Goal: Task Accomplishment & Management: Manage account settings

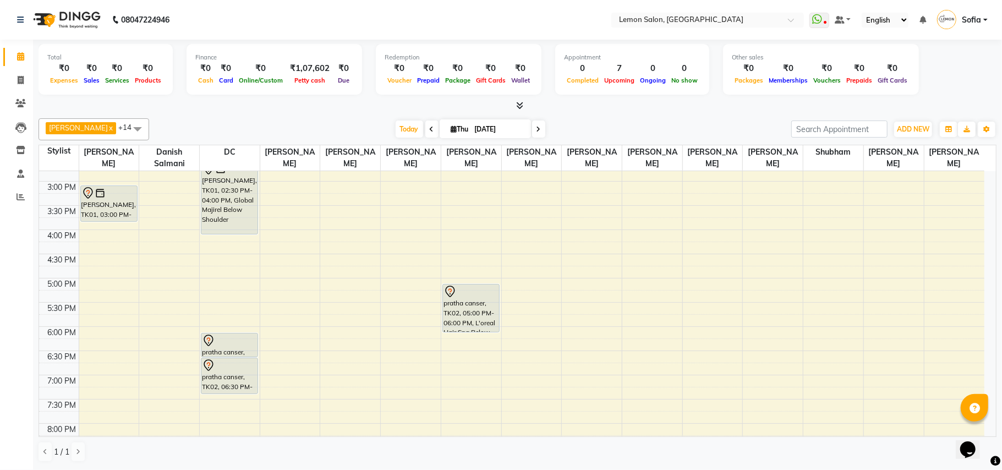
scroll to position [293, 0]
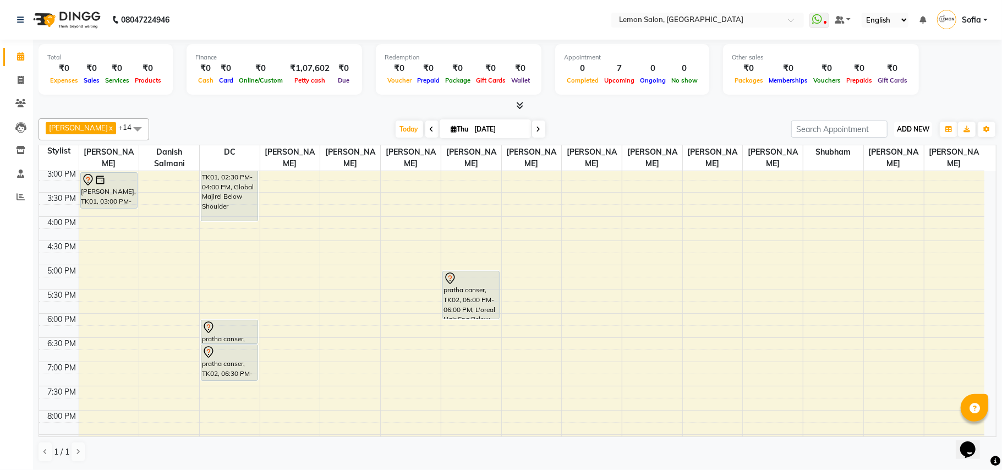
click at [905, 133] on span "ADD NEW" at bounding box center [913, 129] width 32 height 8
click at [894, 196] on link "Add Attendance" at bounding box center [887, 193] width 87 height 14
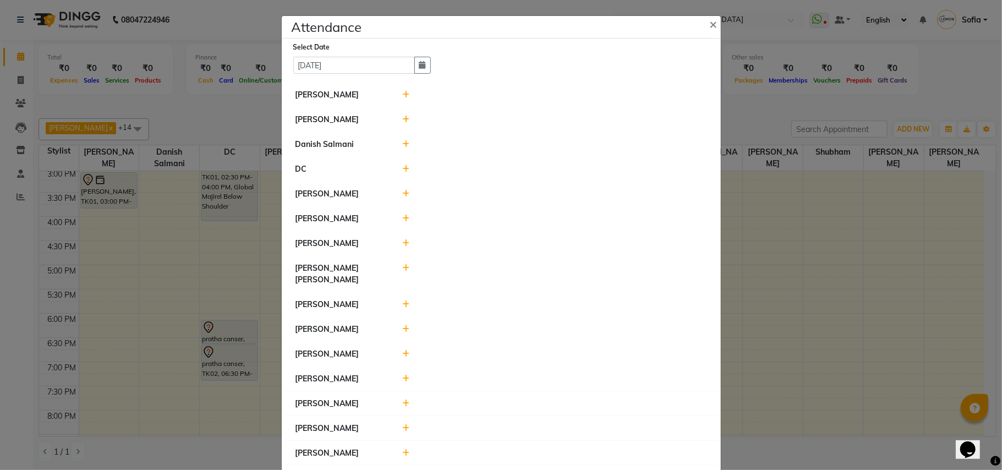
click at [403, 121] on icon at bounding box center [405, 120] width 7 height 8
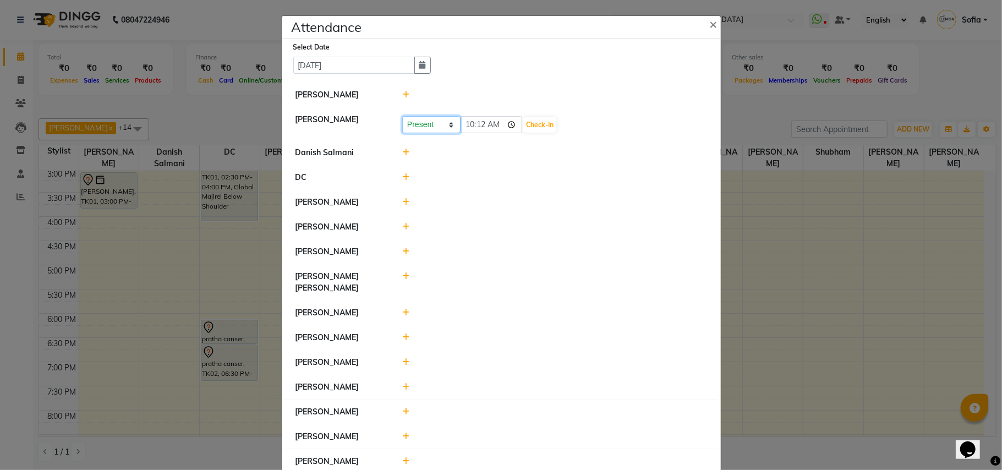
click at [427, 133] on select "Present Absent Late Half Day Weekly Off" at bounding box center [431, 124] width 58 height 17
click at [402, 117] on select "Present Absent Late Half Day Weekly Off" at bounding box center [431, 124] width 58 height 17
click at [427, 128] on select "Present Absent Late Half Day Weekly Off" at bounding box center [431, 124] width 58 height 17
select select "A"
click at [402, 117] on select "Present Absent Late Half Day Weekly Off" at bounding box center [431, 124] width 58 height 17
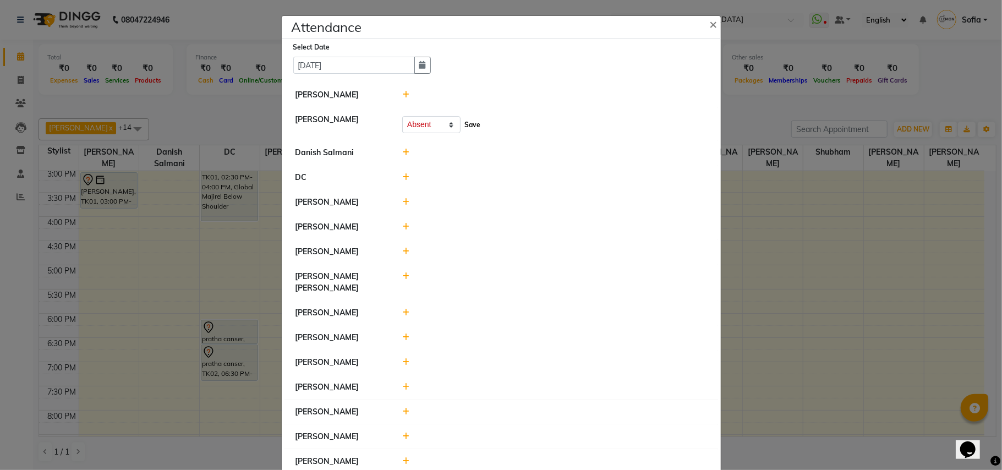
click at [471, 122] on button "Save" at bounding box center [471, 124] width 21 height 15
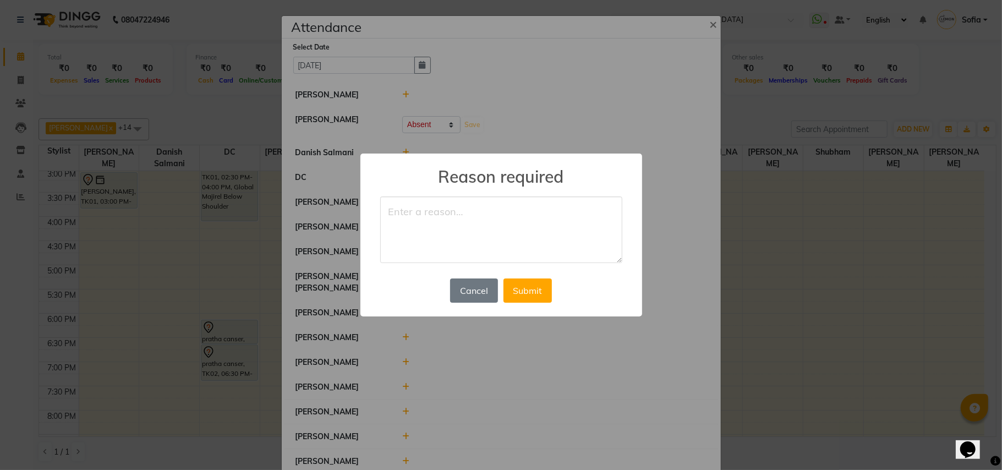
click at [453, 221] on textarea at bounding box center [501, 229] width 242 height 67
click at [412, 211] on textarea "leave" at bounding box center [501, 229] width 242 height 67
click at [412, 213] on textarea "leave" at bounding box center [501, 229] width 242 height 67
type textarea "leave"
click at [523, 291] on button "Submit" at bounding box center [527, 290] width 48 height 24
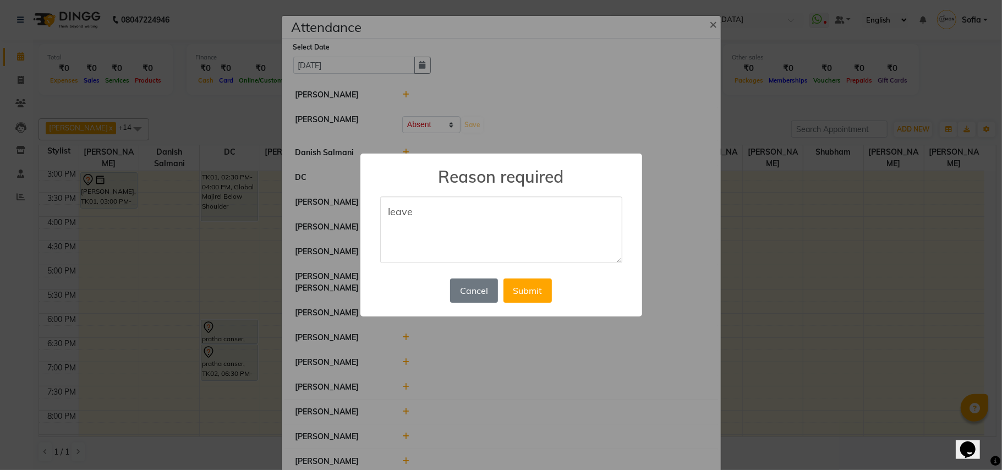
select select "A"
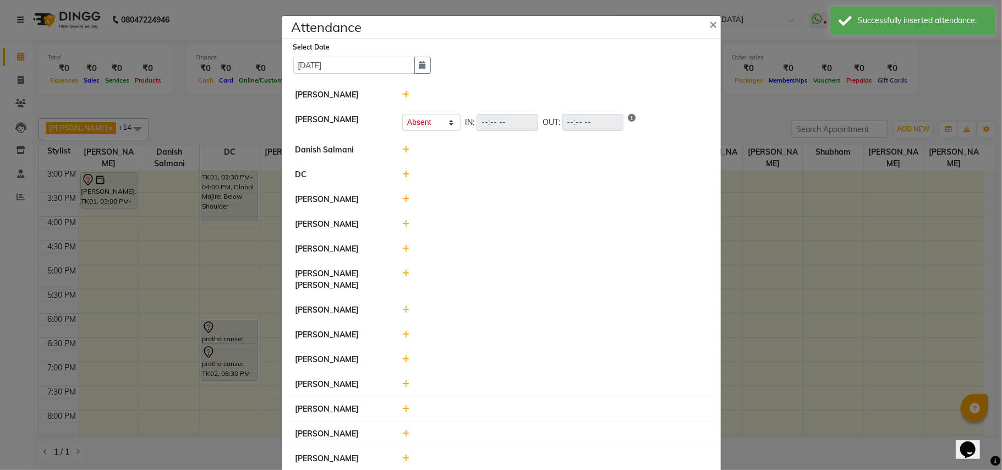
drag, startPoint x: 396, startPoint y: 229, endPoint x: 407, endPoint y: 226, distance: 11.5
click at [397, 229] on div at bounding box center [554, 224] width 321 height 12
click at [403, 226] on icon at bounding box center [405, 224] width 7 height 8
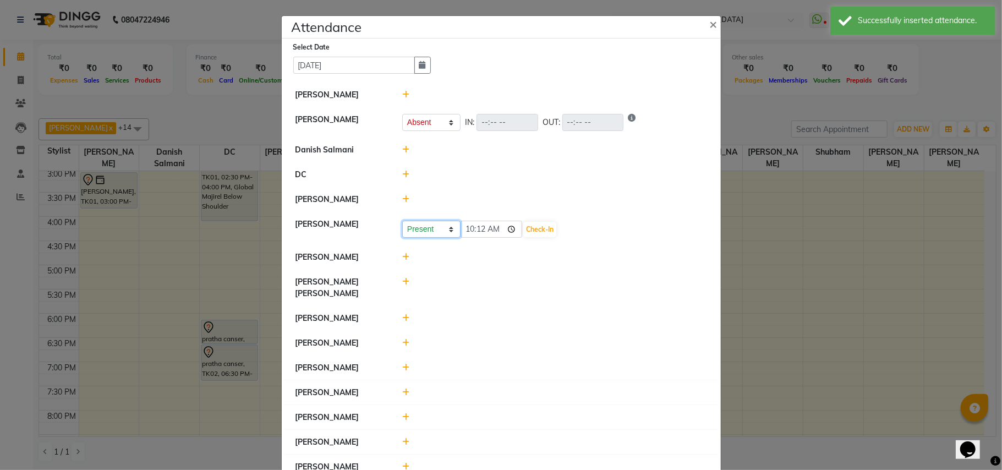
click at [411, 235] on select "Present Absent Late Half Day Weekly Off" at bounding box center [431, 229] width 58 height 17
select select "A"
click at [402, 222] on select "Present Absent Late Half Day Weekly Off" at bounding box center [431, 229] width 58 height 17
click at [471, 234] on button "Save" at bounding box center [471, 229] width 21 height 15
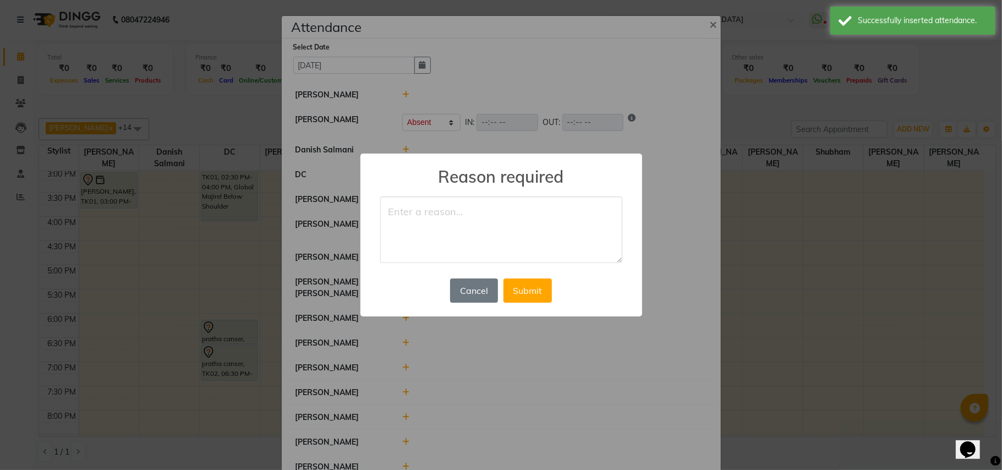
click at [471, 234] on textarea at bounding box center [501, 229] width 242 height 67
type textarea "leave"
drag, startPoint x: 522, startPoint y: 292, endPoint x: 473, endPoint y: 273, distance: 52.4
click at [521, 290] on button "Submit" at bounding box center [527, 290] width 48 height 24
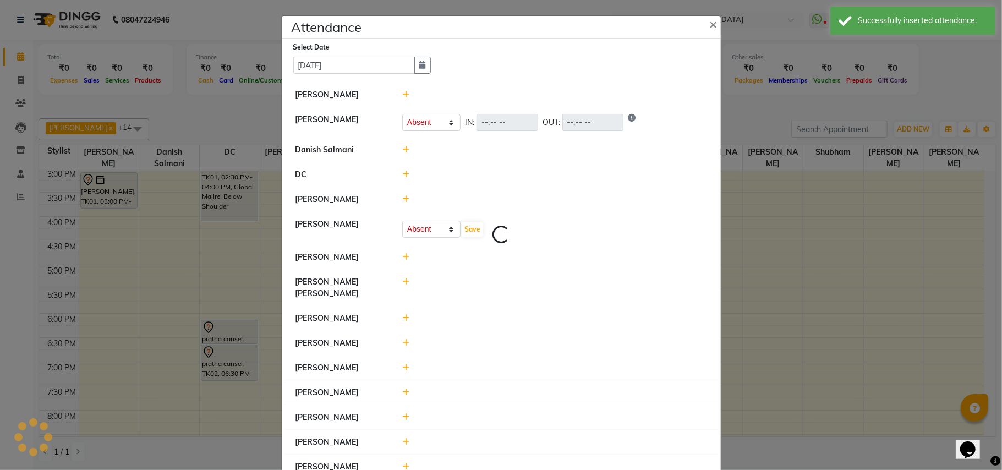
select select "A"
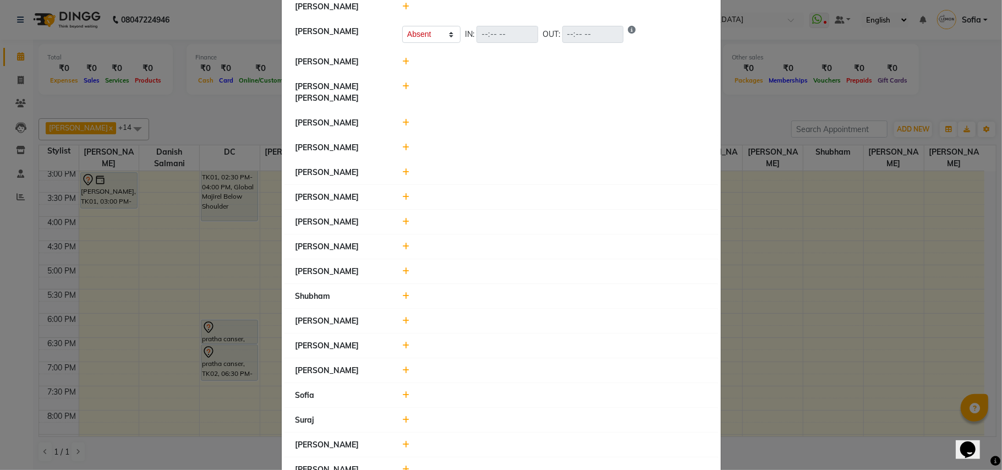
scroll to position [216, 0]
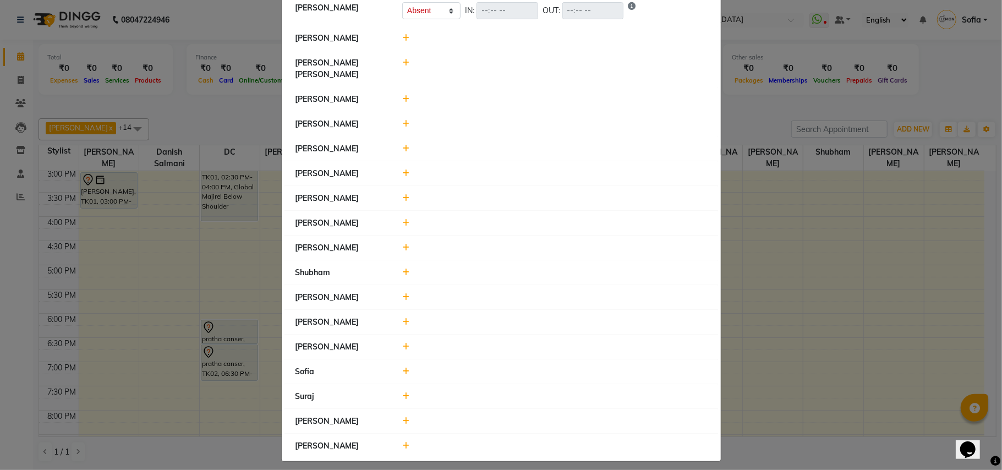
click at [402, 293] on icon at bounding box center [405, 297] width 7 height 8
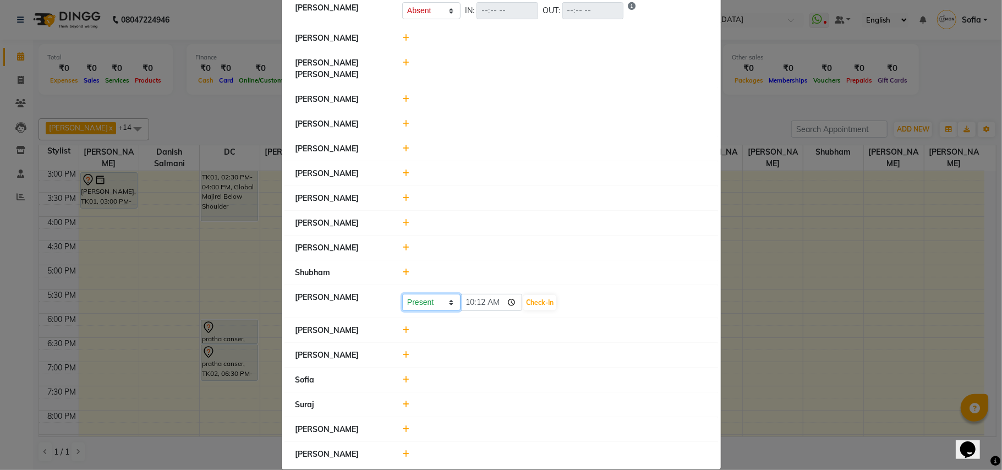
click at [408, 294] on select "Present Absent Late Half Day Weekly Off" at bounding box center [431, 302] width 58 height 17
select select "W"
click at [402, 294] on select "Present Absent Late Half Day Weekly Off" at bounding box center [431, 302] width 58 height 17
click at [462, 296] on button "Save" at bounding box center [471, 302] width 21 height 15
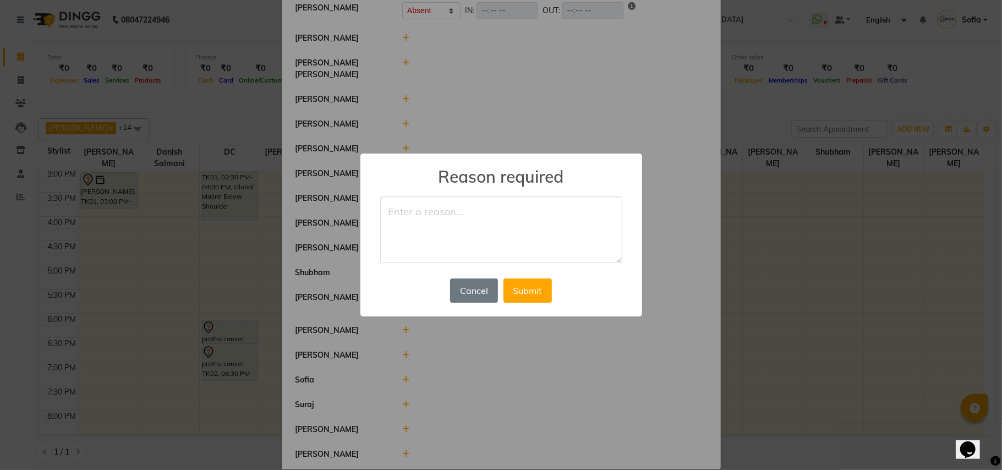
click at [425, 222] on textarea at bounding box center [501, 229] width 242 height 67
type textarea "off"
click at [536, 286] on button "Submit" at bounding box center [527, 290] width 48 height 24
select select "A"
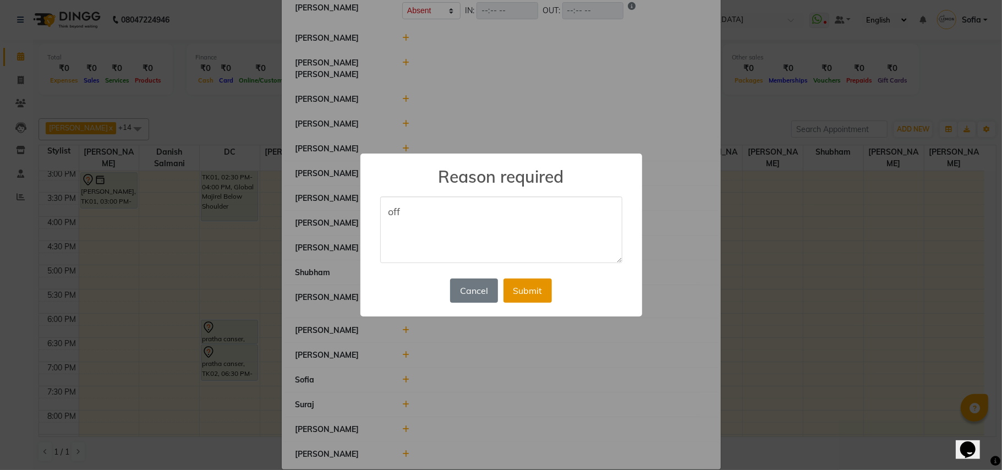
select select "W"
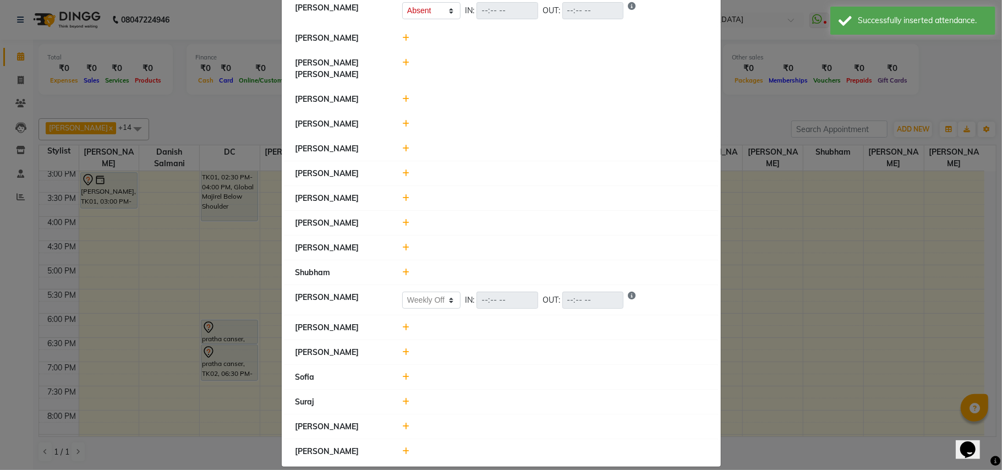
click at [403, 348] on icon at bounding box center [405, 352] width 7 height 8
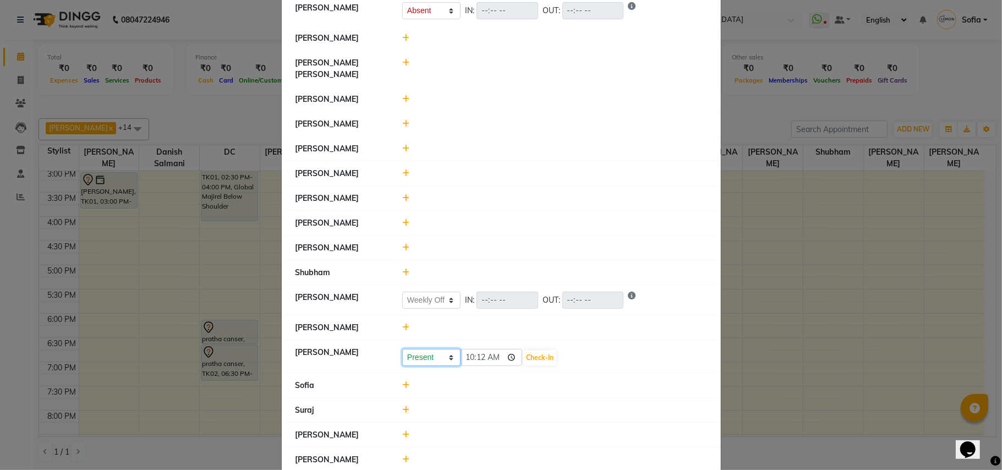
click at [422, 349] on select "Present Absent Late Half Day Weekly Off" at bounding box center [431, 357] width 58 height 17
click at [402, 349] on select "Present Absent Late Half Day Weekly Off" at bounding box center [431, 357] width 58 height 17
click at [417, 353] on select "Present Absent Late Half Day Weekly Off" at bounding box center [431, 357] width 58 height 17
select select "W"
click at [402, 349] on select "Present Absent Late Half Day Weekly Off" at bounding box center [431, 357] width 58 height 17
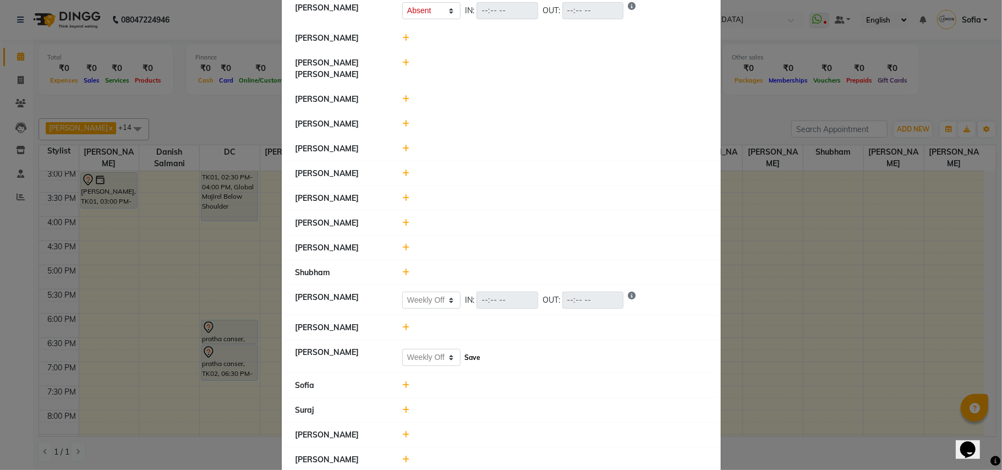
click at [469, 350] on button "Save" at bounding box center [471, 357] width 21 height 15
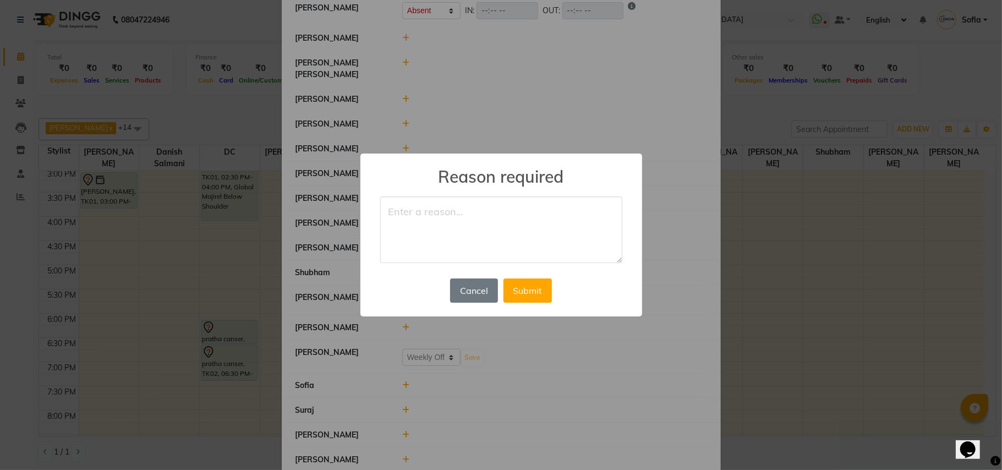
click at [440, 231] on textarea at bounding box center [501, 229] width 242 height 67
type textarea "off"
click at [532, 294] on button "Submit" at bounding box center [527, 290] width 48 height 24
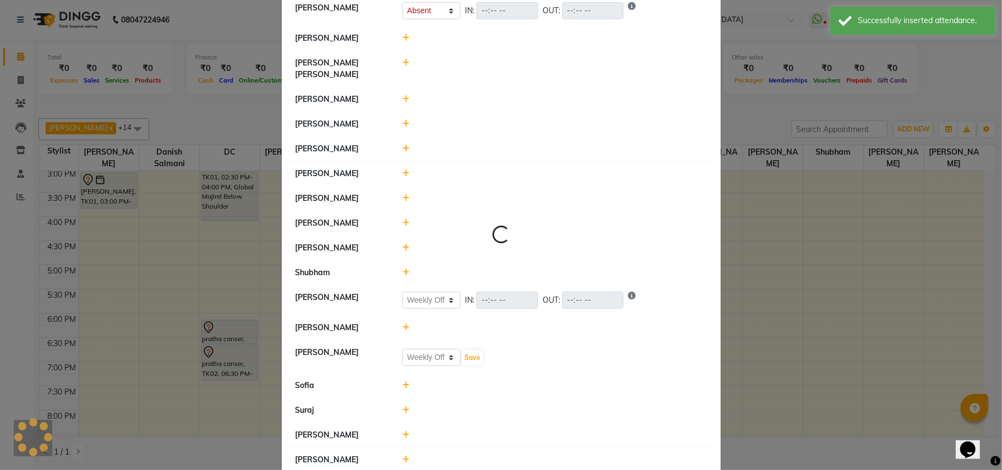
select select "A"
select select "W"
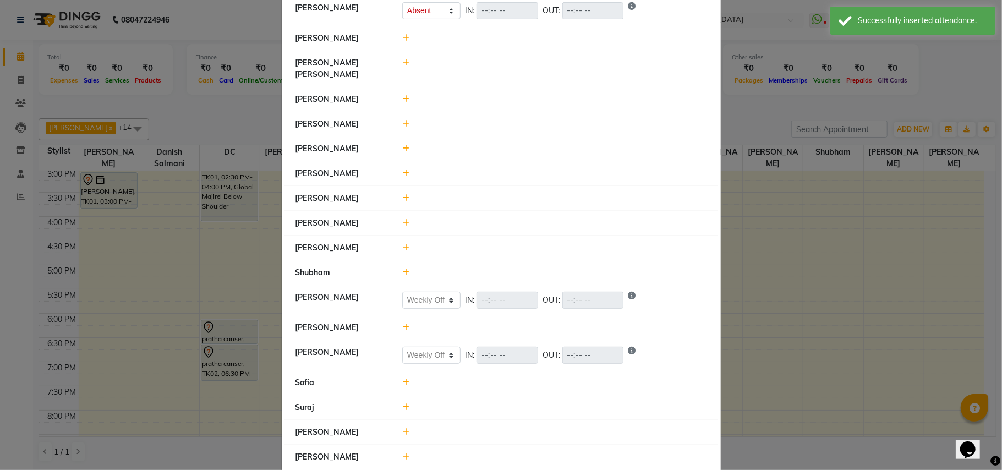
click at [404, 402] on div at bounding box center [554, 408] width 321 height 12
click at [402, 403] on icon at bounding box center [405, 407] width 7 height 8
click at [421, 404] on select "Present Absent Late Half Day Weekly Off" at bounding box center [431, 412] width 58 height 17
select select "A"
click at [402, 404] on select "Present Absent Late Half Day Weekly Off" at bounding box center [431, 412] width 58 height 17
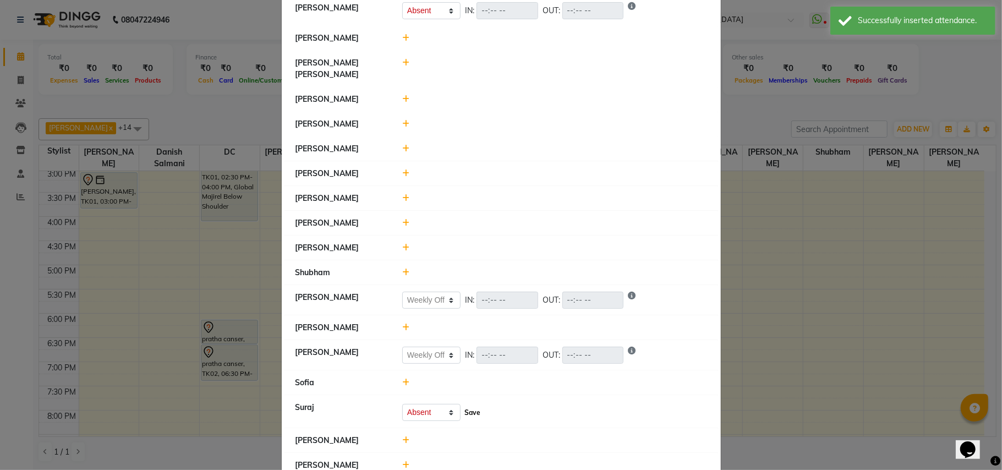
click at [461, 405] on button "Save" at bounding box center [471, 412] width 21 height 15
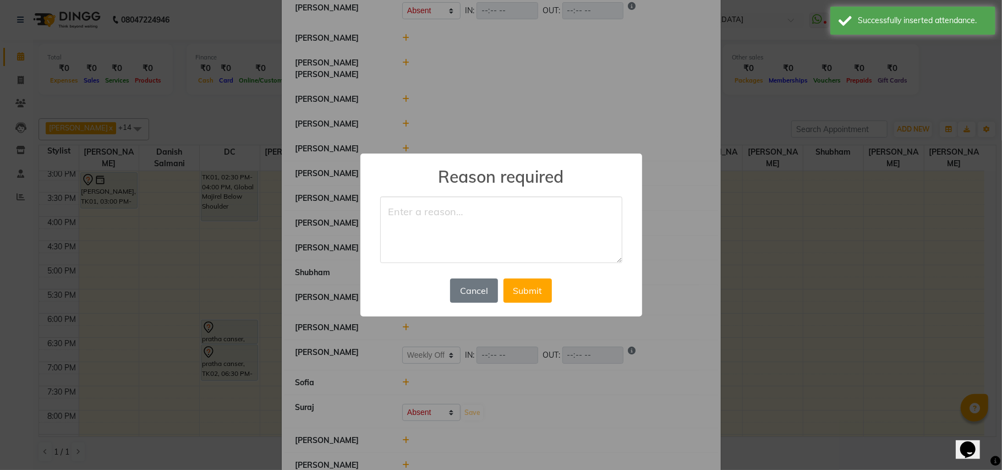
click at [435, 248] on textarea at bounding box center [501, 229] width 242 height 67
type textarea "leave"
click at [535, 290] on button "Submit" at bounding box center [527, 290] width 48 height 24
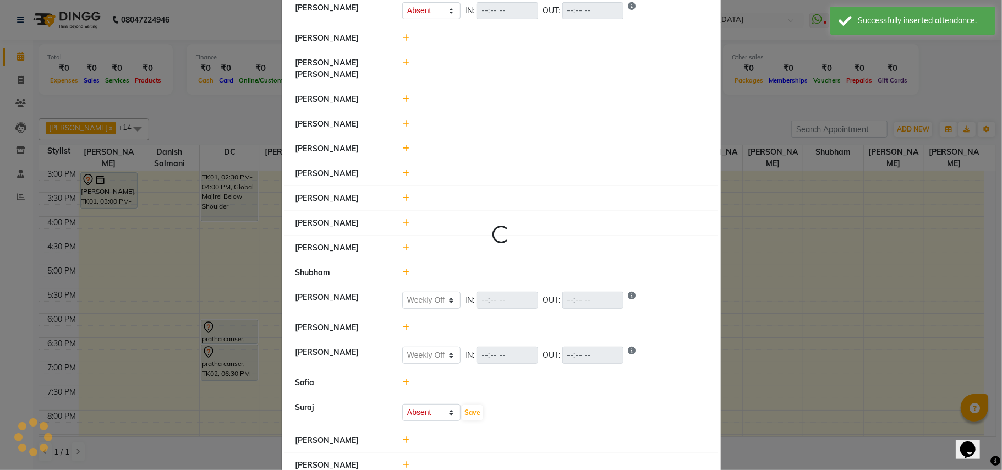
select select "A"
select select "W"
select select "A"
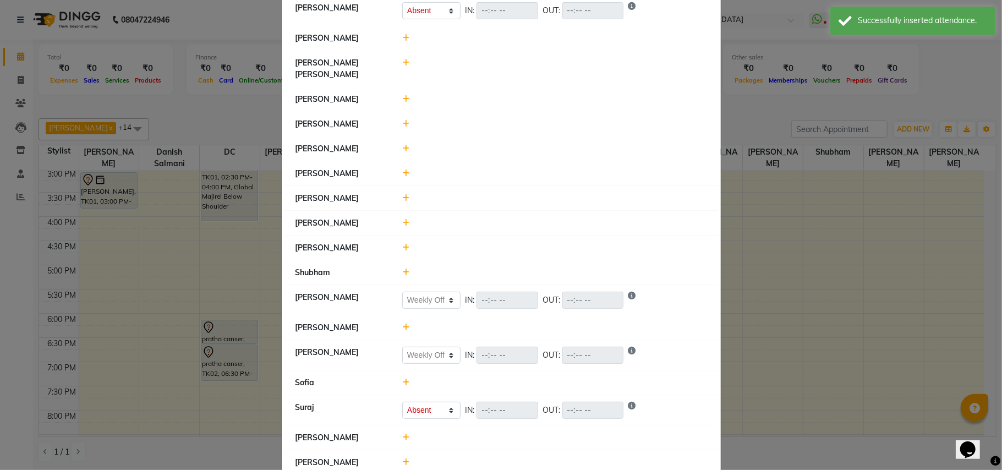
scroll to position [232, 0]
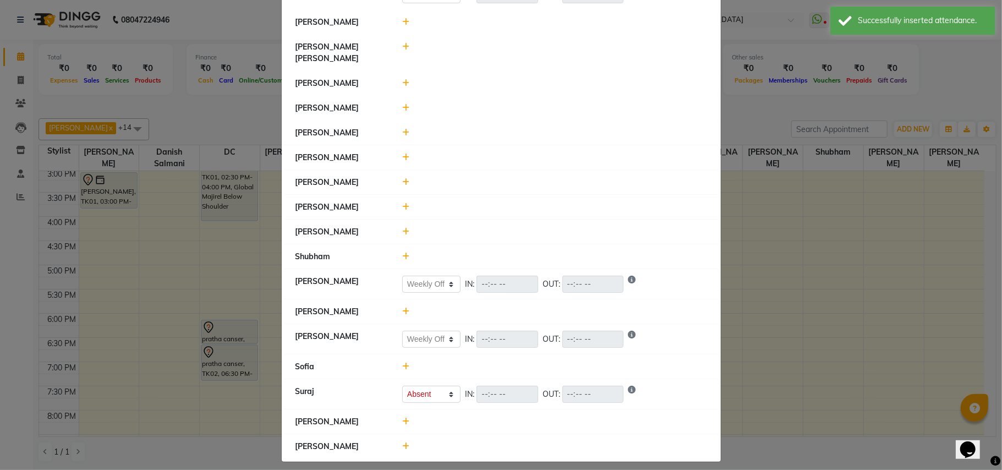
click at [402, 417] on icon at bounding box center [405, 421] width 7 height 8
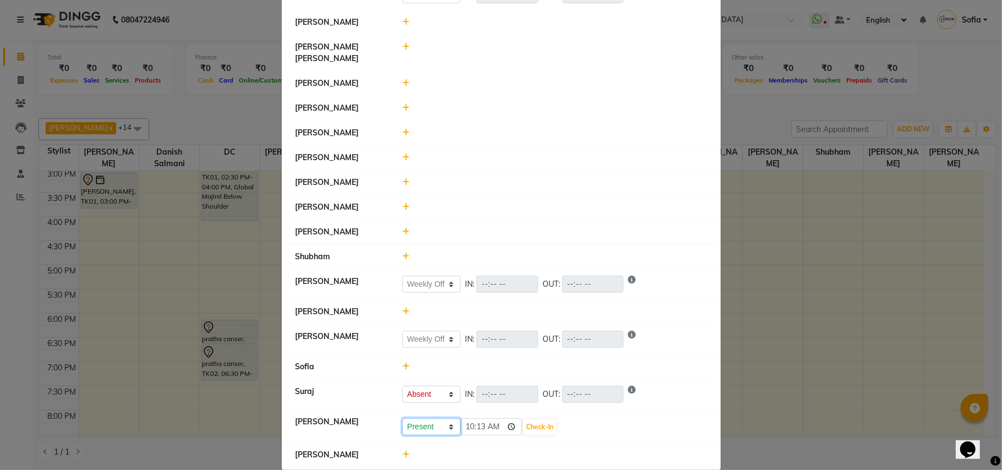
drag, startPoint x: 405, startPoint y: 414, endPoint x: 416, endPoint y: 441, distance: 28.9
click at [407, 418] on select "Present Absent Late Half Day Weekly Off" at bounding box center [431, 426] width 58 height 17
select select "A"
click at [402, 418] on select "Present Absent Late Half Day Weekly Off" at bounding box center [431, 426] width 58 height 17
click at [462, 419] on button "Save" at bounding box center [471, 426] width 21 height 15
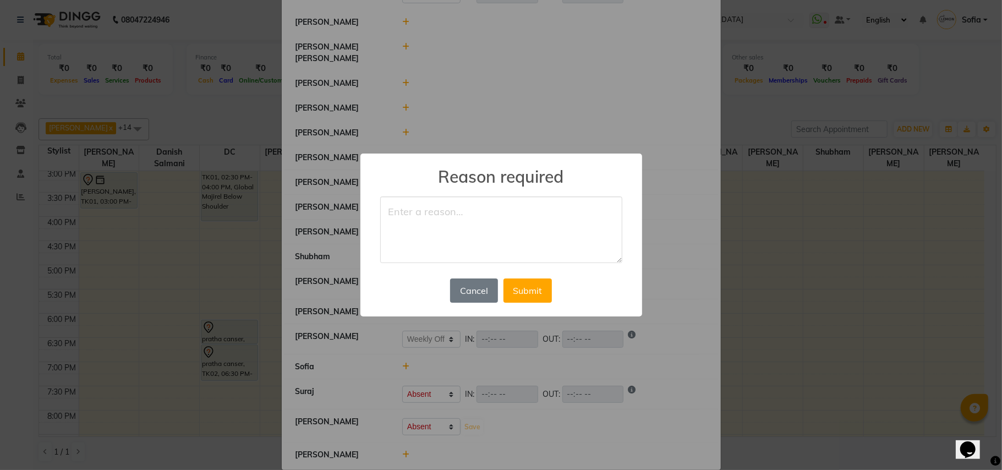
click at [430, 240] on textarea at bounding box center [501, 229] width 242 height 67
type textarea "leave"
click at [535, 290] on button "Submit" at bounding box center [527, 290] width 48 height 24
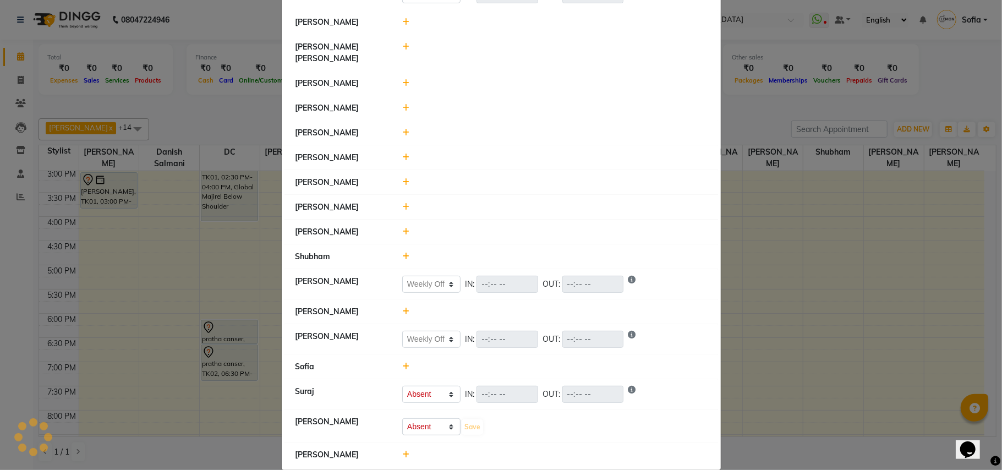
select select "A"
select select "W"
select select "A"
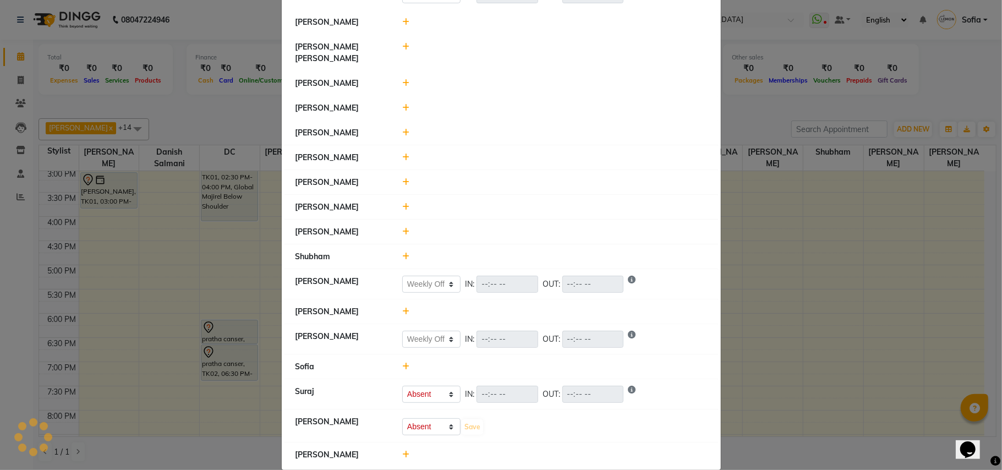
select select "A"
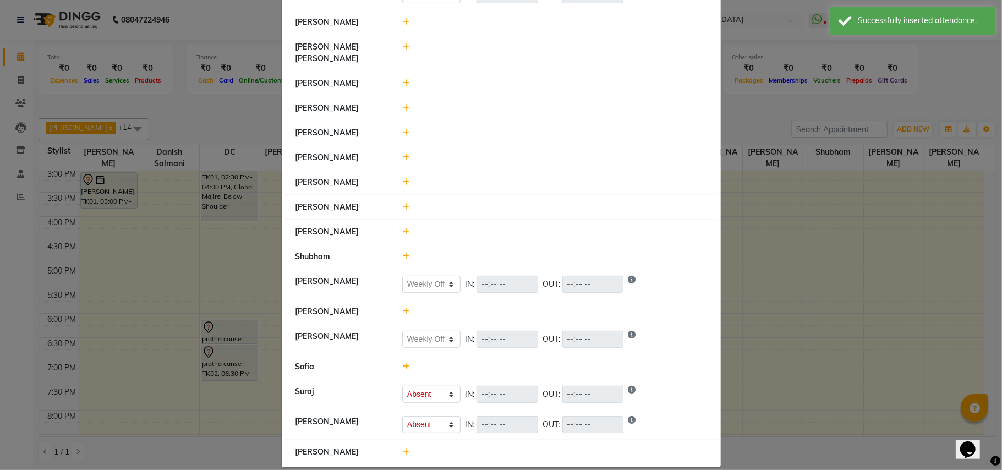
click at [403, 448] on icon at bounding box center [405, 452] width 7 height 8
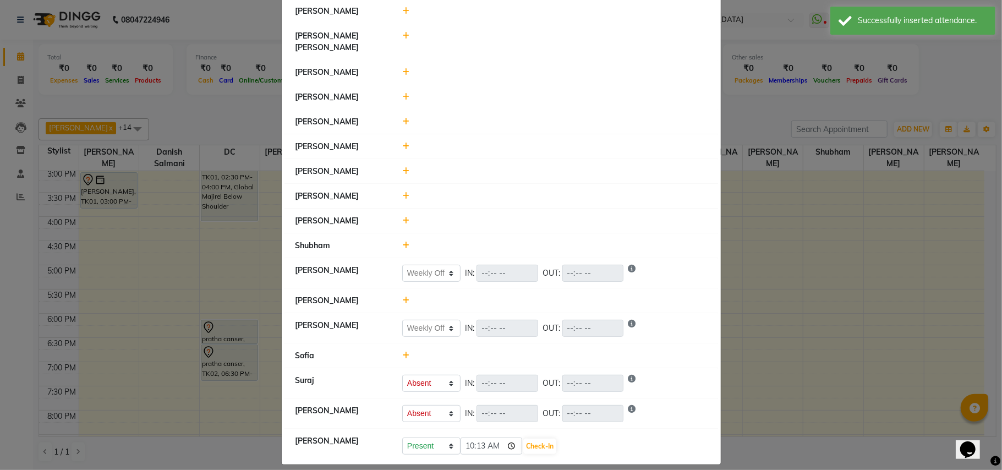
scroll to position [246, 0]
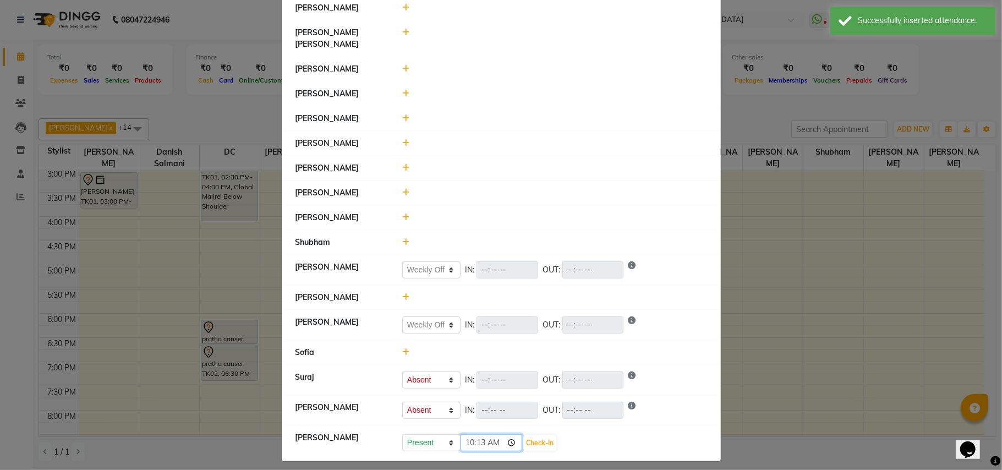
click at [460, 438] on input "10:13" at bounding box center [491, 442] width 62 height 17
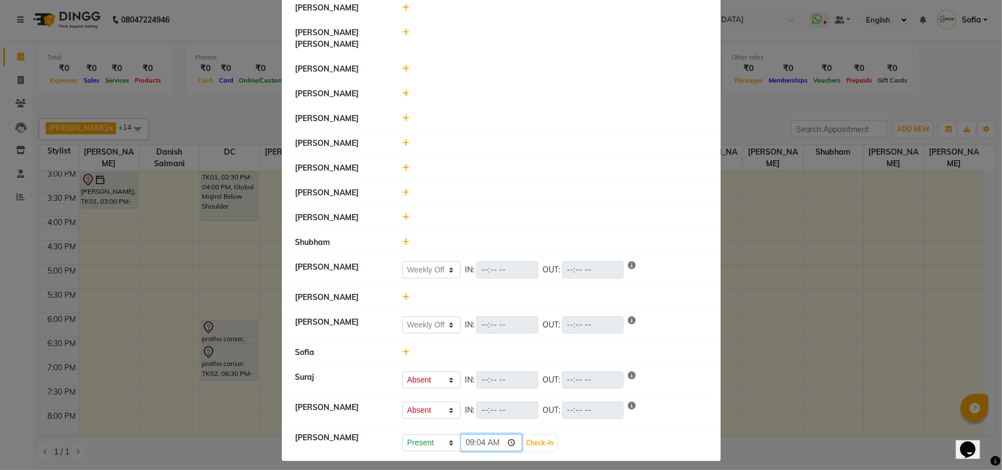
type input "09:44"
click at [545, 435] on button "Check-In" at bounding box center [539, 442] width 33 height 15
select select "A"
select select "W"
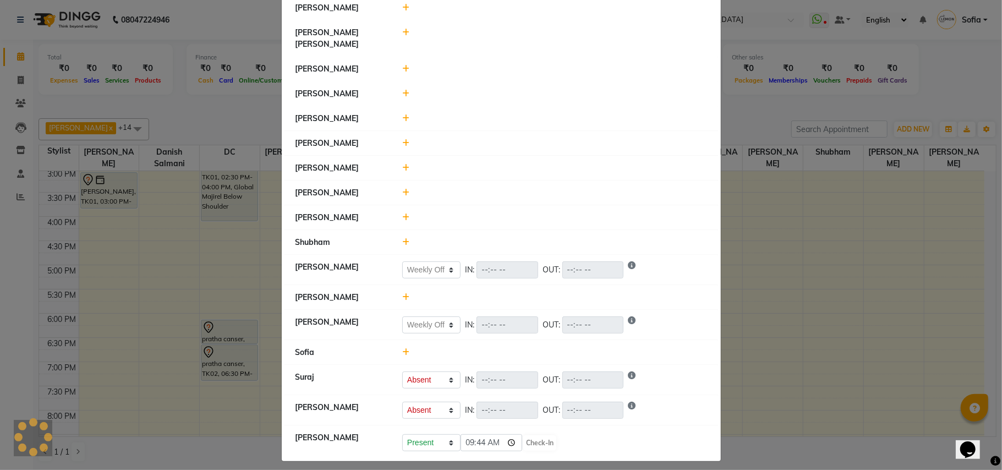
select select "W"
select select "A"
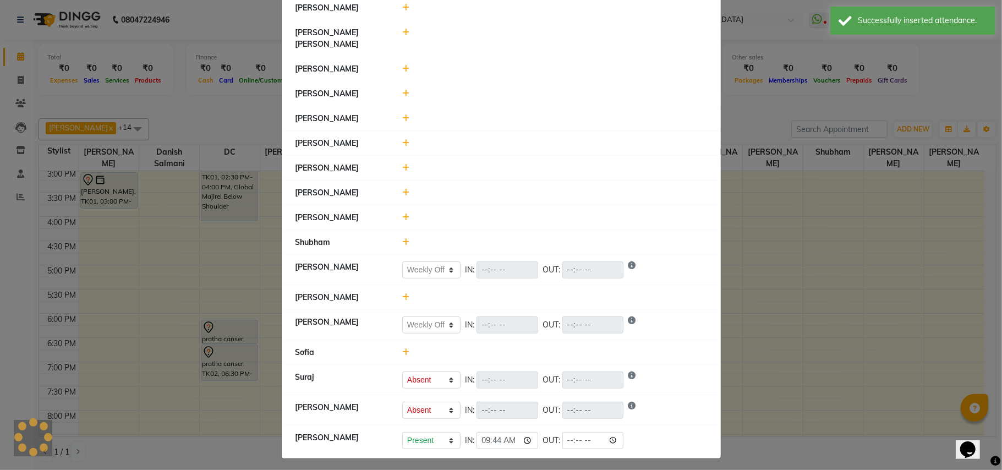
scroll to position [243, 0]
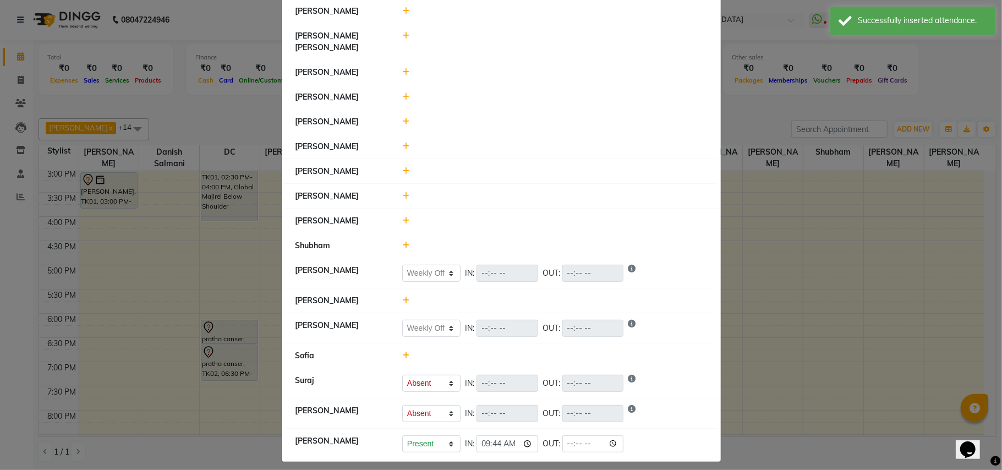
click at [403, 351] on icon at bounding box center [405, 355] width 7 height 8
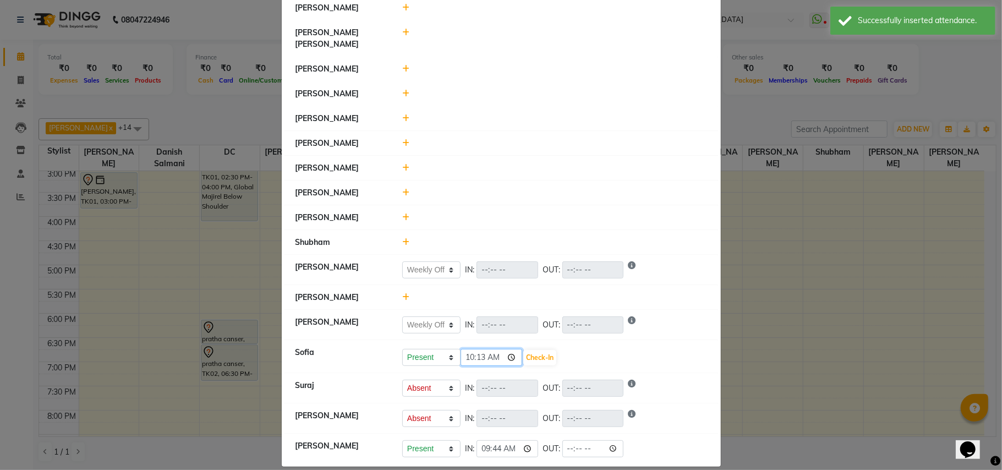
click at [476, 349] on input "10:13" at bounding box center [491, 357] width 62 height 17
type input "10:07"
click at [543, 350] on button "Check-In" at bounding box center [539, 357] width 33 height 15
select select "A"
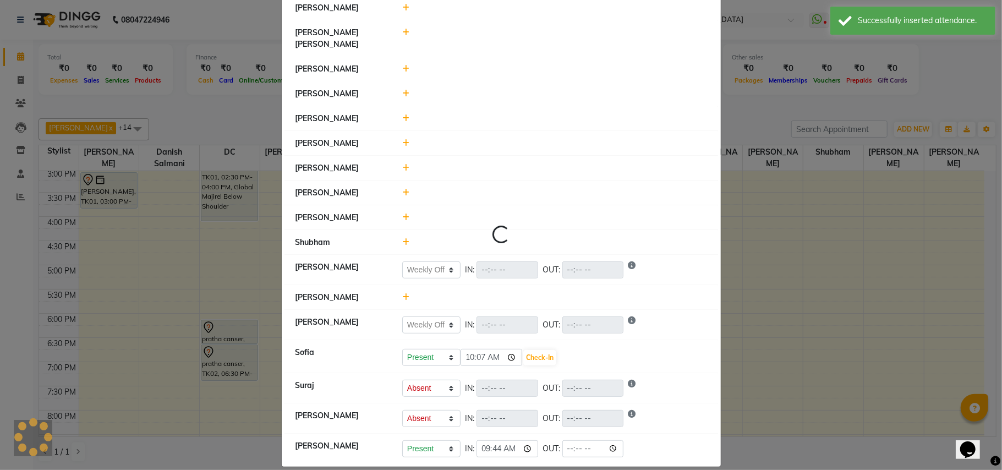
select select "W"
select select "A"
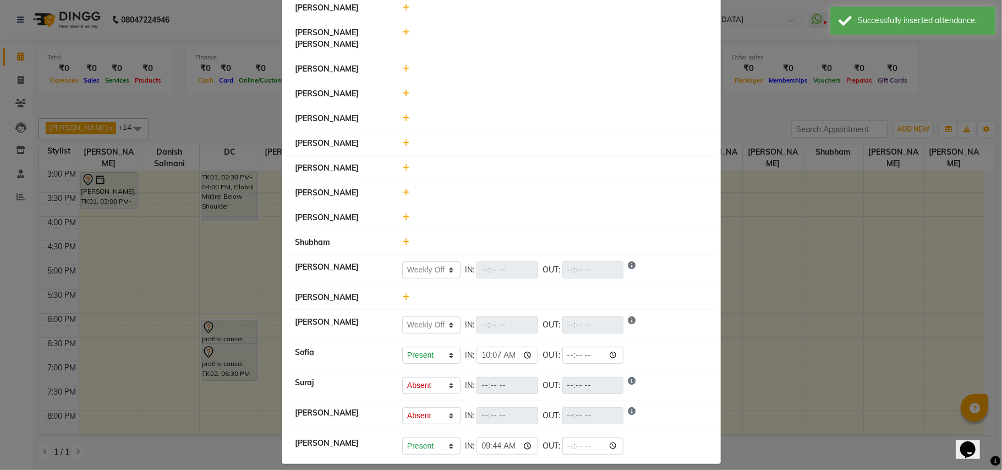
click at [402, 293] on icon at bounding box center [405, 297] width 7 height 8
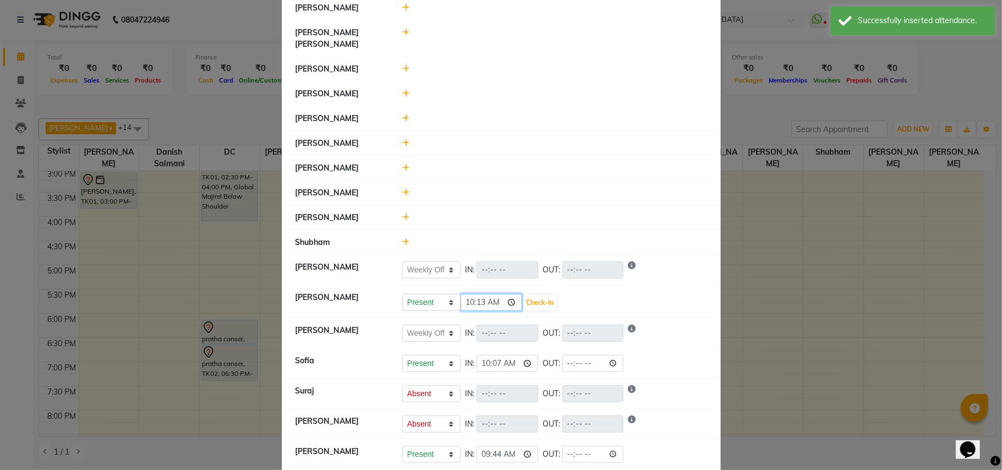
click at [479, 294] on input "10:13" at bounding box center [491, 302] width 62 height 17
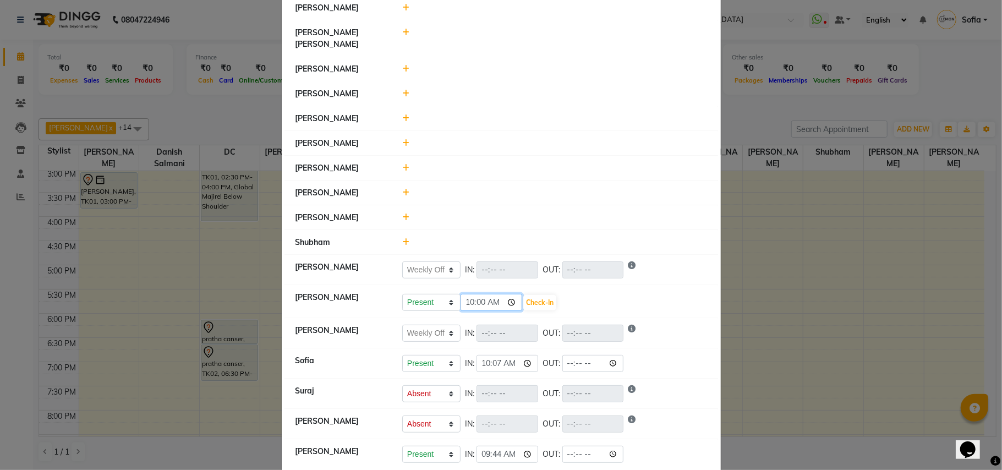
type input "10:07"
click at [544, 295] on button "Check-In" at bounding box center [539, 302] width 33 height 15
select select "A"
select select "W"
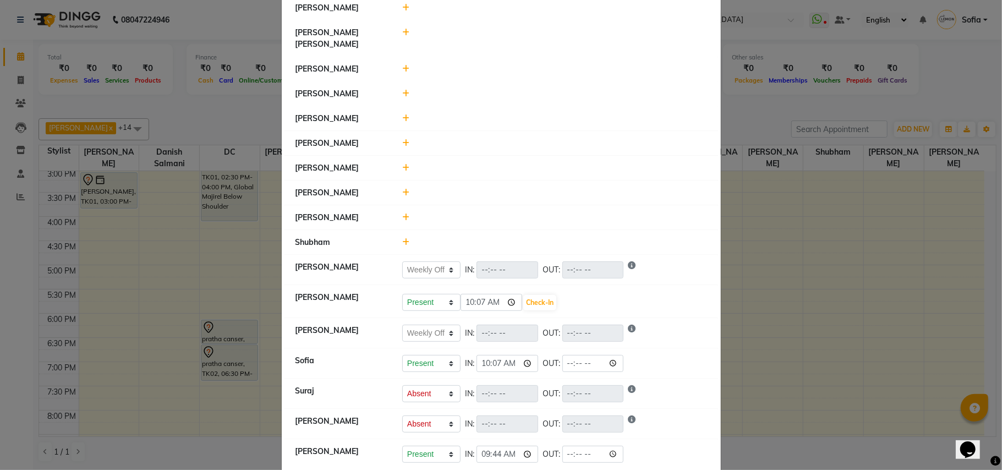
select select "W"
select select "A"
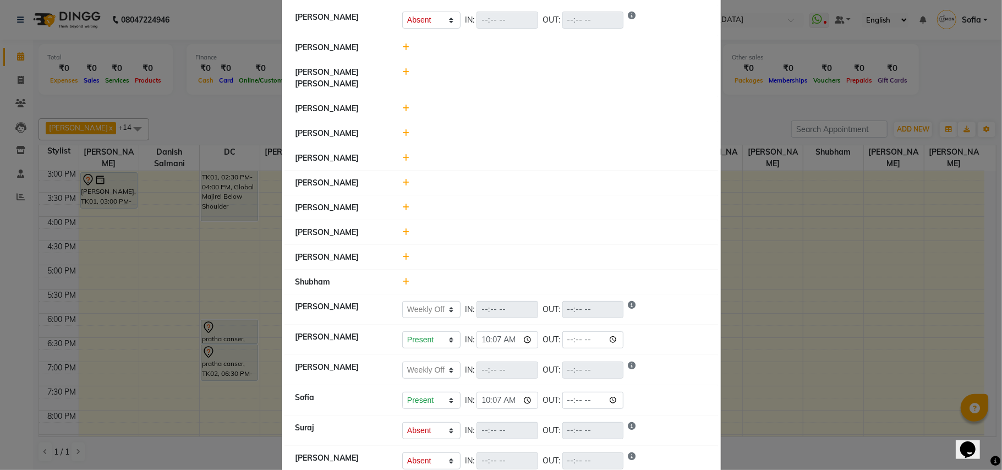
scroll to position [173, 0]
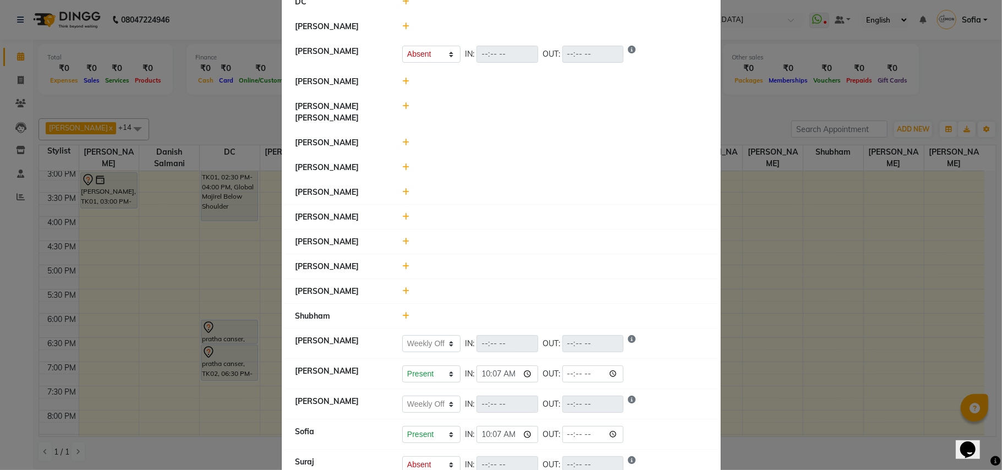
click at [402, 81] on icon at bounding box center [405, 82] width 7 height 8
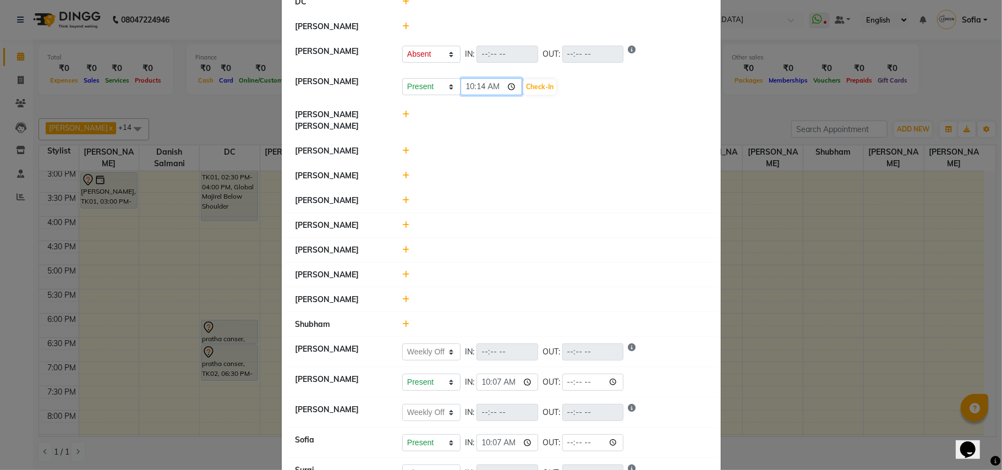
click at [481, 90] on input "10:14" at bounding box center [491, 86] width 62 height 17
type input "10:07"
click at [529, 85] on button "Check-In" at bounding box center [539, 86] width 33 height 15
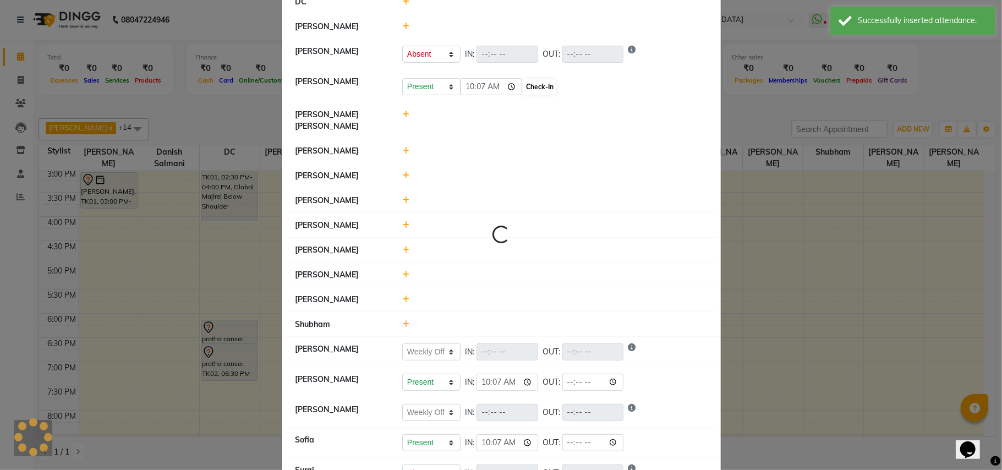
select select "A"
select select "W"
select select "A"
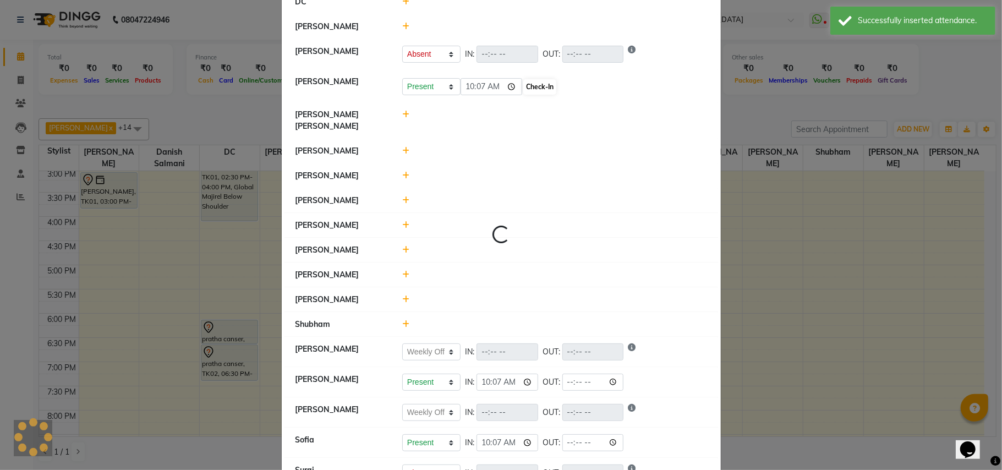
select select "A"
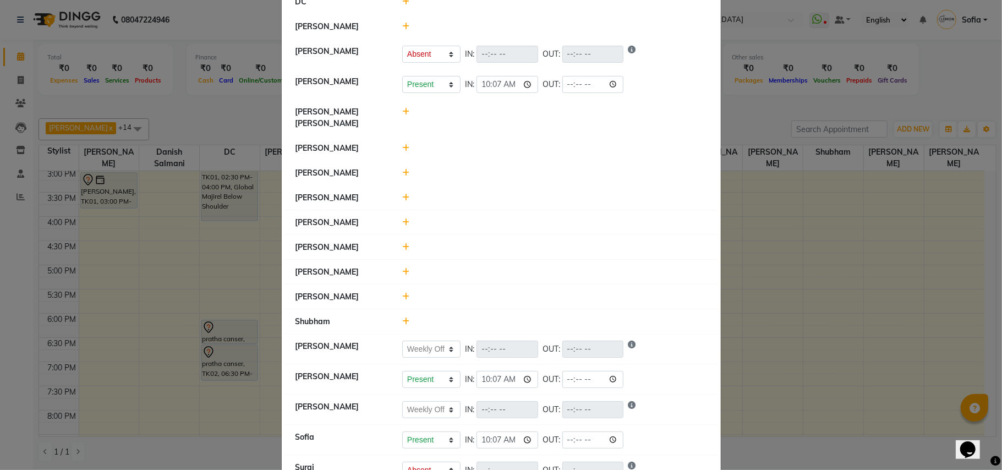
click at [402, 293] on icon at bounding box center [405, 297] width 7 height 8
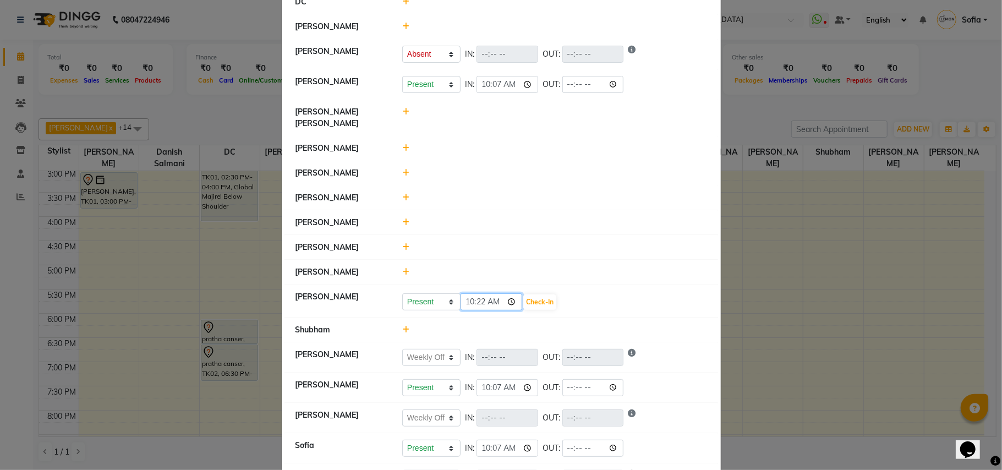
click at [475, 295] on input "10:22" at bounding box center [491, 301] width 62 height 17
type input "10:20"
click at [537, 294] on button "Check-In" at bounding box center [539, 301] width 33 height 15
select select "A"
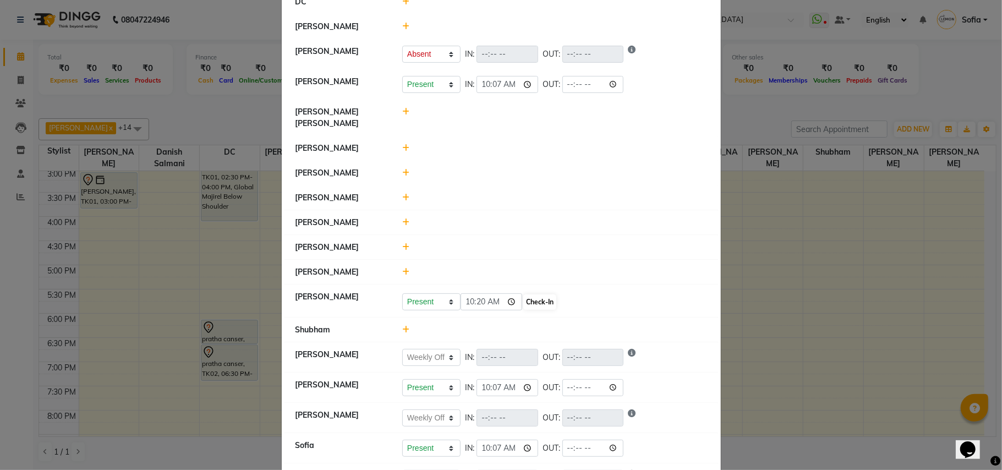
select select "W"
select select "A"
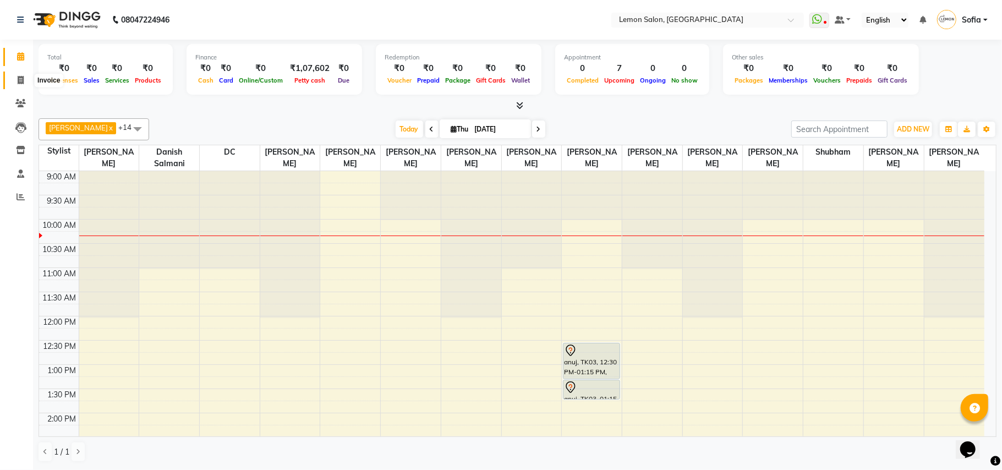
click at [15, 79] on span at bounding box center [20, 80] width 19 height 13
select select "551"
select select "service"
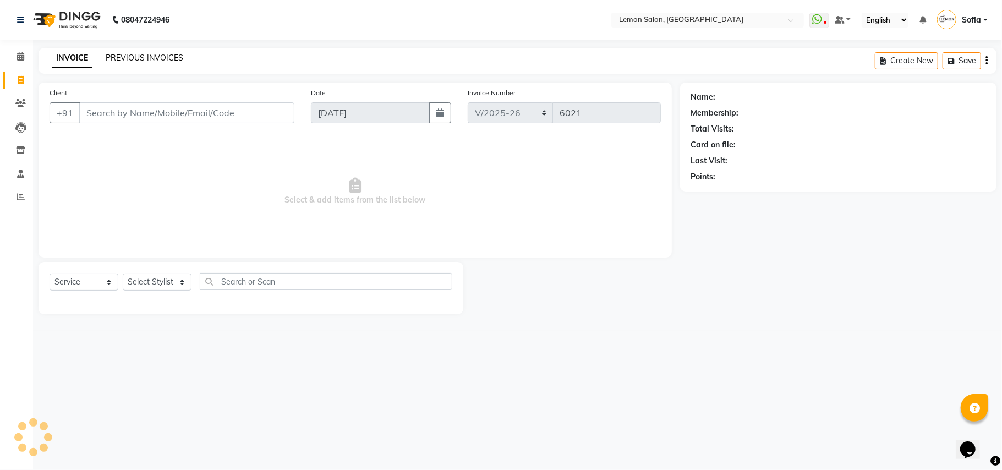
click at [128, 56] on link "PREVIOUS INVOICES" at bounding box center [145, 58] width 78 height 10
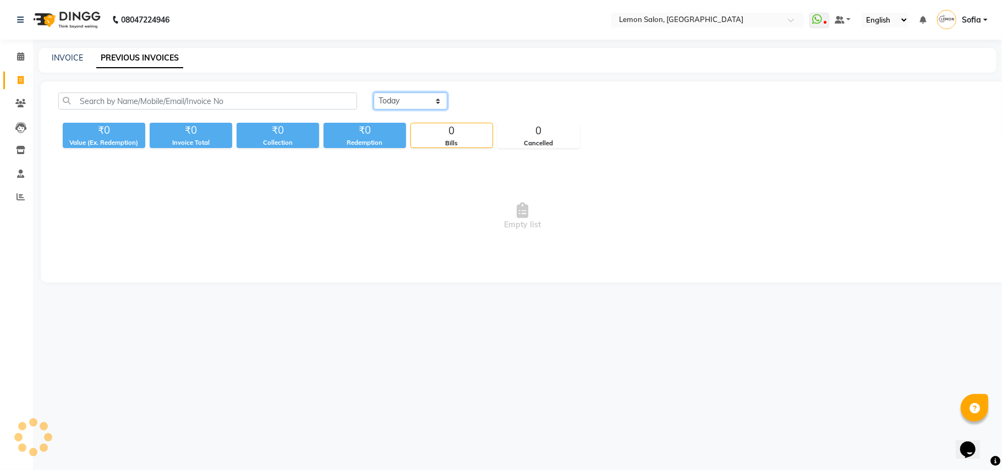
click at [388, 102] on select "[DATE] [DATE] Custom Range" at bounding box center [410, 100] width 74 height 17
select select "[DATE]"
click at [373, 92] on select "[DATE] [DATE] Custom Range" at bounding box center [410, 100] width 74 height 17
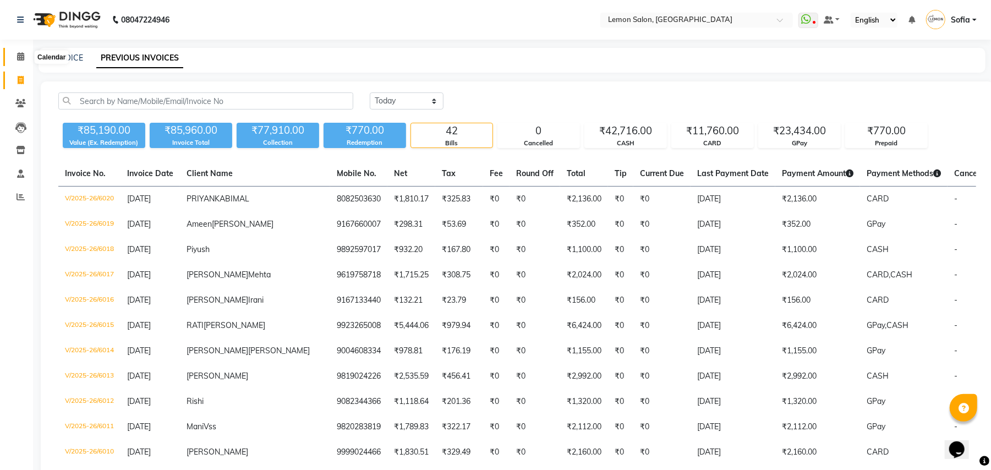
click at [23, 62] on span at bounding box center [20, 57] width 19 height 13
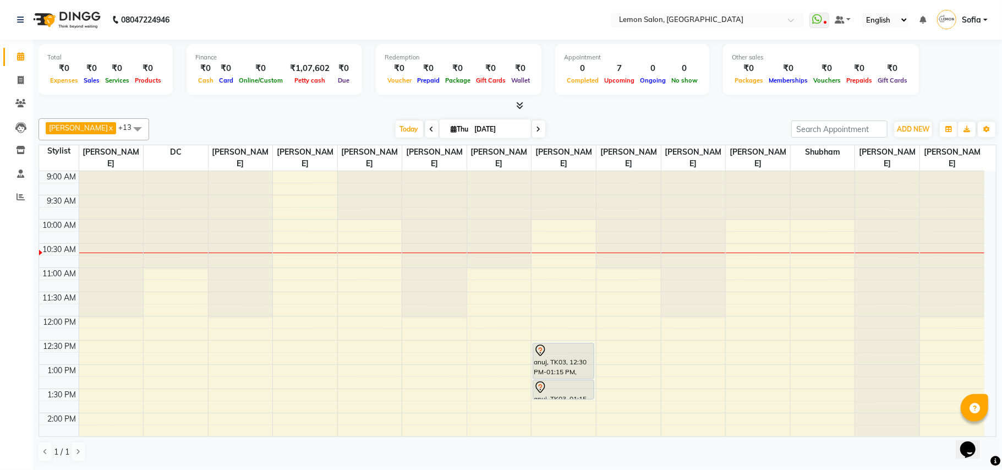
scroll to position [73, 0]
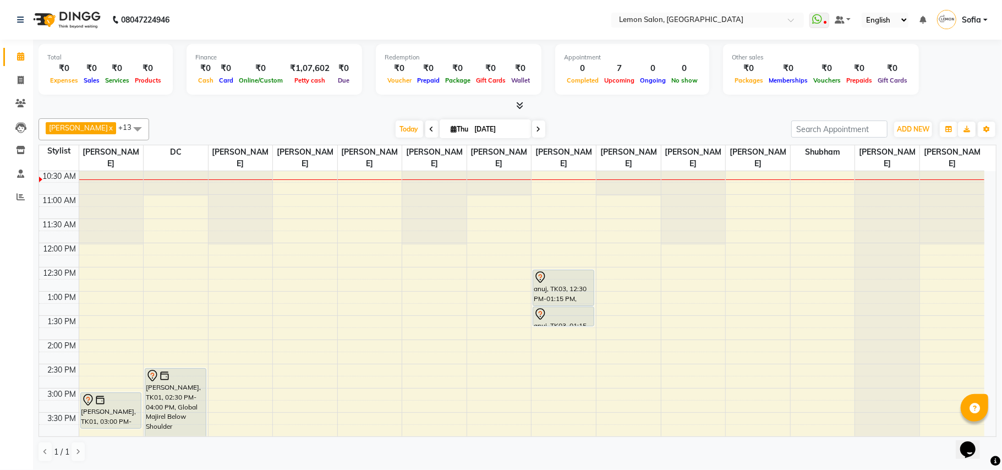
click at [106, 267] on div "9:00 AM 9:30 AM 10:00 AM 10:30 AM 11:00 AM 11:30 AM 12:00 PM 12:30 PM 1:00 PM 1…" at bounding box center [511, 436] width 945 height 677
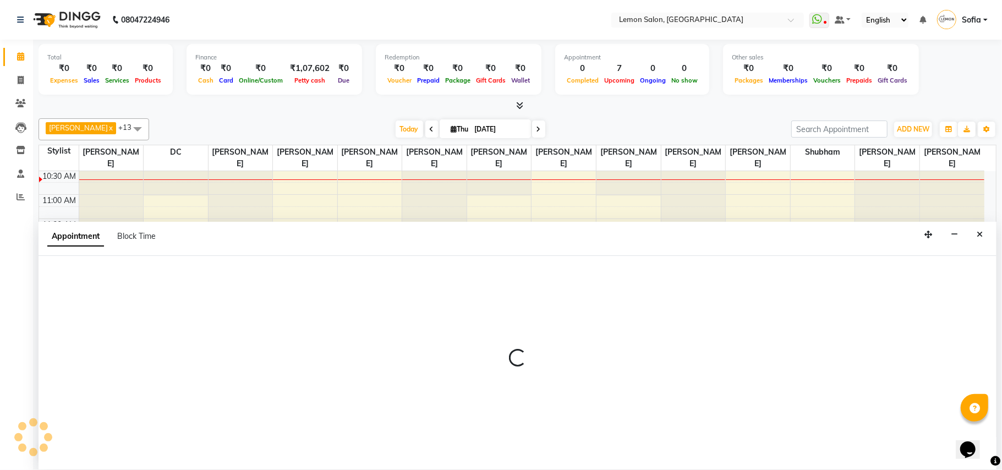
select select "7468"
select select "735"
select select "tentative"
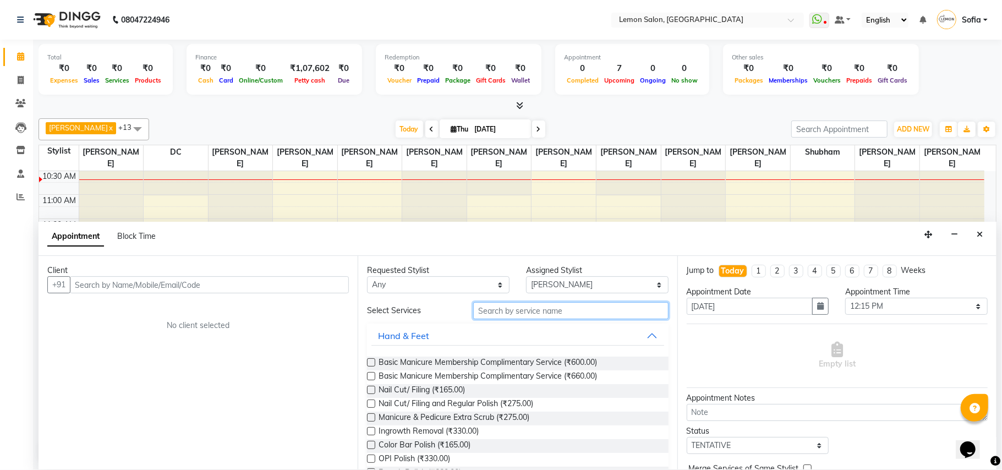
drag, startPoint x: 538, startPoint y: 315, endPoint x: 531, endPoint y: 328, distance: 15.0
click at [537, 316] on input "text" at bounding box center [570, 310] width 195 height 17
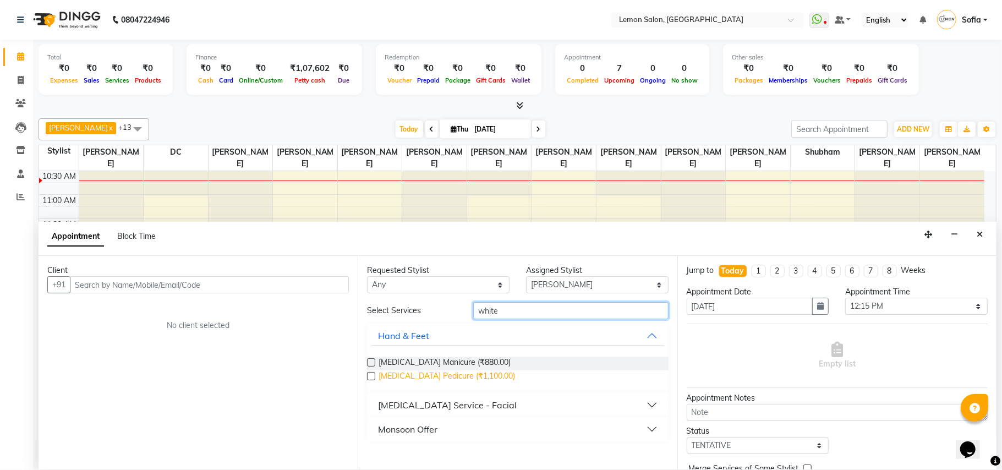
type input "white"
click at [465, 377] on span "Whitening Pedicure (₹1,100.00)" at bounding box center [446, 377] width 136 height 14
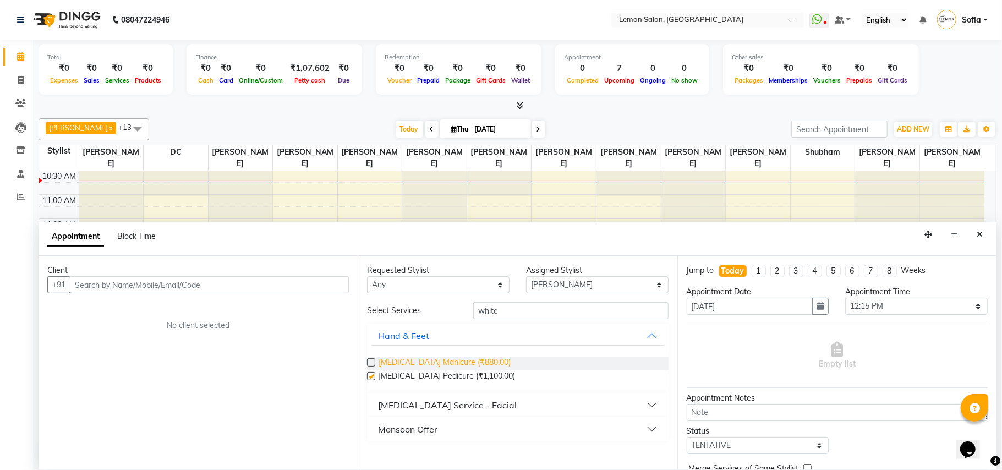
checkbox input "false"
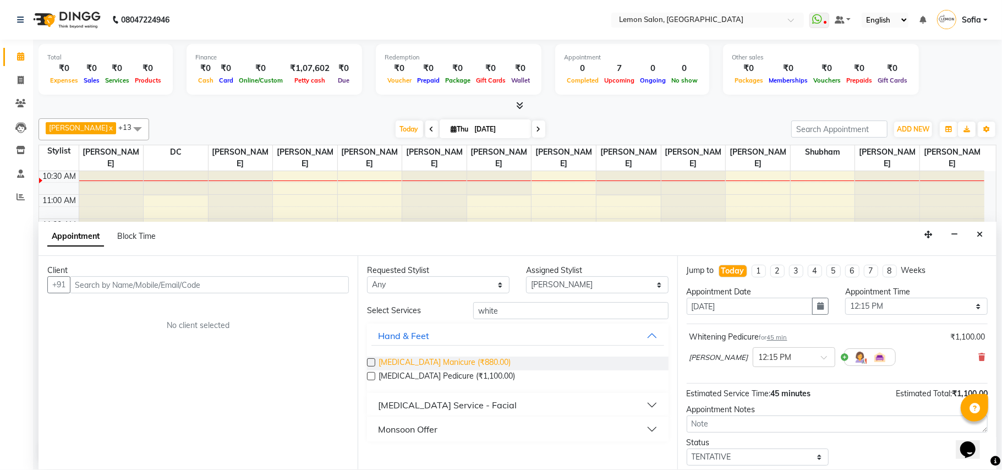
click at [464, 360] on span "Whitening Manicure (₹880.00)" at bounding box center [444, 363] width 132 height 14
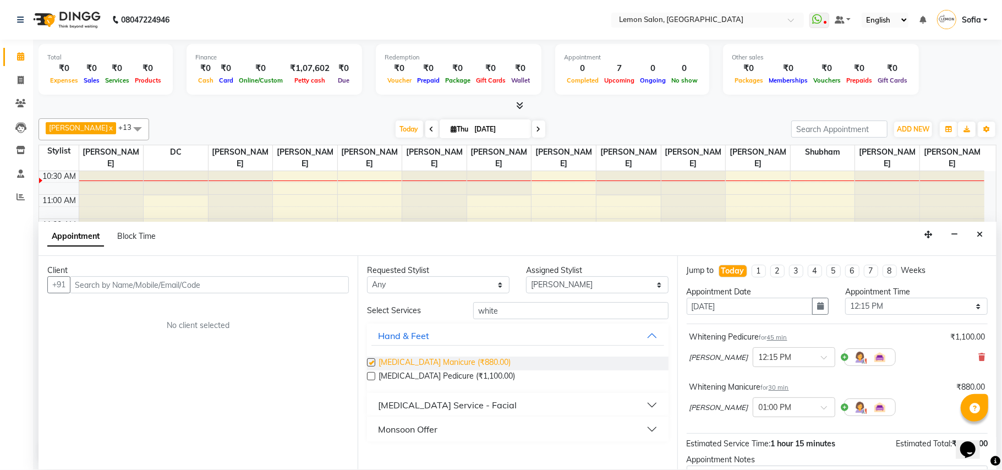
checkbox input "false"
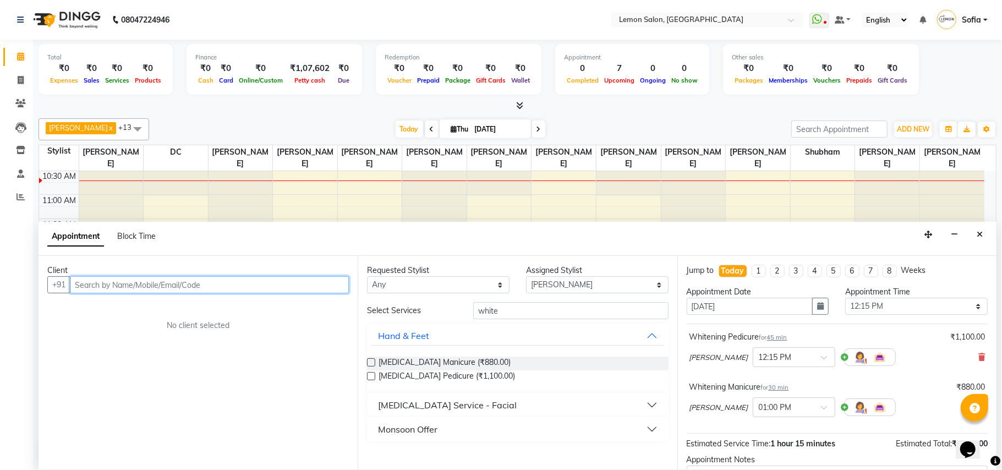
click at [196, 287] on input "text" at bounding box center [209, 284] width 279 height 17
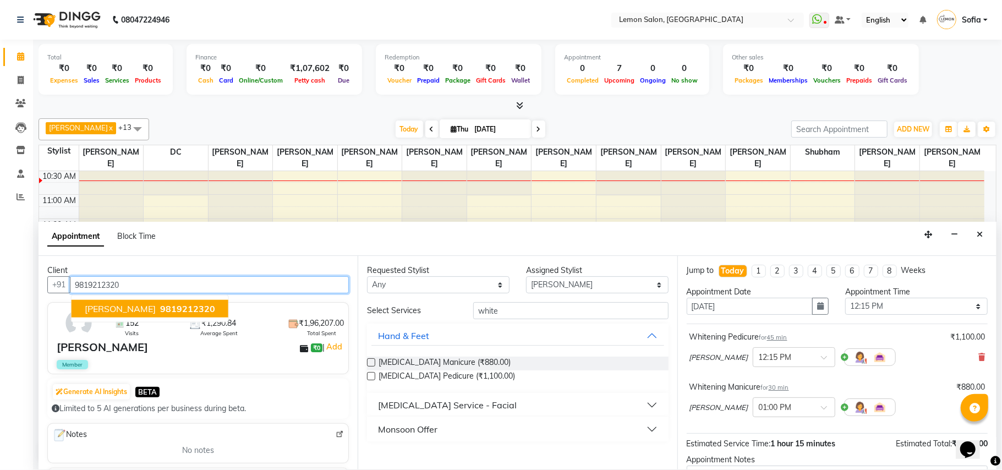
click at [179, 310] on span "9819212320" at bounding box center [187, 308] width 55 height 11
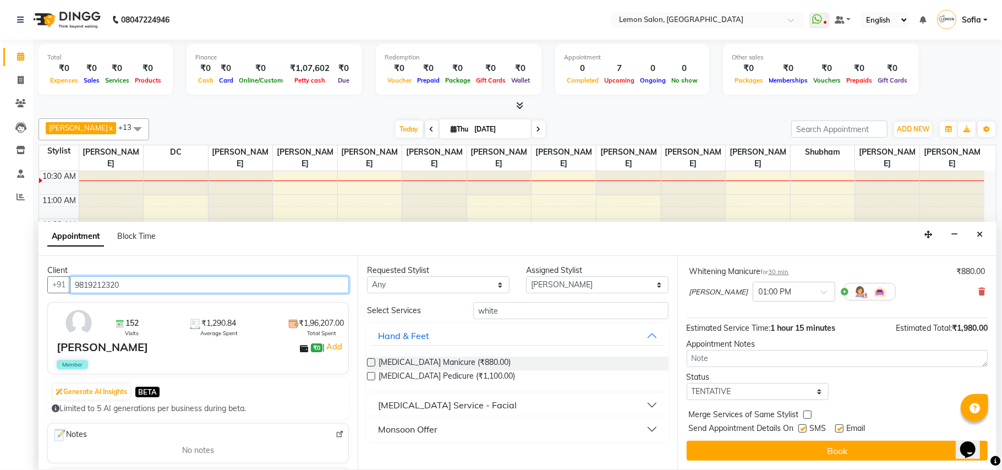
scroll to position [117, 0]
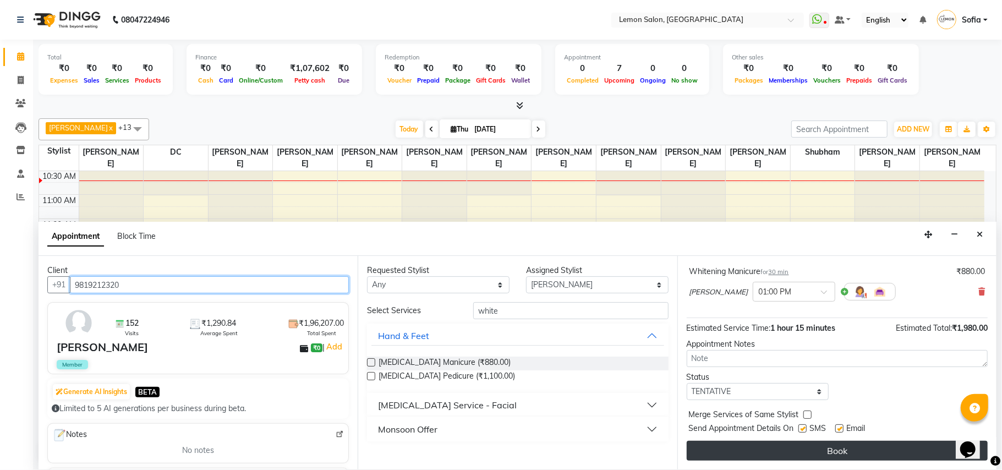
type input "9819212320"
click at [849, 447] on button "Book" at bounding box center [836, 451] width 301 height 20
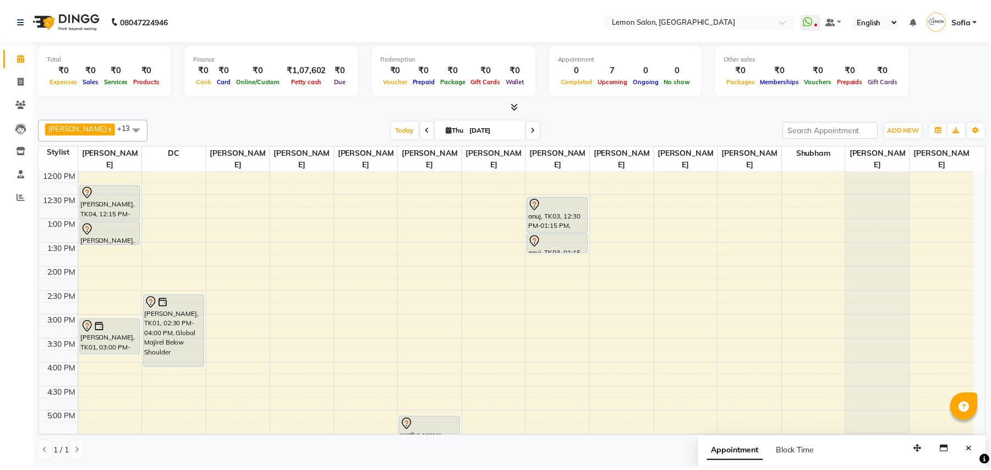
scroll to position [293, 0]
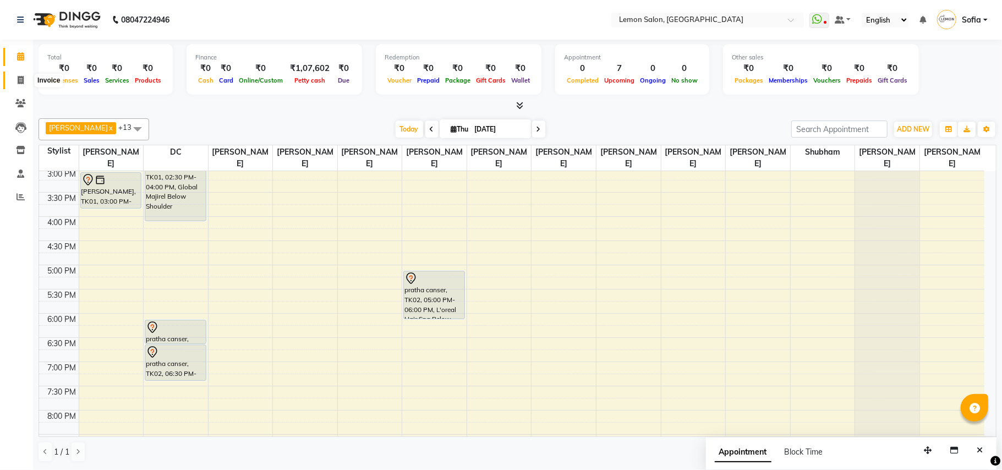
click at [16, 82] on span at bounding box center [20, 80] width 19 height 13
select select "551"
select select "service"
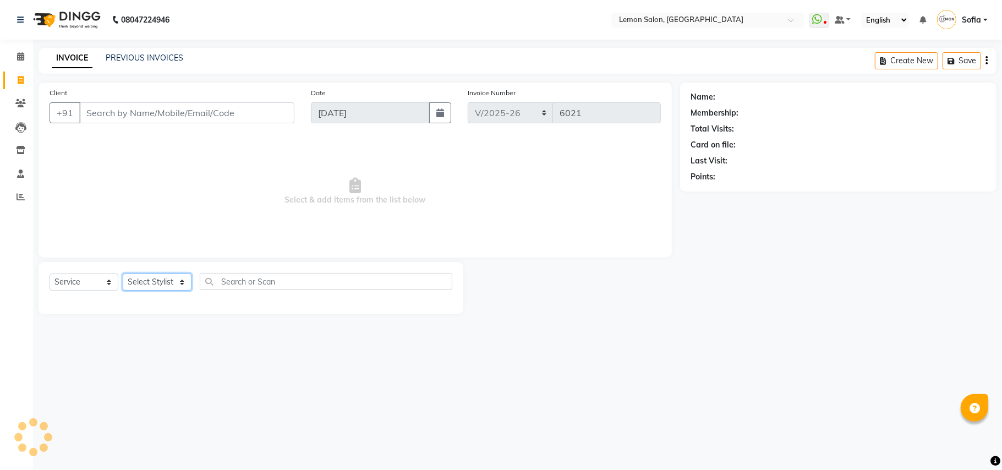
click at [148, 285] on select "Select Stylist" at bounding box center [157, 281] width 69 height 17
click at [152, 276] on select "Select Stylist" at bounding box center [157, 281] width 69 height 17
select select "58017"
click at [123, 273] on select "Select Stylist Aalam Saifi Abhishek Shelar Ansar Ahmed Archana Muke Archana Raj…" at bounding box center [165, 281] width 85 height 17
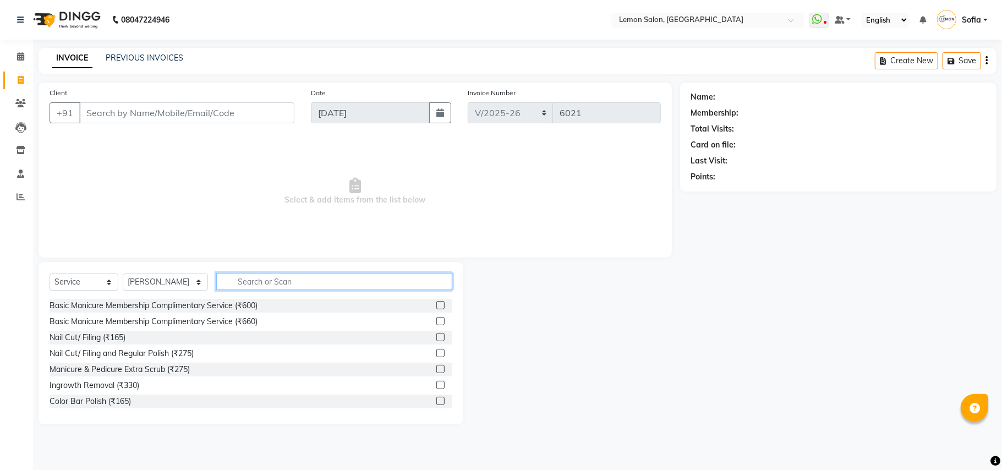
click at [273, 276] on input "text" at bounding box center [334, 281] width 236 height 17
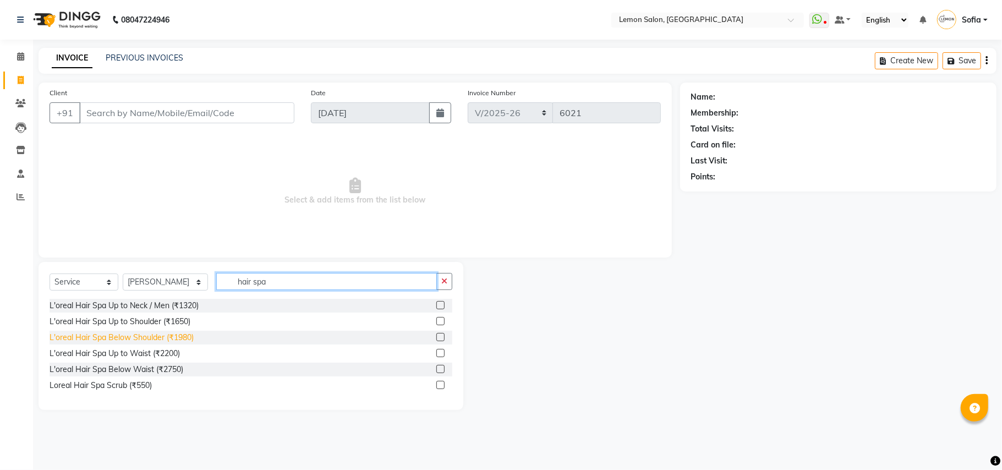
type input "hair spa"
click at [168, 336] on div "L'oreal Hair Spa Below Shoulder (₹1980)" at bounding box center [122, 338] width 144 height 12
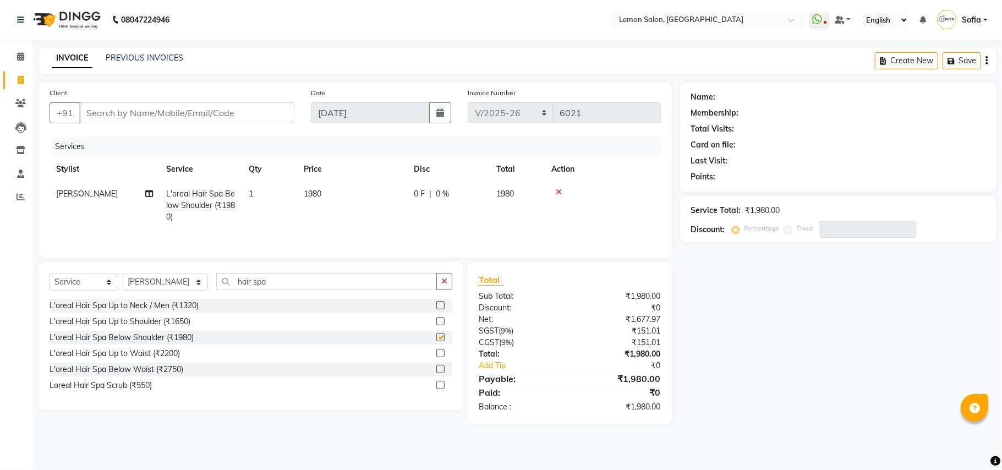
checkbox input "false"
click at [150, 290] on select "Select Stylist Aalam Saifi Abhishek Shelar Ansar Ahmed Archana Muke Archana Raj…" at bounding box center [165, 281] width 85 height 17
click at [172, 355] on div "L'oreal Hair Spa Up to Waist (₹2200)" at bounding box center [115, 354] width 130 height 12
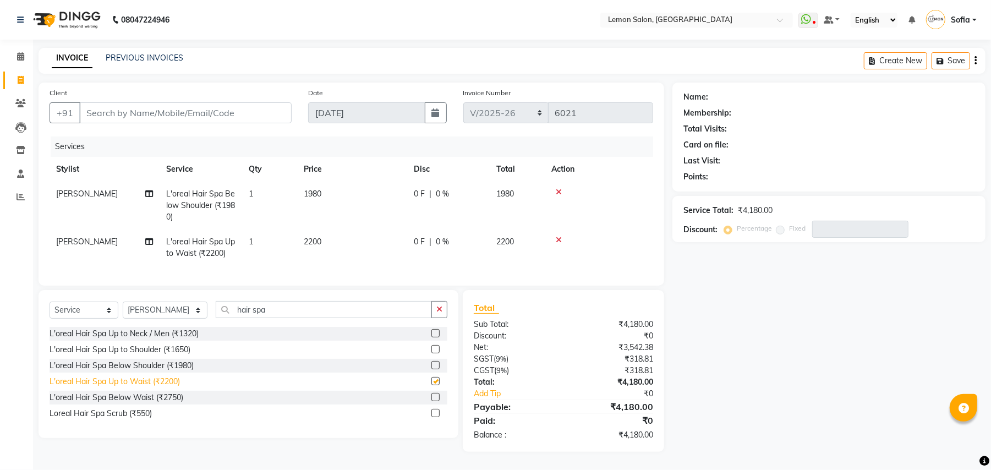
checkbox input "false"
click at [556, 191] on icon at bounding box center [559, 192] width 6 height 8
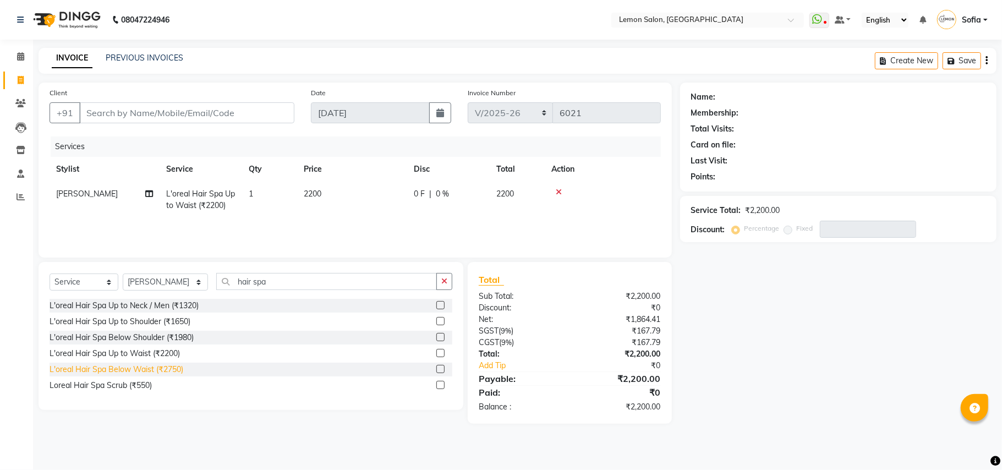
click at [166, 366] on div "L'oreal Hair Spa Below Waist (₹2750)" at bounding box center [117, 370] width 134 height 12
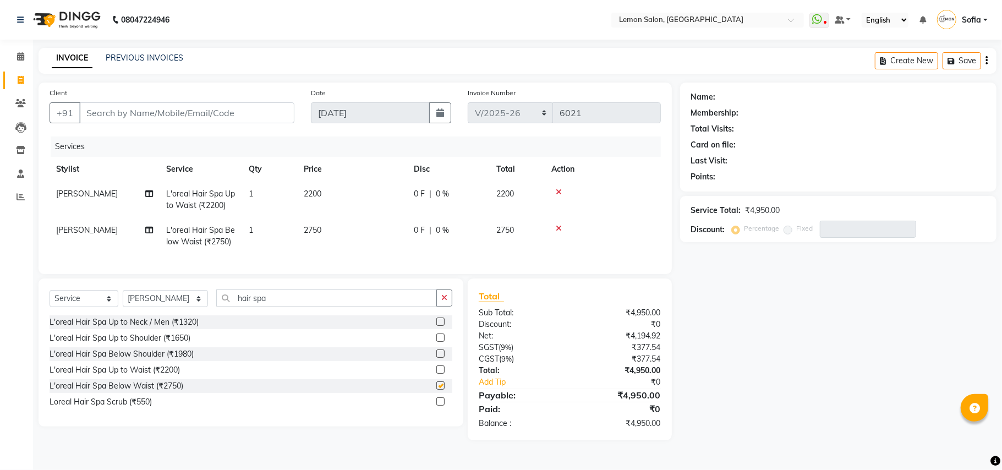
checkbox input "false"
click at [168, 307] on select "Select Stylist Aalam Saifi Abhishek Shelar Ansar Ahmed Archana Muke Archana Raj…" at bounding box center [165, 298] width 85 height 17
click at [64, 234] on span "[PERSON_NAME]" at bounding box center [87, 230] width 62 height 10
select select "58017"
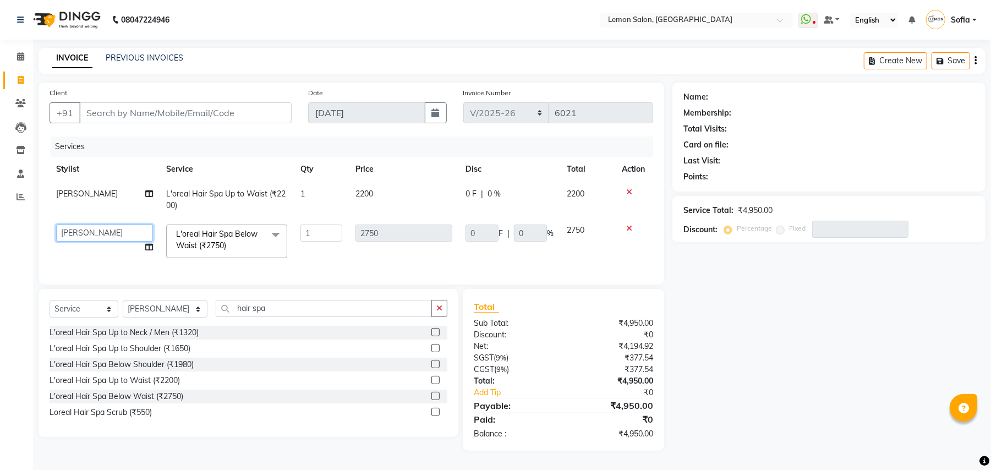
click at [64, 234] on select "Aalam Saifi Abhishek Shelar Ansar Ahmed Archana Muke Archana Rajbhar Ashish Sha…" at bounding box center [104, 232] width 97 height 17
select select "48089"
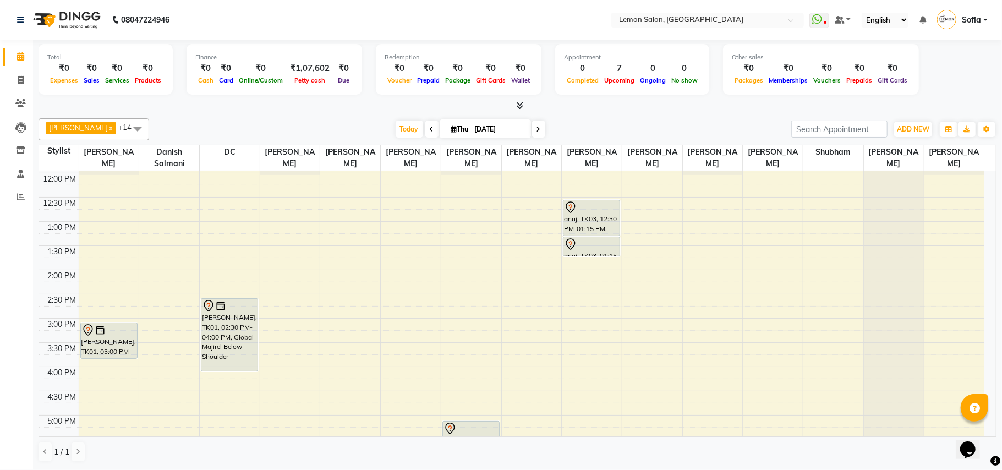
scroll to position [146, 0]
click at [79, 128] on span "[PERSON_NAME]" at bounding box center [78, 127] width 59 height 9
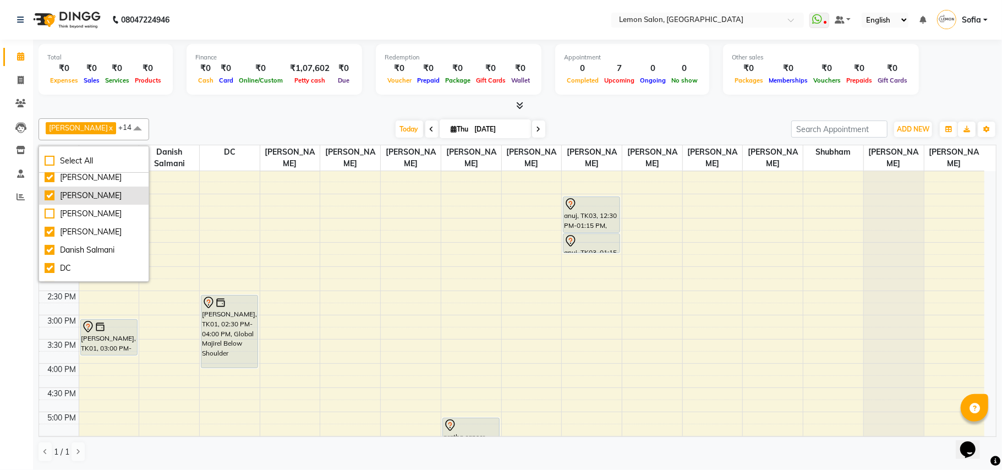
scroll to position [73, 0]
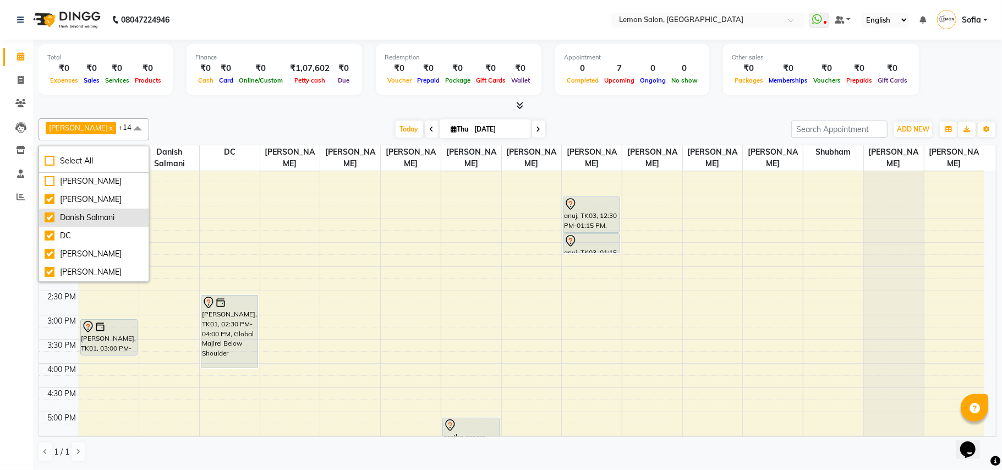
click at [50, 220] on div "Danish Salmani" at bounding box center [94, 218] width 98 height 12
checkbox input "false"
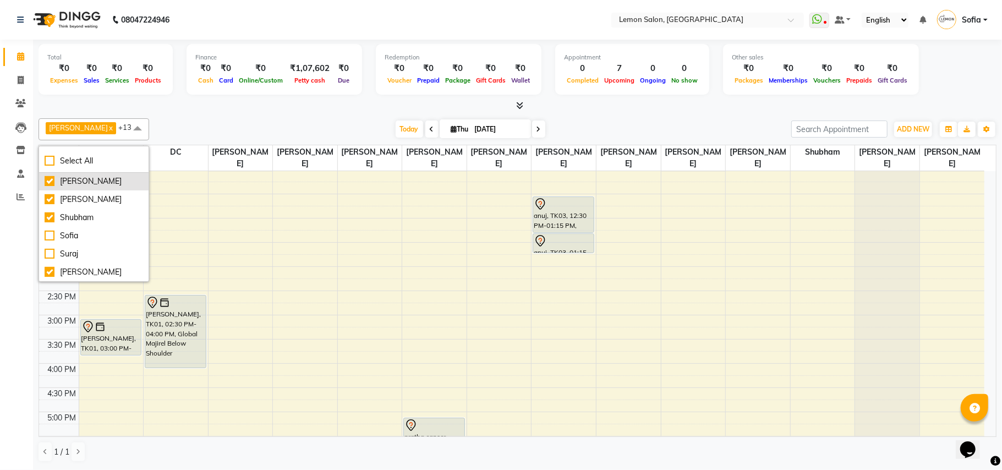
scroll to position [295, 0]
click at [1, 281] on div "Calendar Invoice Clients Leads Inventory Staff Reports Completed InProgress Upc…" at bounding box center [74, 242] width 149 height 422
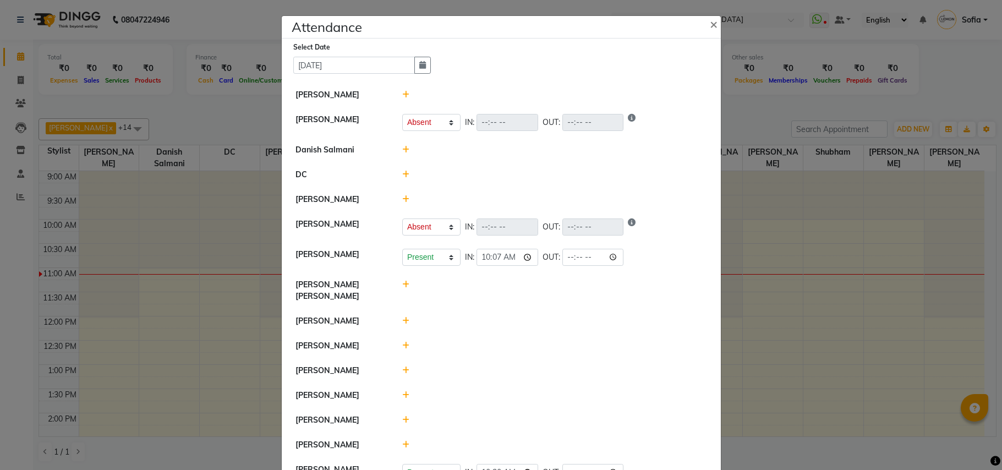
select select "A"
select select "W"
select select "A"
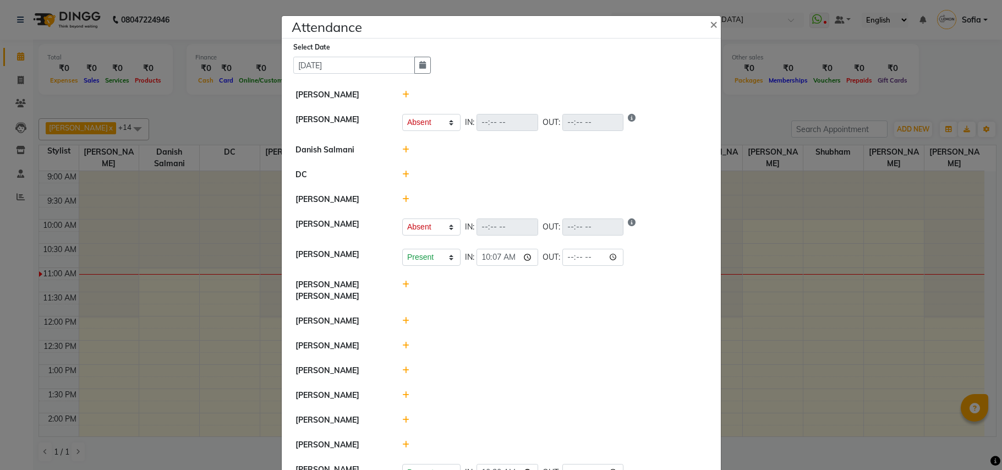
select select "A"
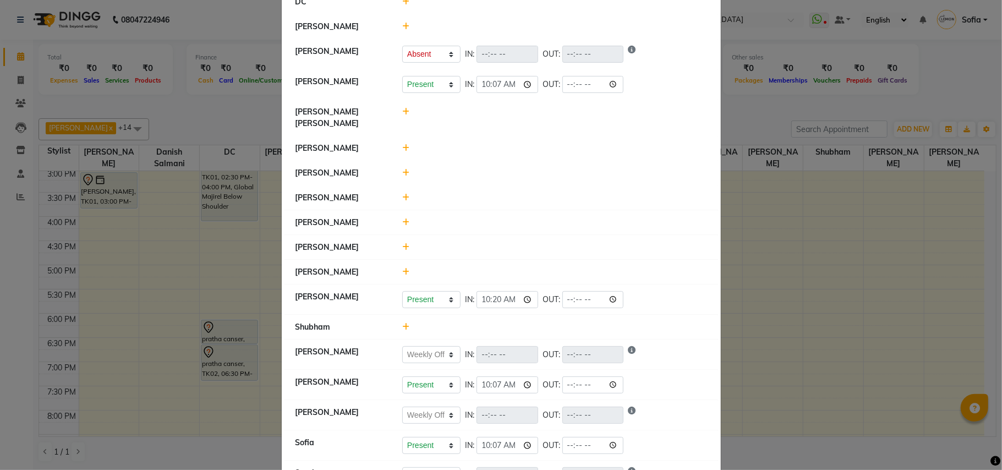
click at [402, 194] on icon at bounding box center [405, 198] width 7 height 8
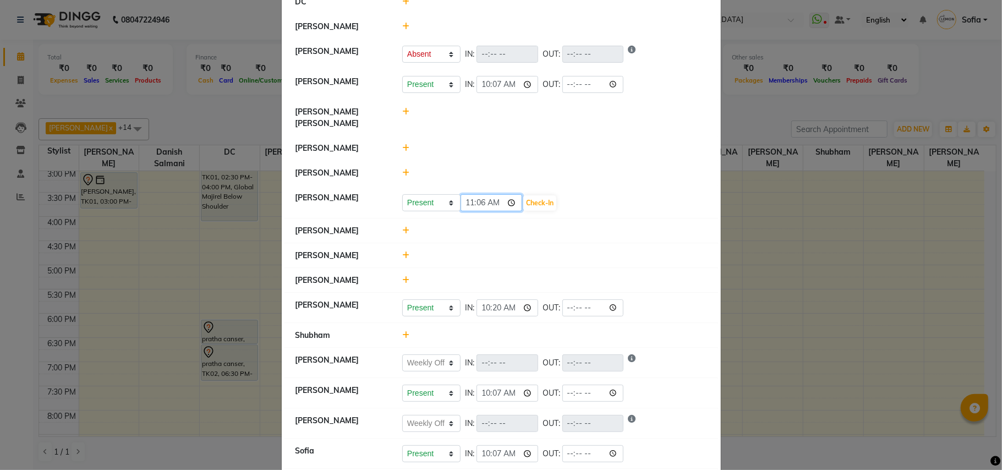
click at [464, 197] on input "11:06" at bounding box center [491, 202] width 62 height 17
type input "10:30"
click at [548, 195] on button "Check-In" at bounding box center [539, 202] width 33 height 15
select select "A"
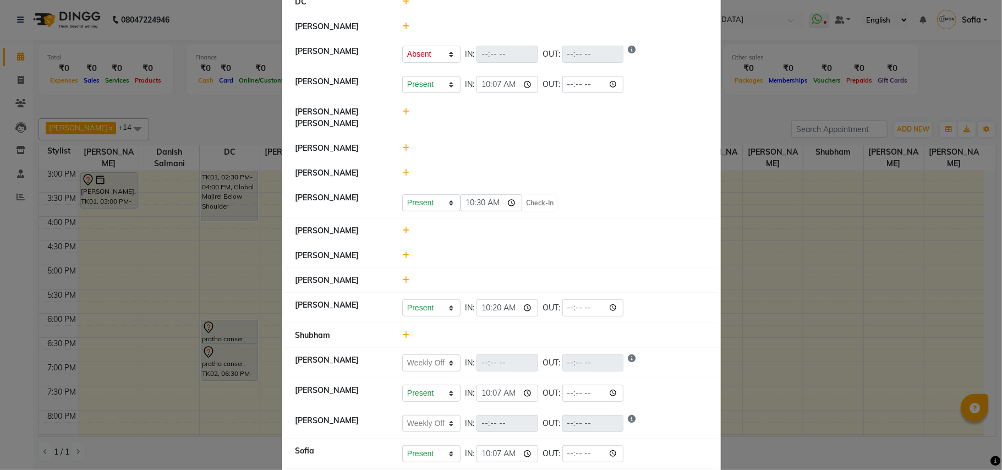
select select "W"
select select "A"
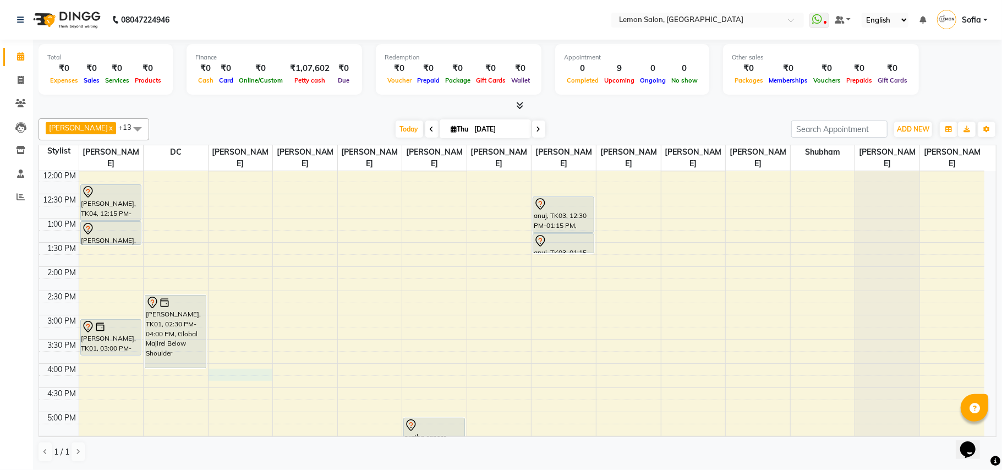
click at [240, 375] on div "9:00 AM 9:30 AM 10:00 AM 10:30 AM 11:00 AM 11:30 AM 12:00 PM 12:30 PM 1:00 PM 1…" at bounding box center [511, 363] width 945 height 677
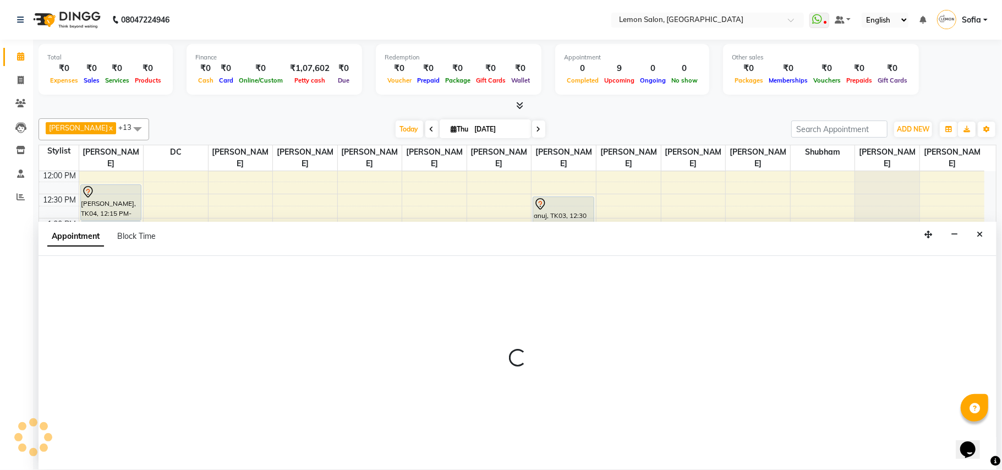
select select "7955"
select select "tentative"
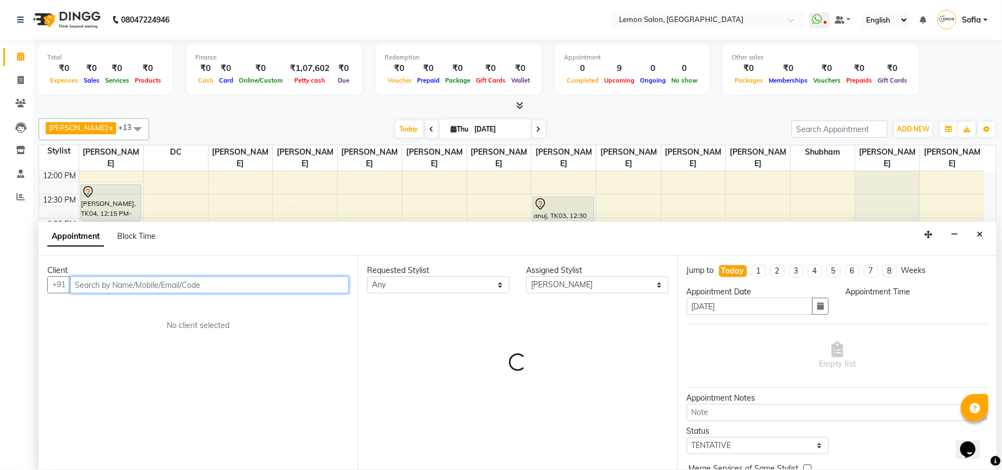
select select "960"
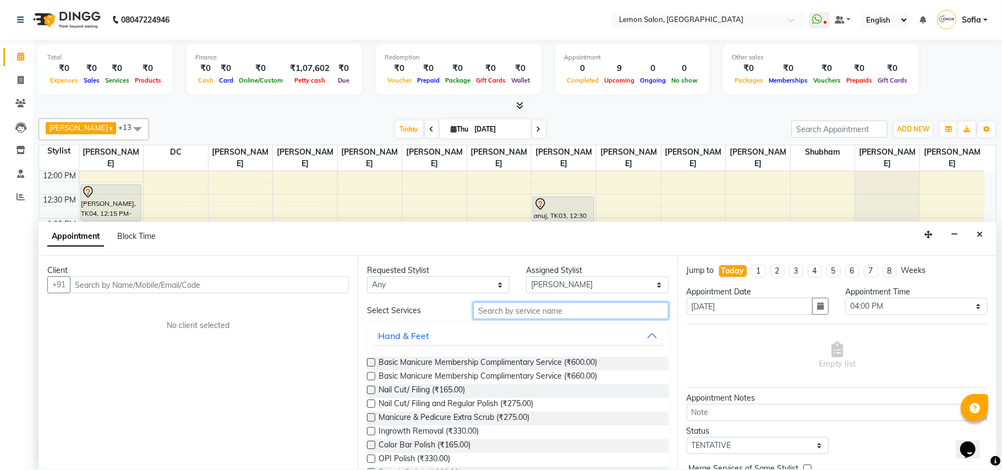
click at [521, 309] on input "text" at bounding box center [570, 310] width 195 height 17
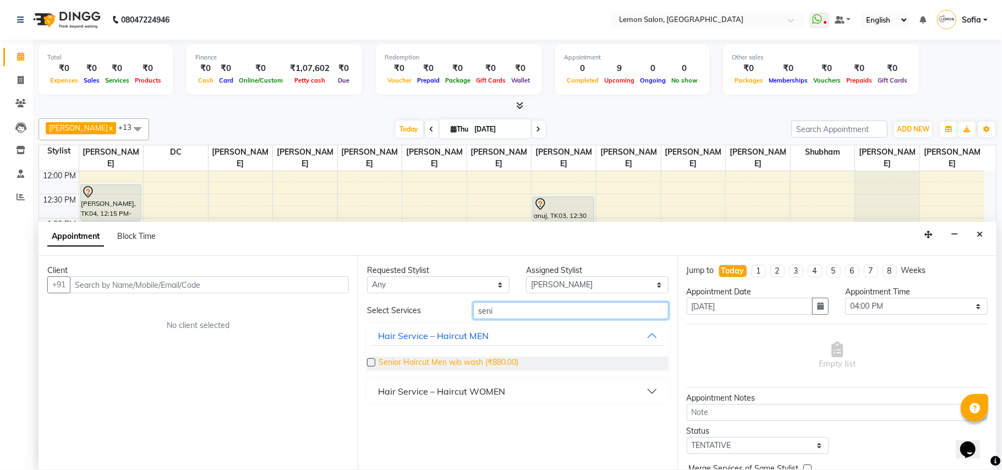
type input "seni"
click at [472, 361] on span "Senior Haircut Men w/o wash (₹880.00)" at bounding box center [448, 363] width 140 height 14
checkbox input "false"
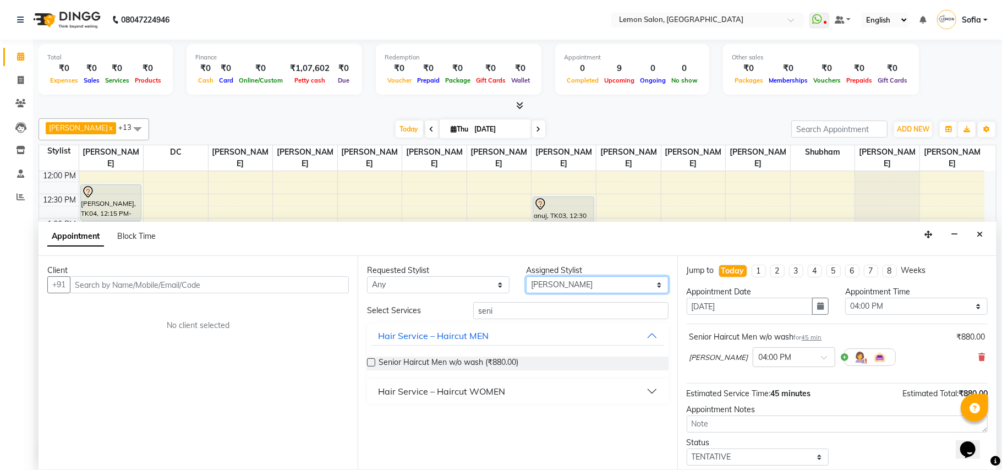
click at [548, 282] on select "Select Aalam [PERSON_NAME] [PERSON_NAME] [PERSON_NAME] [PERSON_NAME] [PERSON_NA…" at bounding box center [597, 284] width 142 height 17
select select "7889"
click at [526, 277] on select "Select Aalam [PERSON_NAME] [PERSON_NAME] [PERSON_NAME] [PERSON_NAME] [PERSON_NA…" at bounding box center [597, 284] width 142 height 17
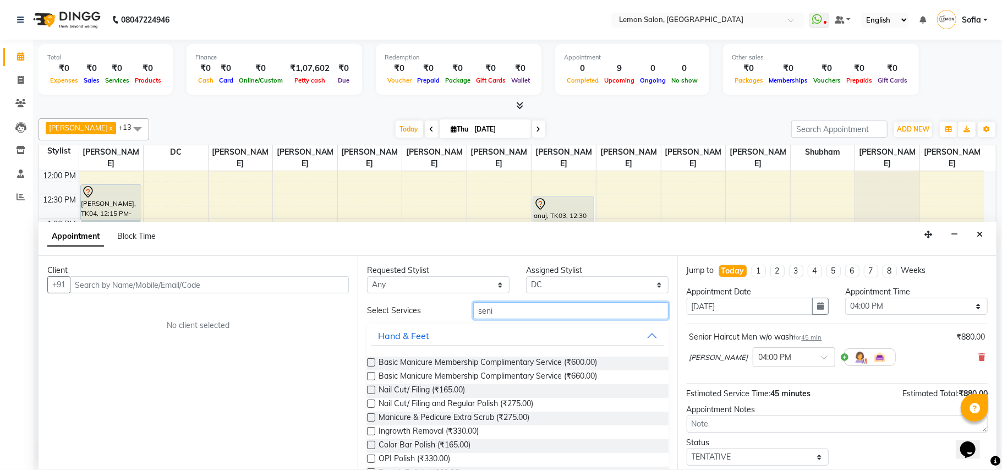
click at [510, 309] on input "seni" at bounding box center [570, 310] width 195 height 17
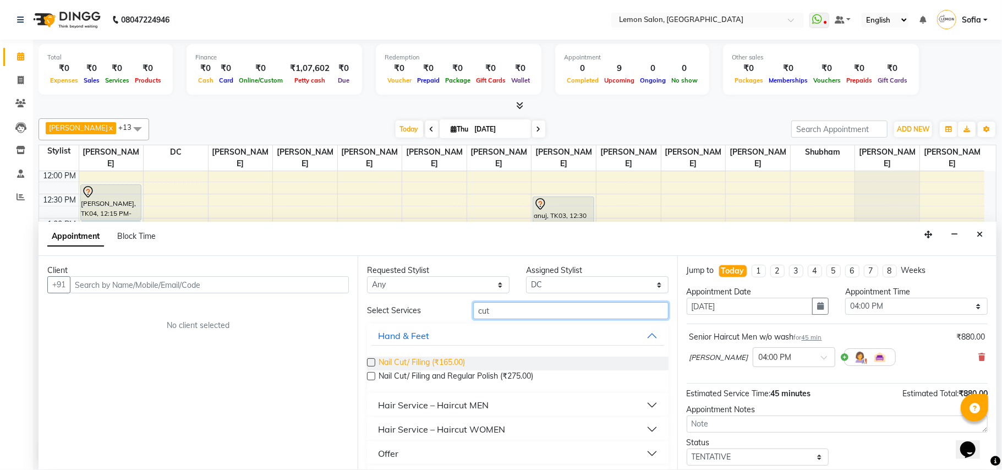
type input "cut"
click at [442, 362] on span "Nail Cut/ Filing (₹165.00)" at bounding box center [421, 363] width 86 height 14
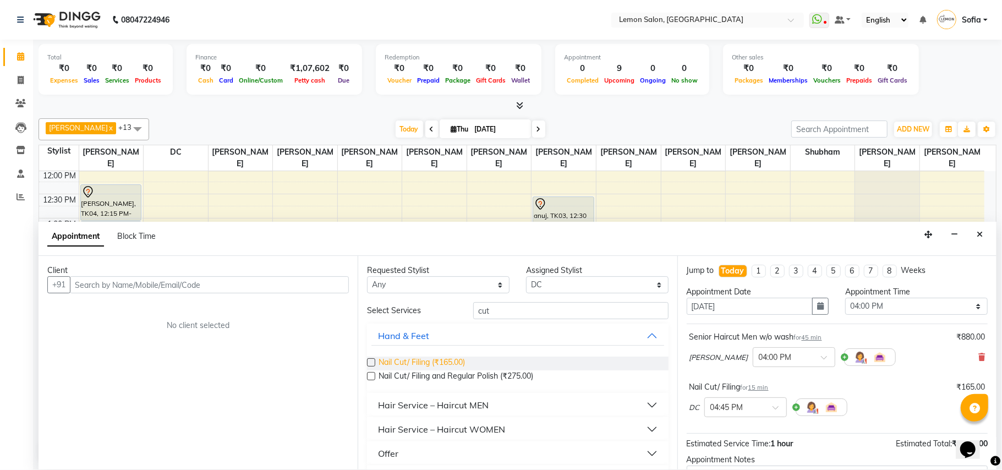
click at [442, 362] on span "Nail Cut/ Filing (₹165.00)" at bounding box center [421, 363] width 86 height 14
checkbox input "false"
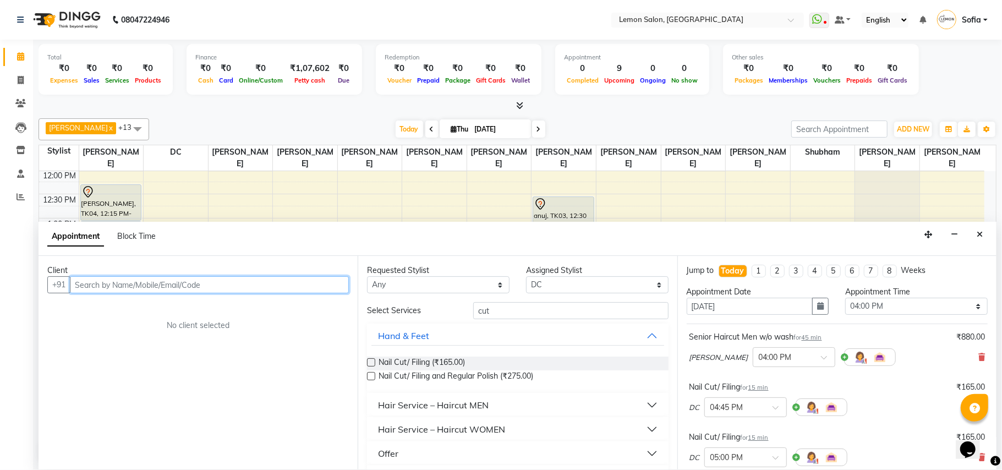
click at [141, 277] on input "text" at bounding box center [209, 284] width 279 height 17
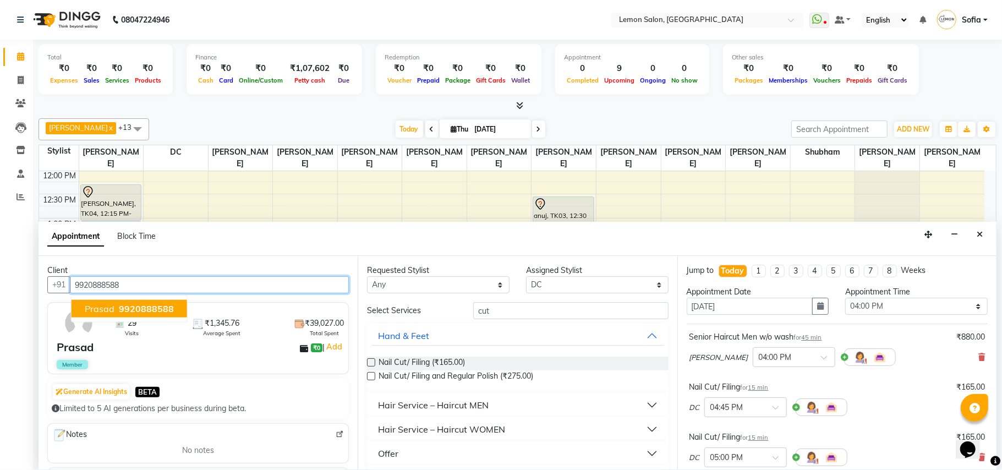
click at [138, 307] on span "9920888588" at bounding box center [146, 308] width 55 height 11
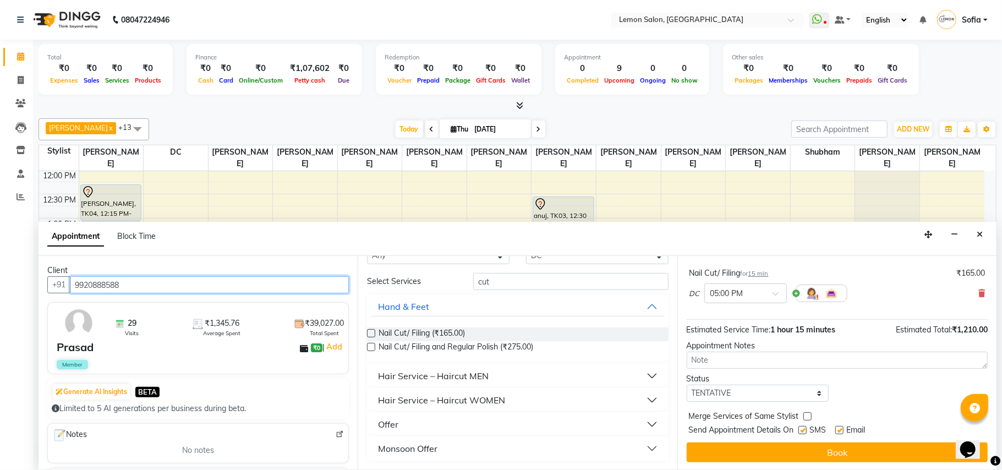
scroll to position [167, 0]
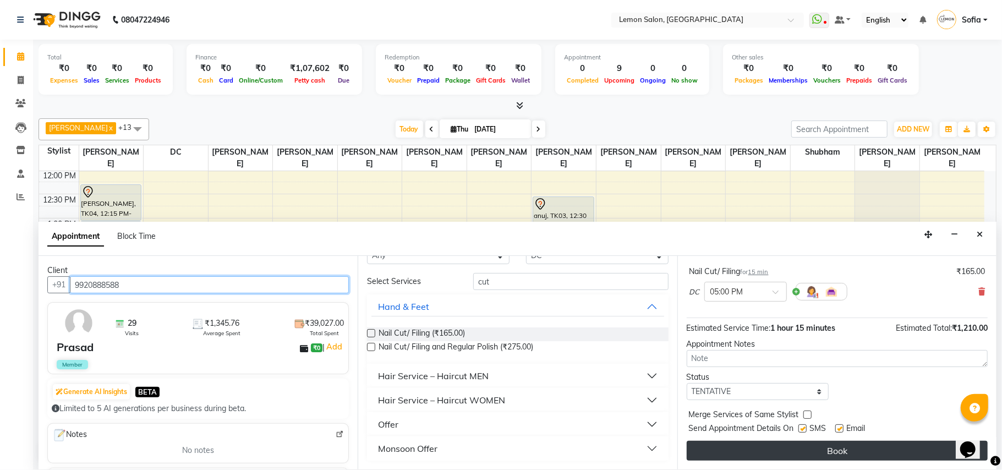
type input "9920888588"
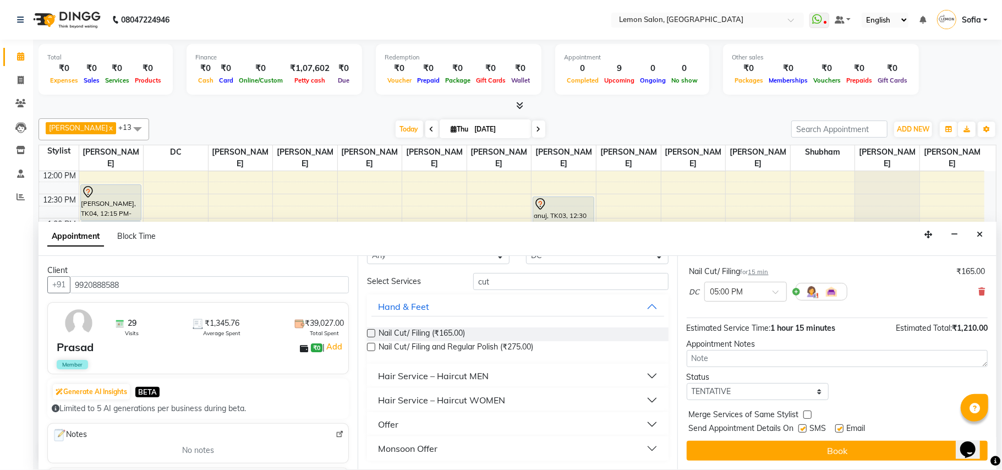
click at [781, 452] on button "Book" at bounding box center [836, 451] width 301 height 20
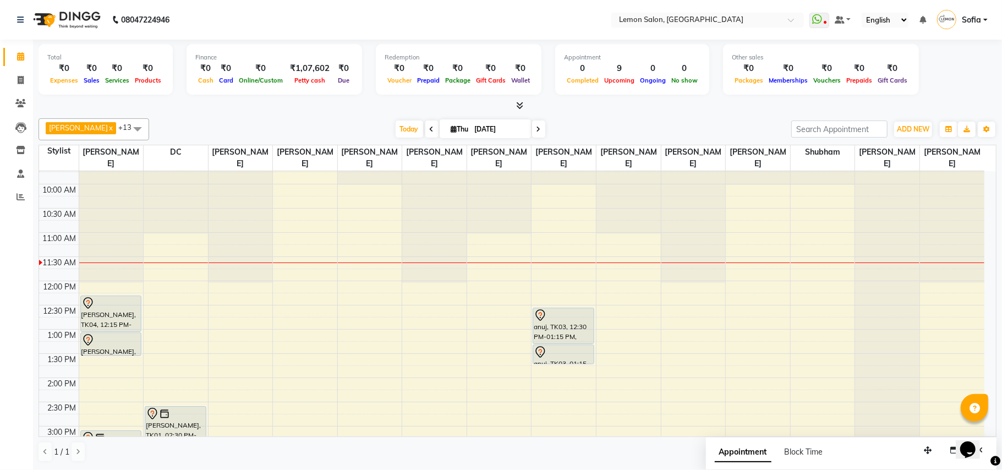
scroll to position [0, 0]
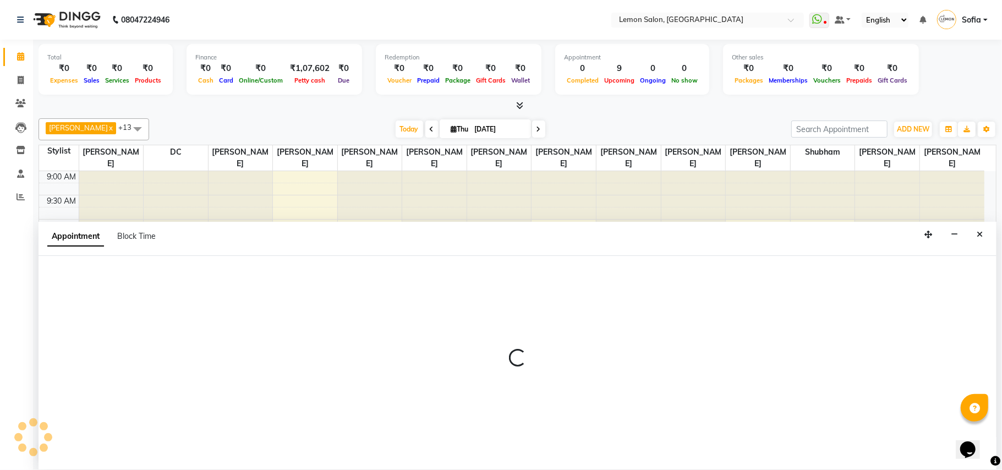
select select "34429"
select select "tentative"
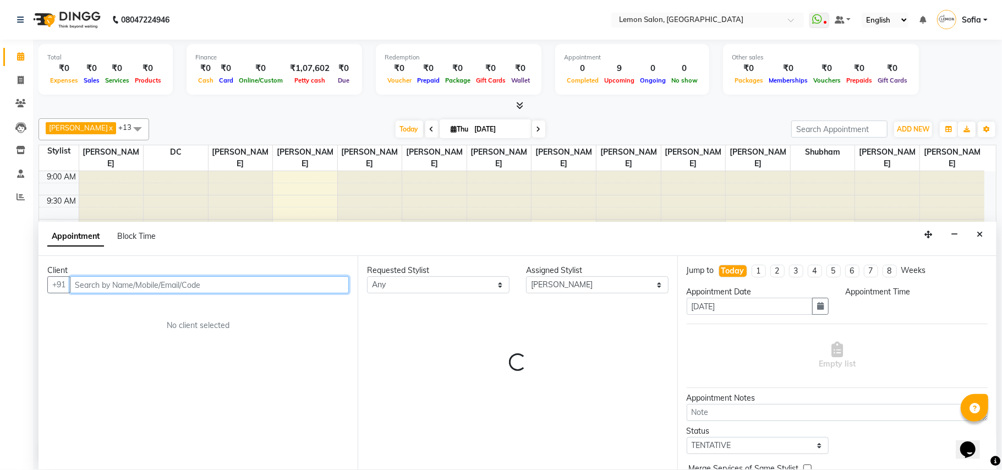
select select "750"
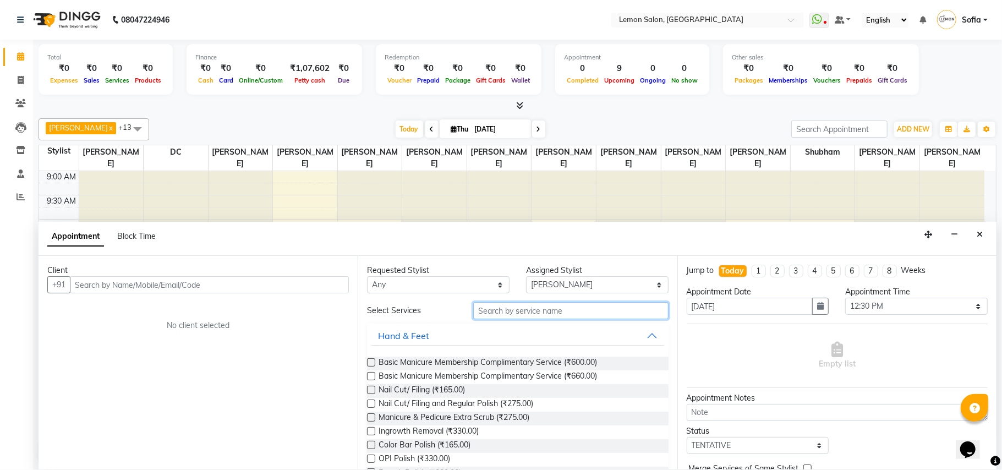
click at [491, 313] on input "text" at bounding box center [570, 310] width 195 height 17
type input "h"
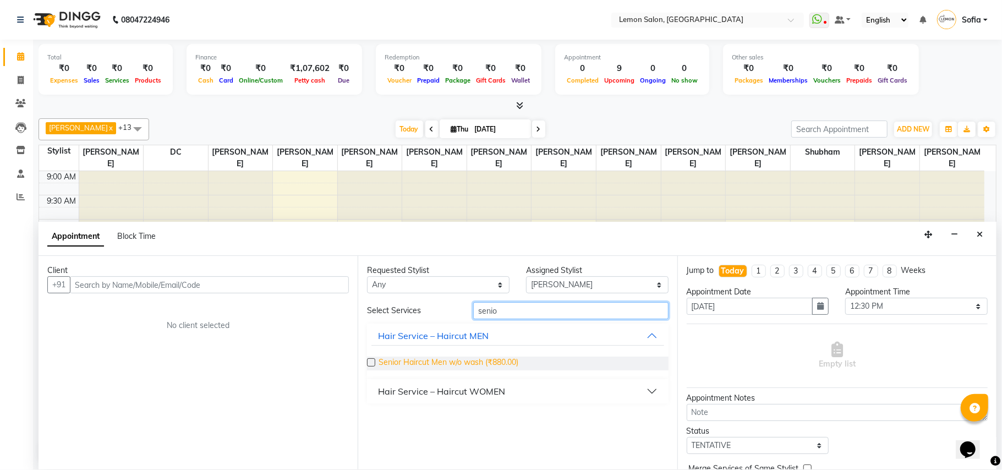
type input "senio"
click at [466, 359] on span "Senior Haircut Men w/o wash (₹880.00)" at bounding box center [448, 363] width 140 height 14
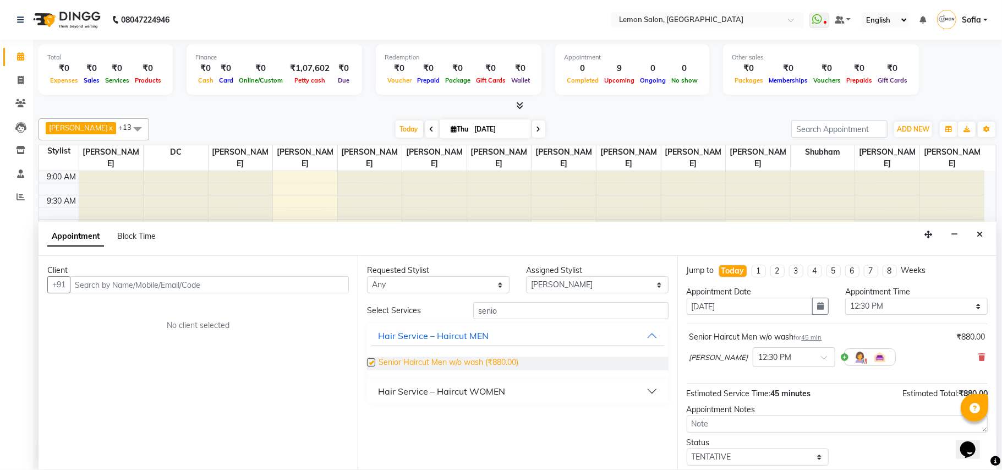
checkbox input "false"
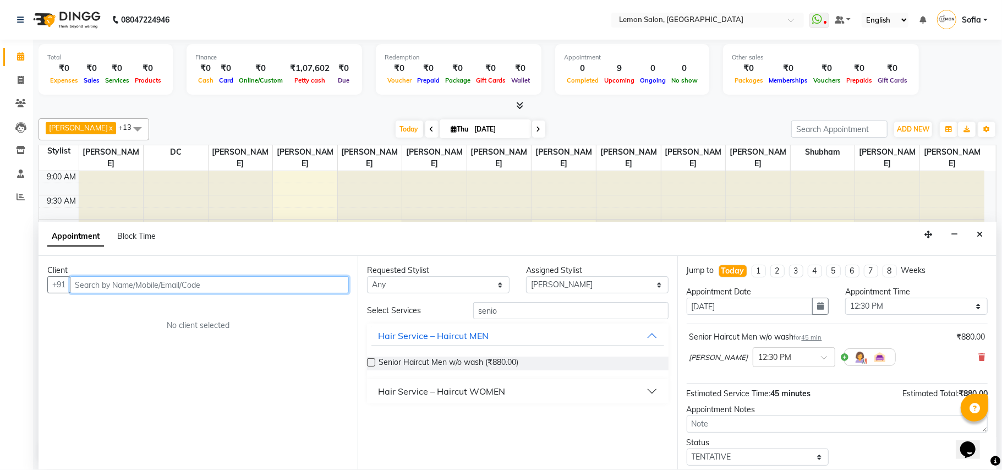
click at [232, 283] on input "text" at bounding box center [209, 284] width 279 height 17
type input "3"
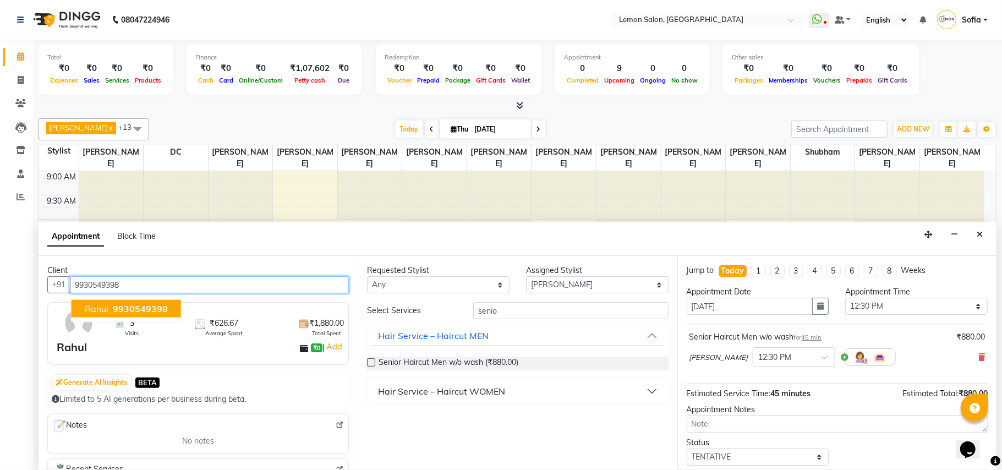
click at [91, 308] on span "Rahul" at bounding box center [97, 308] width 24 height 11
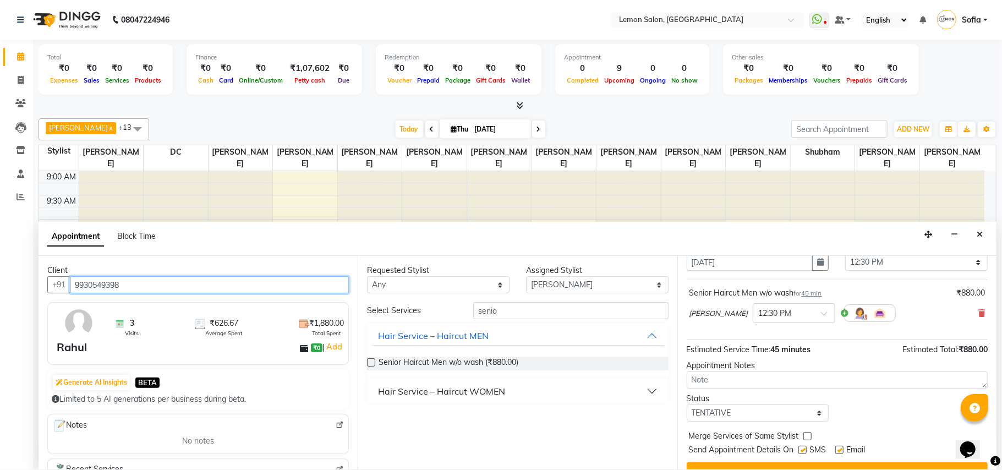
scroll to position [67, 0]
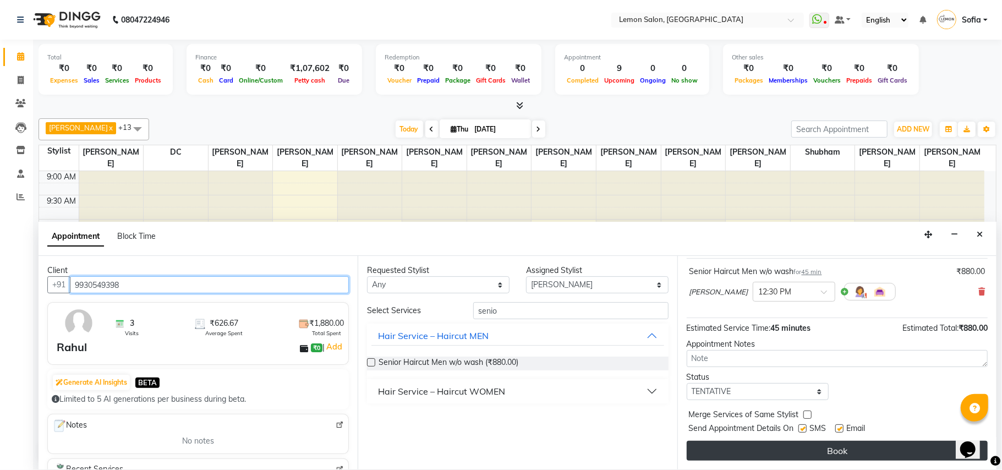
type input "9930549398"
click at [826, 455] on button "Book" at bounding box center [836, 451] width 301 height 20
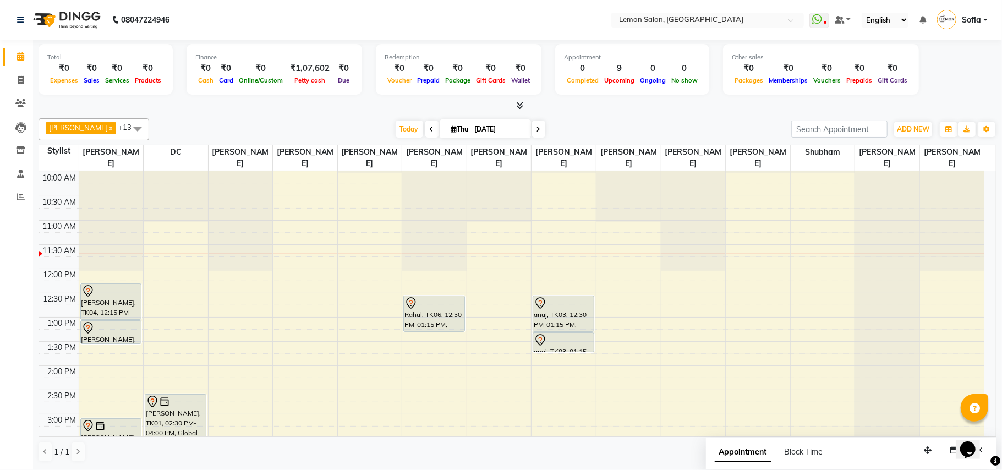
scroll to position [73, 0]
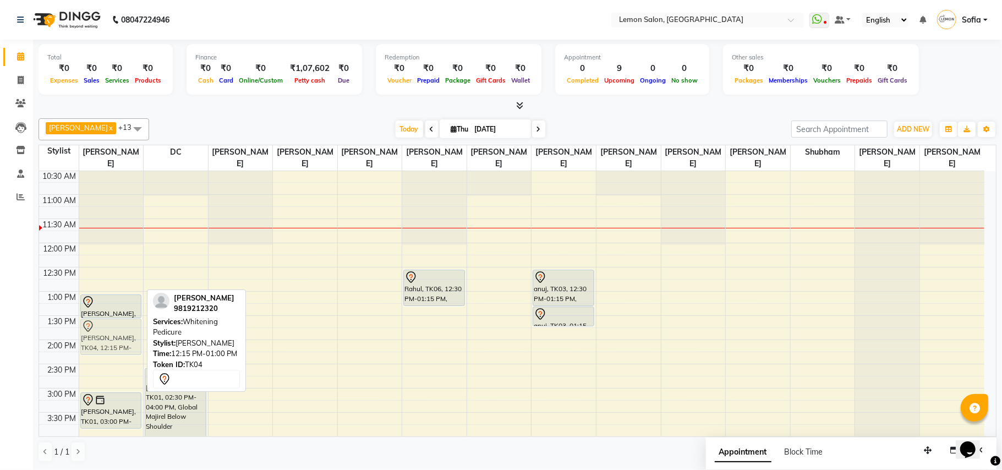
drag, startPoint x: 120, startPoint y: 267, endPoint x: 113, endPoint y: 333, distance: 66.3
click at [113, 333] on div "Prabha Kapoor, TK04, 12:15 PM-01:00 PM, Whitening Pedicure Prabha Kapoor, TK04,…" at bounding box center [111, 436] width 64 height 677
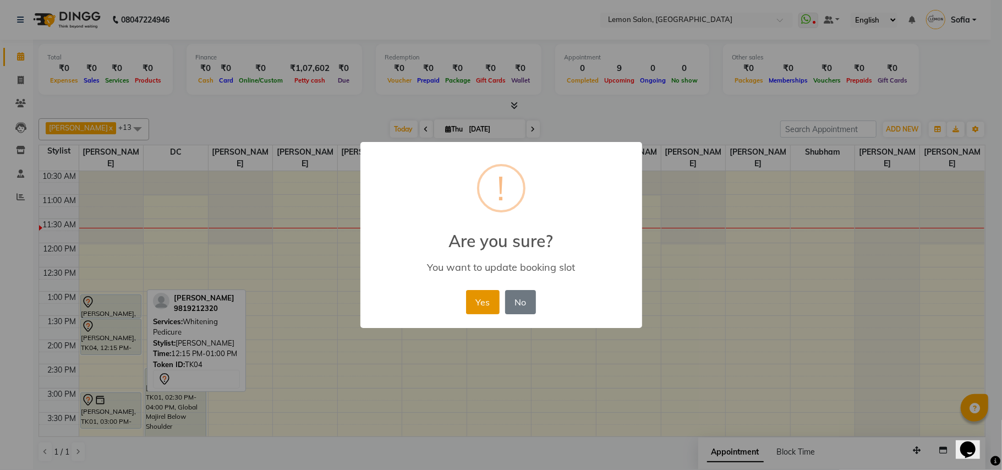
click at [484, 303] on button "Yes" at bounding box center [483, 302] width 34 height 24
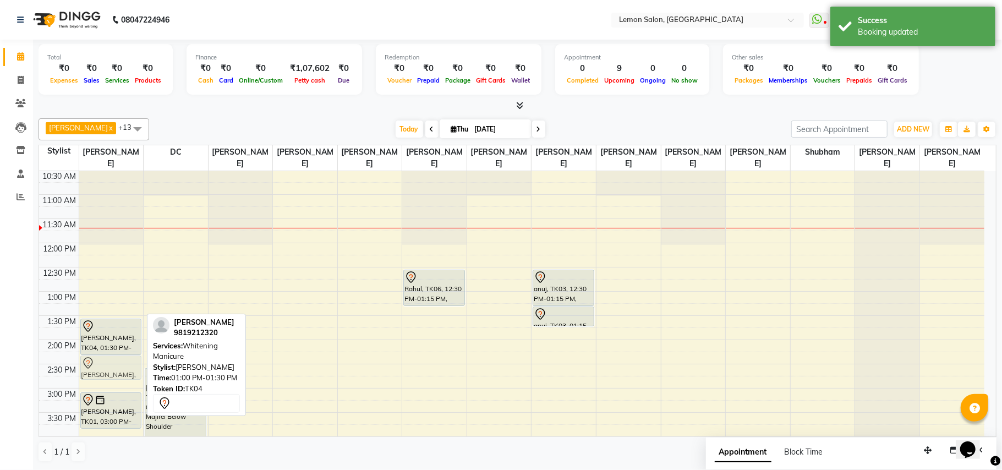
drag, startPoint x: 120, startPoint y: 304, endPoint x: 114, endPoint y: 363, distance: 59.7
click at [114, 363] on div "Prabha Kapoor, TK04, 01:00 PM-01:30 PM, Whitening Manicure Prabha Kapoor, TK04,…" at bounding box center [111, 436] width 64 height 677
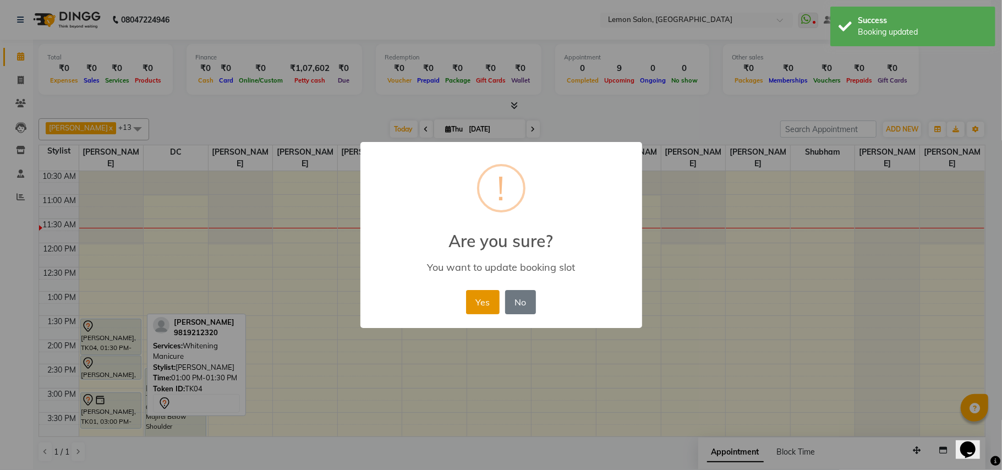
click at [480, 297] on button "Yes" at bounding box center [483, 302] width 34 height 24
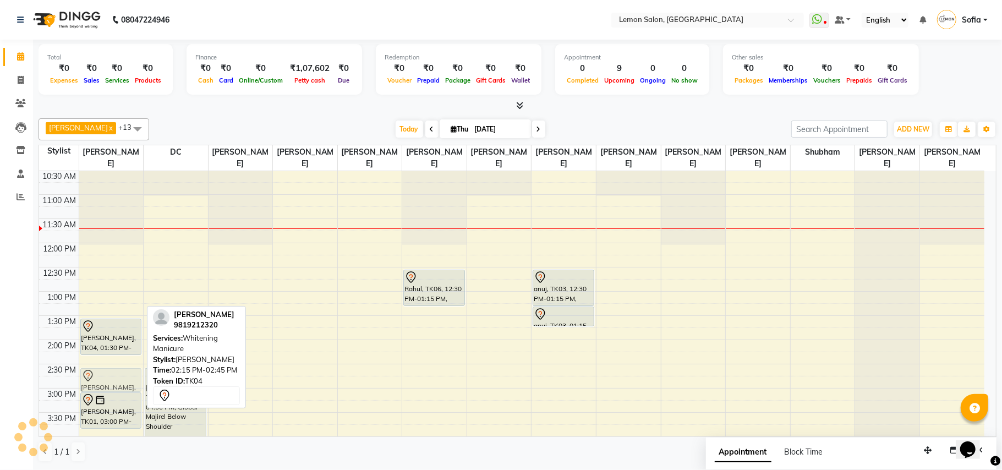
drag, startPoint x: 113, startPoint y: 367, endPoint x: 110, endPoint y: 377, distance: 9.7
click at [110, 377] on div "Prabha Kapoor, TK04, 01:30 PM-02:15 PM, Whitening Pedicure Prabha Kapoor, TK04,…" at bounding box center [111, 436] width 64 height 677
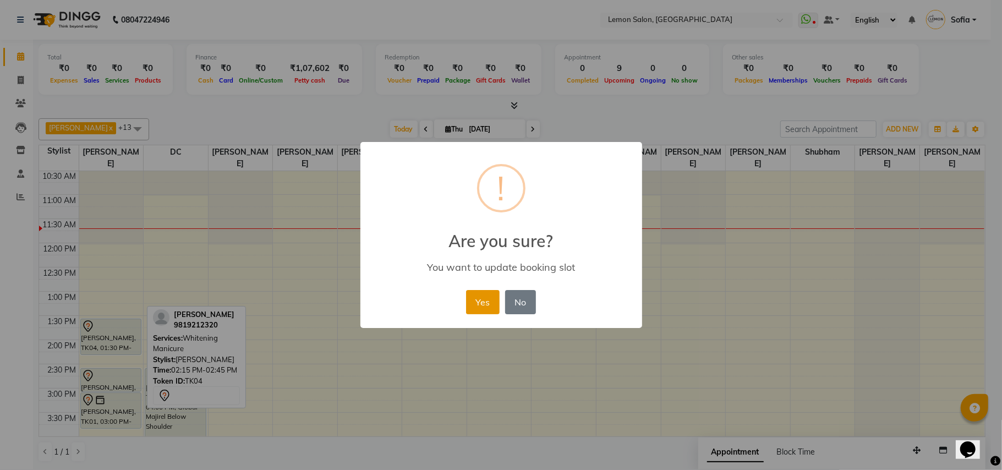
click at [484, 298] on button "Yes" at bounding box center [483, 302] width 34 height 24
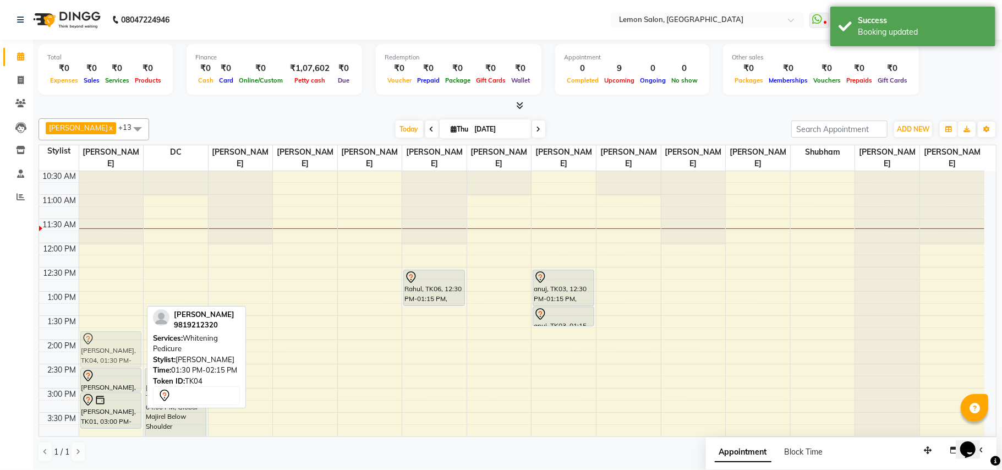
click at [103, 345] on div "Prabha Kapoor, TK04, 01:30 PM-02:15 PM, Whitening Pedicure Prabha Kapoor, TK04,…" at bounding box center [111, 436] width 64 height 677
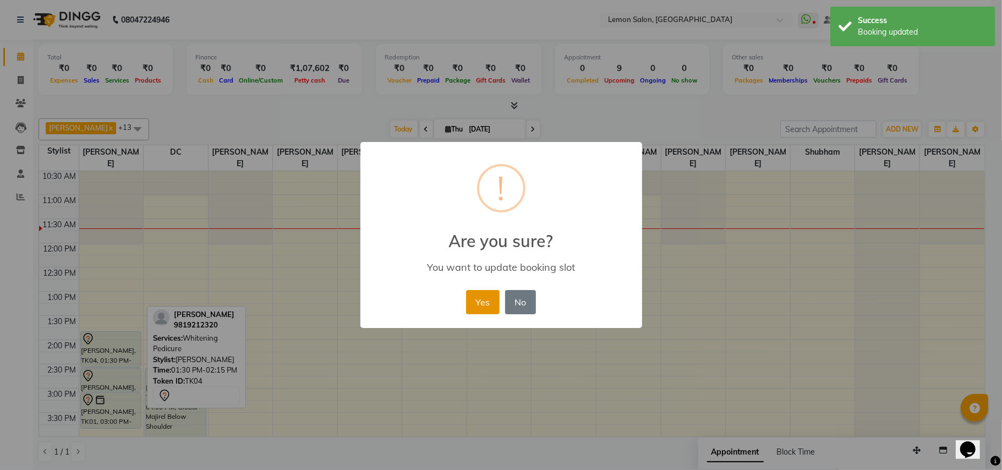
click at [476, 295] on button "Yes" at bounding box center [483, 302] width 34 height 24
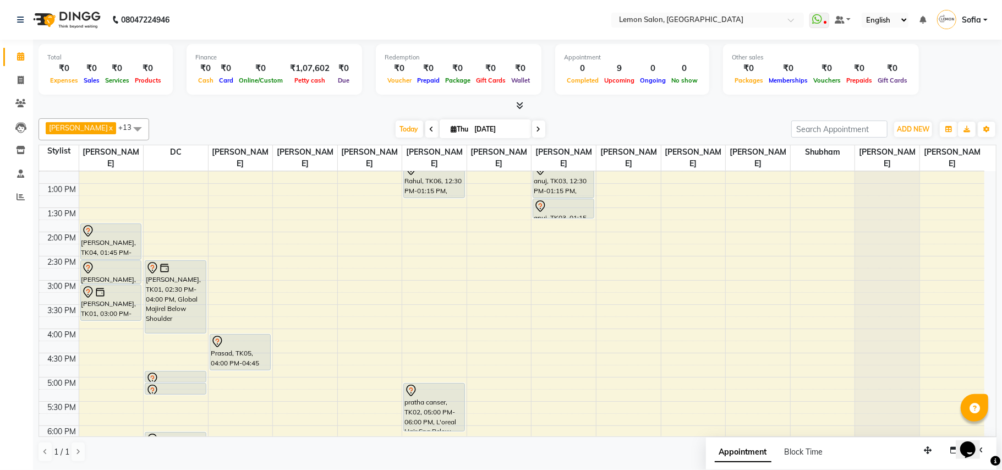
scroll to position [146, 0]
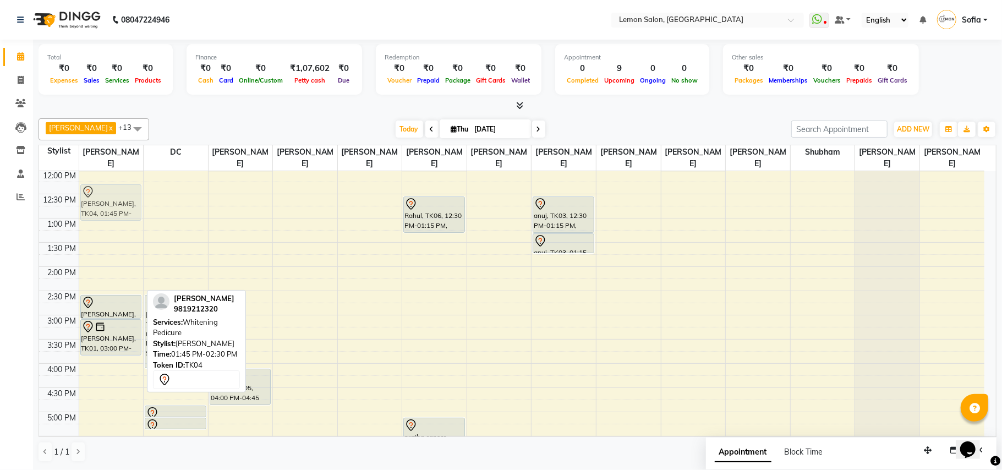
drag, startPoint x: 109, startPoint y: 273, endPoint x: 110, endPoint y: 202, distance: 71.0
click at [110, 202] on div "Prabha Kapoor, TK04, 01:45 PM-02:30 PM, Whitening Pedicure Prabha Kapoor, TK04,…" at bounding box center [111, 363] width 64 height 677
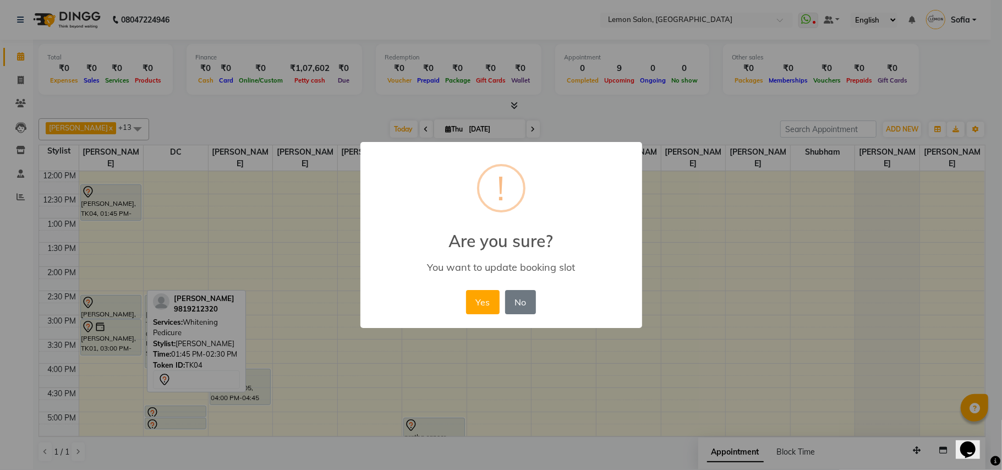
drag, startPoint x: 106, startPoint y: 192, endPoint x: 102, endPoint y: 208, distance: 16.4
click at [102, 208] on div "× ! Are you sure? You want to update booking slot Yes No No" at bounding box center [501, 235] width 1002 height 470
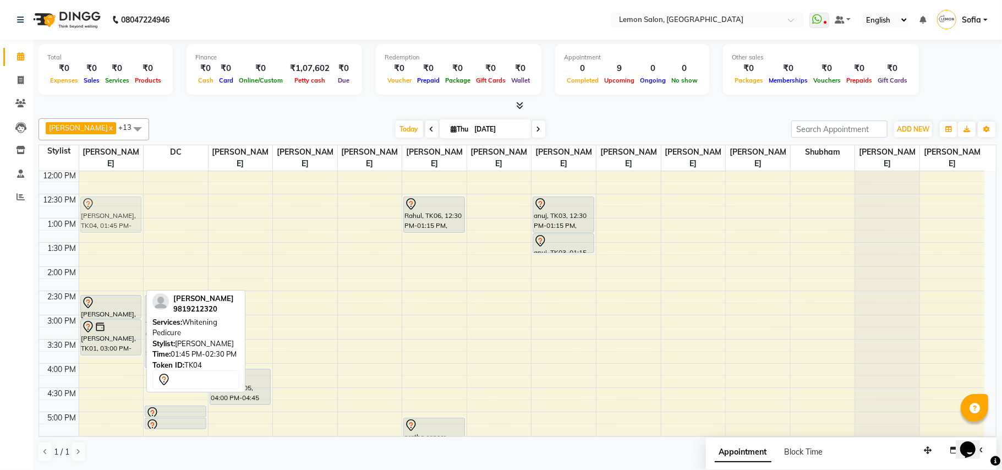
drag, startPoint x: 108, startPoint y: 220, endPoint x: 108, endPoint y: 205, distance: 15.4
click at [108, 205] on div "Prabha Kapoor, TK04, 01:45 PM-02:30 PM, Whitening Pedicure Prabha Kapoor, TK04,…" at bounding box center [111, 363] width 64 height 677
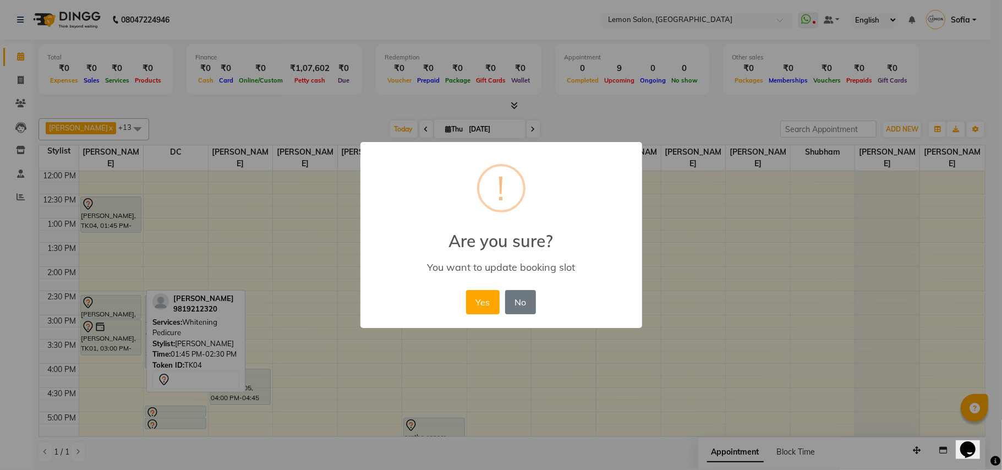
drag, startPoint x: 478, startPoint y: 297, endPoint x: 75, endPoint y: 256, distance: 405.3
click at [470, 296] on button "Yes" at bounding box center [483, 302] width 34 height 24
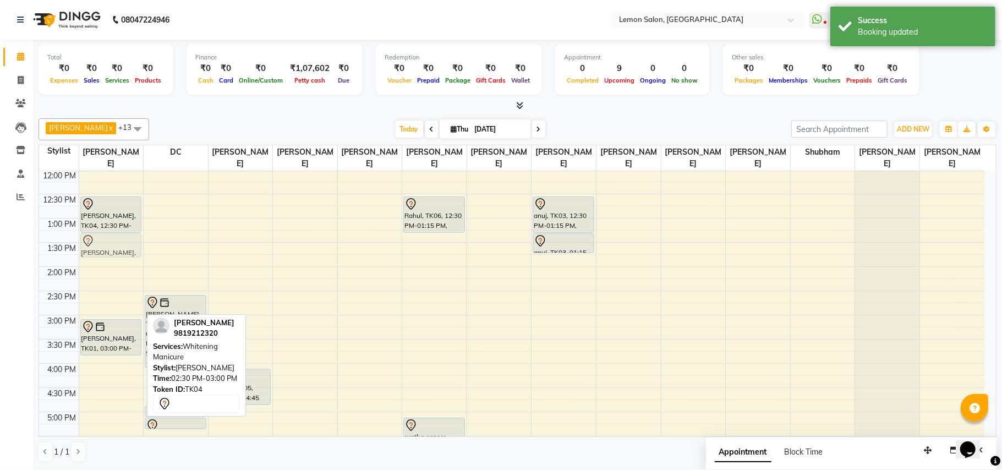
drag, startPoint x: 92, startPoint y: 300, endPoint x: 448, endPoint y: 258, distance: 357.8
click at [99, 239] on div "Prabha Kapoor, TK04, 12:30 PM-01:15 PM, Whitening Pedicure Prabha Kapoor, TK04,…" at bounding box center [111, 363] width 64 height 677
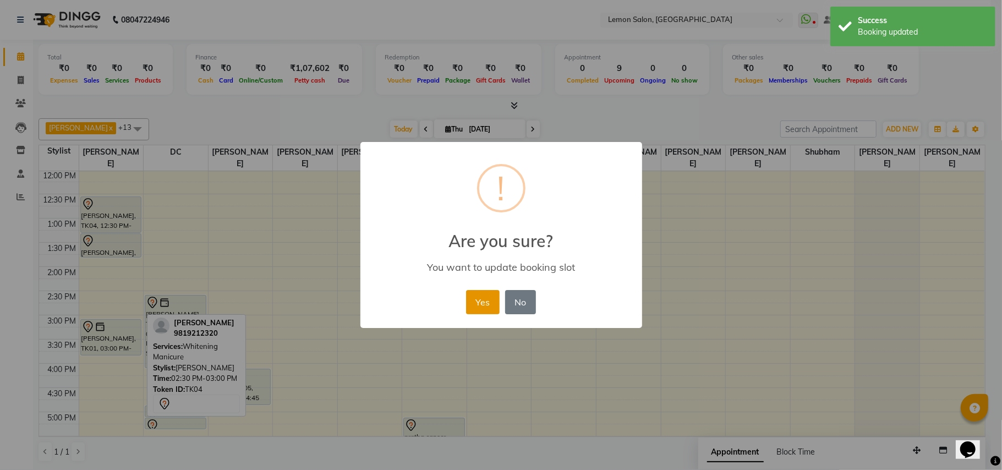
click at [483, 302] on button "Yes" at bounding box center [483, 302] width 34 height 24
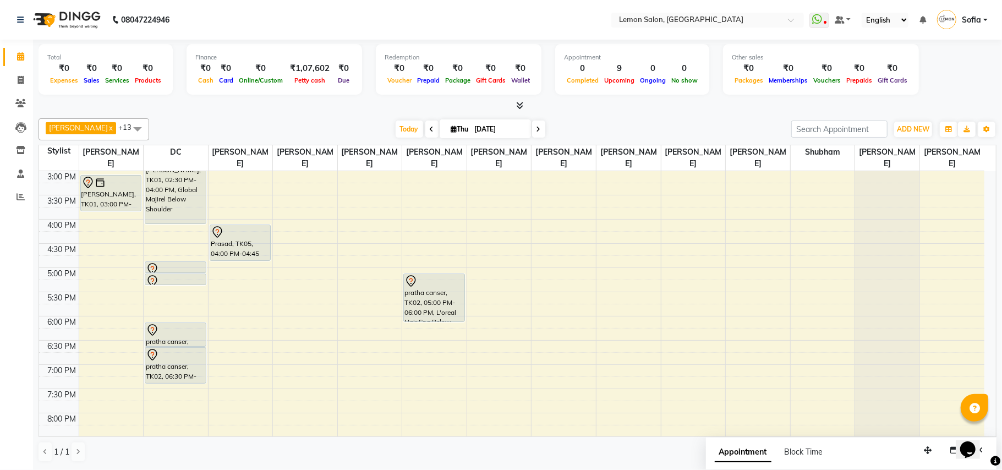
scroll to position [293, 0]
click at [350, 273] on div "9:00 AM 9:30 AM 10:00 AM 10:30 AM 11:00 AM 11:30 AM 12:00 PM 12:30 PM 1:00 PM 1…" at bounding box center [511, 216] width 945 height 677
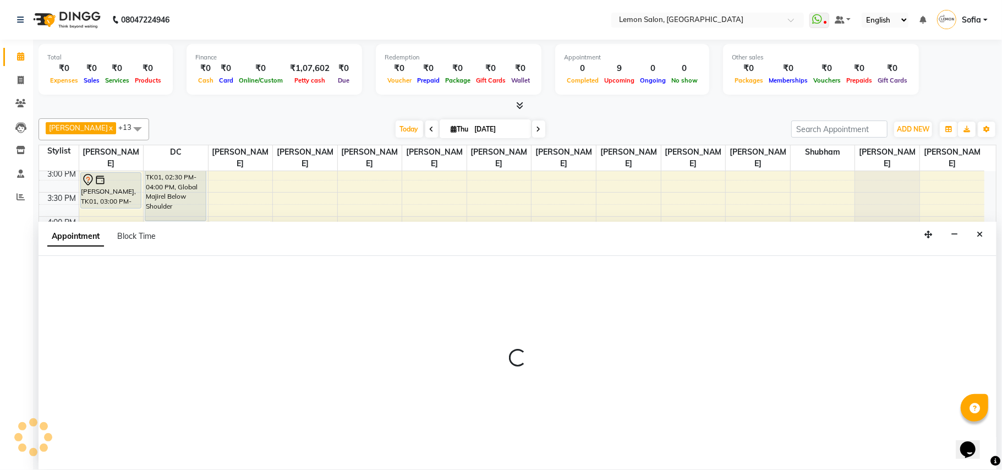
select select "33180"
select select "tentative"
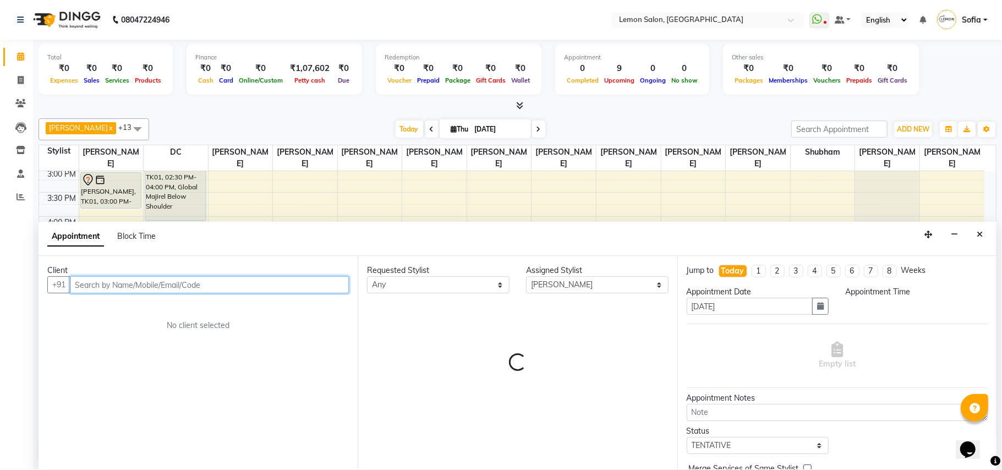
select select "1020"
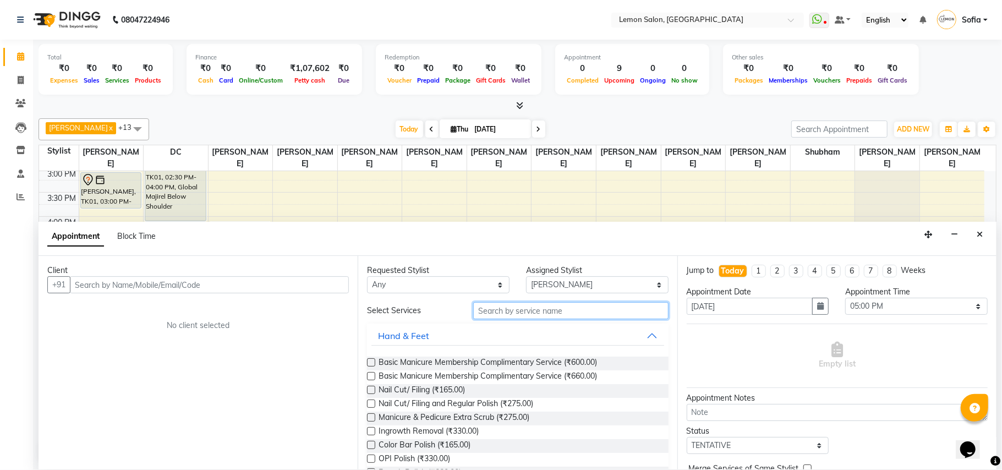
click at [559, 309] on input "text" at bounding box center [570, 310] width 195 height 17
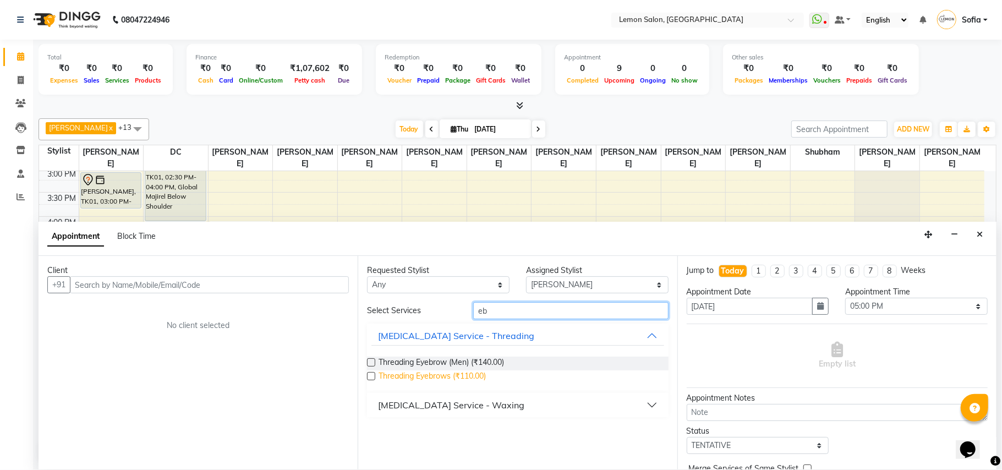
type input "eb"
click at [428, 380] on span "Threading Eyebrows (₹110.00)" at bounding box center [431, 377] width 107 height 14
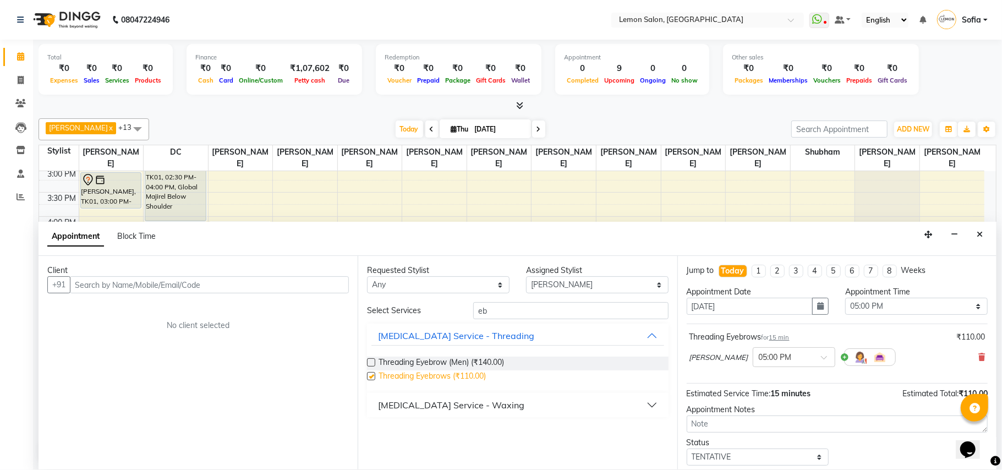
checkbox input "false"
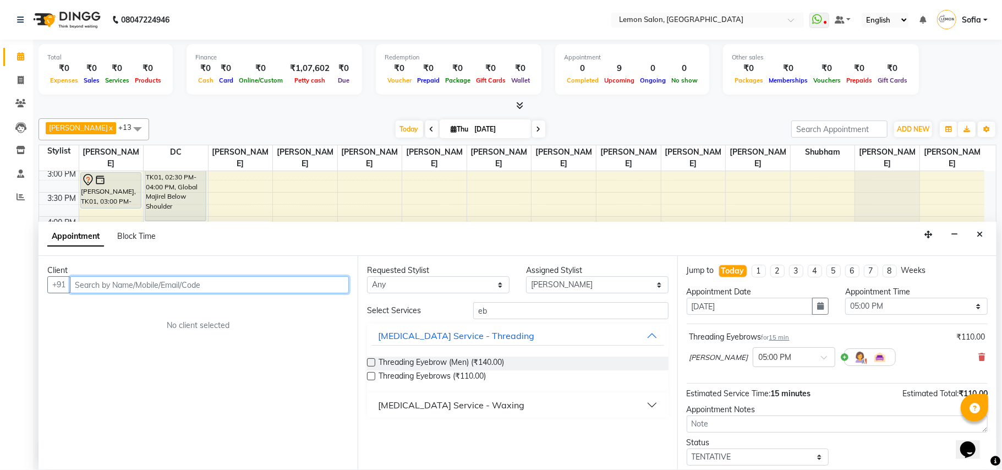
click at [284, 284] on input "text" at bounding box center [209, 284] width 279 height 17
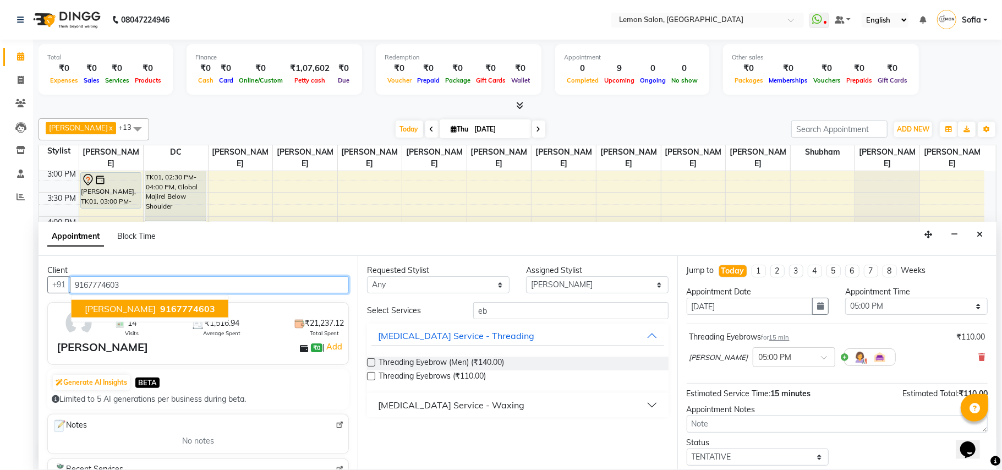
click at [160, 313] on span "9167774603" at bounding box center [187, 308] width 55 height 11
type input "9167774603"
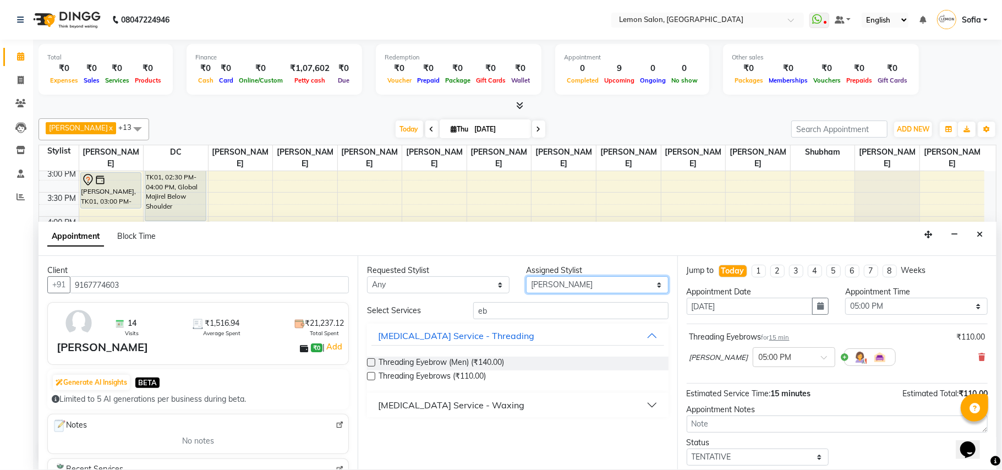
click at [588, 283] on select "Select Aalam Saifi Abhishek Shelar Ansar Ahmed Archana Muke Ashish Sharma Ayesh…" at bounding box center [597, 284] width 142 height 17
select select "7889"
click at [526, 277] on select "Select Aalam Saifi Abhishek Shelar Ansar Ahmed Archana Muke Ashish Sharma Ayesh…" at bounding box center [597, 284] width 142 height 17
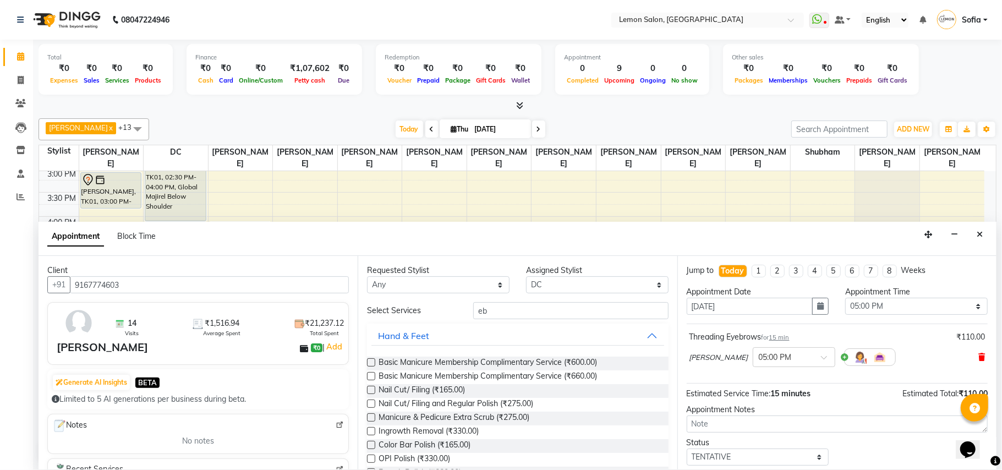
drag, startPoint x: 970, startPoint y: 356, endPoint x: 502, endPoint y: 301, distance: 471.3
click at [978, 356] on icon at bounding box center [981, 357] width 7 height 8
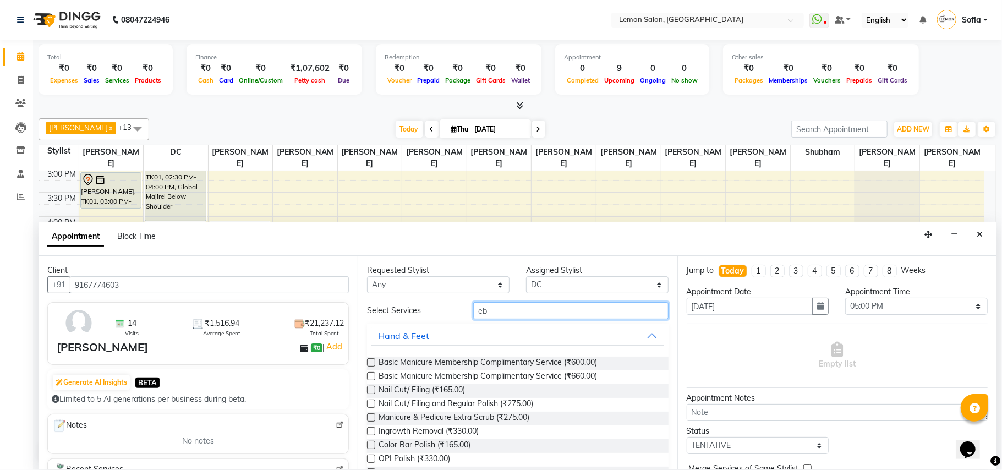
click at [502, 314] on input "eb" at bounding box center [570, 310] width 195 height 17
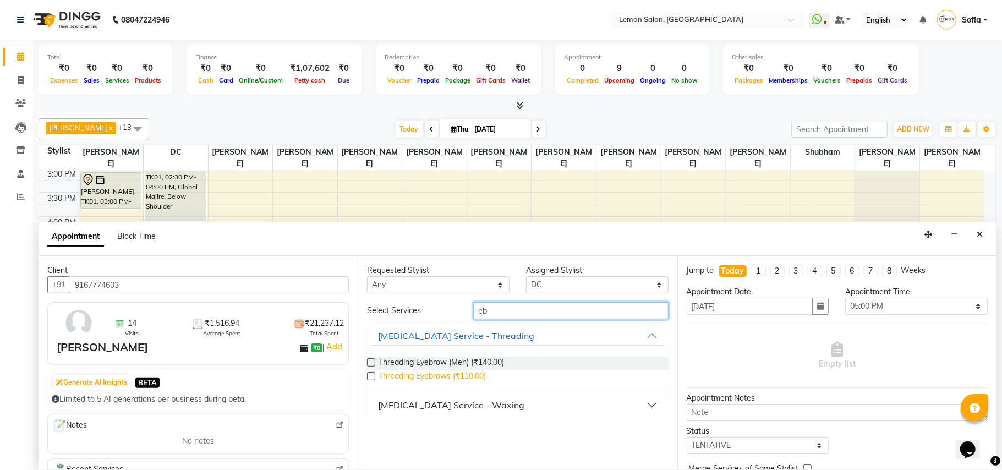
type input "eb"
click at [467, 377] on span "Threading Eyebrows (₹110.00)" at bounding box center [431, 377] width 107 height 14
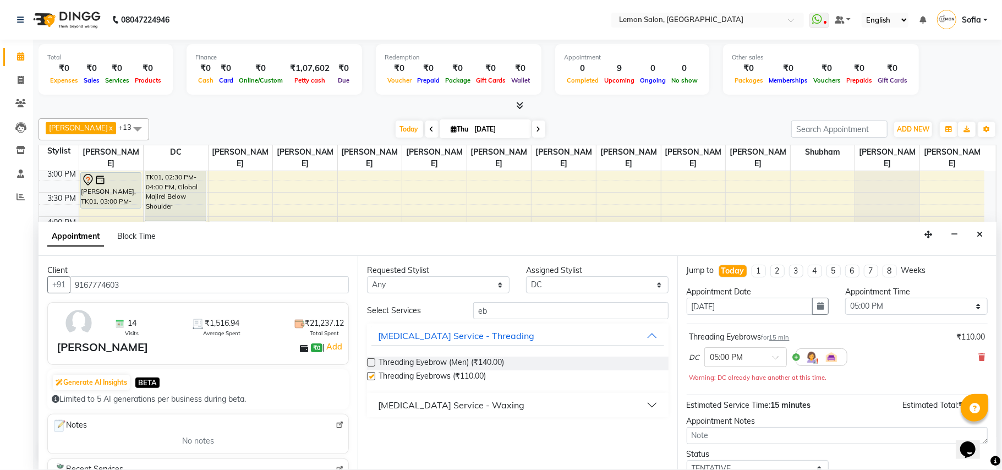
checkbox input "false"
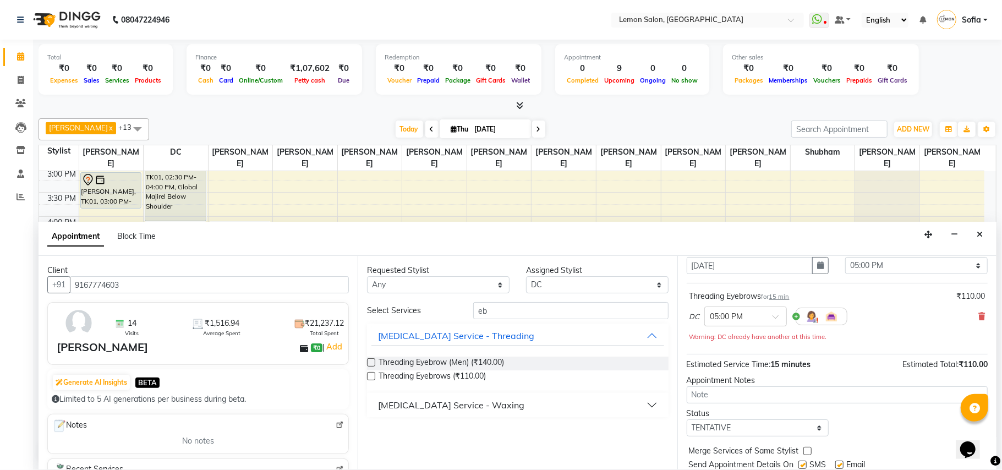
scroll to position [78, 0]
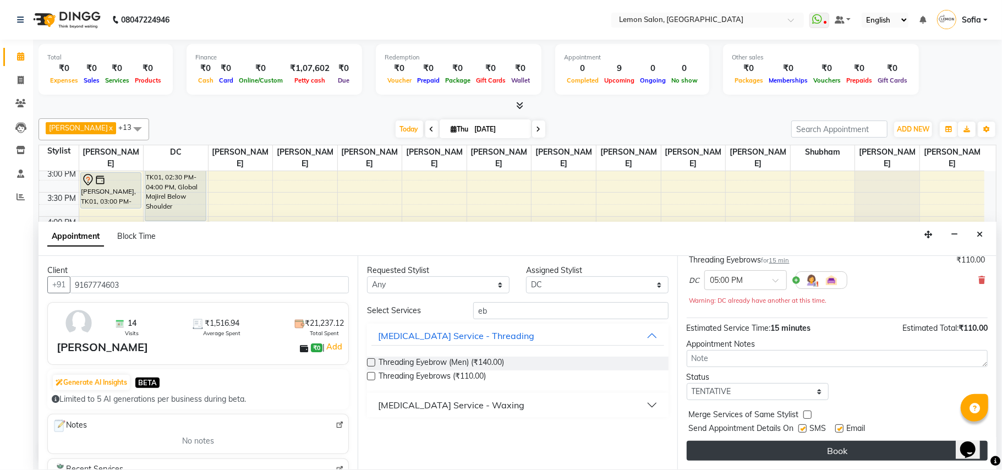
click at [881, 453] on button "Book" at bounding box center [836, 451] width 301 height 20
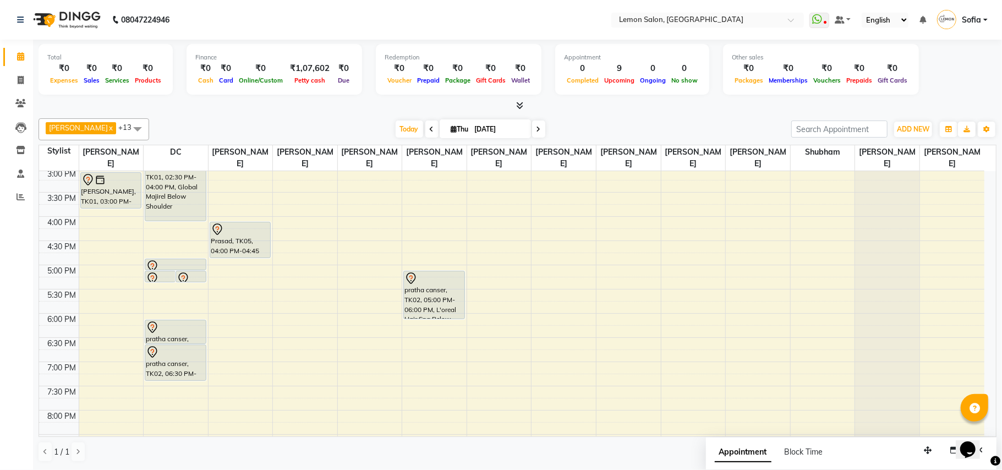
click at [535, 128] on span at bounding box center [538, 128] width 13 height 17
type input "05-09-2025"
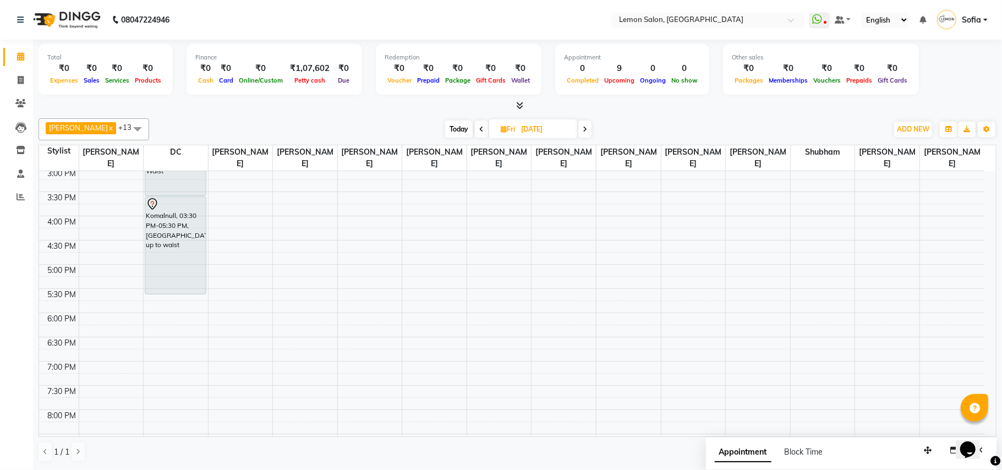
scroll to position [295, 0]
click at [224, 216] on div "9:00 AM 9:30 AM 10:00 AM 10:30 AM 11:00 AM 11:30 AM 12:00 PM 12:30 PM 1:00 PM 1…" at bounding box center [511, 214] width 945 height 677
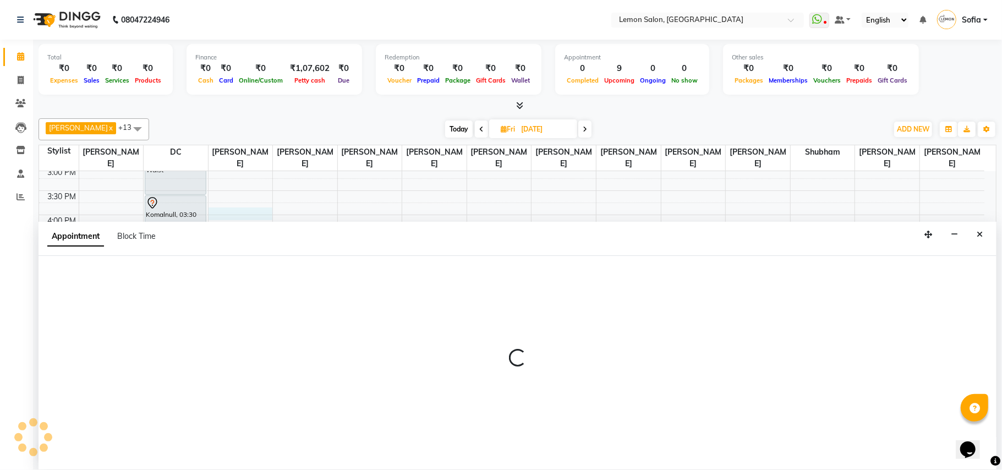
select select "7955"
select select "945"
select select "tentative"
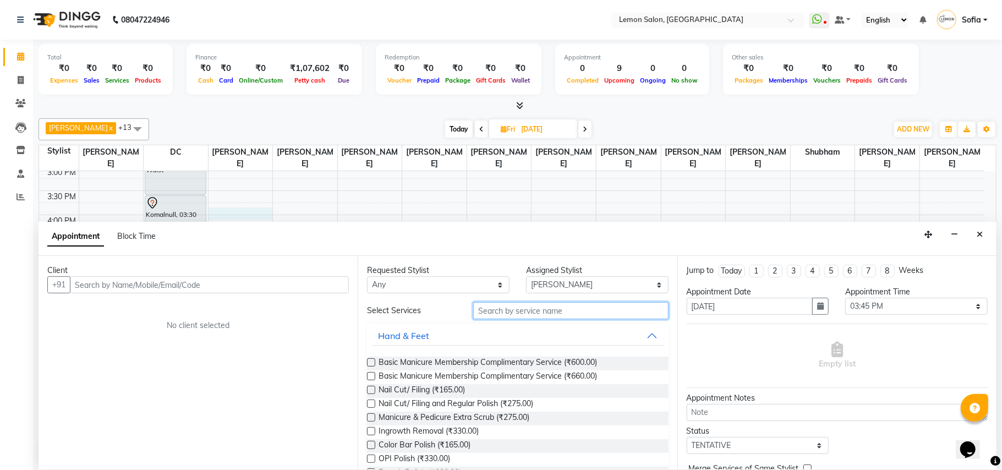
drag, startPoint x: 514, startPoint y: 304, endPoint x: 514, endPoint y: 315, distance: 11.0
click at [514, 311] on input "text" at bounding box center [570, 310] width 195 height 17
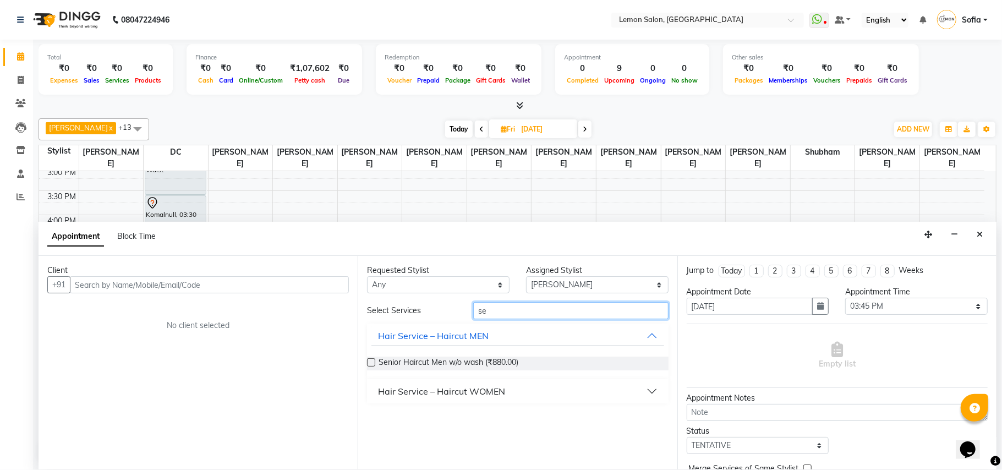
type input "s"
type input "creat"
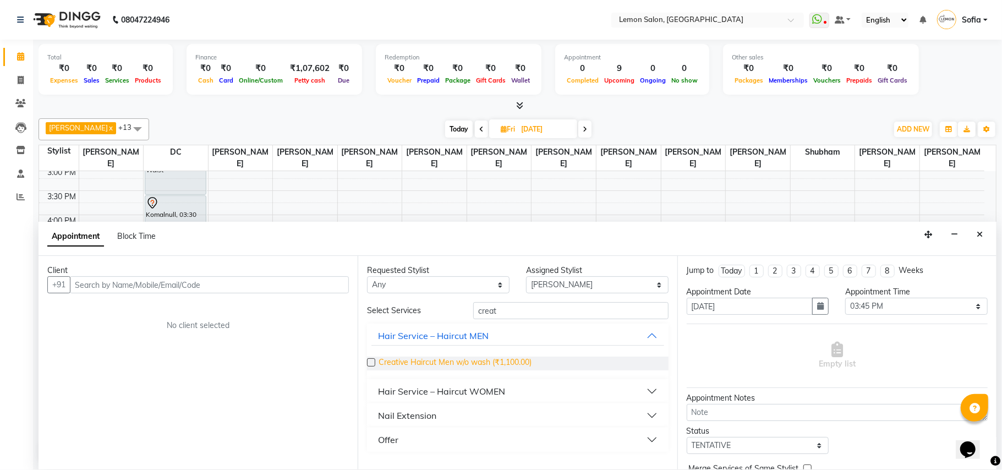
click at [443, 364] on span "Creative Haircut Men w/o wash (₹1,100.00)" at bounding box center [454, 363] width 153 height 14
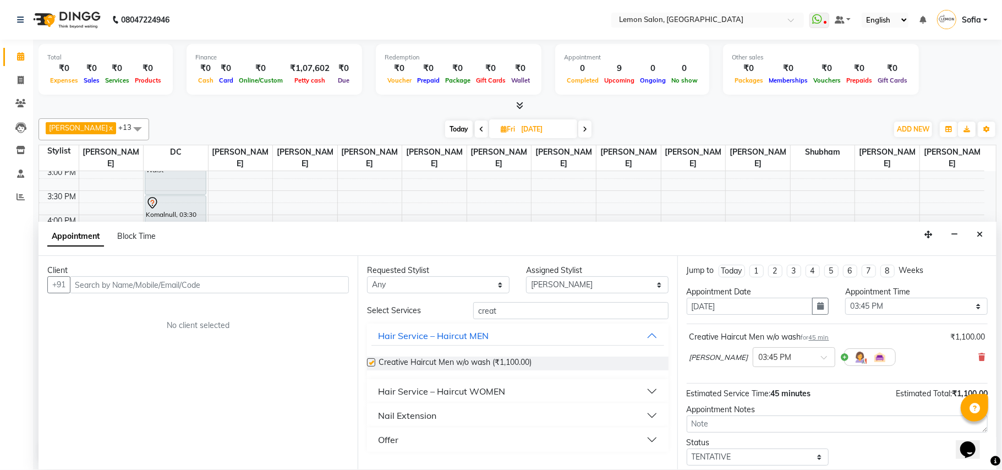
checkbox input "false"
click at [524, 311] on input "creat" at bounding box center [570, 310] width 195 height 17
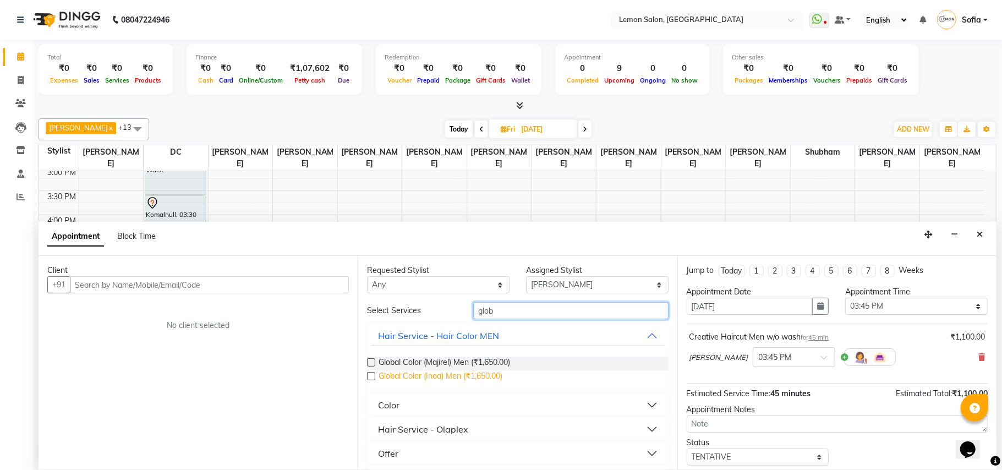
type input "glob"
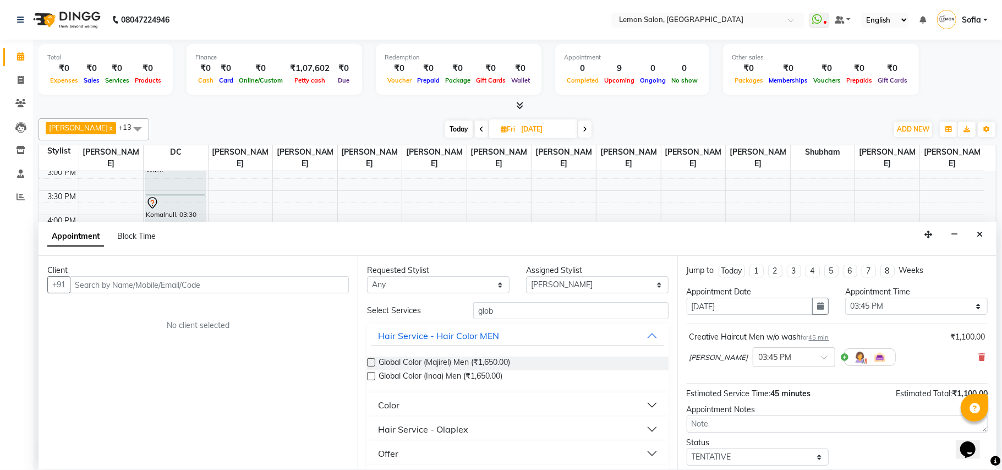
drag, startPoint x: 433, startPoint y: 376, endPoint x: 234, endPoint y: 311, distance: 209.4
click at [428, 376] on span "Global Color (Inoa) Men (₹1,650.00)" at bounding box center [440, 377] width 124 height 14
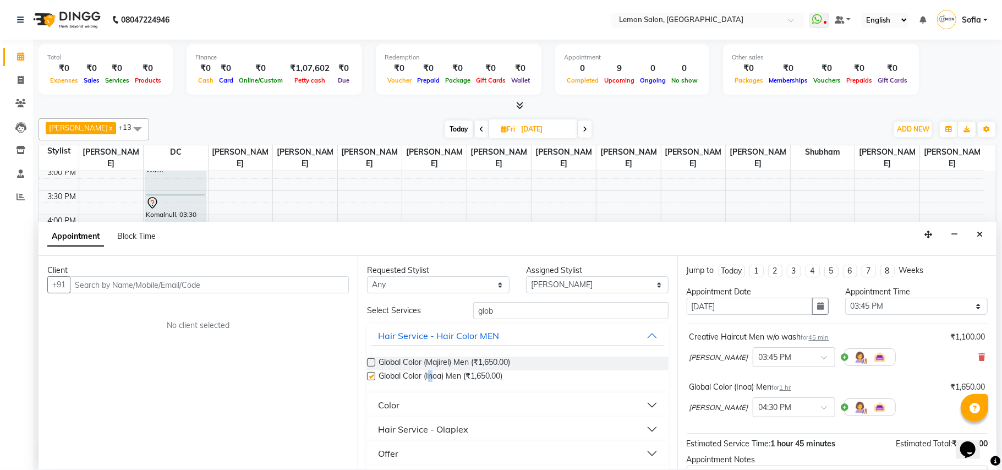
checkbox input "false"
click at [221, 275] on div "Client" at bounding box center [197, 271] width 301 height 12
click at [217, 284] on input "text" at bounding box center [209, 284] width 279 height 17
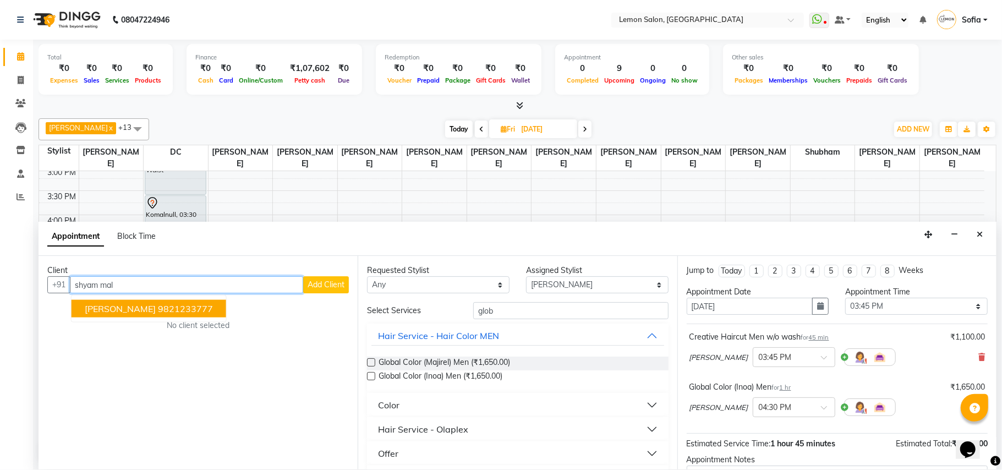
click at [189, 306] on ngb-highlight "9821233777" at bounding box center [185, 308] width 55 height 11
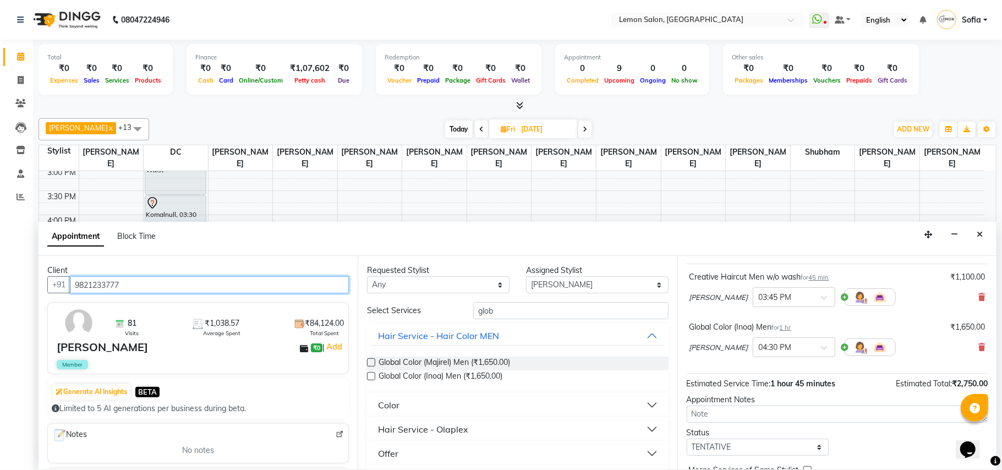
scroll to position [117, 0]
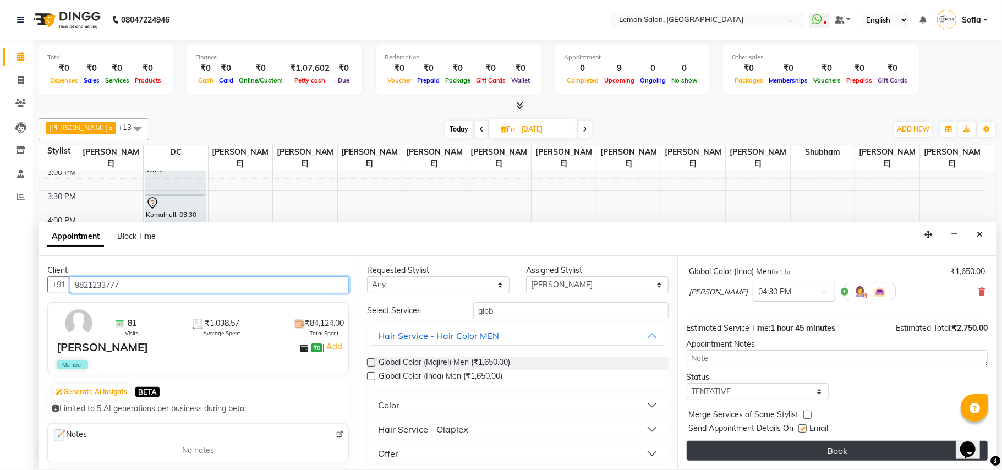
type input "9821233777"
click at [825, 449] on button "Book" at bounding box center [836, 451] width 301 height 20
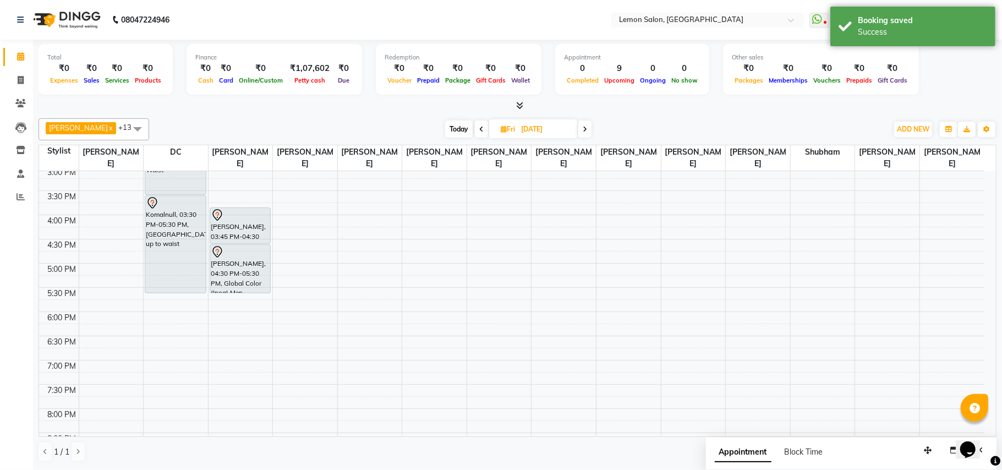
click at [455, 124] on span "Today" at bounding box center [459, 128] width 28 height 17
type input "[DATE]"
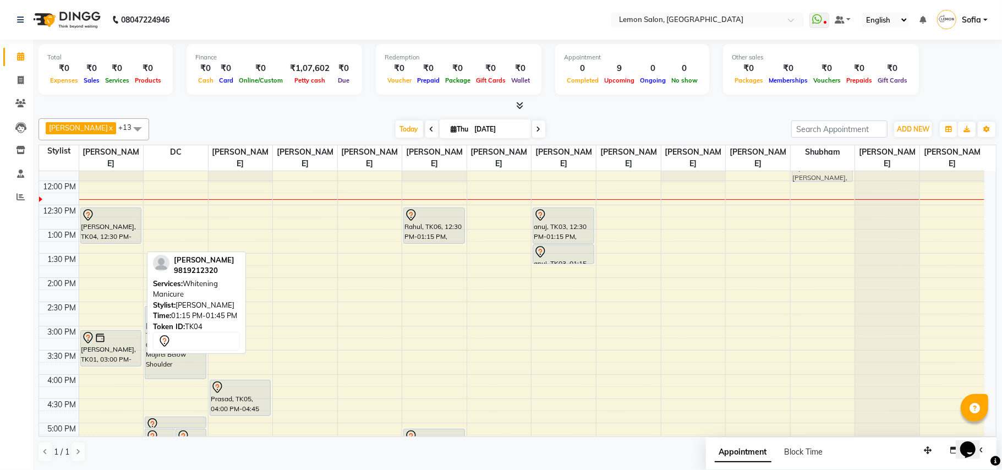
scroll to position [110, 0]
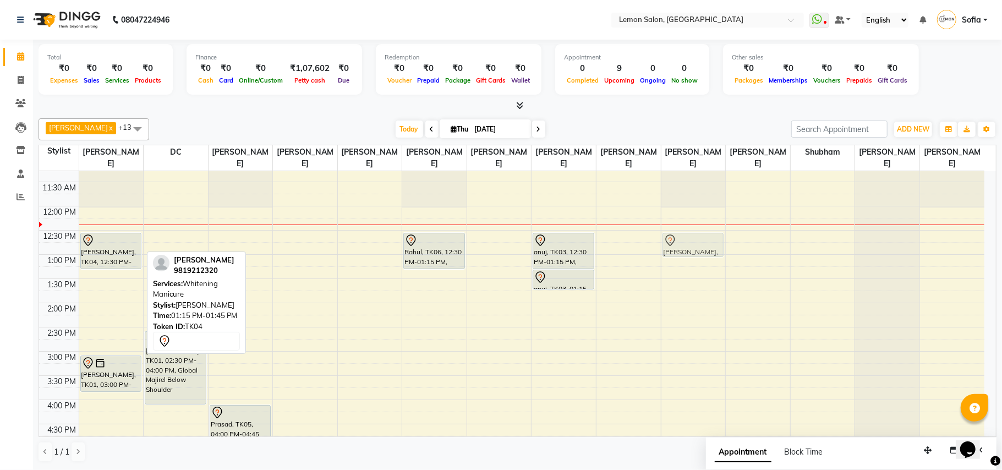
drag, startPoint x: 113, startPoint y: 240, endPoint x: 705, endPoint y: 244, distance: 591.9
click at [705, 244] on tr "Prabha Kapoor, TK04, 12:30 PM-01:15 PM, Whitening Pedicure Prabha Kapoor, TK04,…" at bounding box center [511, 399] width 945 height 677
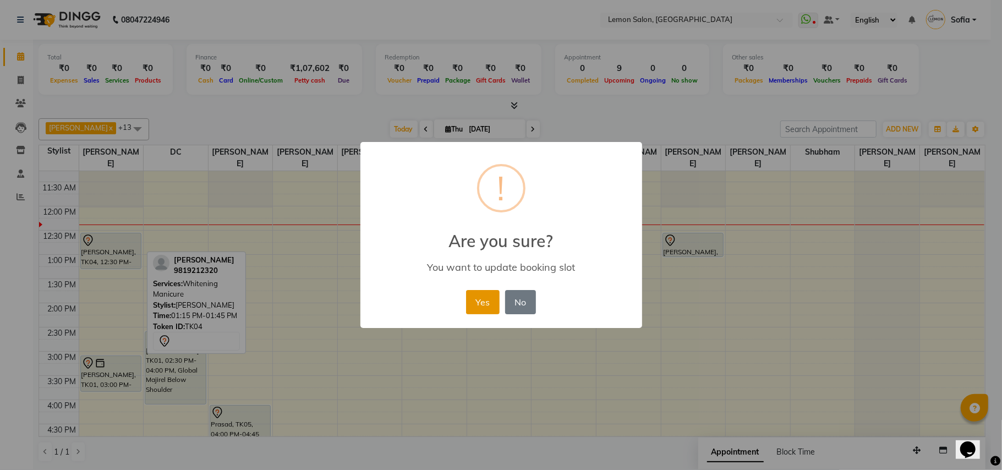
click at [483, 293] on button "Yes" at bounding box center [483, 302] width 34 height 24
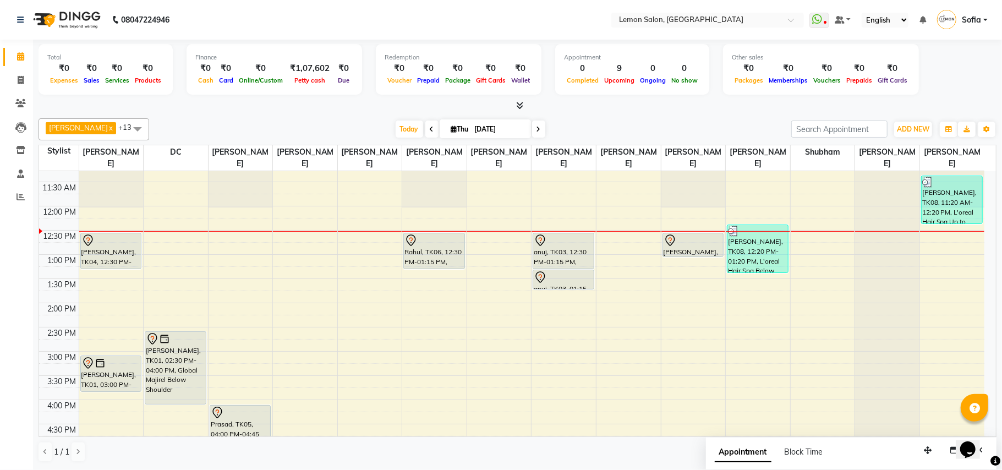
click at [238, 265] on div "9:00 AM 9:30 AM 10:00 AM 10:30 AM 11:00 AM 11:30 AM 12:00 PM 12:30 PM 1:00 PM 1…" at bounding box center [511, 399] width 945 height 677
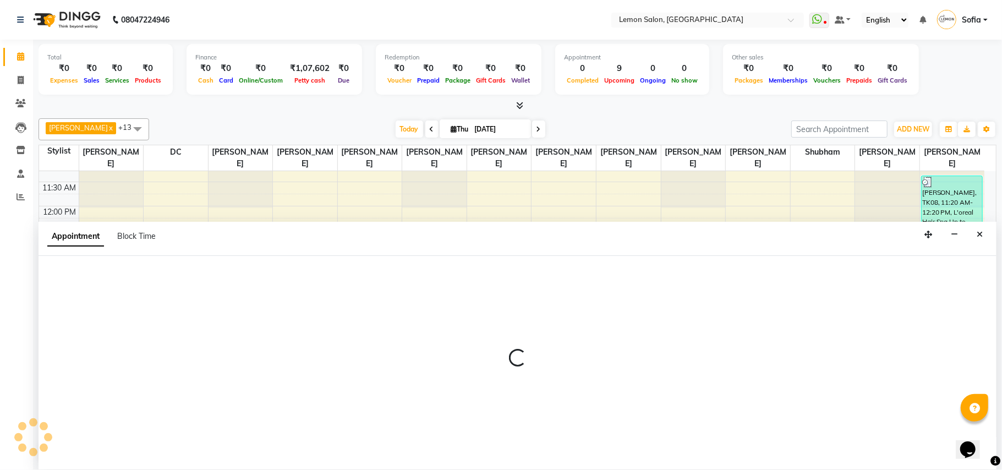
select select "7955"
select select "tentative"
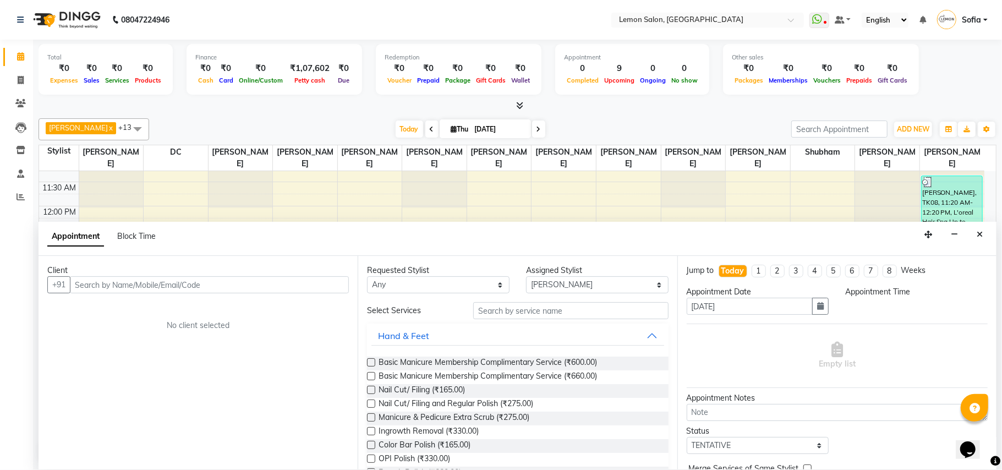
select select "780"
click at [271, 289] on input "text" at bounding box center [209, 284] width 279 height 17
paste input "99305 94554"
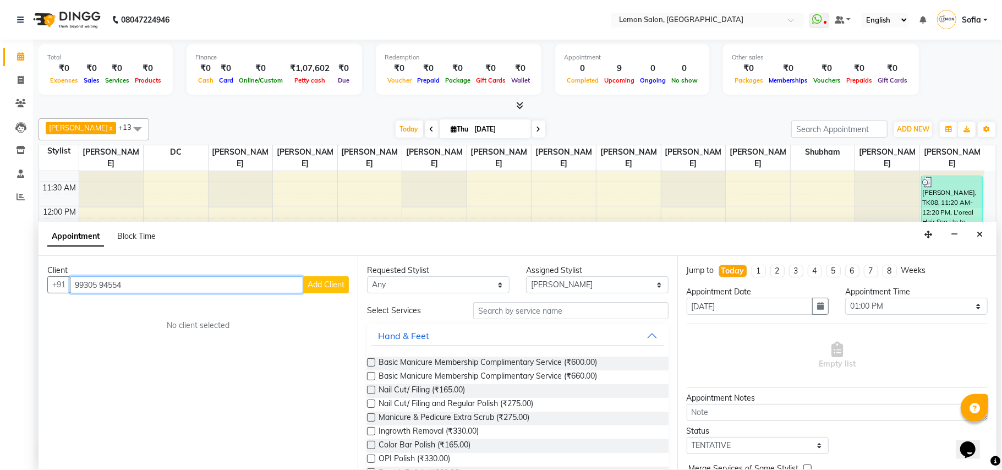
click at [104, 282] on input "99305 94554" at bounding box center [186, 284] width 233 height 17
click at [102, 284] on input "99305 94554" at bounding box center [186, 284] width 233 height 17
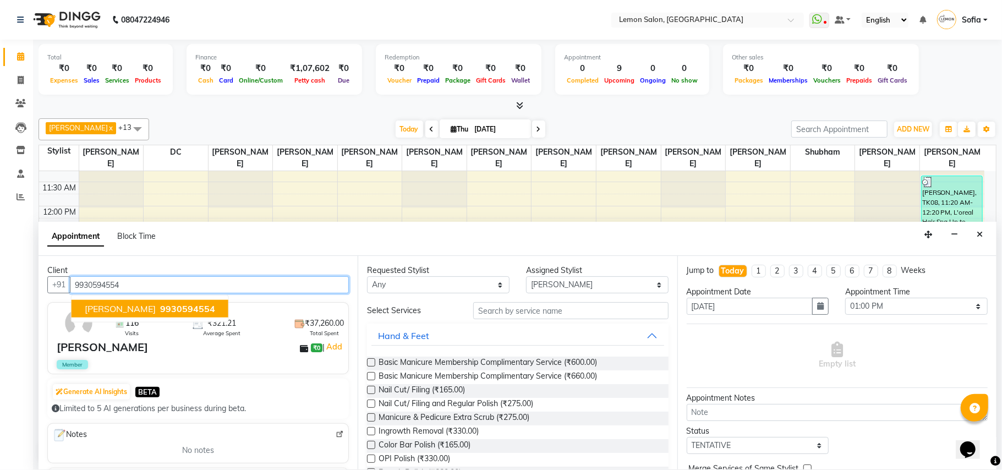
drag, startPoint x: 110, startPoint y: 309, endPoint x: 613, endPoint y: 296, distance: 502.9
click at [112, 309] on span "[PERSON_NAME]" at bounding box center [120, 308] width 71 height 11
type input "9930594554"
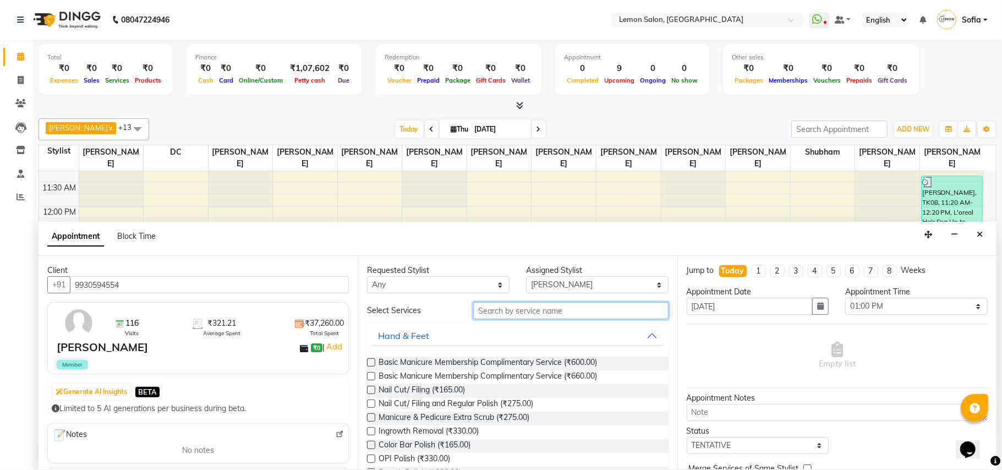
click at [576, 309] on input "text" at bounding box center [570, 310] width 195 height 17
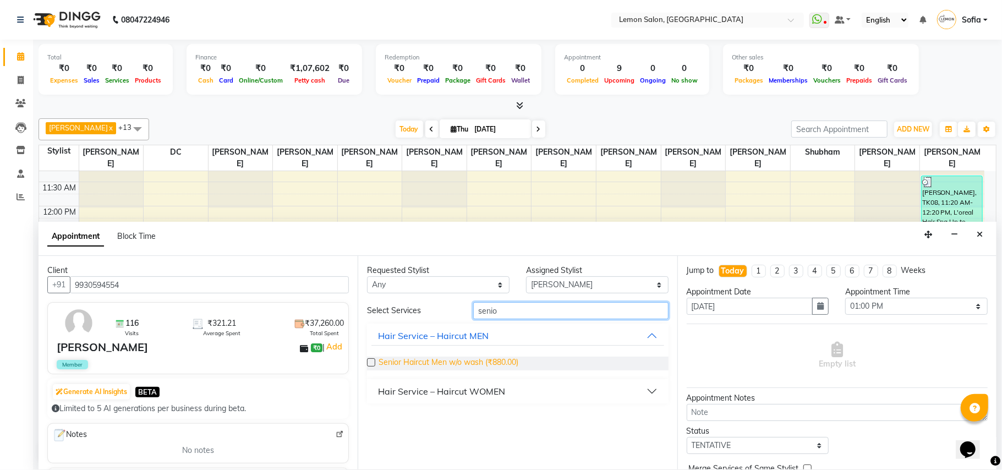
type input "senio"
click at [474, 364] on span "Senior Haircut Men w/o wash (₹880.00)" at bounding box center [448, 363] width 140 height 14
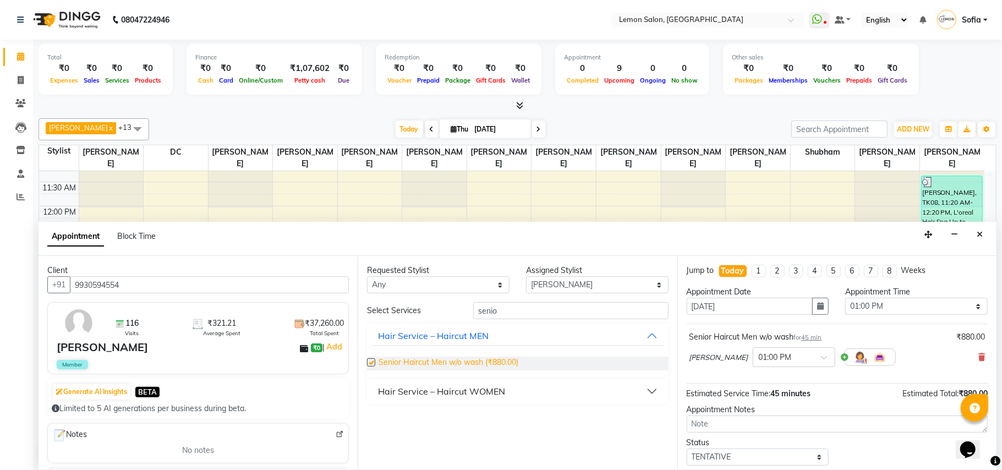
checkbox input "false"
click at [974, 360] on div "Senior Haircut Men w/o wash for 45 min ₹880.00 Shibhu Salmani × 01:00 PM" at bounding box center [836, 351] width 301 height 46
click at [978, 357] on icon at bounding box center [981, 357] width 7 height 8
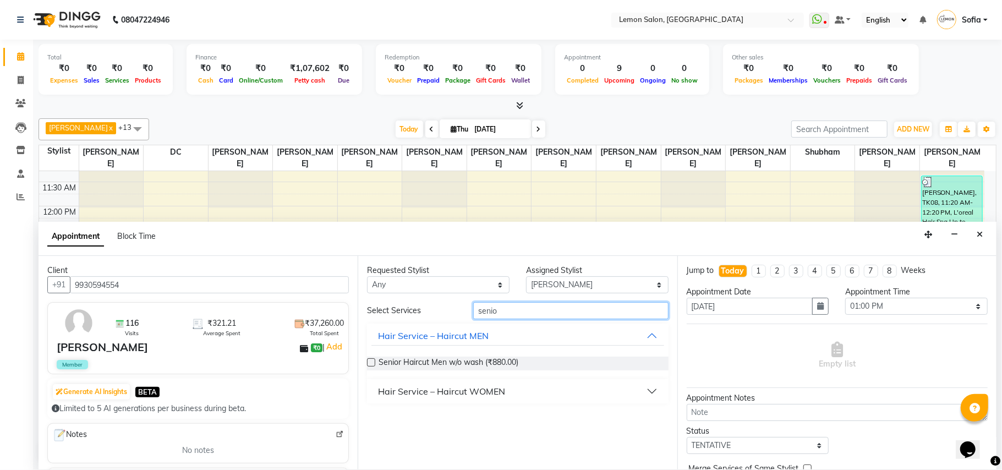
click at [507, 304] on input "senio" at bounding box center [570, 310] width 195 height 17
click at [504, 309] on input "senio" at bounding box center [570, 310] width 195 height 17
type input "sty"
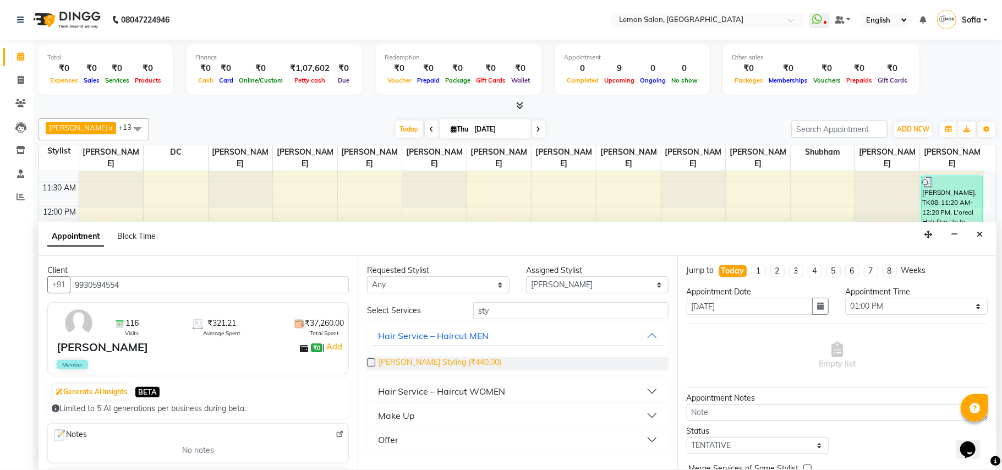
click at [417, 360] on span "Beard Styling (₹440.00)" at bounding box center [439, 363] width 123 height 14
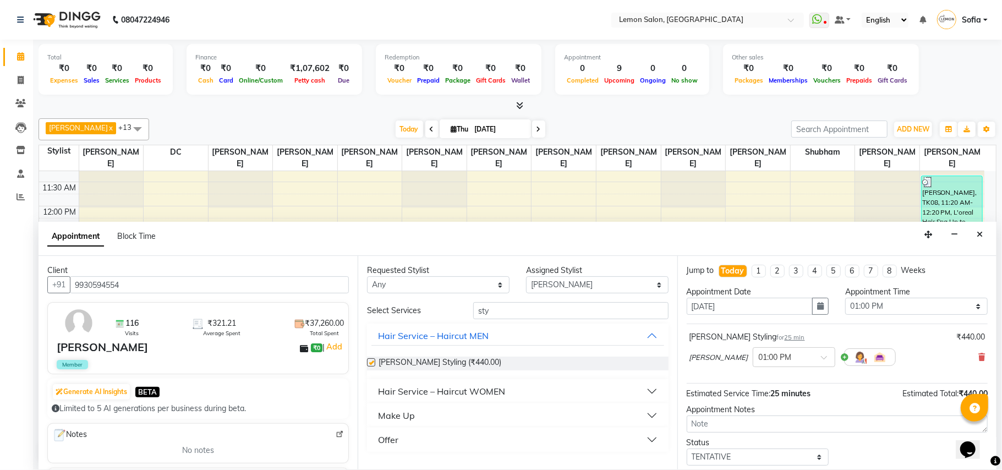
checkbox input "false"
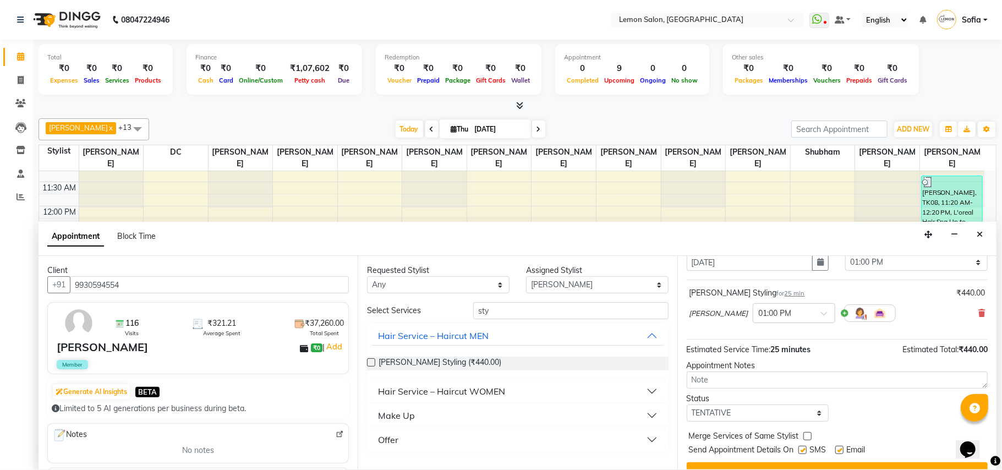
scroll to position [67, 0]
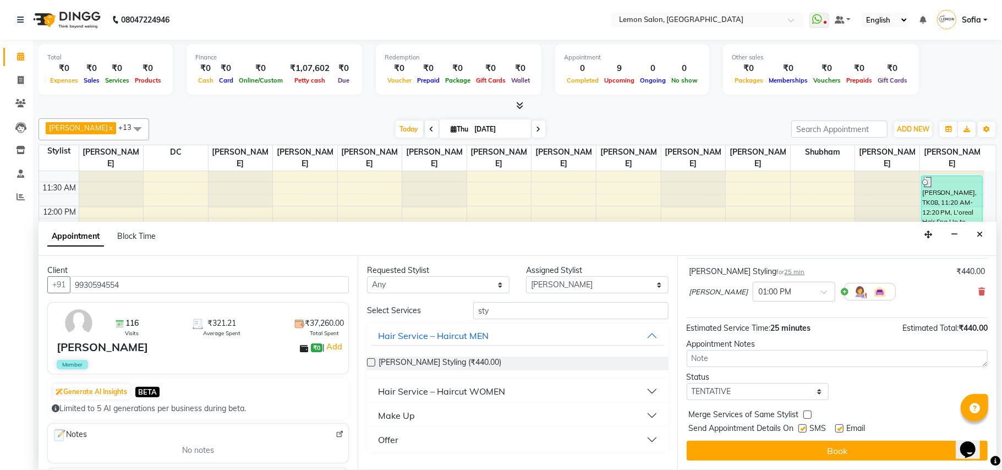
click at [931, 446] on button "Book" at bounding box center [836, 451] width 301 height 20
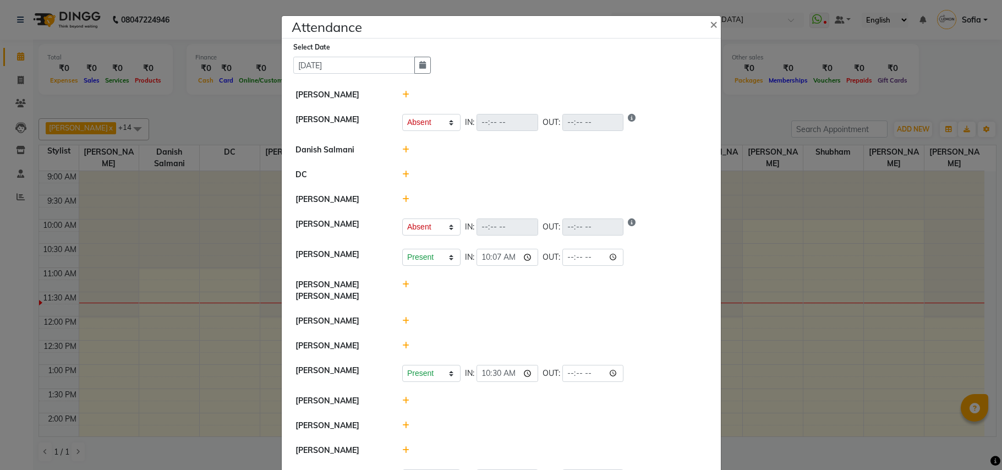
select select "A"
select select "W"
select select "A"
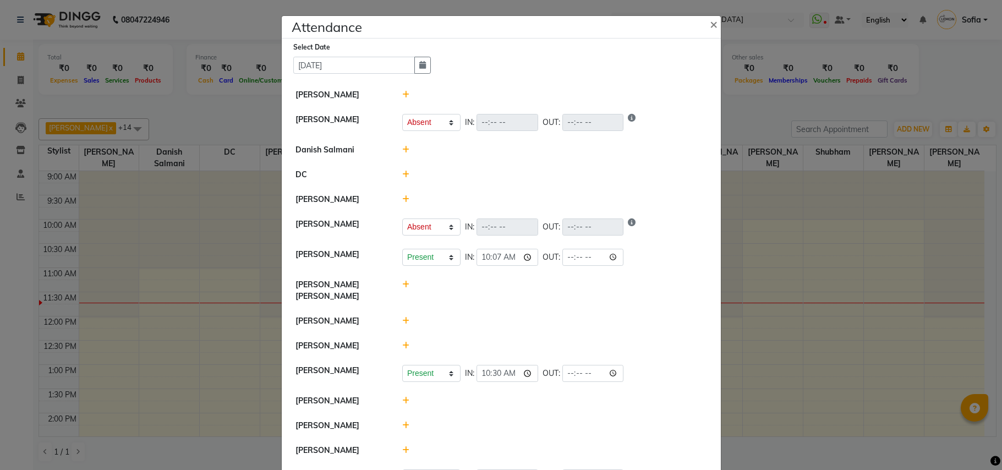
select select "A"
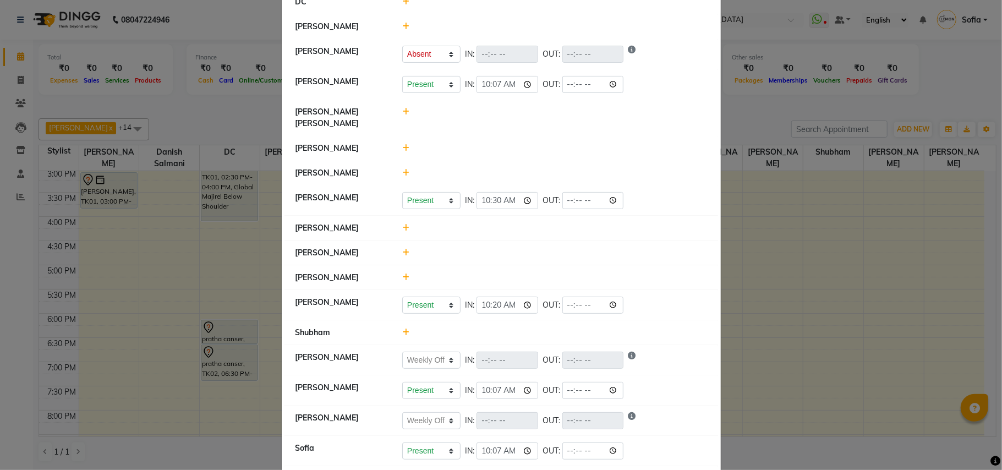
click at [402, 273] on icon at bounding box center [405, 277] width 7 height 8
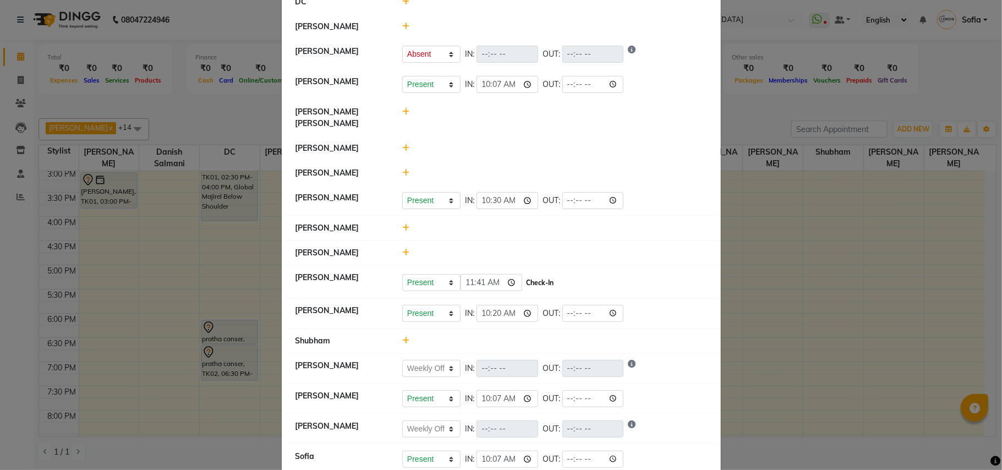
click at [538, 275] on button "Check-In" at bounding box center [539, 282] width 33 height 15
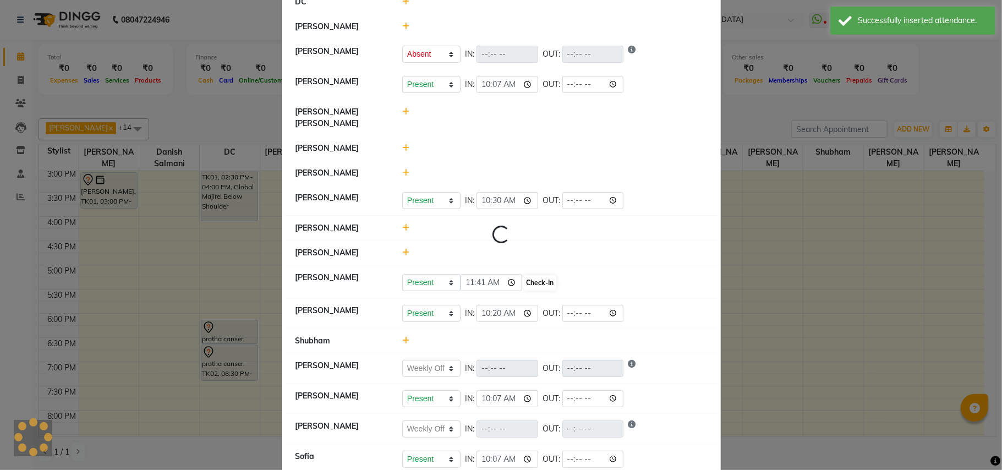
select select "A"
select select "W"
select select "A"
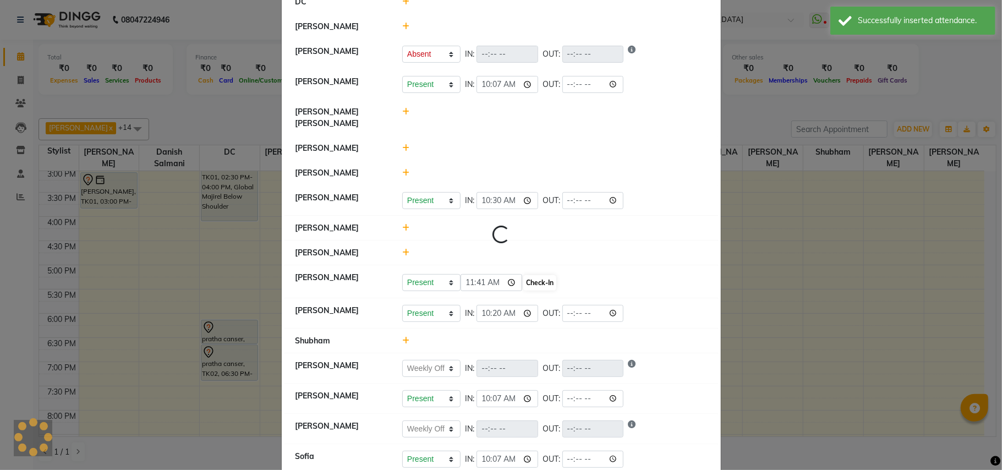
select select "A"
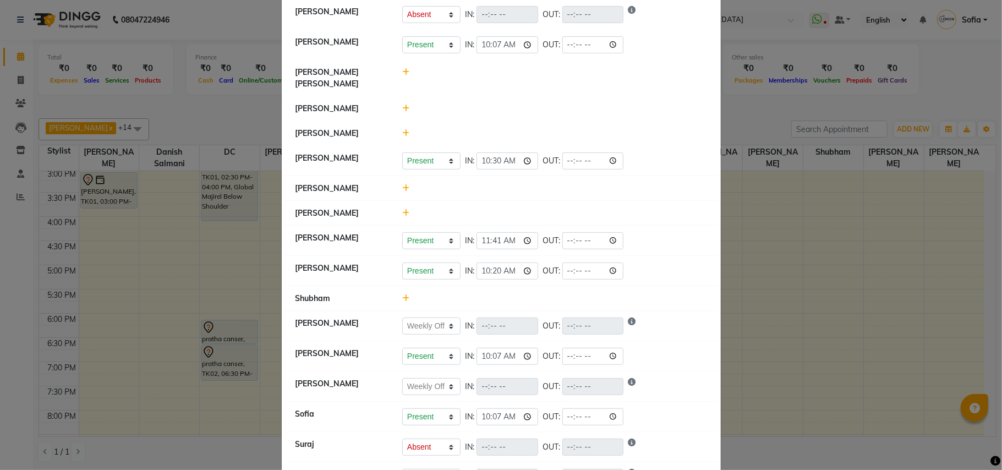
scroll to position [276, 0]
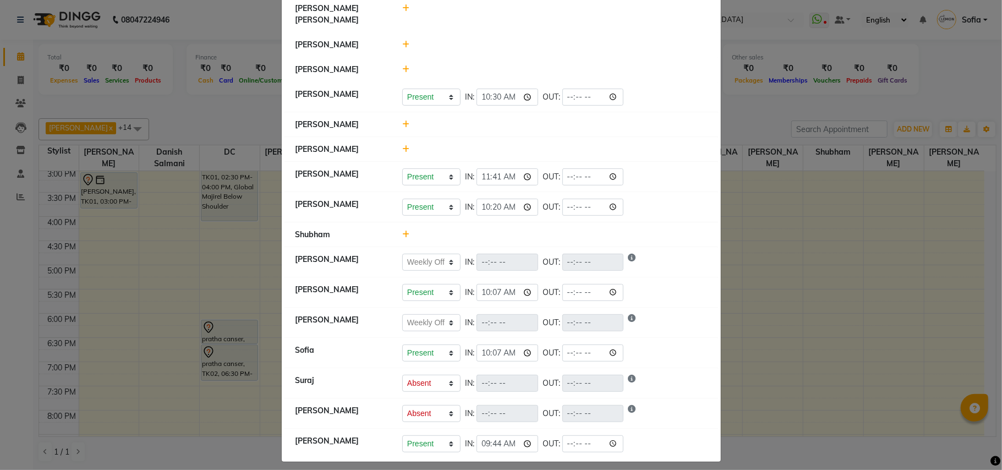
click at [402, 145] on icon at bounding box center [405, 149] width 7 height 8
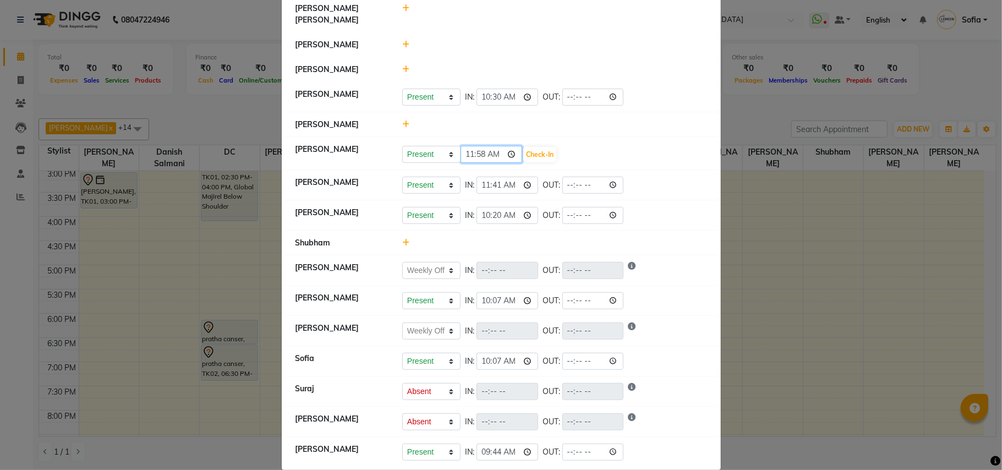
click at [480, 146] on input "11:58" at bounding box center [491, 154] width 62 height 17
type input "11:15"
click at [537, 147] on button "Check-In" at bounding box center [539, 154] width 33 height 15
select select "A"
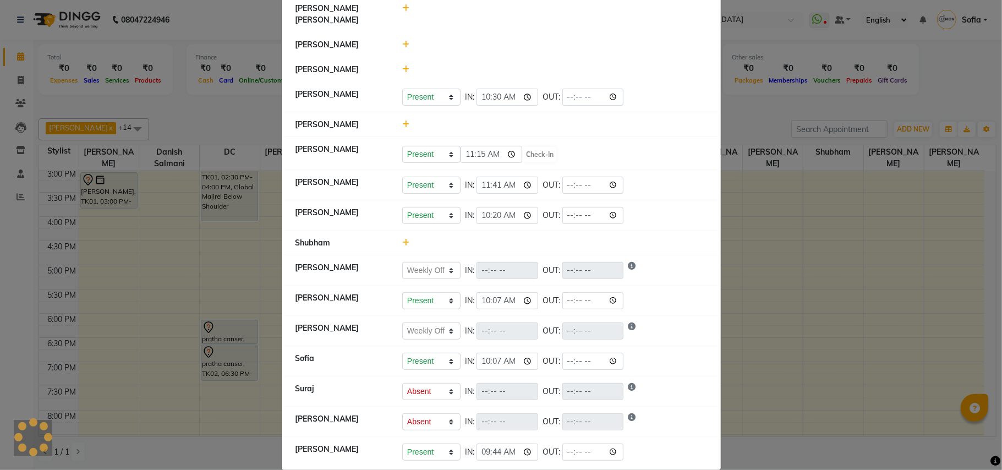
select select "W"
select select "A"
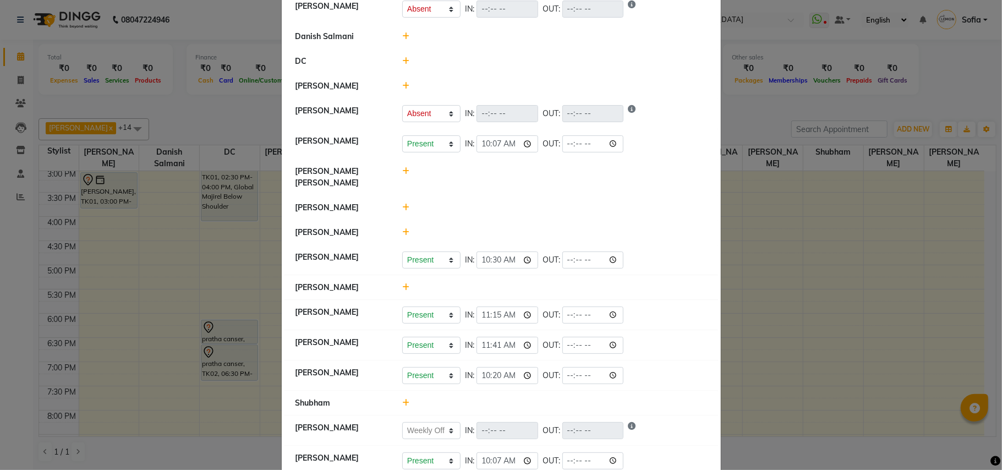
scroll to position [62, 0]
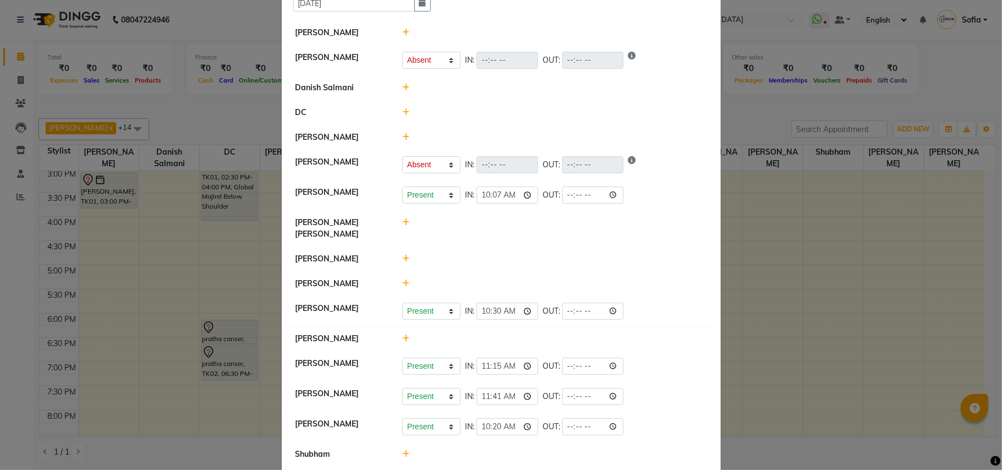
click at [403, 135] on icon at bounding box center [405, 137] width 7 height 8
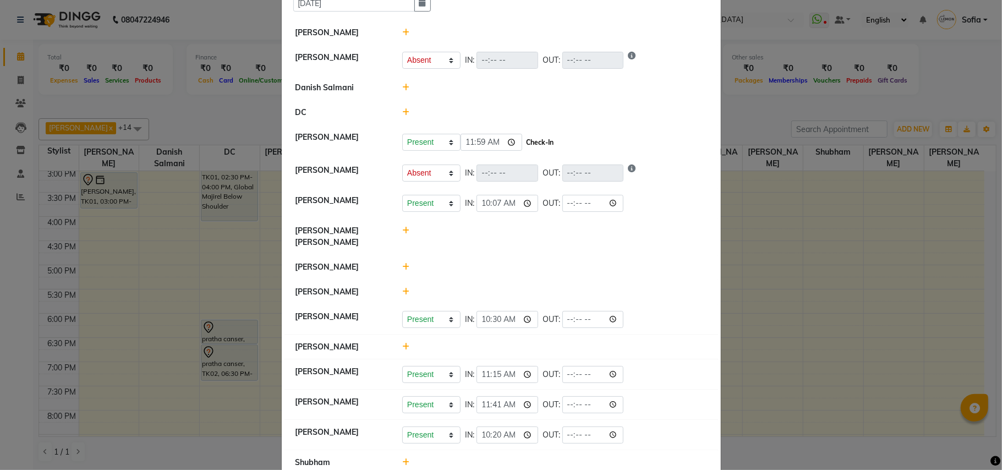
click at [539, 144] on button "Check-In" at bounding box center [539, 142] width 33 height 15
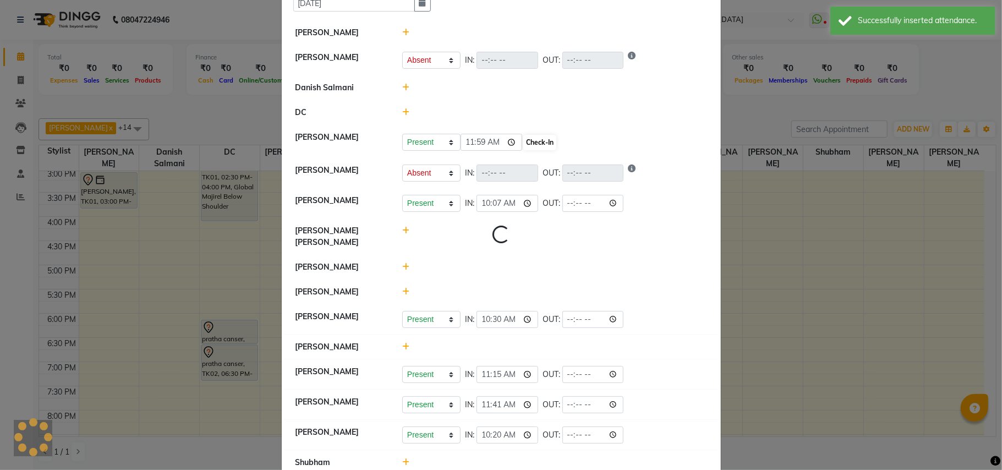
select select "A"
select select "W"
select select "A"
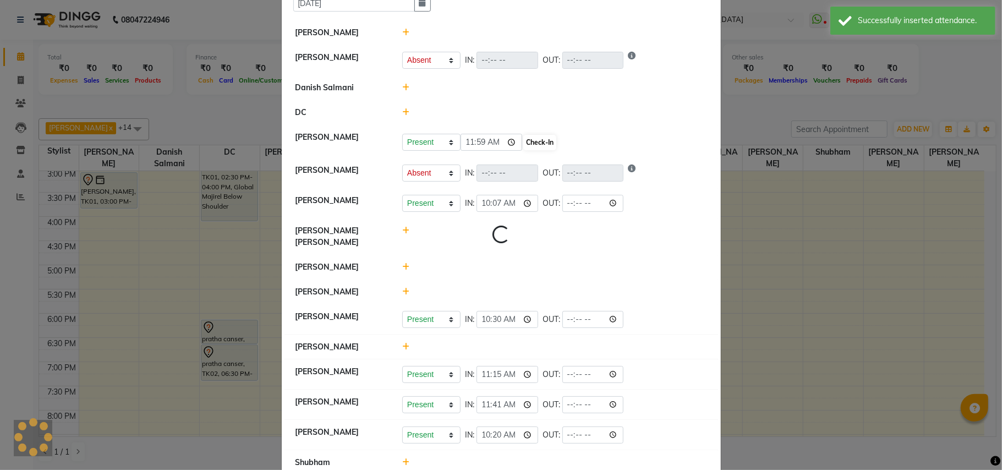
select select "A"
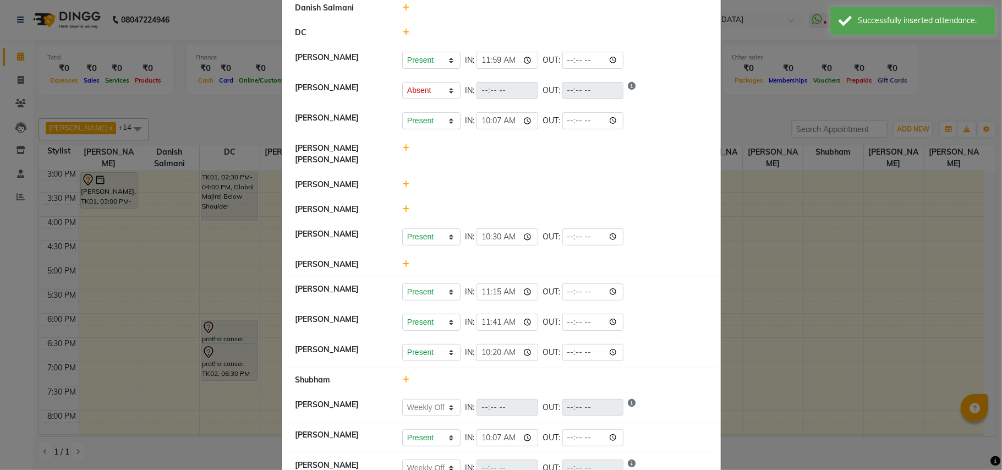
scroll to position [146, 0]
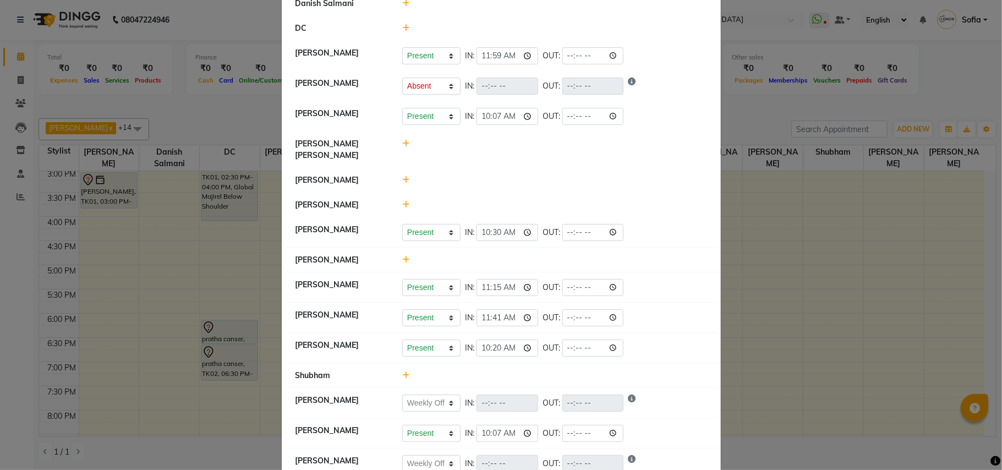
click at [402, 371] on icon at bounding box center [405, 375] width 7 height 8
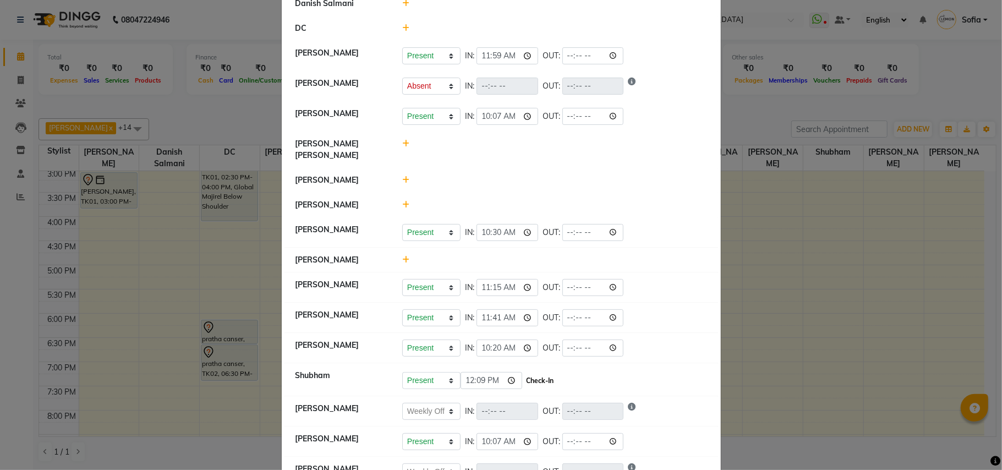
click at [537, 373] on button "Check-In" at bounding box center [539, 380] width 33 height 15
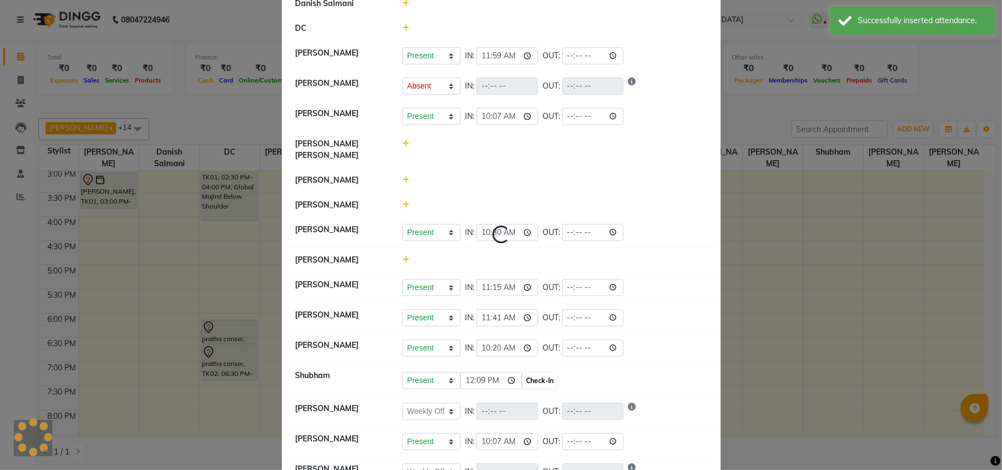
select select "A"
select select "W"
select select "A"
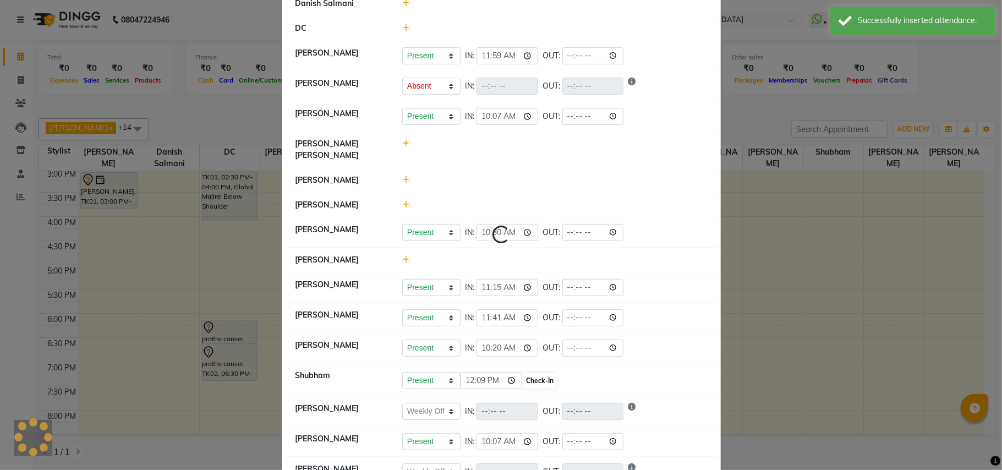
select select "A"
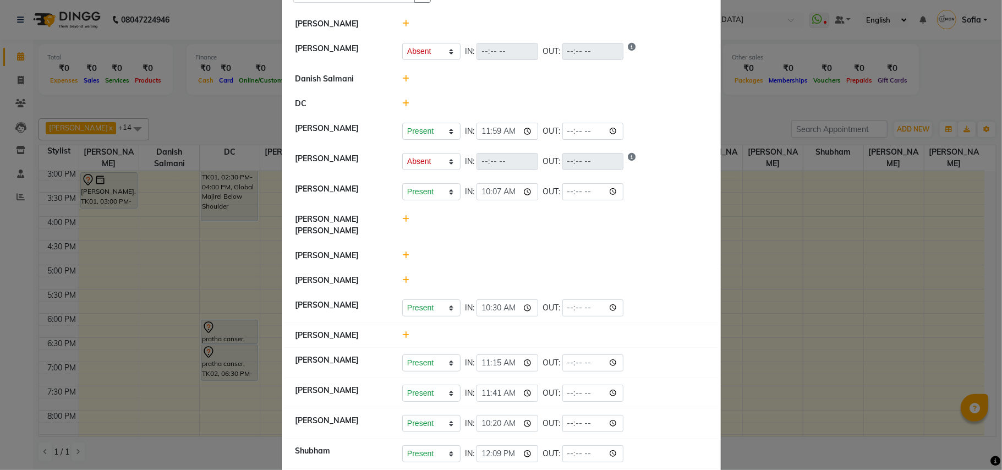
scroll to position [0, 0]
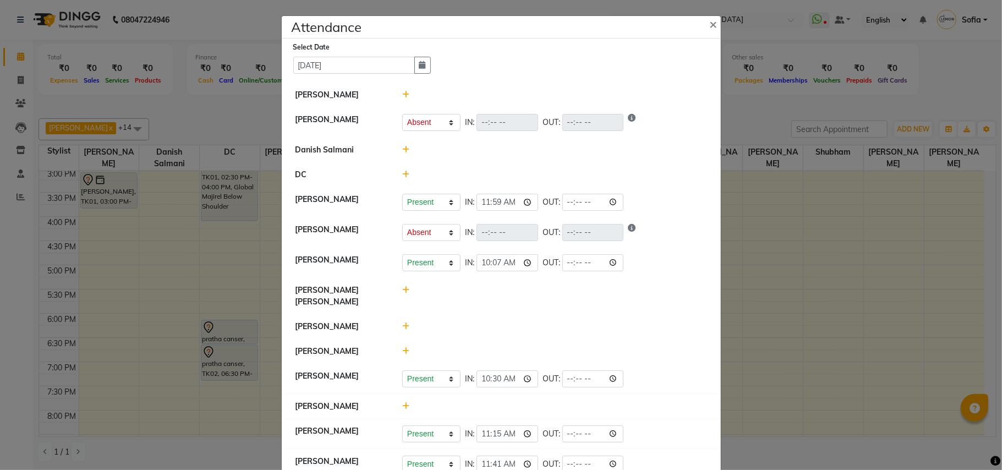
click at [396, 90] on div at bounding box center [554, 95] width 321 height 12
click at [402, 91] on icon at bounding box center [405, 95] width 7 height 8
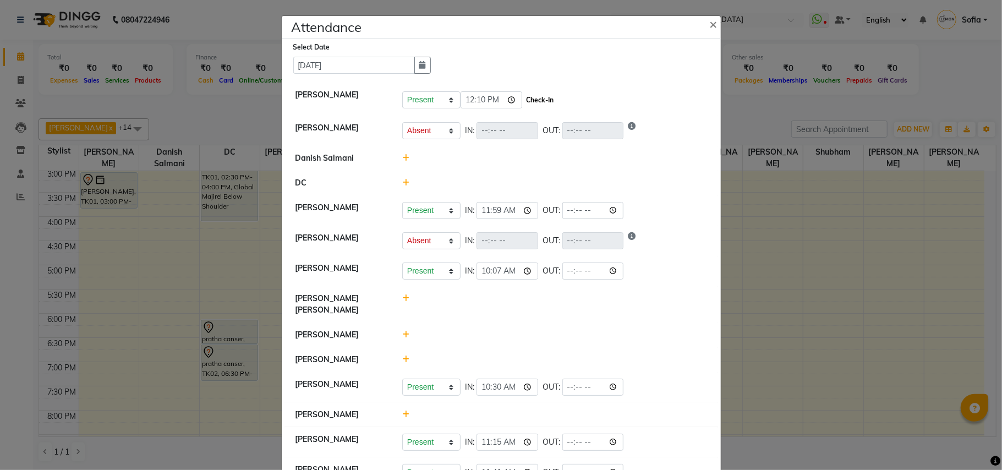
click at [540, 102] on button "Check-In" at bounding box center [539, 99] width 33 height 15
select select "A"
select select "W"
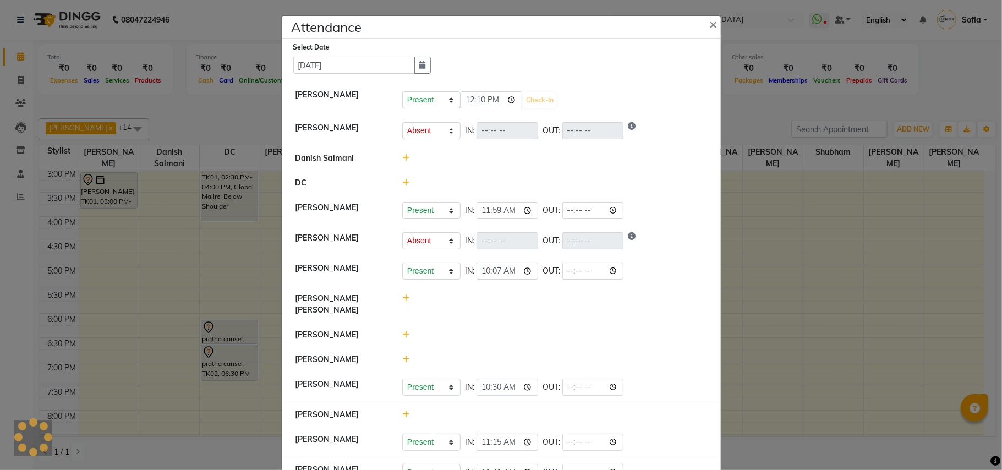
select select "A"
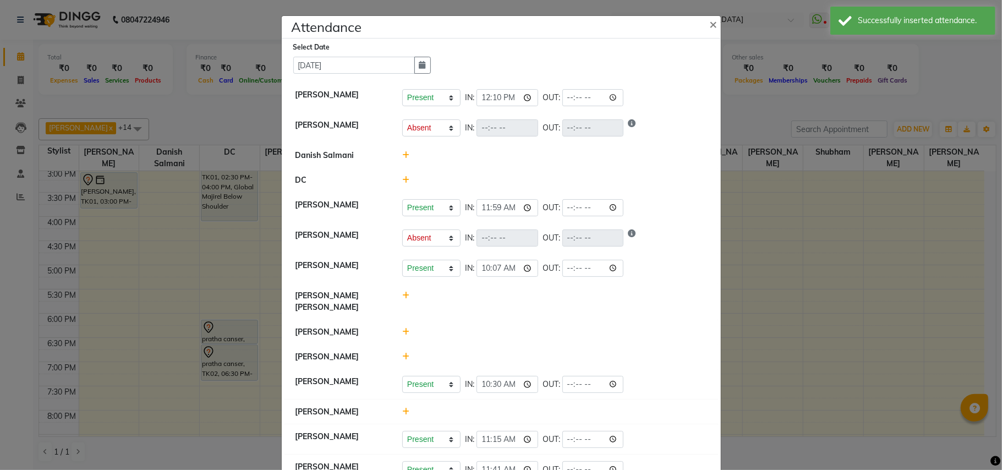
scroll to position [146, 0]
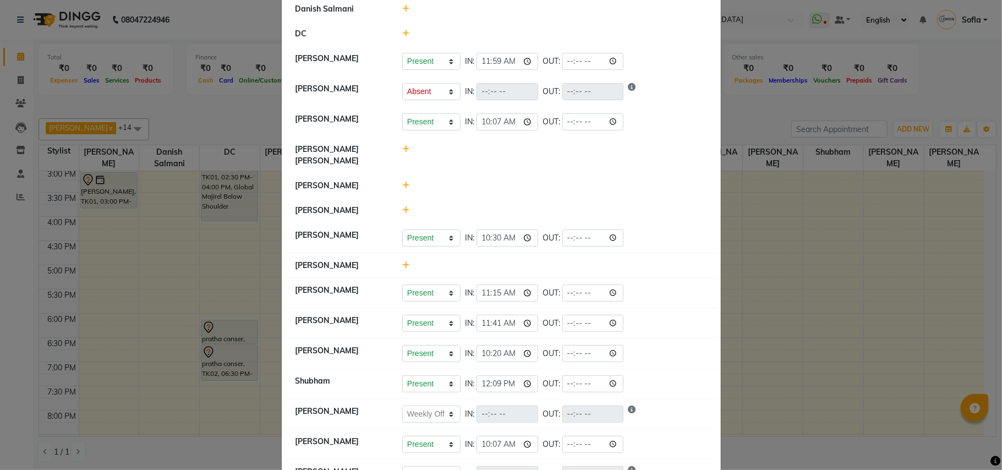
click at [402, 182] on icon at bounding box center [405, 186] width 7 height 8
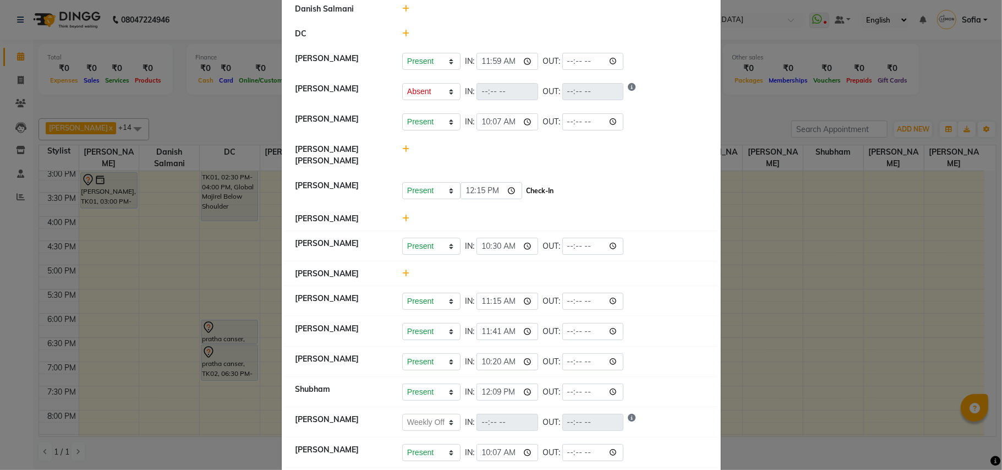
click at [535, 185] on button "Check-In" at bounding box center [539, 190] width 33 height 15
select select "A"
select select "W"
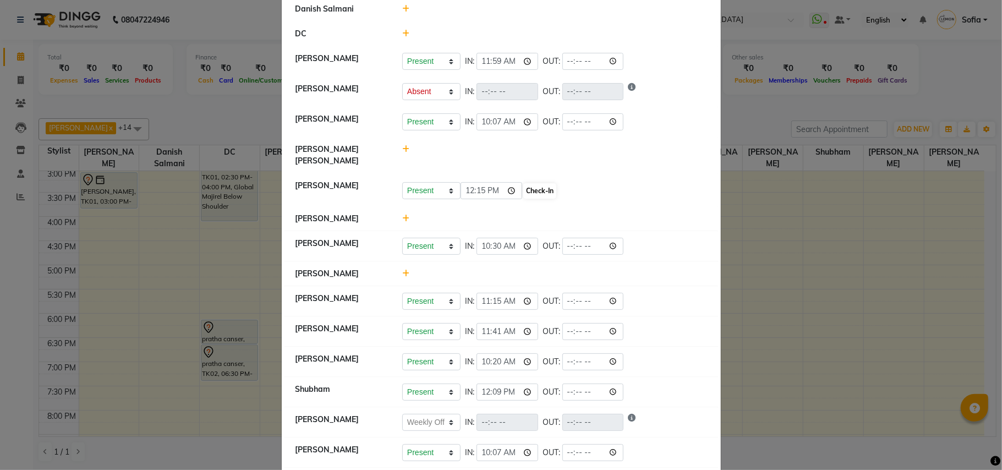
select select "A"
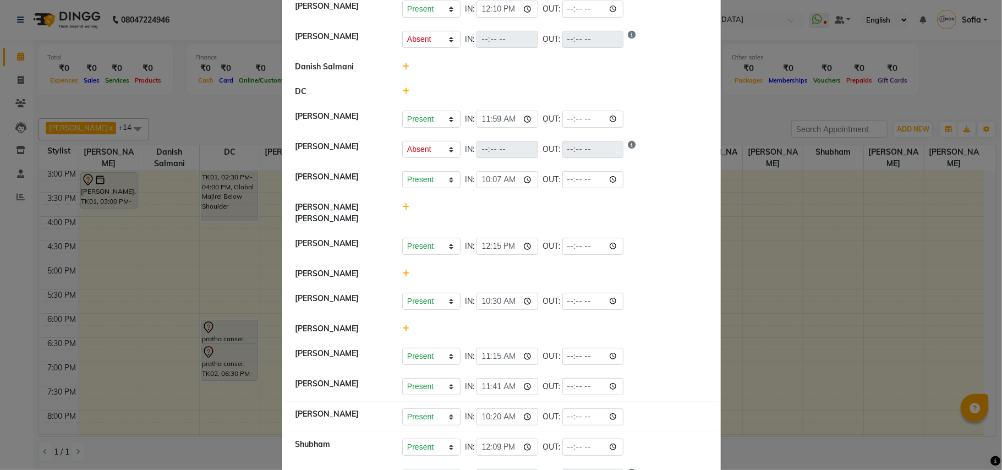
scroll to position [73, 0]
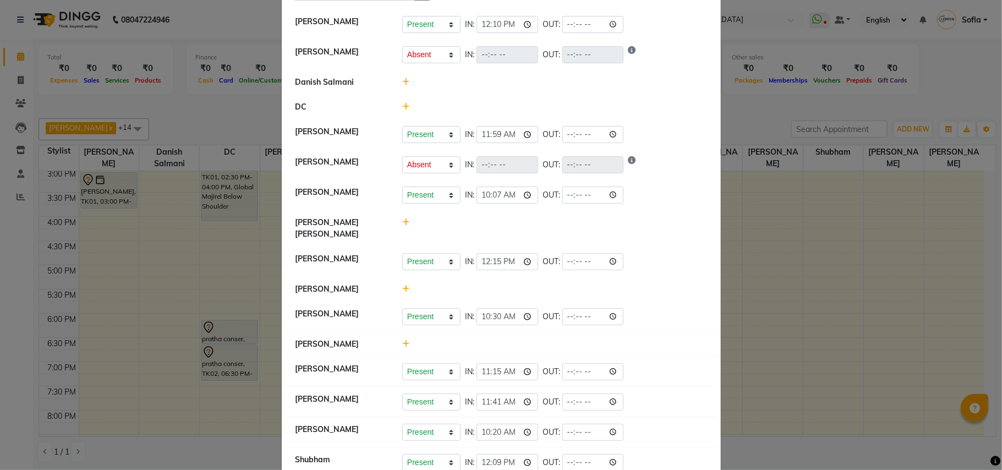
click at [402, 340] on icon at bounding box center [405, 344] width 7 height 8
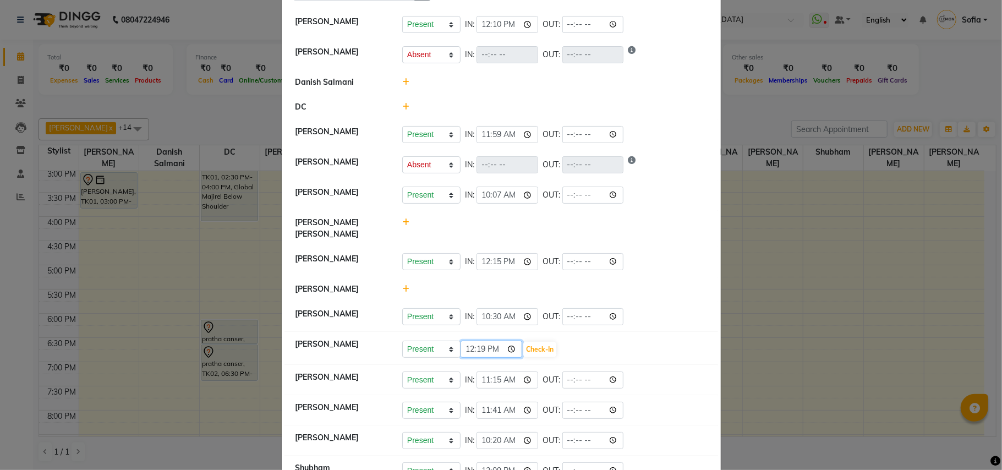
click at [477, 344] on input "12:19" at bounding box center [491, 348] width 62 height 17
type input "12:12"
click at [533, 342] on button "Check-In" at bounding box center [539, 349] width 33 height 15
select select "A"
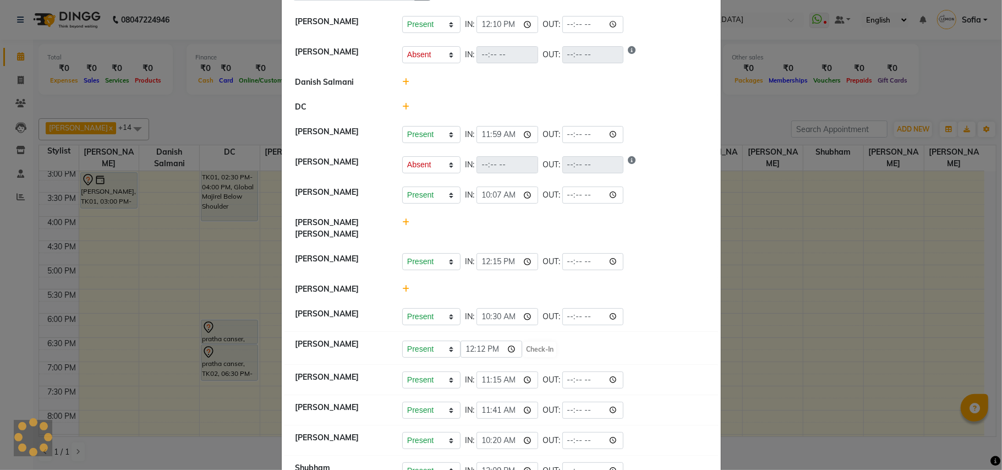
select select "W"
select select "A"
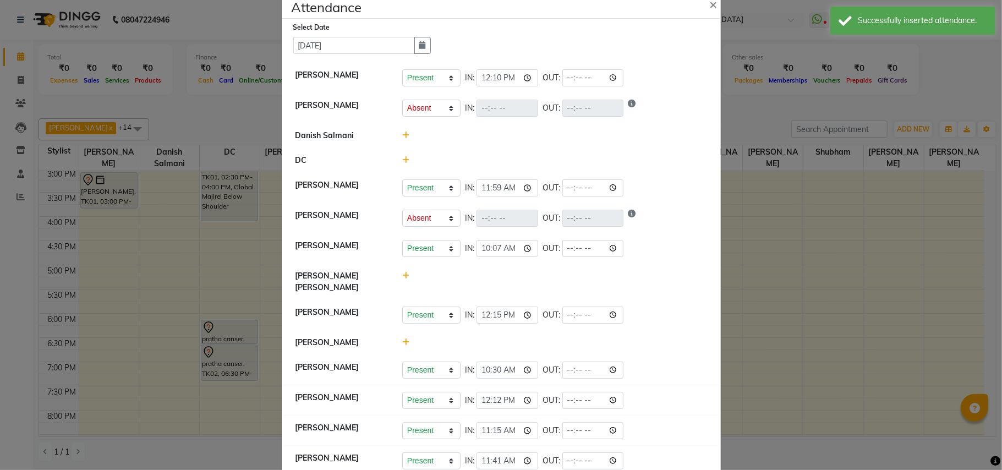
scroll to position [16, 0]
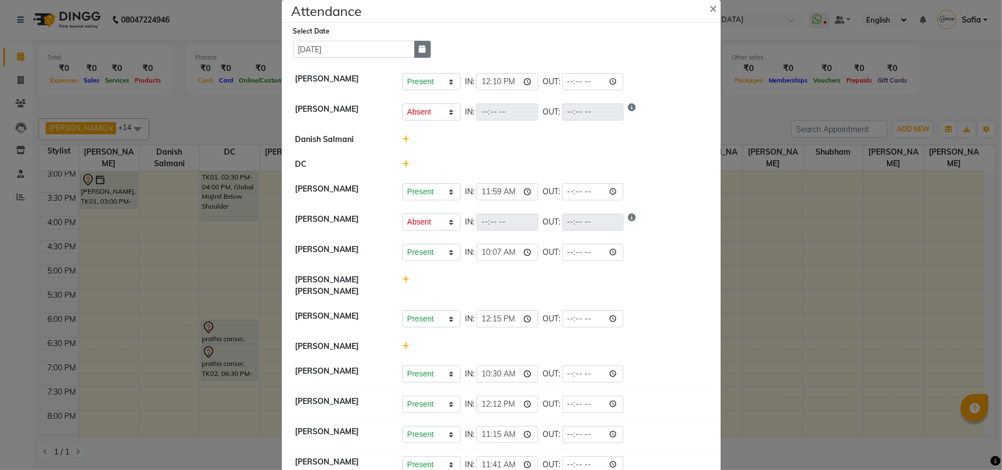
click at [414, 56] on button "button" at bounding box center [422, 49] width 17 height 17
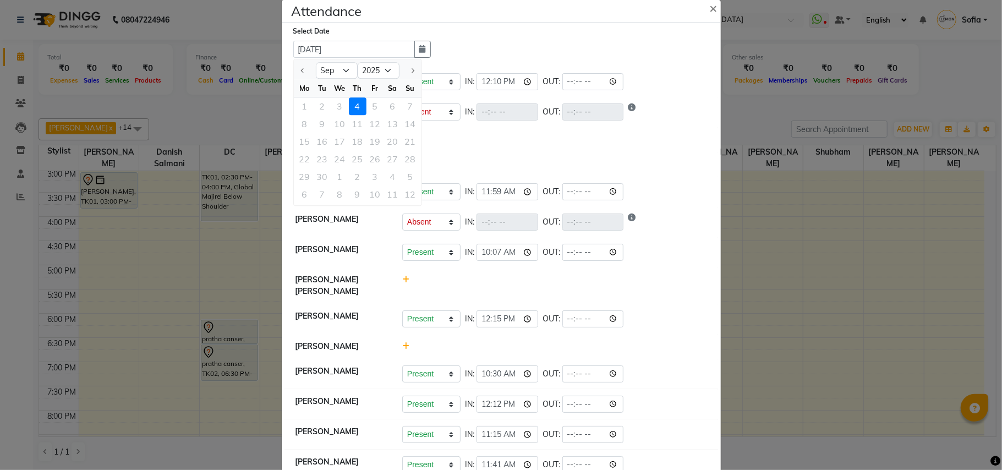
click at [338, 106] on div "1 2 3 4 5 6 7" at bounding box center [358, 106] width 128 height 18
click at [520, 44] on div "Select Date 04-09-2025 Sep 2025 Mo Tu We Th Fr Sa Su 1 2 3 4 5 6 7 8 9 10 11 12…" at bounding box center [505, 41] width 425 height 32
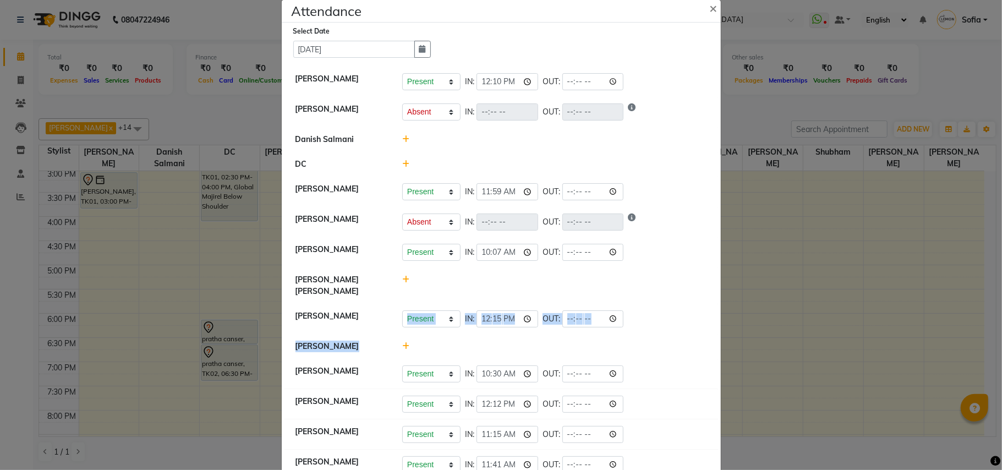
drag, startPoint x: 402, startPoint y: 322, endPoint x: 409, endPoint y: 329, distance: 10.5
click at [409, 329] on ul "Sahibaddin Shaikh Present Absent Late Half Day Weekly Off IN: 12:10 OUT: Aalam …" at bounding box center [500, 409] width 433 height 685
click at [402, 342] on icon at bounding box center [405, 346] width 7 height 8
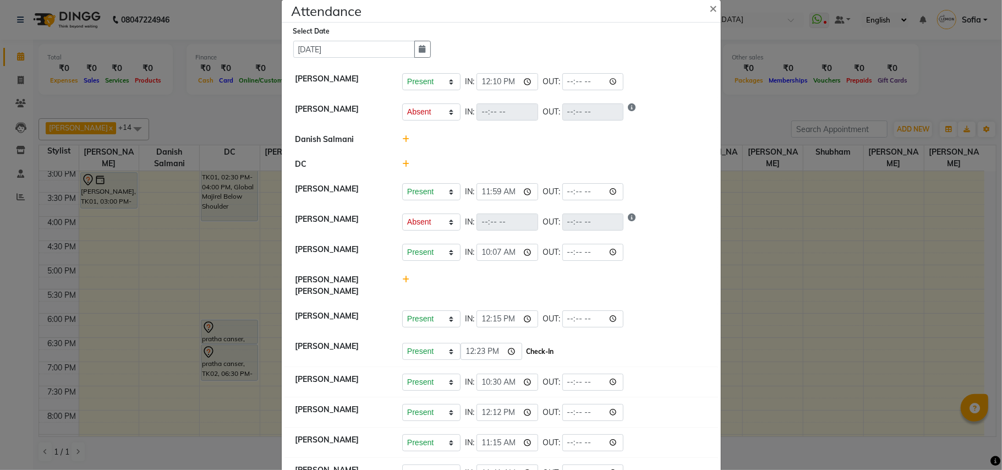
click at [526, 344] on button "Check-In" at bounding box center [539, 351] width 33 height 15
select select "A"
select select "W"
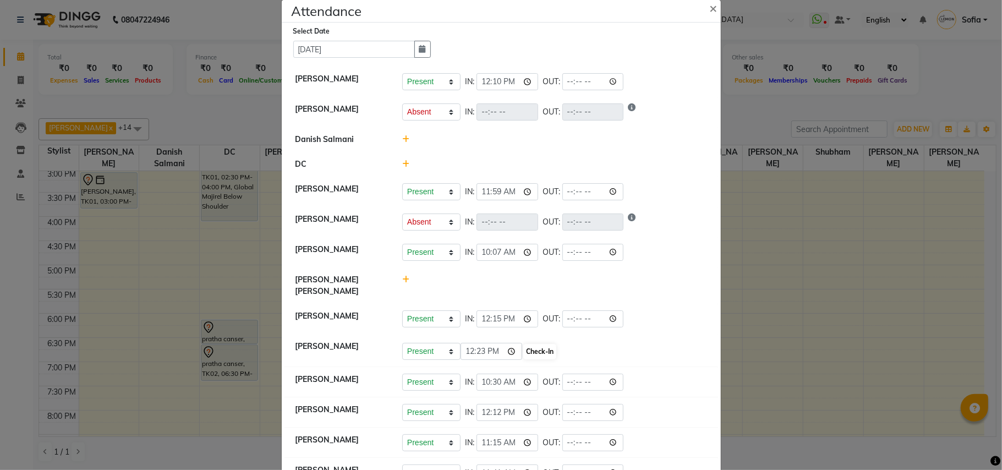
select select "A"
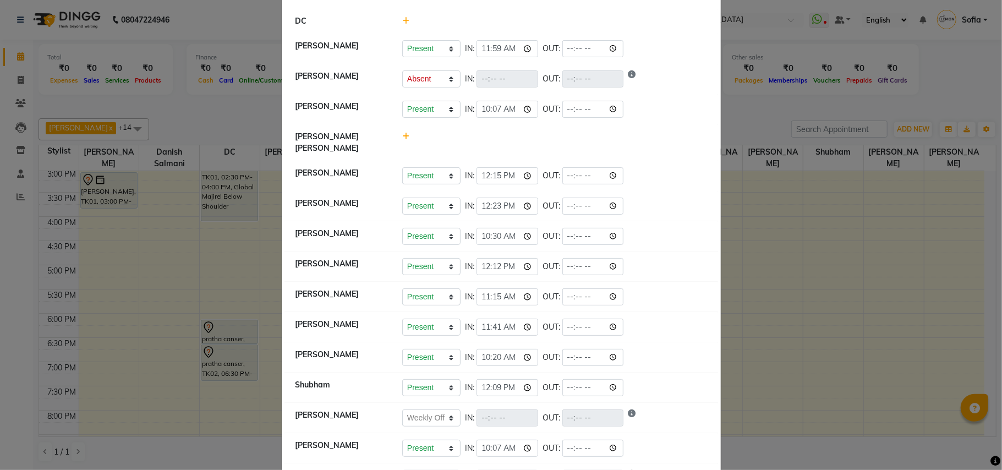
scroll to position [309, 0]
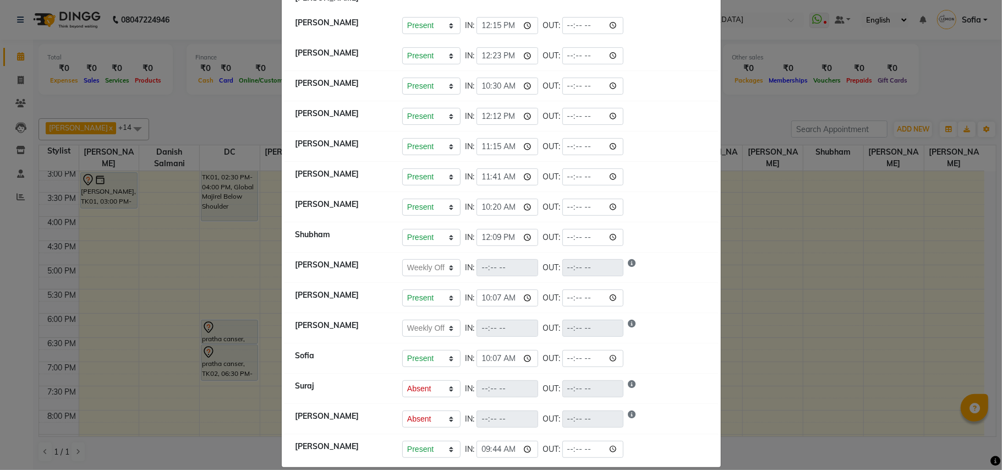
click at [855, 232] on ngb-modal-window "Attendance × Select Date 04-09-2025 Sahibaddin Shaikh Present Absent Late Half …" at bounding box center [501, 235] width 1002 height 470
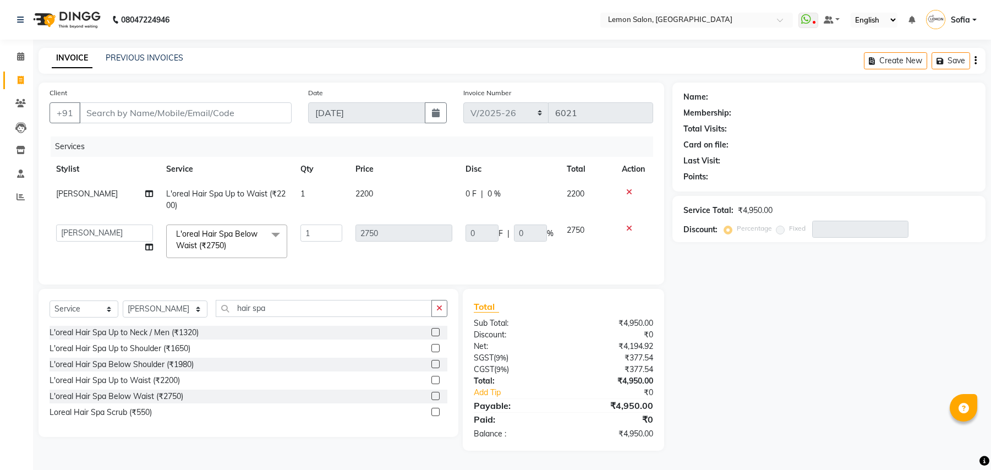
select select "551"
select select "48089"
select select "service"
select select "58017"
click at [170, 111] on input "Client" at bounding box center [185, 112] width 212 height 21
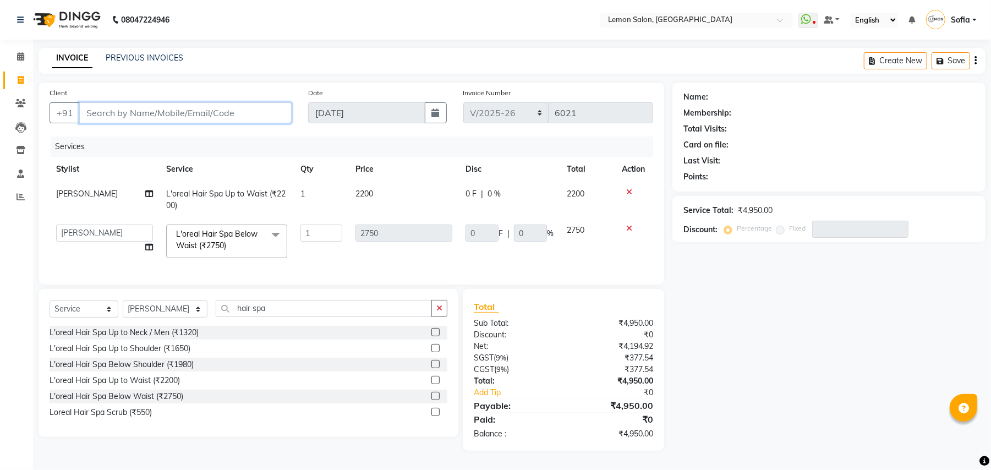
type input "9"
type input "0"
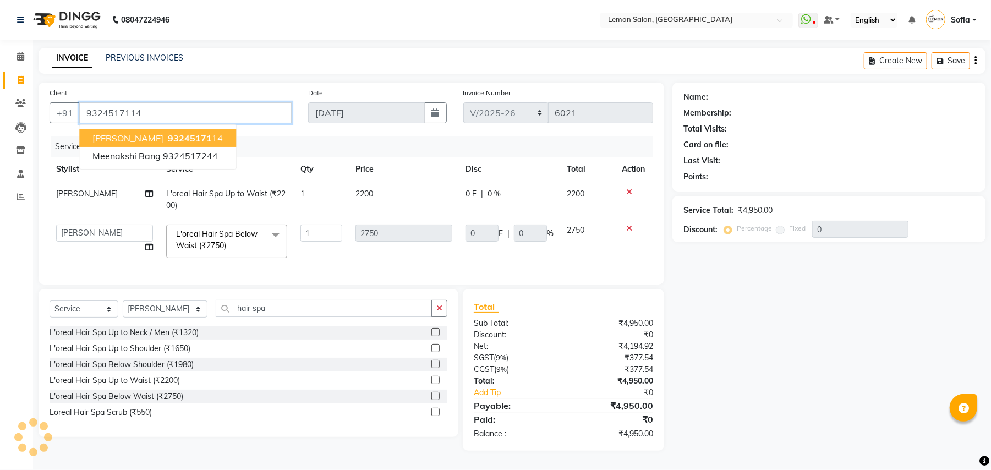
type input "9324517114"
type input "550"
type input "20"
select select "1: Object"
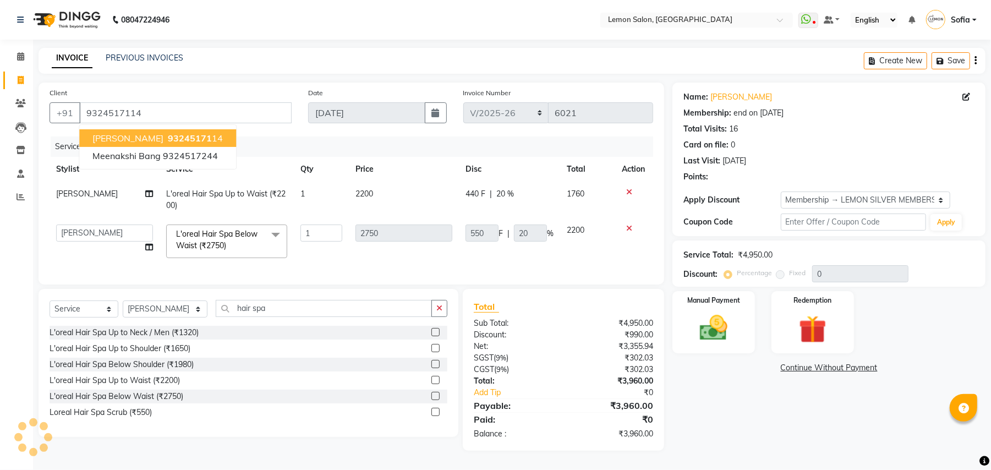
type input "20"
click at [0, 354] on div "Calendar Invoice Clients Leads Inventory Staff Reports Completed InProgress Upc…" at bounding box center [74, 242] width 149 height 422
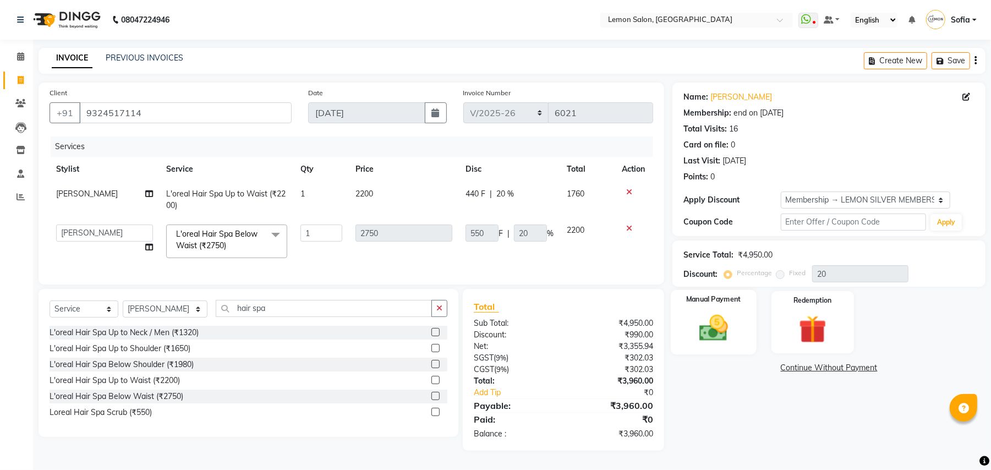
click at [724, 330] on img at bounding box center [713, 328] width 47 height 34
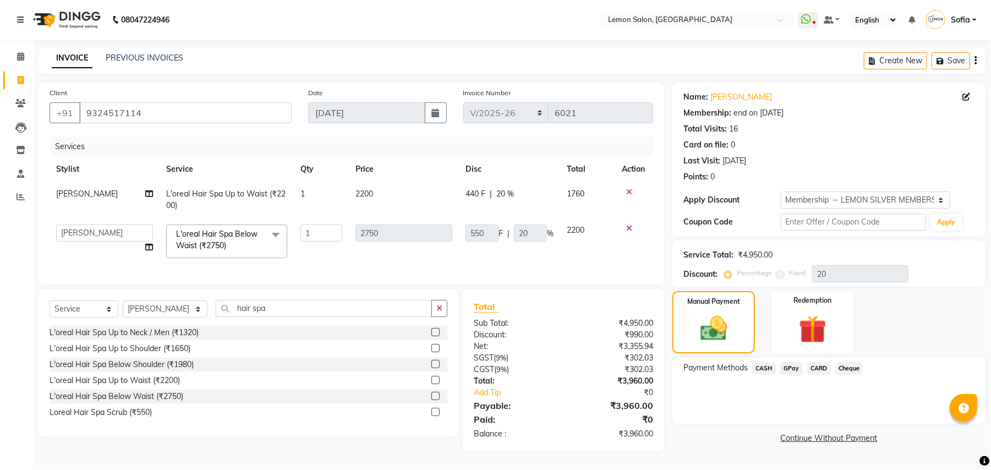
click at [783, 368] on span "GPay" at bounding box center [791, 368] width 23 height 13
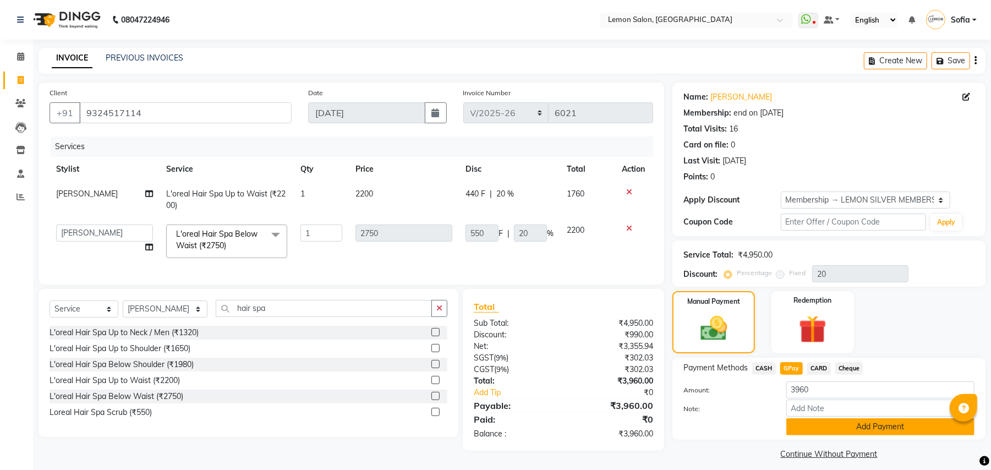
click at [827, 426] on button "Add Payment" at bounding box center [880, 426] width 188 height 17
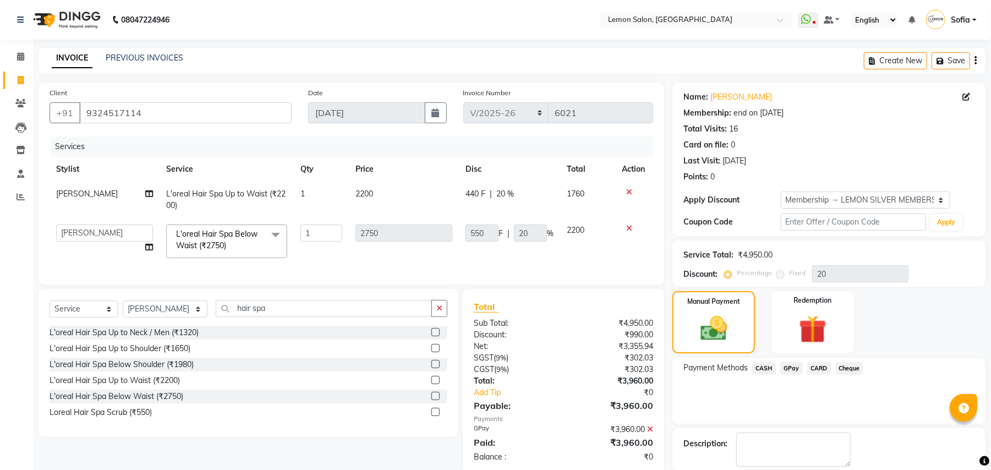
scroll to position [86, 0]
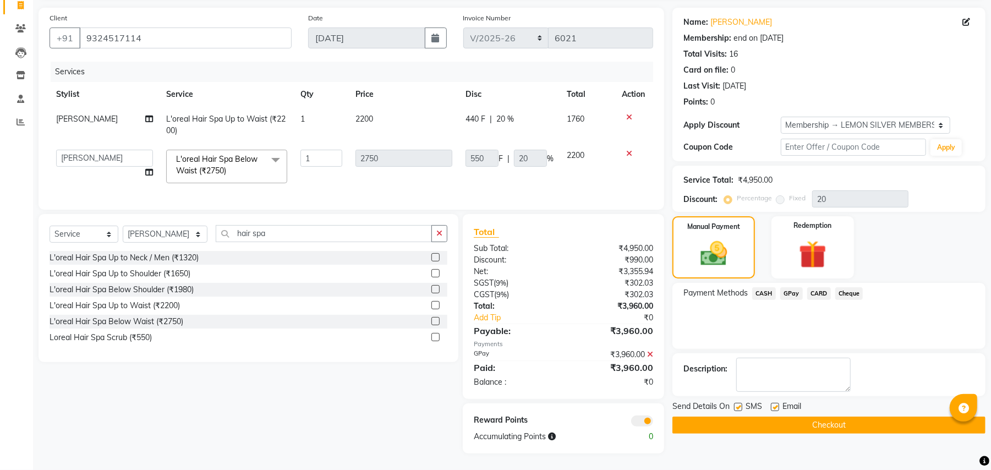
click at [738, 403] on label at bounding box center [738, 407] width 8 height 8
click at [738, 404] on input "checkbox" at bounding box center [737, 407] width 7 height 7
checkbox input "false"
click at [775, 403] on label at bounding box center [775, 407] width 8 height 8
click at [775, 404] on input "checkbox" at bounding box center [774, 407] width 7 height 7
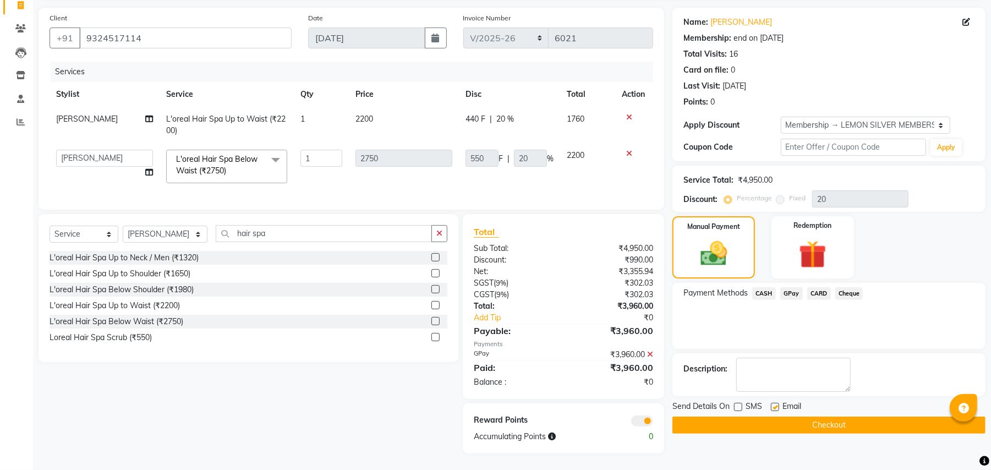
checkbox input "false"
click at [762, 416] on button "Checkout" at bounding box center [828, 424] width 313 height 17
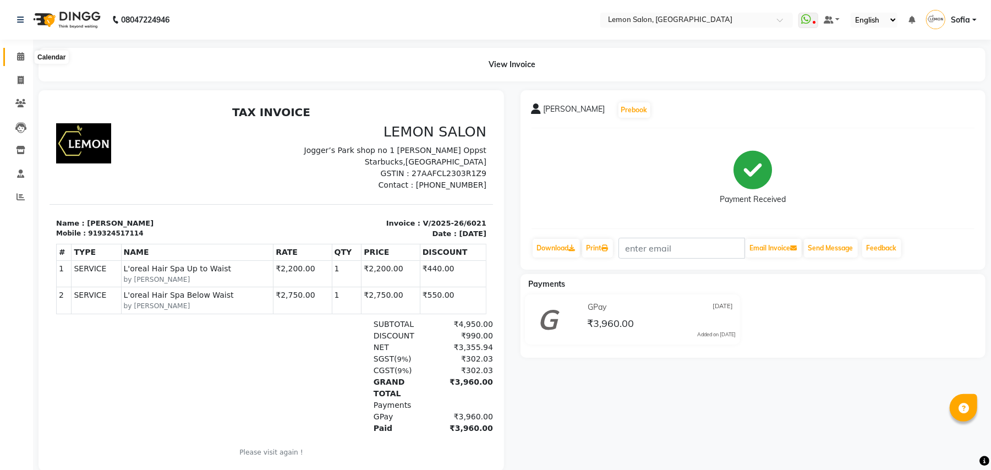
click at [25, 52] on span at bounding box center [20, 57] width 19 height 13
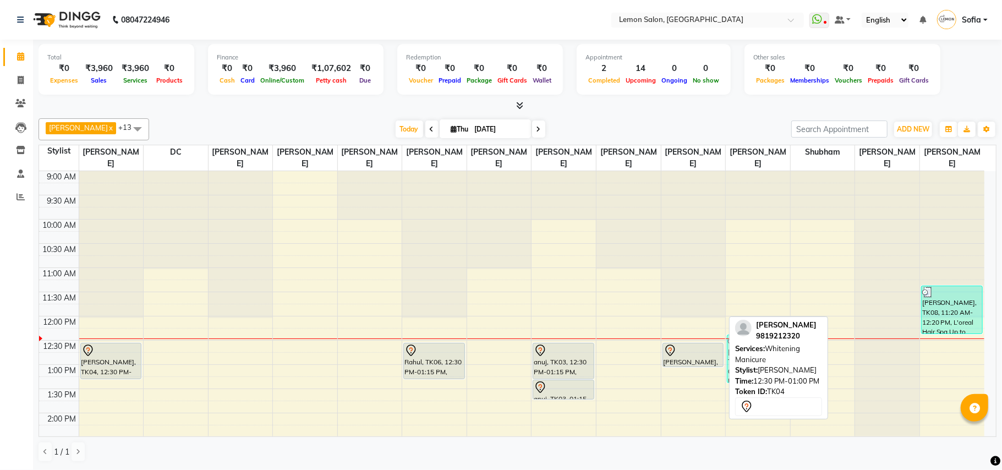
click at [704, 356] on div at bounding box center [692, 350] width 59 height 13
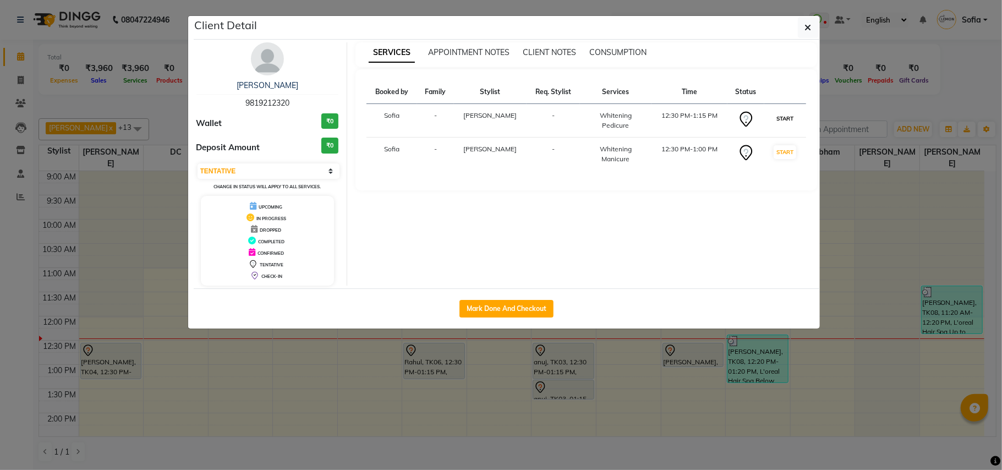
click at [789, 116] on button "START" at bounding box center [784, 119] width 23 height 14
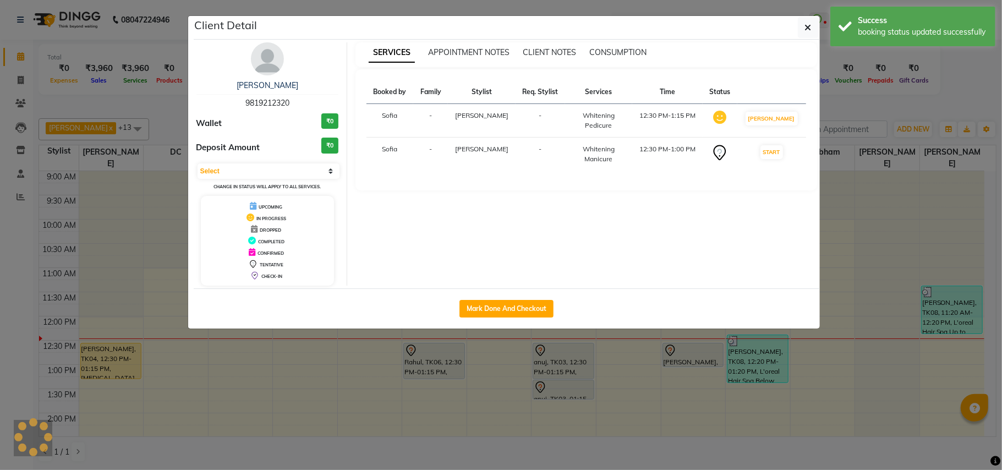
click at [793, 151] on td "START" at bounding box center [771, 155] width 69 height 34
click at [782, 150] on button "START" at bounding box center [771, 152] width 23 height 14
select select "1"
click at [0, 386] on ngb-modal-window "Client Detail Prabha Kapoor 9819212320 Wallet ₹0 Deposit Amount ₹0 Select IN SE…" at bounding box center [501, 235] width 1002 height 470
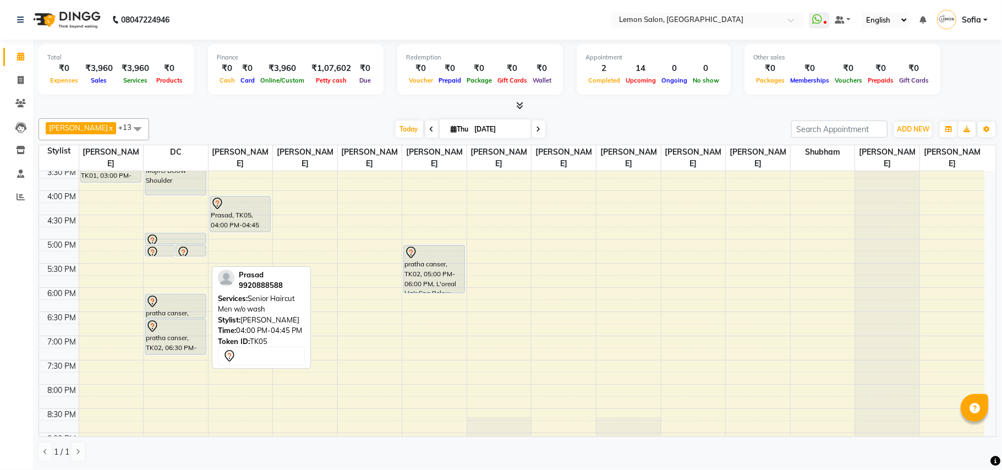
scroll to position [293, 0]
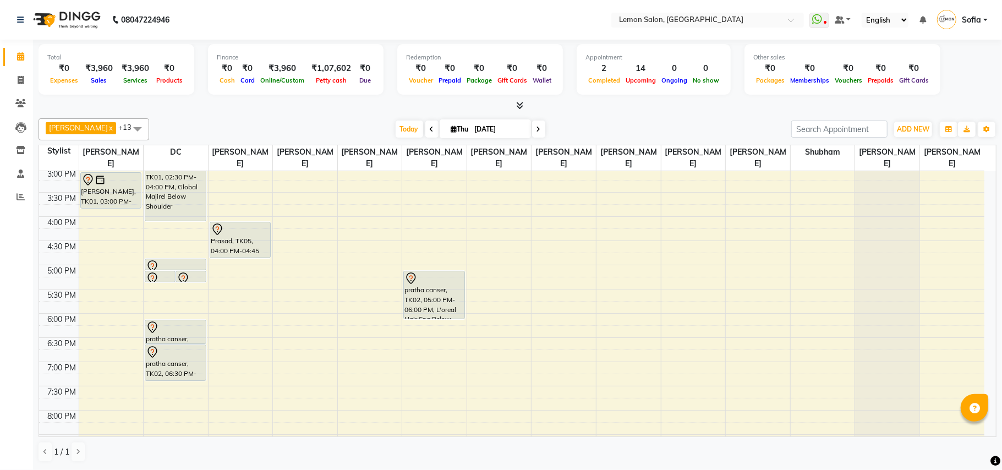
click at [354, 203] on div "9:00 AM 9:30 AM 10:00 AM 10:30 AM 11:00 AM 11:30 AM 12:00 PM 12:30 PM 1:00 PM 1…" at bounding box center [511, 216] width 945 height 677
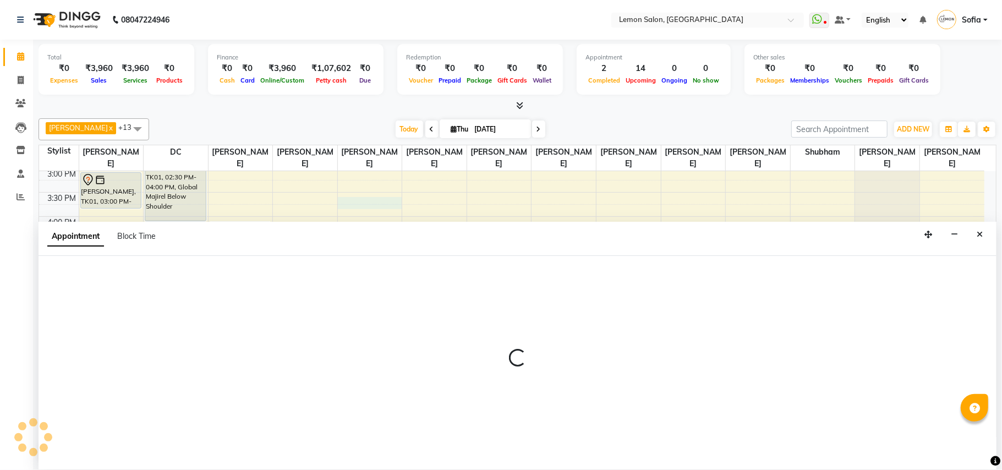
select select "33180"
select select "tentative"
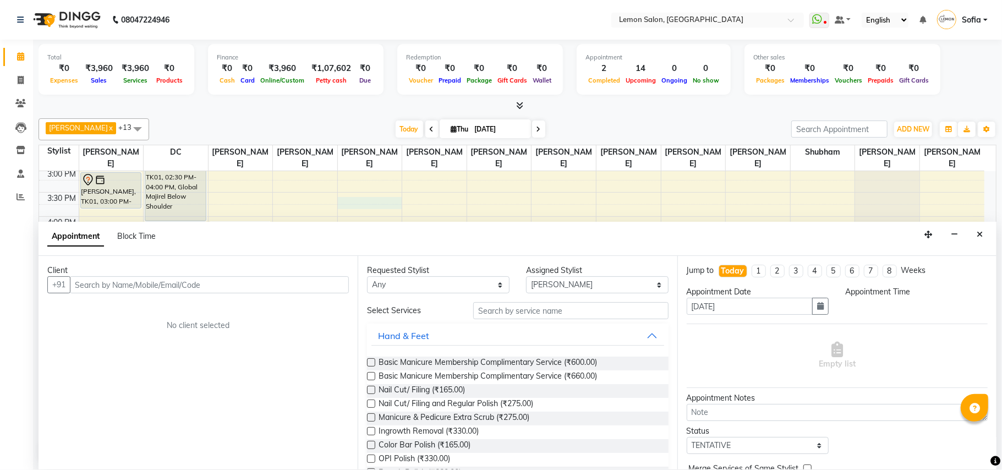
select select "930"
click at [192, 271] on div "Client" at bounding box center [197, 271] width 301 height 12
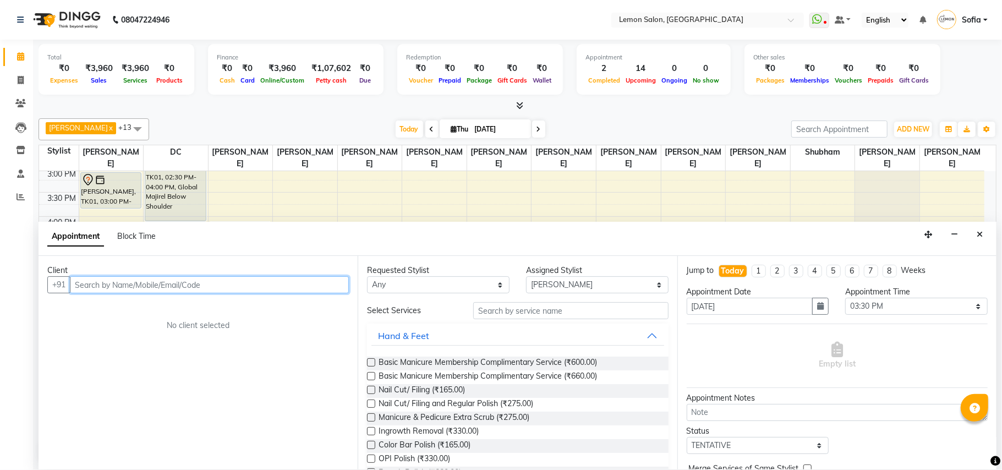
click at [186, 288] on input "text" at bounding box center [209, 284] width 279 height 17
paste input "98201 30415"
click at [104, 283] on input "98201 30415" at bounding box center [186, 284] width 233 height 17
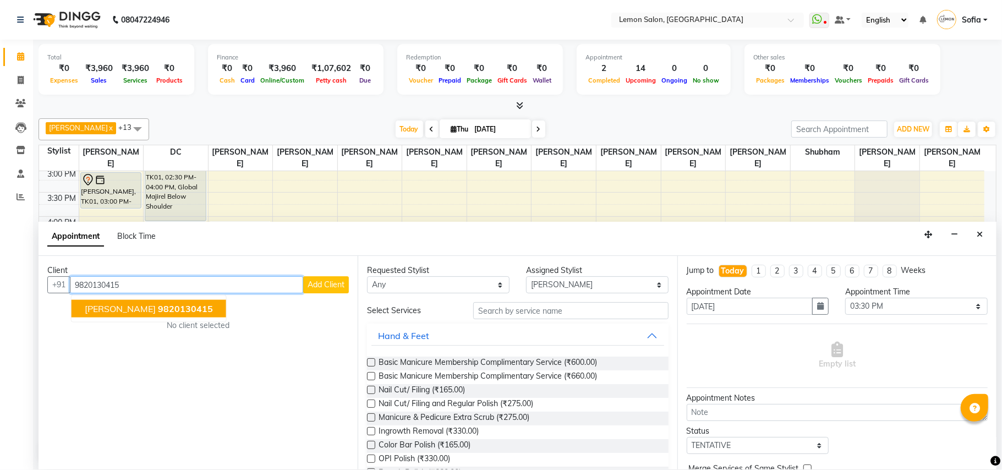
drag, startPoint x: 119, startPoint y: 305, endPoint x: 134, endPoint y: 309, distance: 15.3
click at [158, 306] on span "9820130415" at bounding box center [185, 308] width 55 height 11
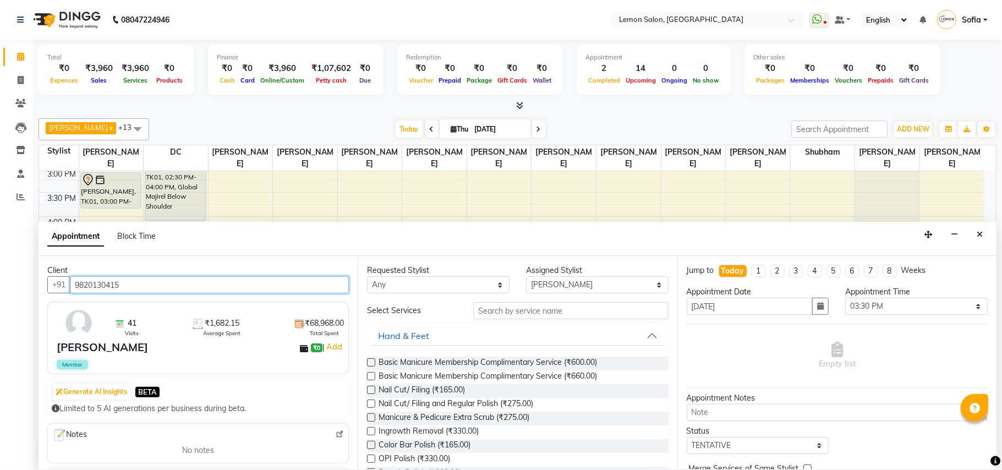
type input "9820130415"
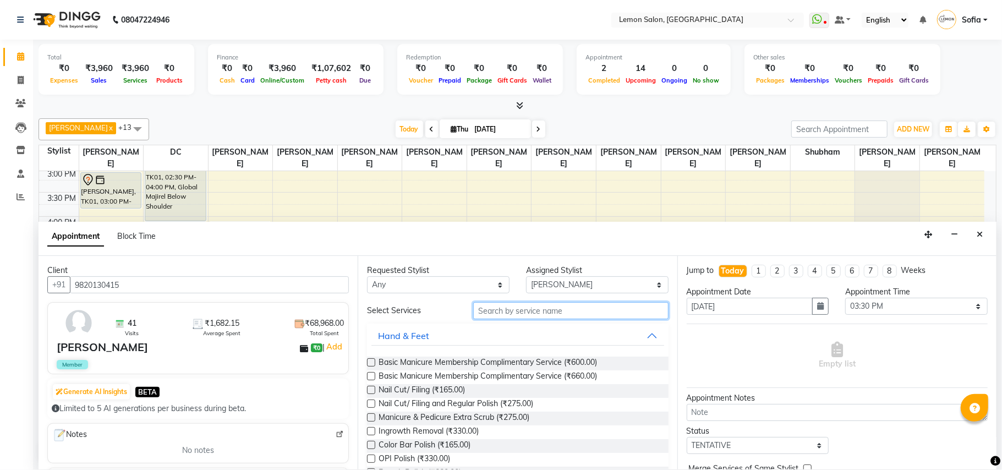
click at [546, 319] on input "text" at bounding box center [570, 310] width 195 height 17
type input "r"
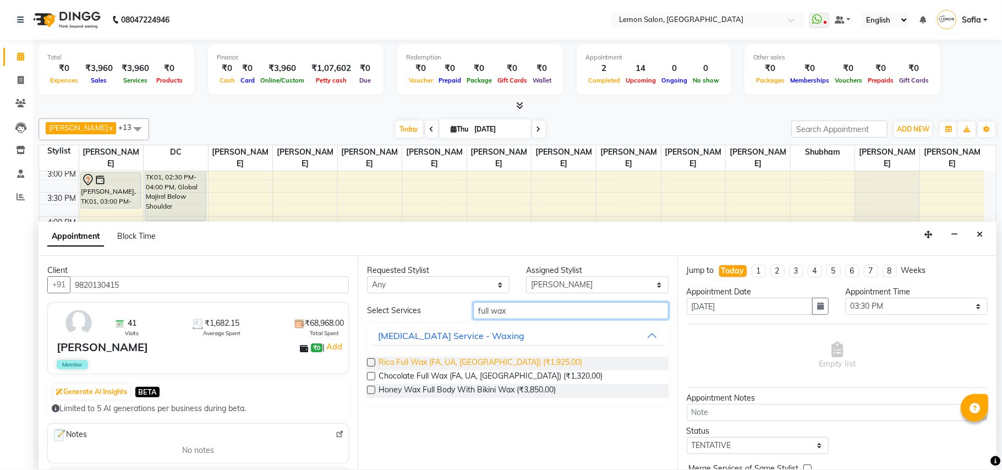
type input "full wax"
click at [492, 366] on span "Rica Full Wax (FA, UA, FL) (₹1,925.00)" at bounding box center [480, 363] width 204 height 14
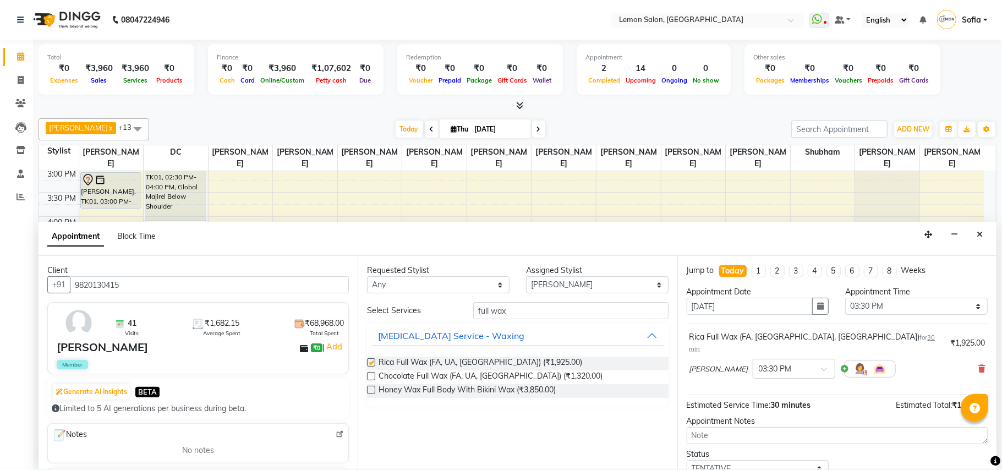
checkbox input "false"
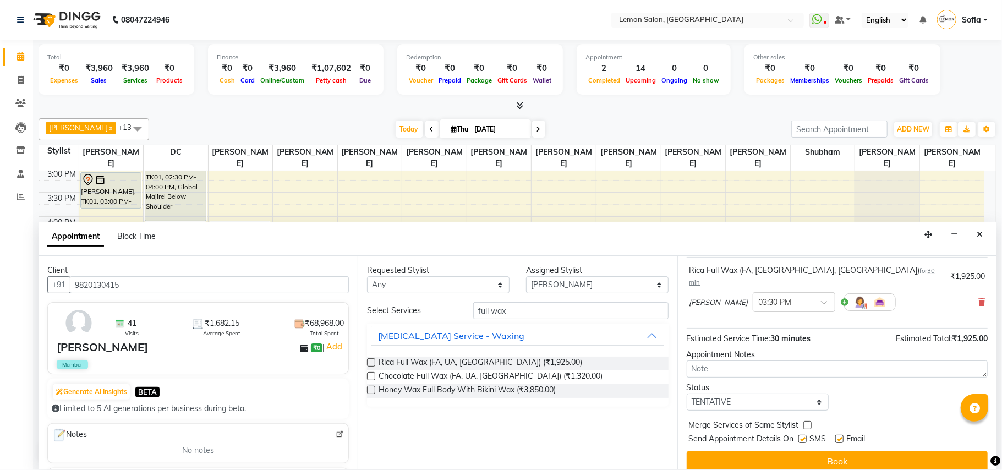
click at [764, 455] on button "Book" at bounding box center [836, 461] width 301 height 20
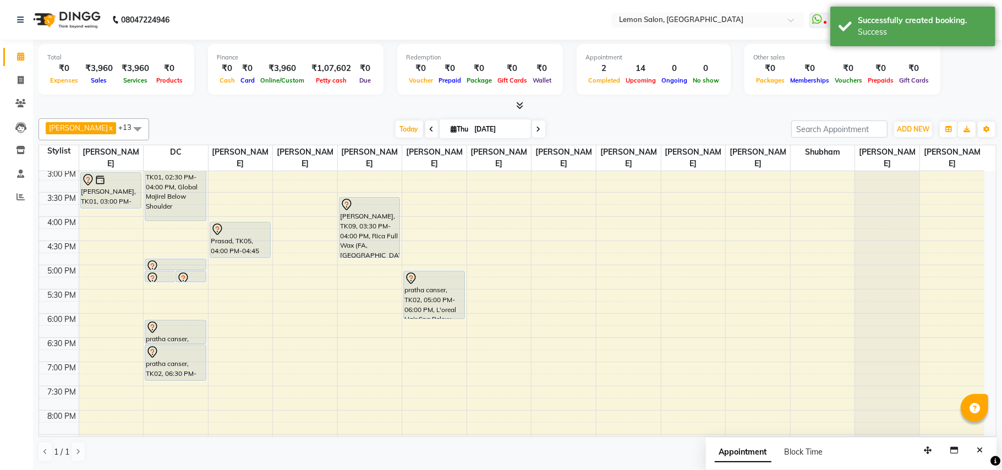
drag, startPoint x: 365, startPoint y: 220, endPoint x: 364, endPoint y: 248, distance: 27.5
click at [364, 248] on div "Deveshi, TK09, 03:30 PM-04:00 PM, Rica Full Wax (FA, UA, FL) Deveshi, TK09, 03:…" at bounding box center [370, 216] width 64 height 677
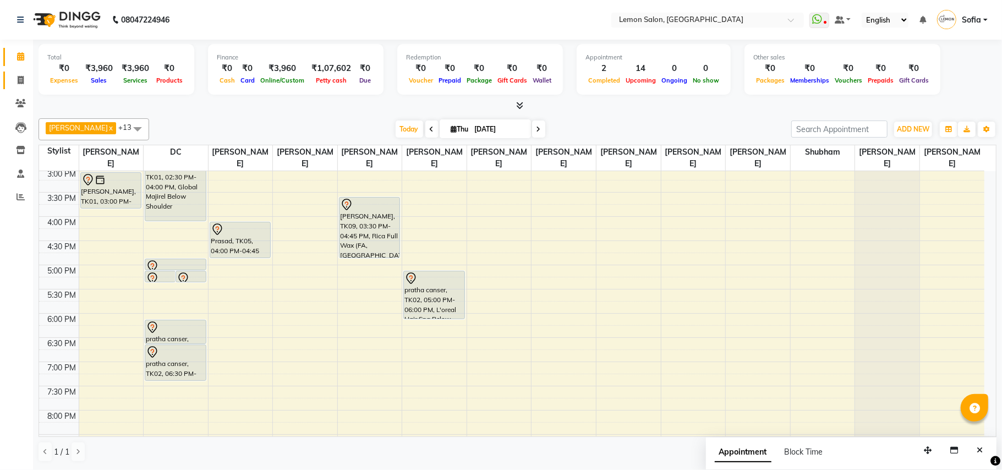
click at [18, 73] on link "Invoice" at bounding box center [16, 81] width 26 height 18
select select "551"
select select "service"
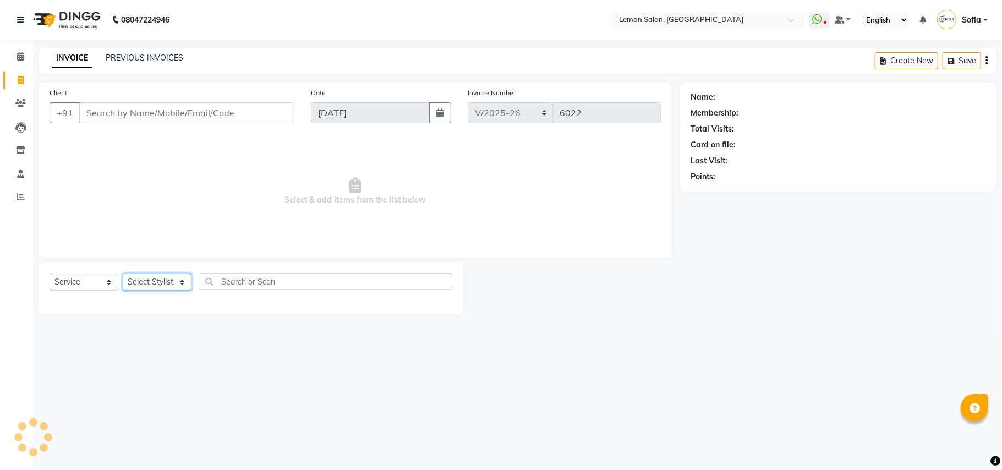
click at [157, 283] on select "Select Stylist" at bounding box center [157, 281] width 69 height 17
select select "7889"
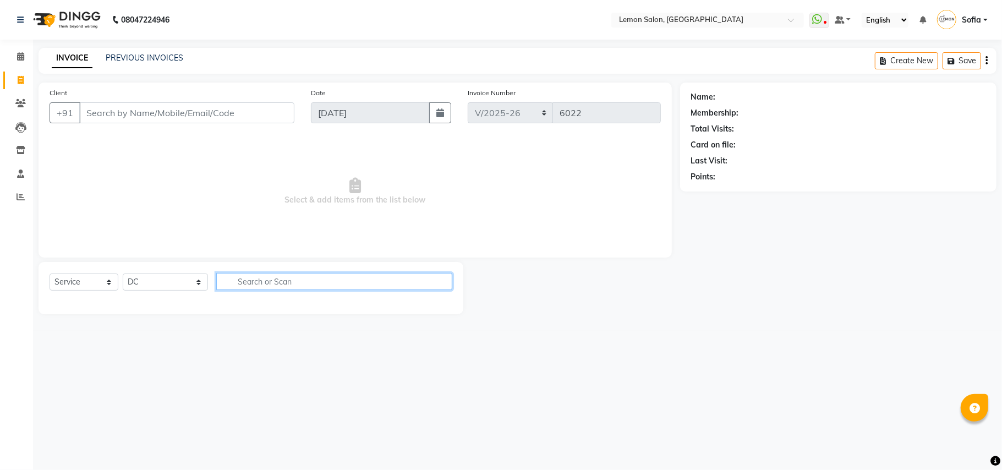
click at [268, 278] on input "text" at bounding box center [334, 281] width 236 height 17
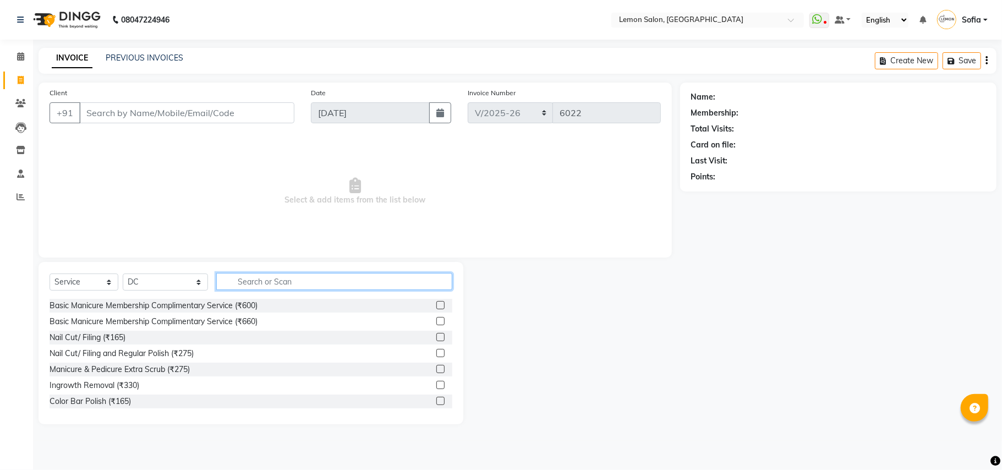
click at [268, 278] on input "text" at bounding box center [334, 281] width 236 height 17
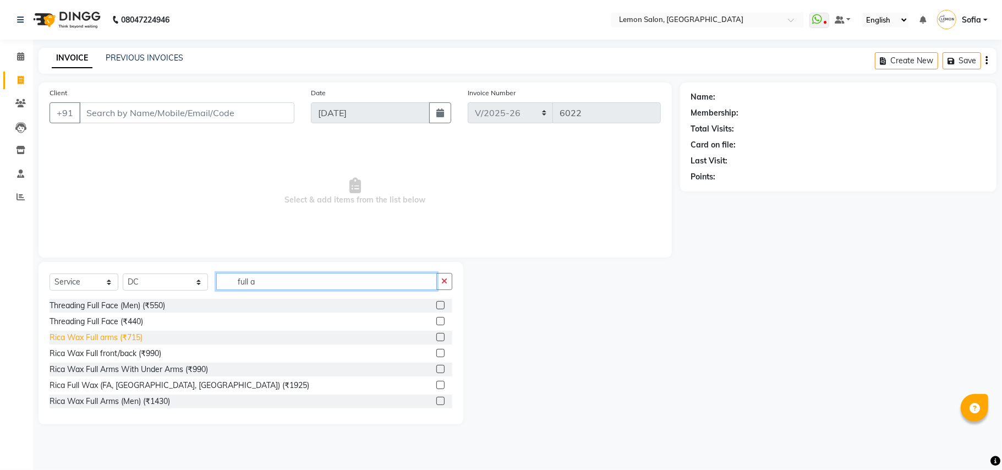
type input "full a"
click at [111, 339] on div "Rica Wax Full arms (₹715)" at bounding box center [96, 338] width 93 height 12
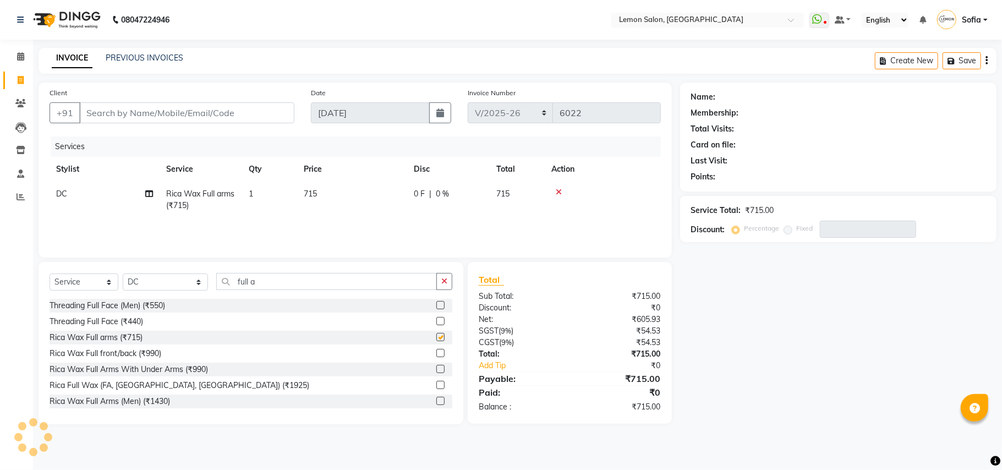
checkbox input "false"
click at [253, 279] on input "full a" at bounding box center [326, 281] width 221 height 17
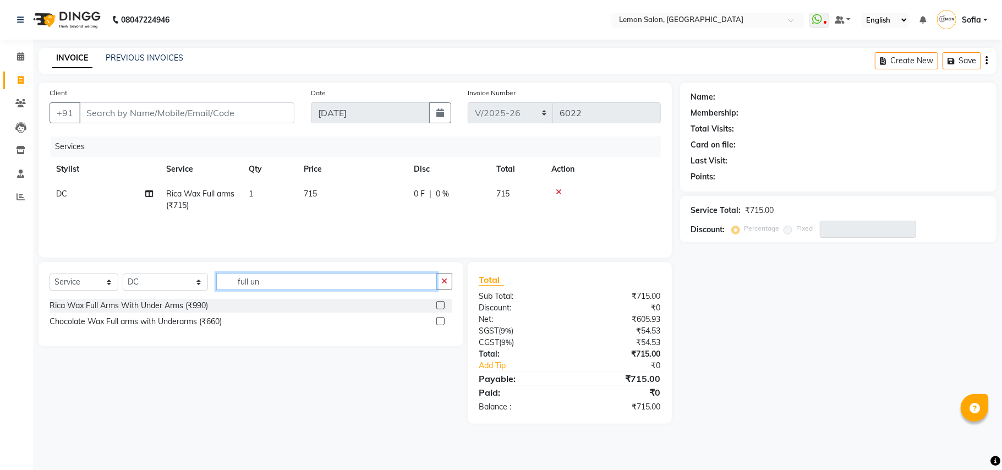
click at [261, 285] on input "full un" at bounding box center [326, 281] width 221 height 17
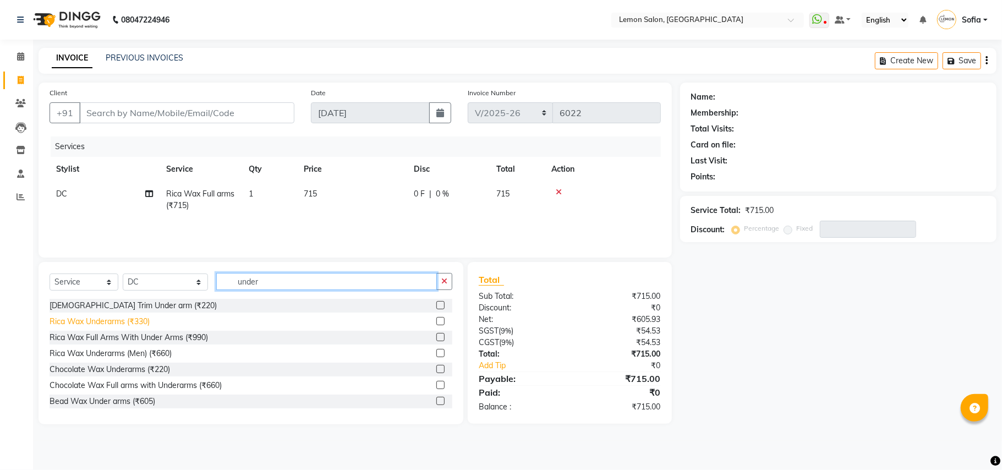
type input "under"
click at [125, 322] on div "Rica Wax Underarms (₹330)" at bounding box center [100, 322] width 100 height 12
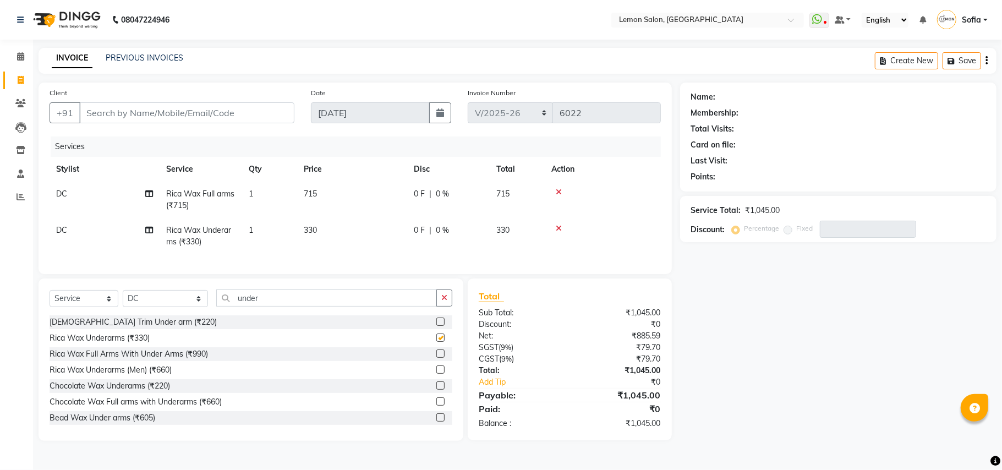
checkbox input "false"
click at [17, 60] on icon at bounding box center [20, 56] width 7 height 8
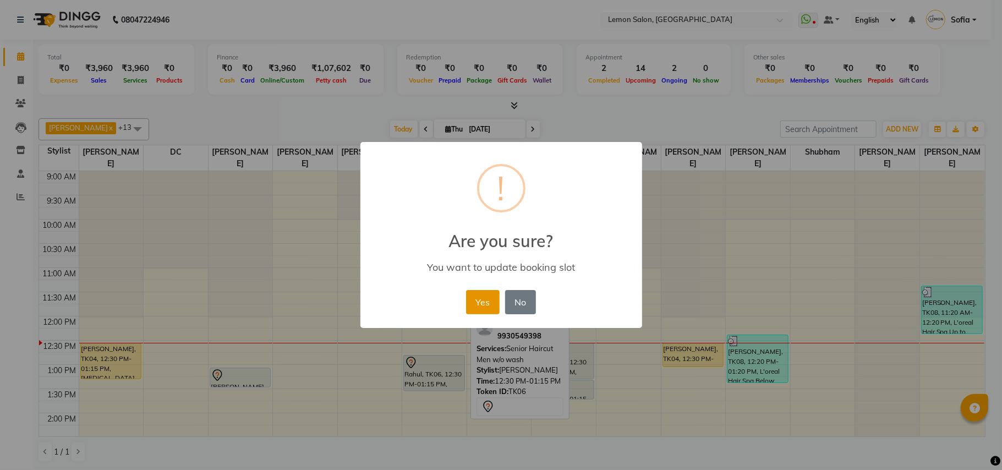
click at [485, 293] on button "Yes" at bounding box center [483, 302] width 34 height 24
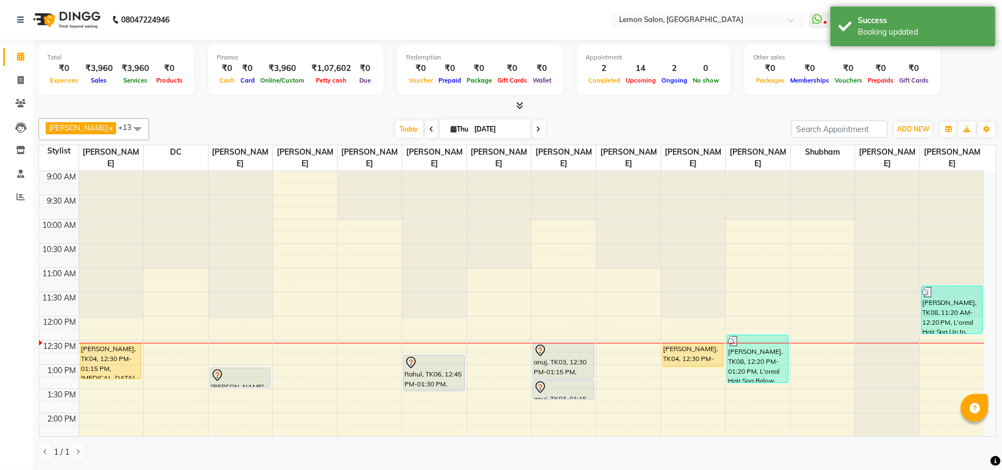
click at [0, 375] on div "Calendar Invoice Clients Leads Inventory Staff Reports Completed InProgress Upc…" at bounding box center [74, 242] width 149 height 422
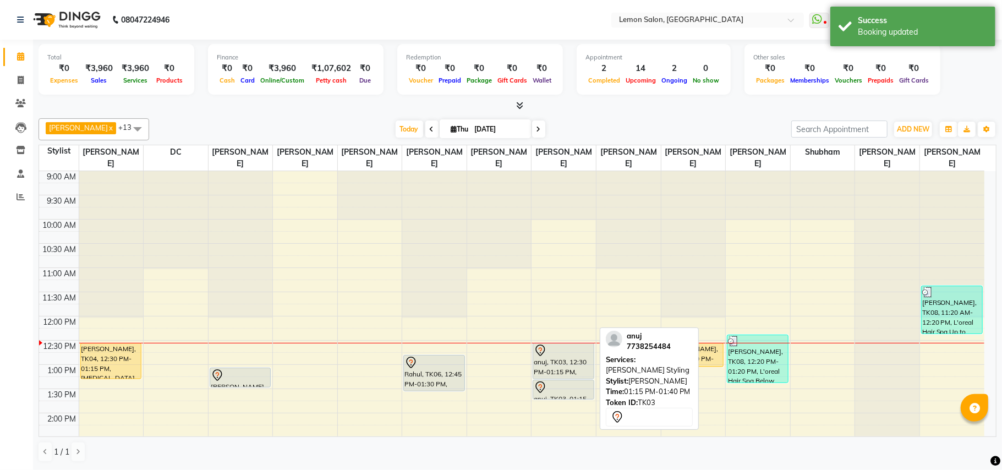
scroll to position [73, 0]
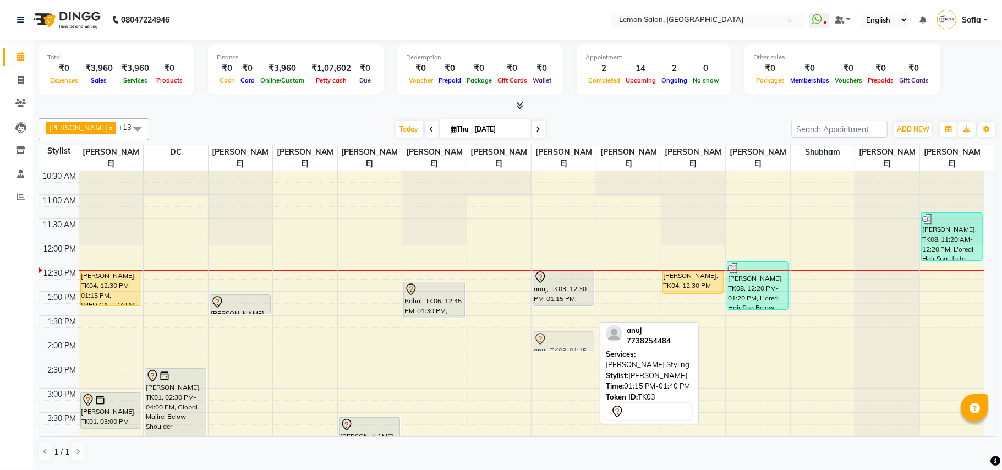
drag, startPoint x: 560, startPoint y: 317, endPoint x: 557, endPoint y: 344, distance: 27.1
click at [557, 344] on div "anuj, TK03, 12:30 PM-01:15 PM, Master Haircut Men w/o wash anuj, TK03, 01:15 PM…" at bounding box center [563, 436] width 64 height 677
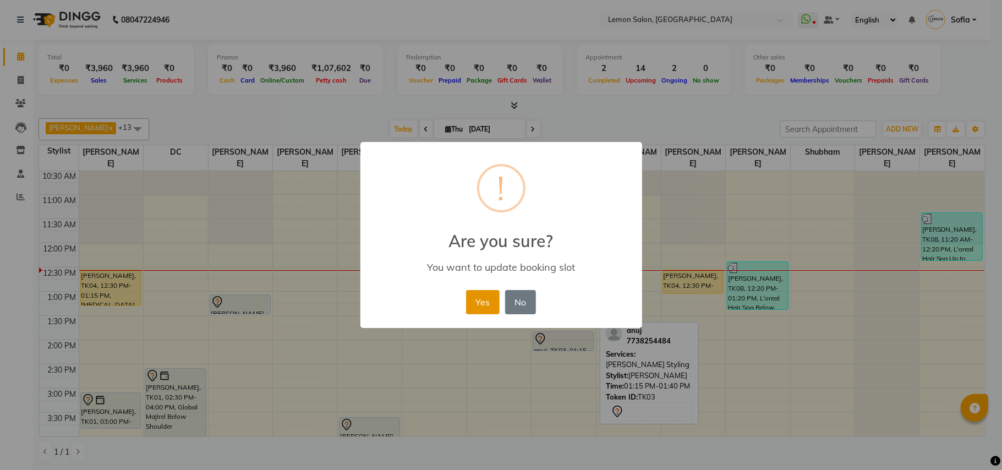
click at [487, 295] on button "Yes" at bounding box center [483, 302] width 34 height 24
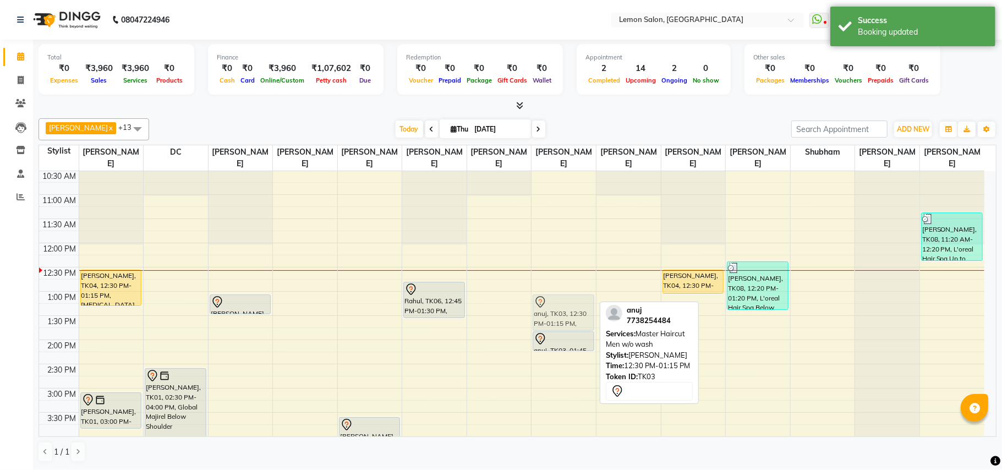
drag, startPoint x: 562, startPoint y: 287, endPoint x: 563, endPoint y: 298, distance: 11.1
click at [563, 308] on div "anuj, TK03, 12:30 PM-01:15 PM, Master Haircut Men w/o wash anuj, TK03, 01:45 PM…" at bounding box center [563, 436] width 64 height 677
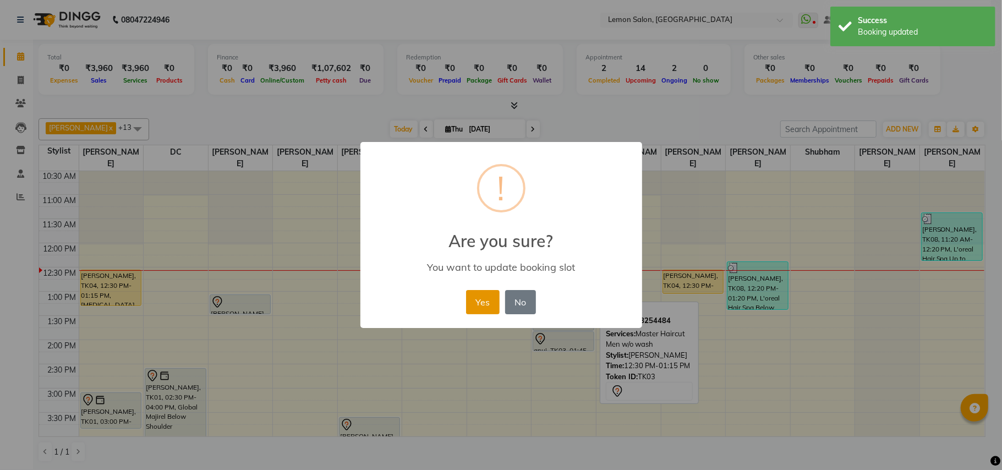
click at [482, 297] on button "Yes" at bounding box center [483, 302] width 34 height 24
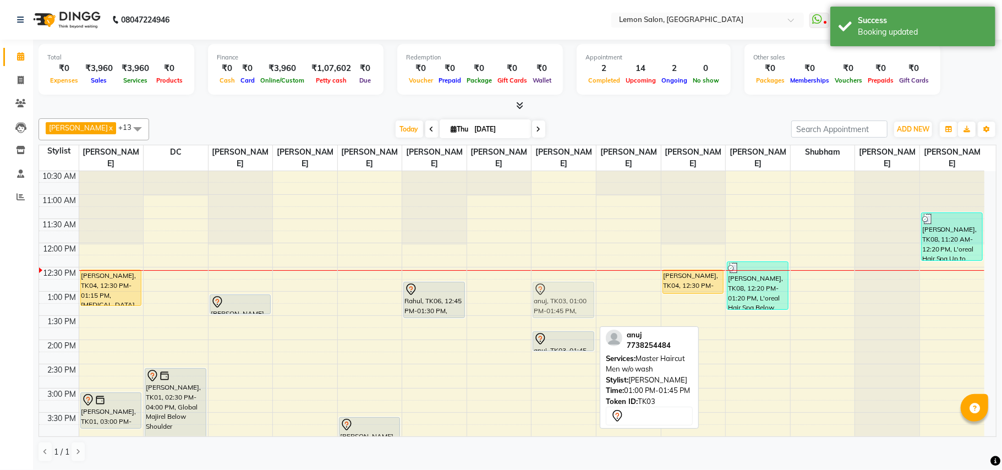
drag, startPoint x: 549, startPoint y: 304, endPoint x: 553, endPoint y: 293, distance: 11.8
click at [554, 292] on div "anuj, TK03, 01:00 PM-01:45 PM, Master Haircut Men w/o wash anuj, TK03, 01:45 PM…" at bounding box center [563, 436] width 64 height 677
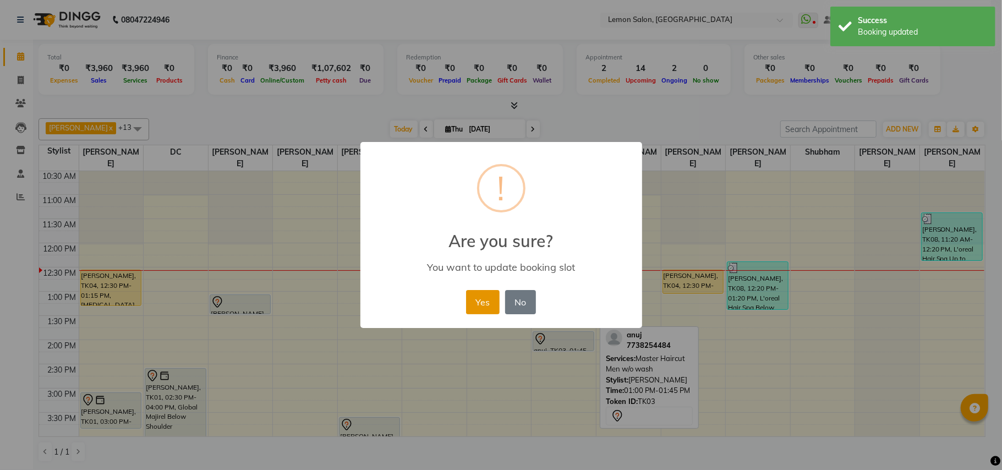
click at [485, 301] on button "Yes" at bounding box center [483, 302] width 34 height 24
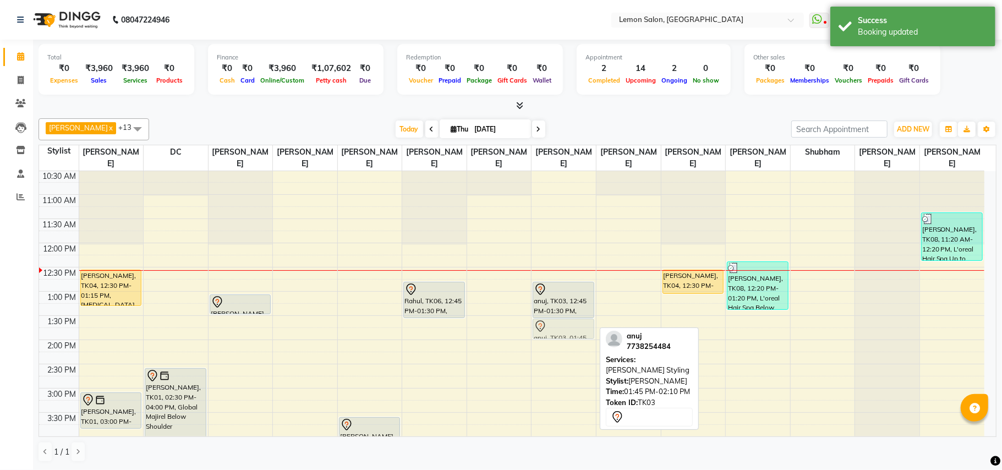
click at [573, 329] on div "anuj, TK03, 12:45 PM-01:30 PM, Master Haircut Men w/o wash anuj, TK03, 01:45 PM…" at bounding box center [563, 436] width 64 height 677
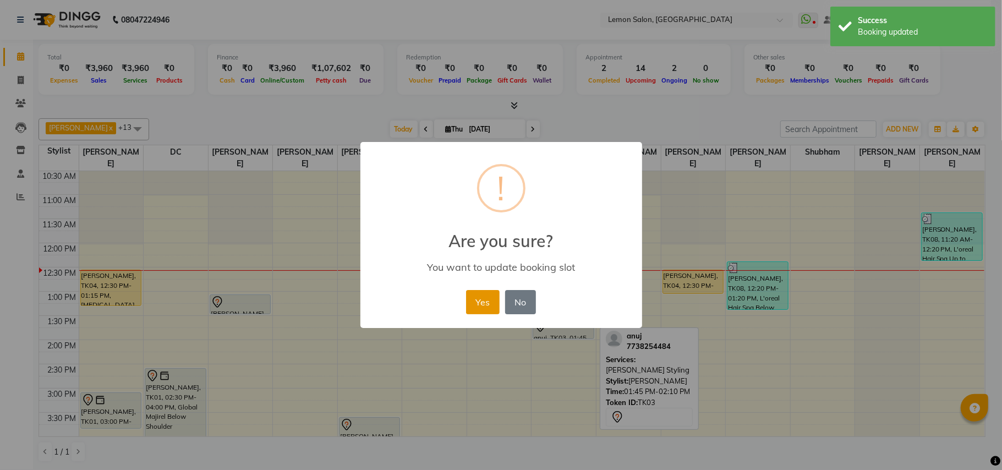
click at [485, 301] on button "Yes" at bounding box center [483, 302] width 34 height 24
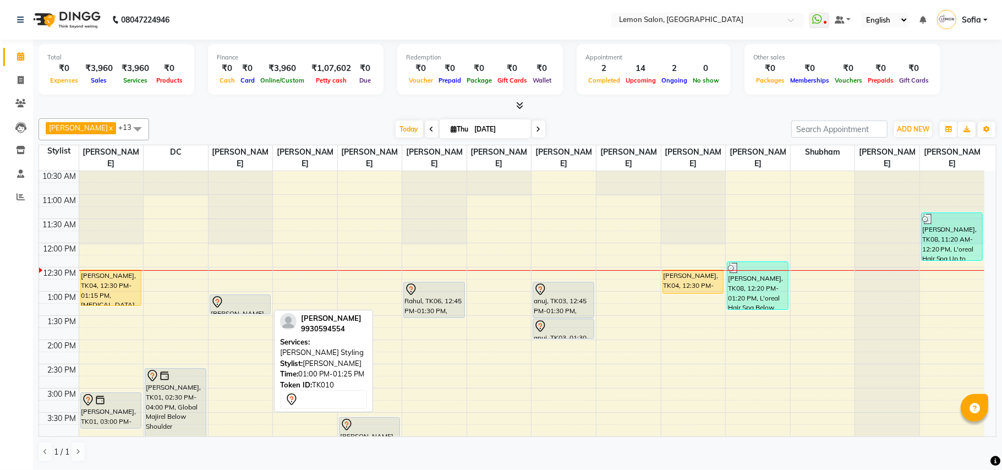
click at [234, 315] on div "AAKASH LALWANI, TK10, 01:00 PM-01:25 PM, Beard Styling Prasad, TK05, 04:00 PM-0…" at bounding box center [240, 436] width 64 height 677
click at [236, 311] on link "[PERSON_NAME], TK10, 01:00 PM-01:25 PM, [PERSON_NAME] Styling" at bounding box center [241, 304] width 62 height 20
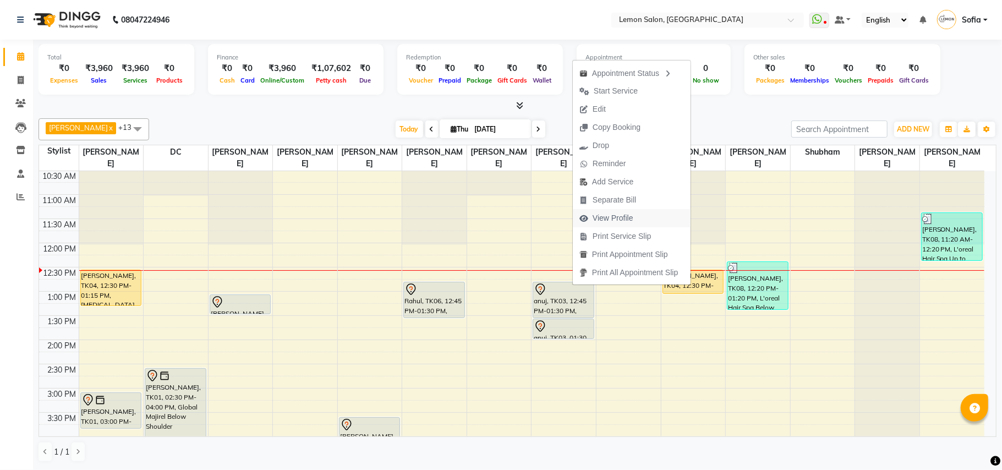
click at [619, 217] on span "View Profile" at bounding box center [612, 218] width 41 height 12
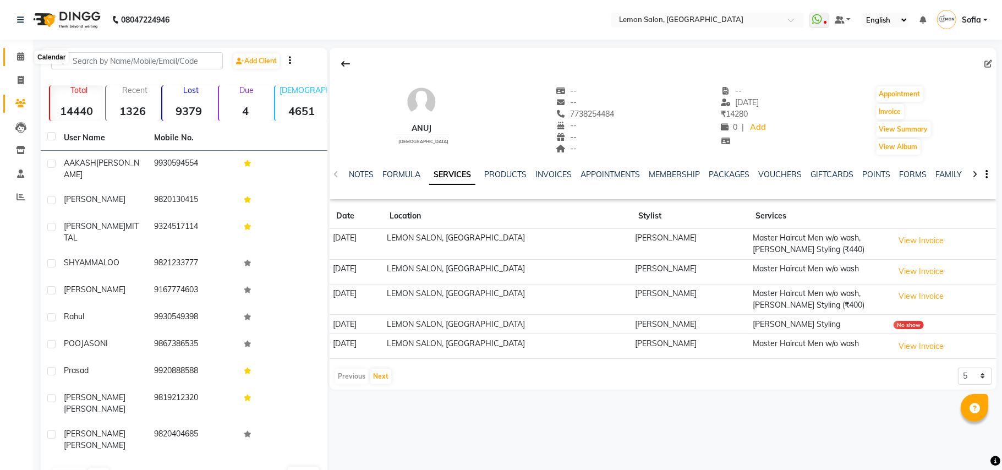
click at [18, 52] on icon at bounding box center [20, 56] width 7 height 8
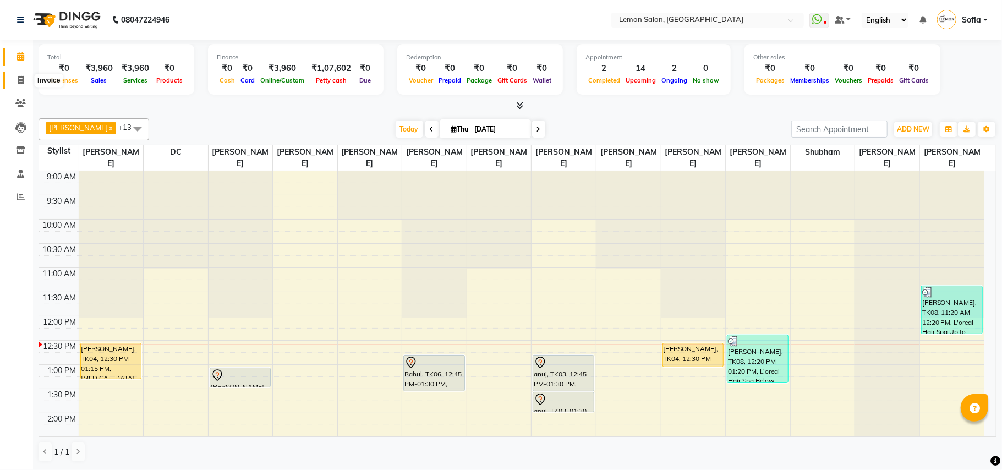
click at [15, 80] on span at bounding box center [20, 80] width 19 height 13
select select "551"
select select "service"
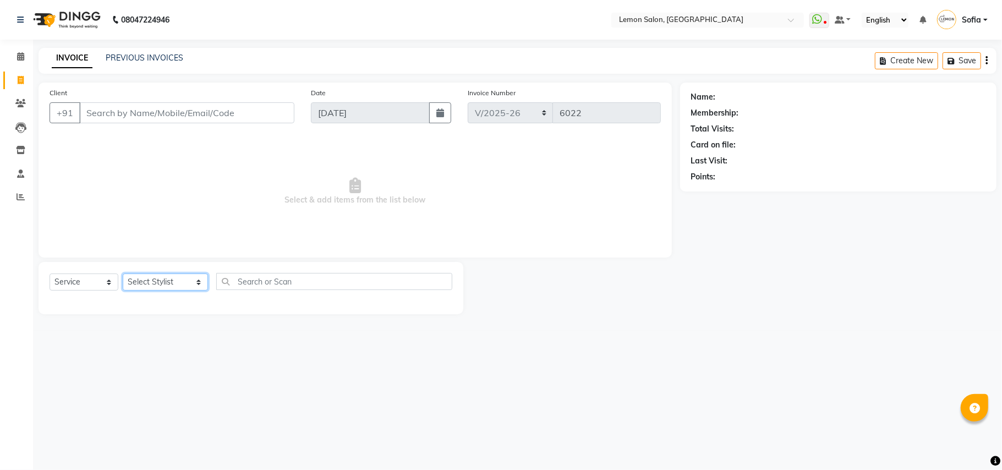
click at [123, 277] on select "Select Stylist Aalam Saifi Abhishek Shelar Ansar Ahmed Archana Muke Archana Raj…" at bounding box center [165, 281] width 85 height 17
click at [155, 289] on select "Select Stylist Aalam Saifi Abhishek Shelar Ansar Ahmed Archana Muke Archana Raj…" at bounding box center [165, 281] width 85 height 17
select select "7473"
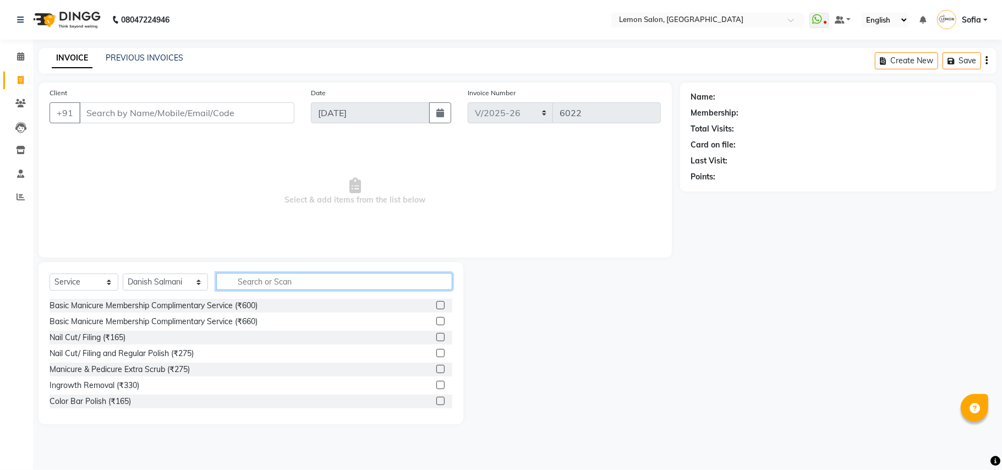
click at [240, 280] on input "text" at bounding box center [334, 281] width 236 height 17
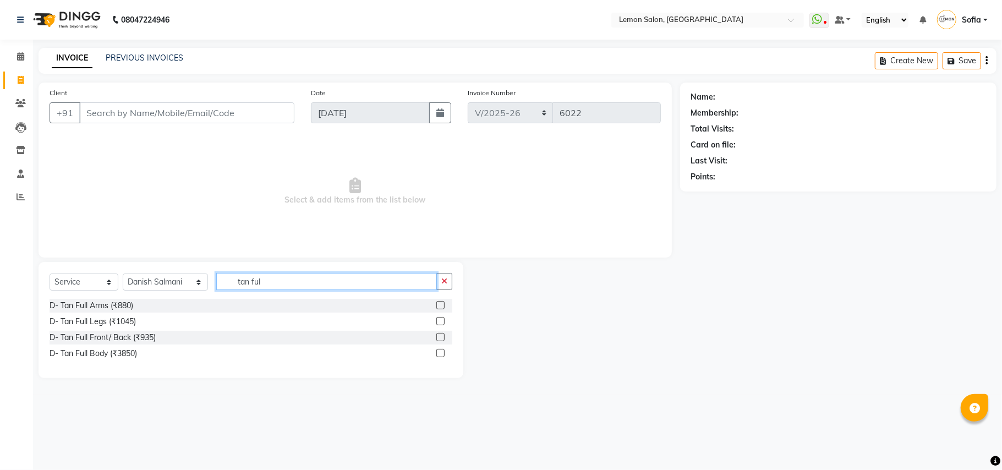
type input "tan ful"
click at [205, 114] on input "Client" at bounding box center [186, 112] width 215 height 21
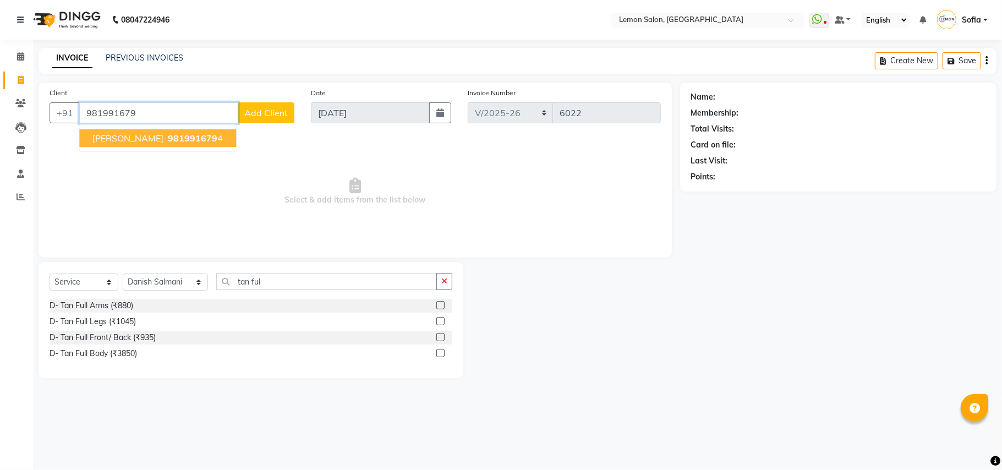
click at [156, 141] on span "DEEPA SURESH" at bounding box center [127, 138] width 71 height 11
type input "9819916794"
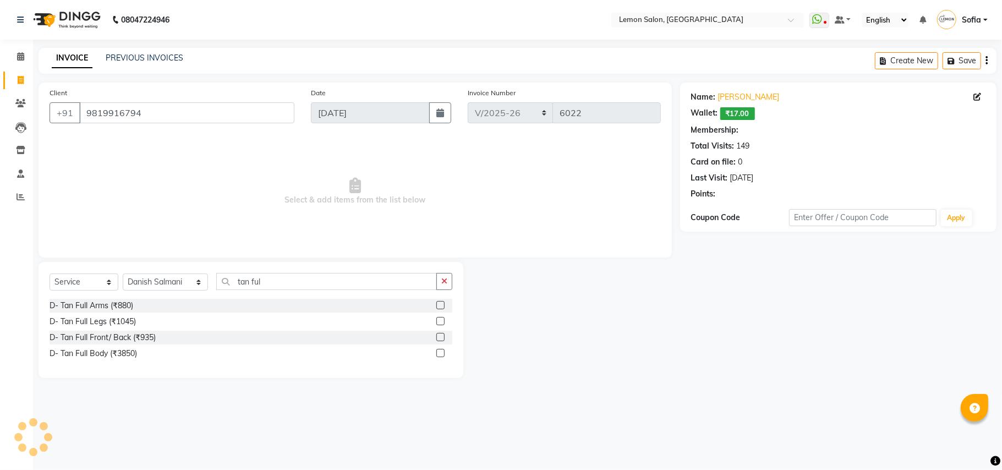
select select "1: Object"
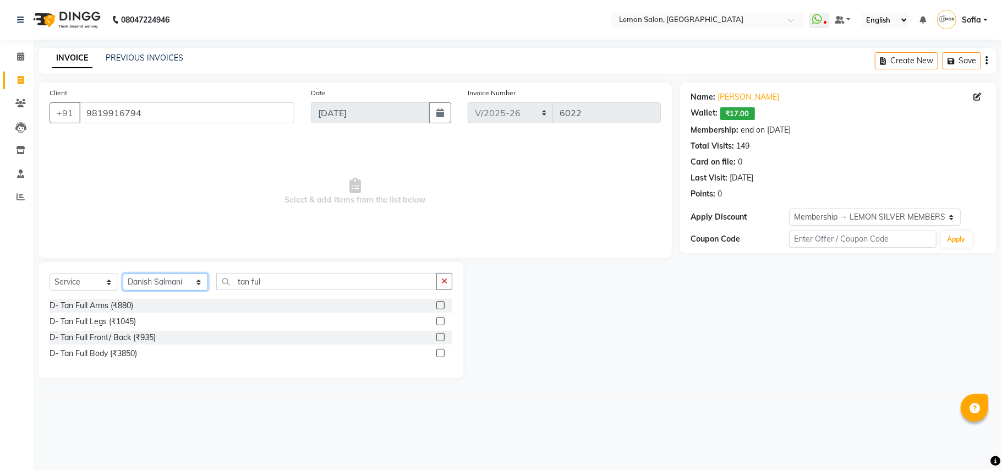
click at [158, 287] on select "Select Stylist Aalam Saifi Abhishek Shelar Ansar Ahmed Archana Muke Archana Raj…" at bounding box center [165, 281] width 85 height 17
select select "7889"
click at [270, 281] on input "tan ful" at bounding box center [326, 281] width 221 height 17
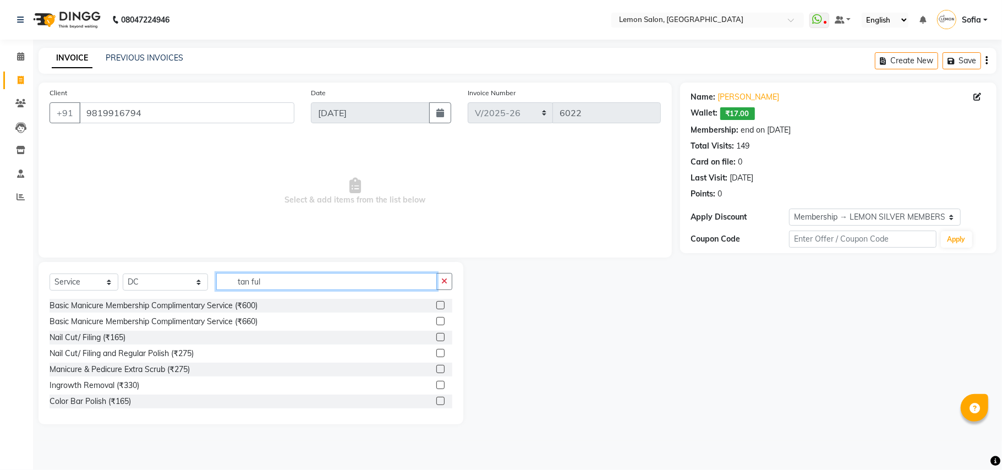
click at [270, 281] on input "tan ful" at bounding box center [326, 281] width 221 height 17
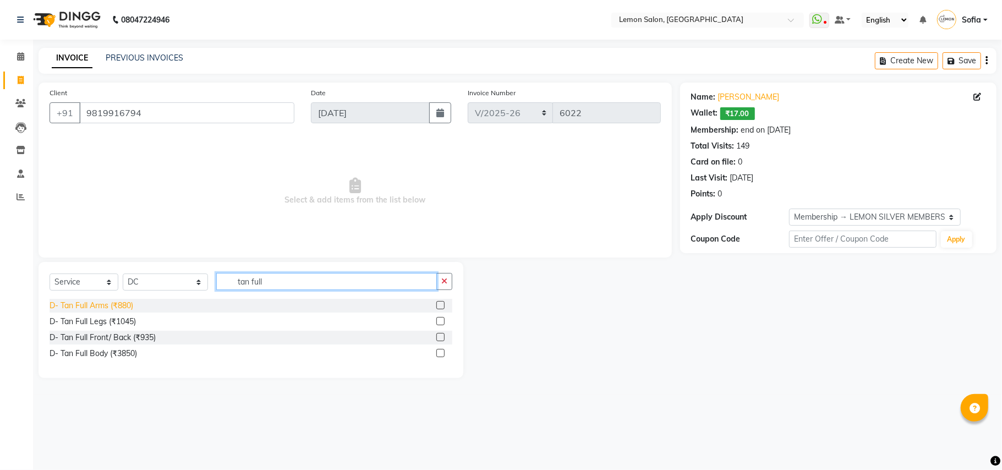
type input "tan full"
click at [105, 302] on div "D- Tan Full Arms (₹880)" at bounding box center [92, 306] width 84 height 12
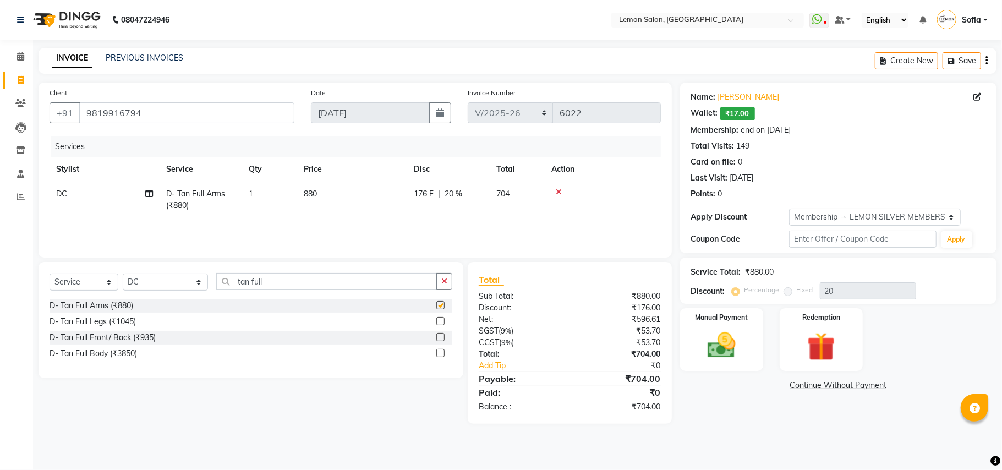
checkbox input "false"
click at [270, 286] on input "tan full" at bounding box center [326, 281] width 221 height 17
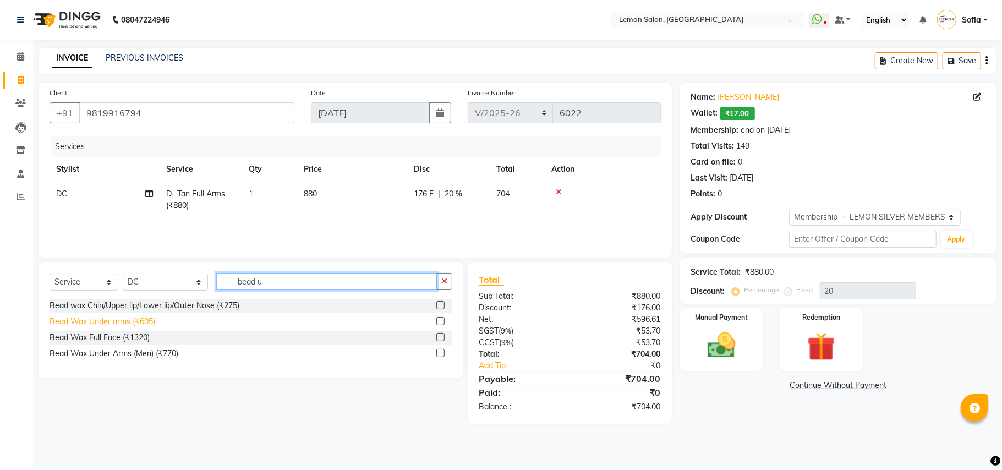
type input "bead u"
click at [111, 321] on div "Bead Wax Under arms (₹605)" at bounding box center [103, 322] width 106 height 12
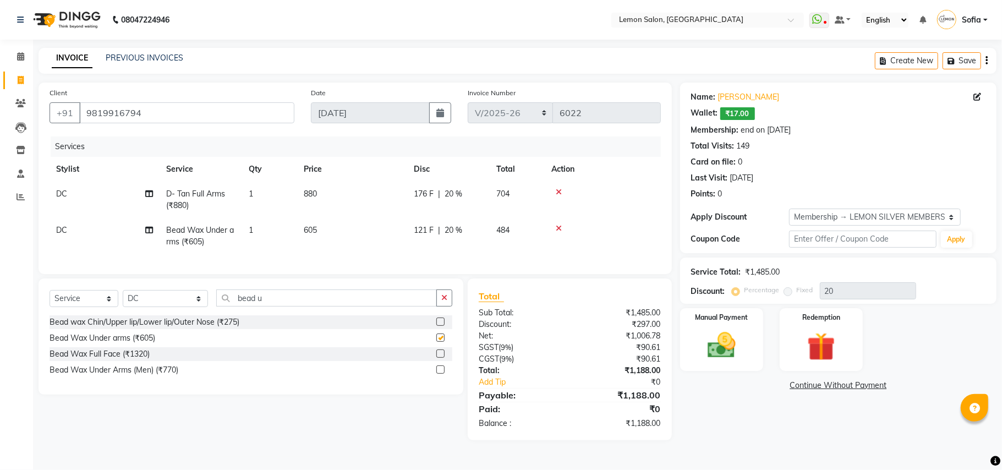
checkbox input "false"
click at [216, 306] on input "bead u" at bounding box center [326, 297] width 221 height 17
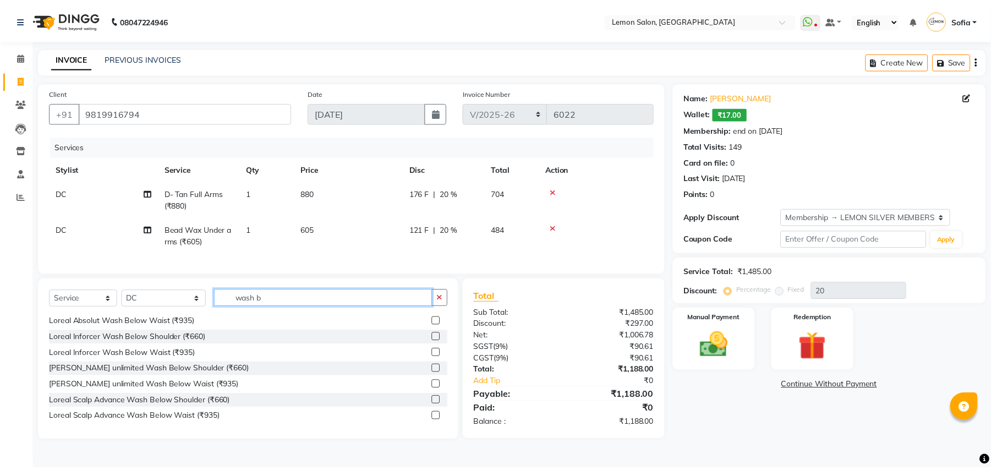
scroll to position [146, 0]
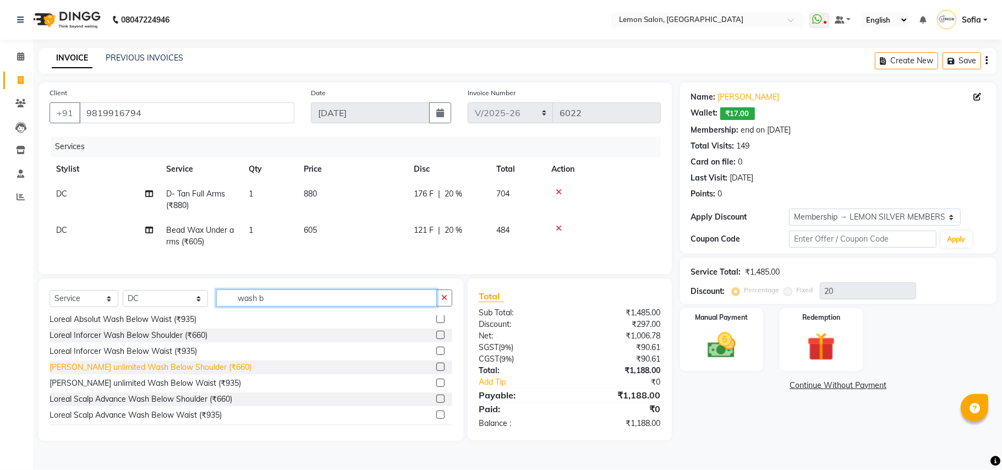
type input "wash b"
click at [185, 373] on div "Loreal Liss unlimited Wash Below Shoulder (₹660)" at bounding box center [151, 367] width 202 height 12
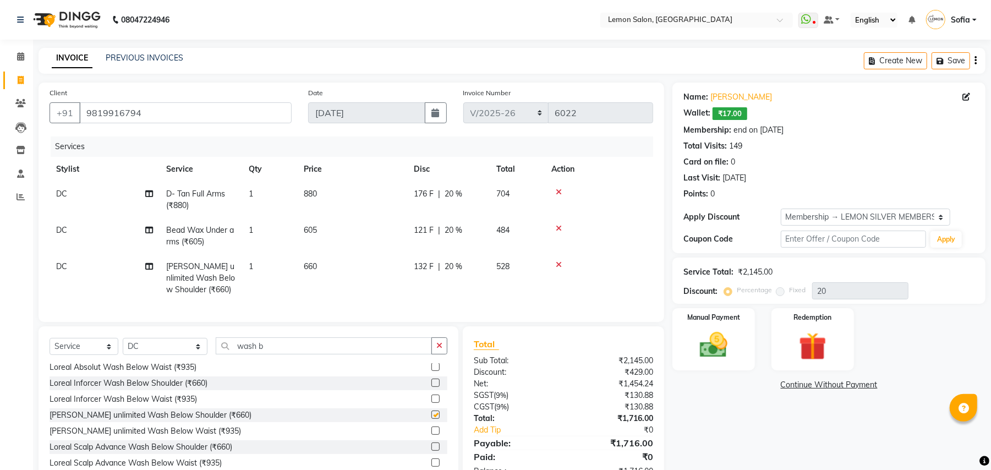
checkbox input "false"
click at [245, 354] on input "wash b" at bounding box center [324, 345] width 216 height 17
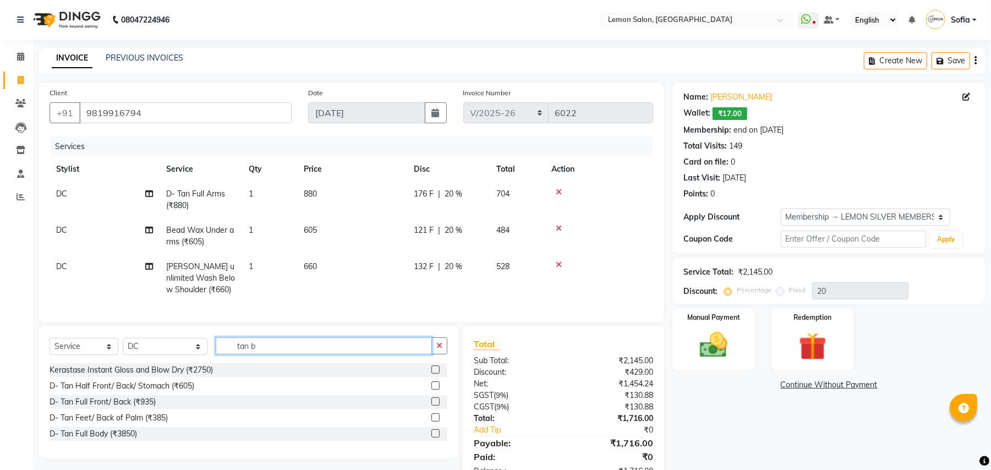
scroll to position [0, 0]
type input "tan b"
click at [106, 408] on div "D- Tan Full Front/ Back (₹935)" at bounding box center [103, 402] width 106 height 12
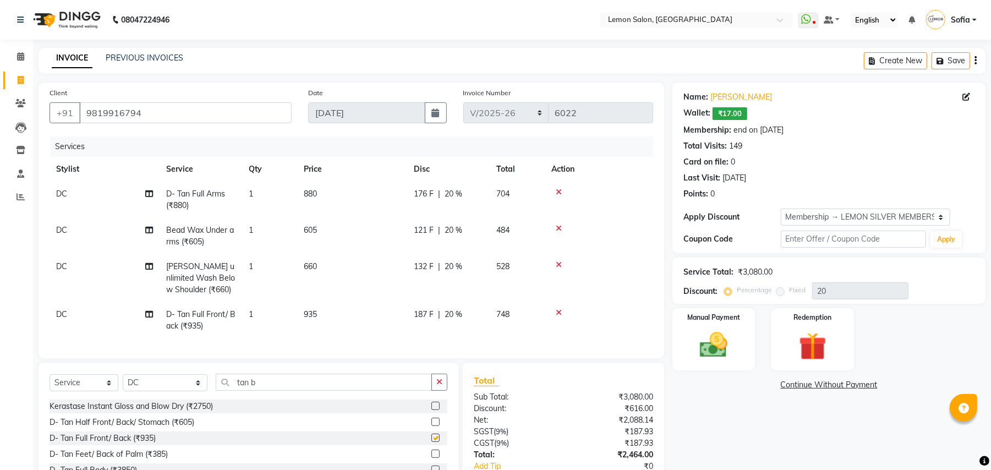
checkbox input "false"
click at [559, 227] on icon at bounding box center [559, 228] width 6 height 8
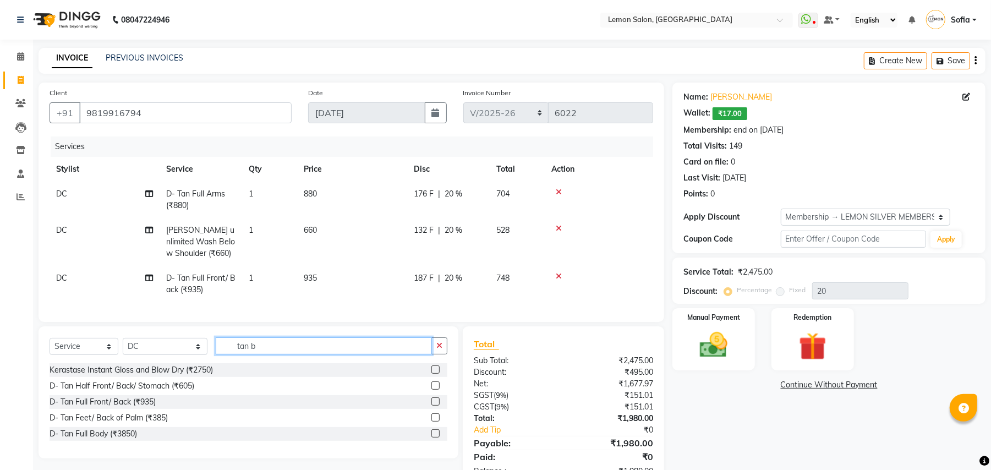
click at [249, 354] on input "tan b" at bounding box center [324, 345] width 216 height 17
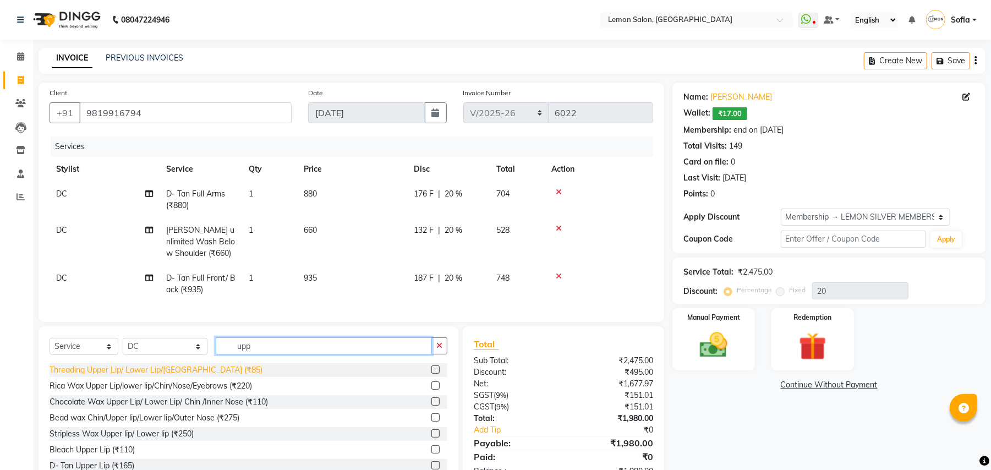
type input "upp"
click at [132, 376] on div "Threading Upper Lip/ Lower Lip/Chin (₹85)" at bounding box center [156, 370] width 213 height 12
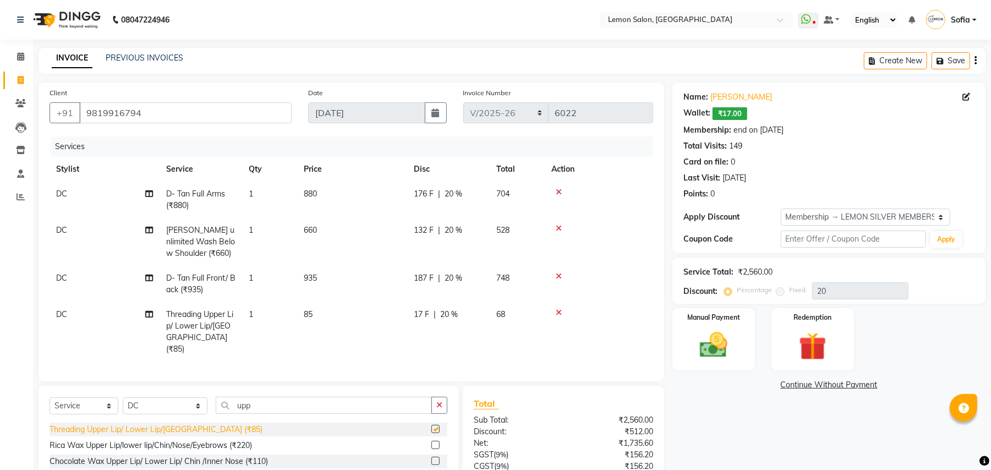
checkbox input "false"
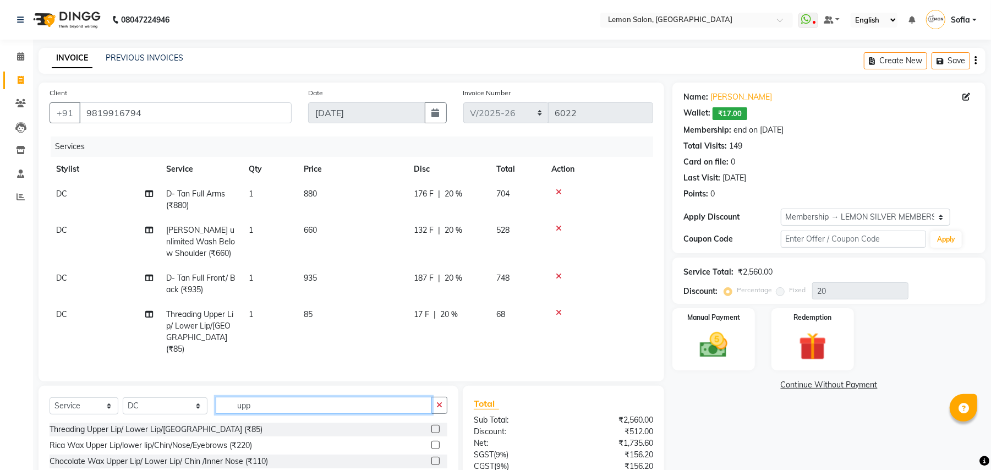
click at [231, 406] on input "upp" at bounding box center [324, 405] width 216 height 17
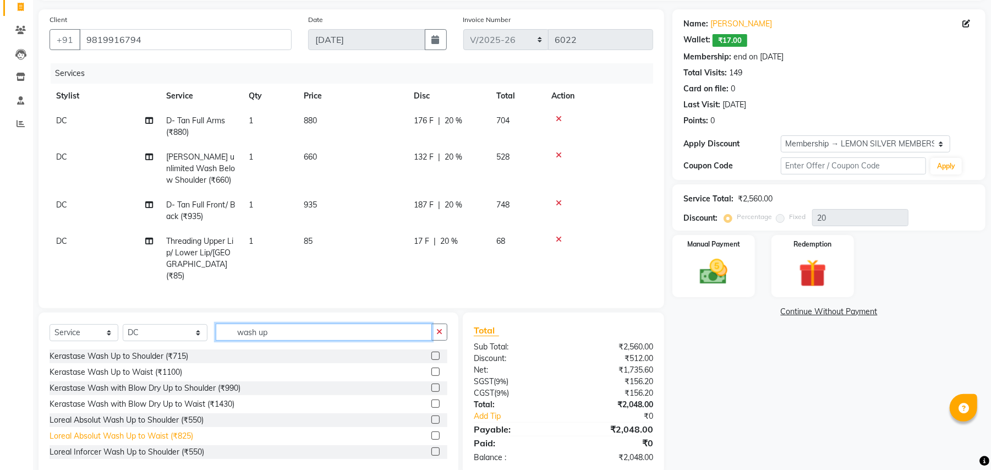
type input "wash up"
click at [178, 438] on div "Loreal Absolut Wash Up to Waist (₹825)" at bounding box center [122, 436] width 144 height 12
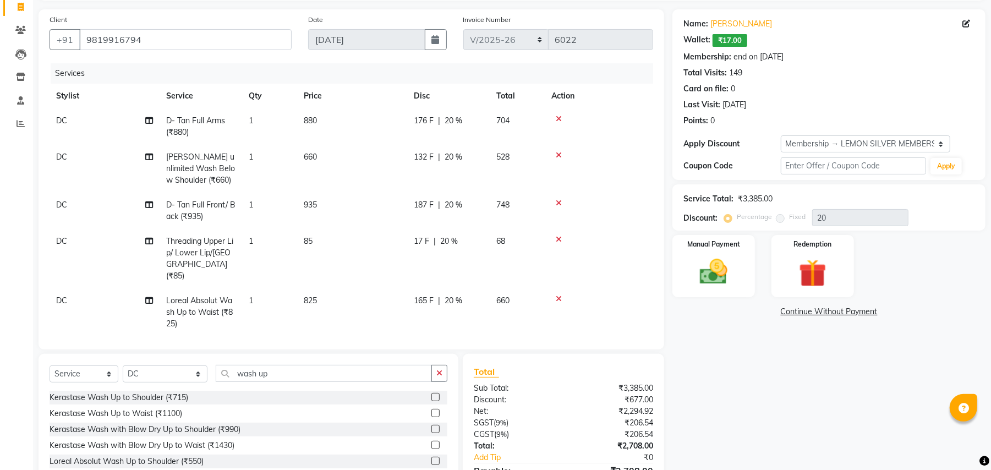
checkbox input "false"
click at [558, 152] on icon at bounding box center [559, 155] width 6 height 8
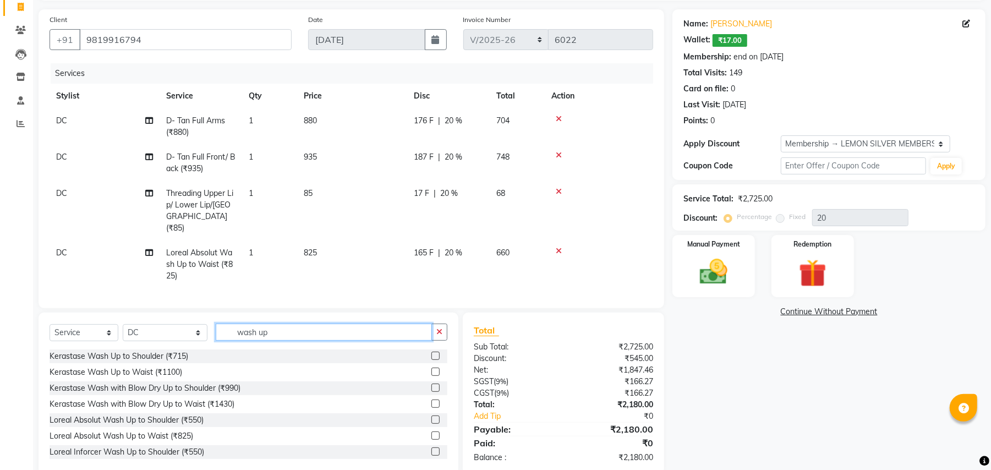
click at [272, 323] on input "wash up" at bounding box center [324, 331] width 216 height 17
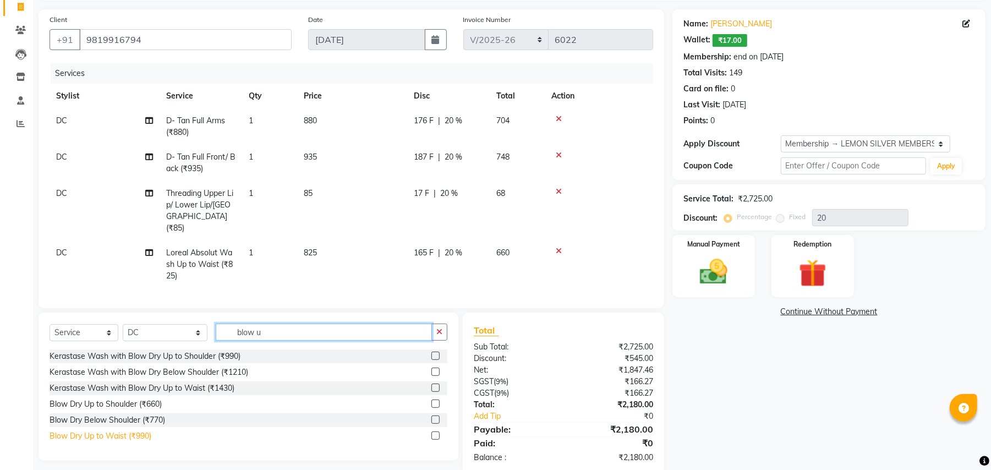
type input "blow u"
click at [139, 430] on div "Blow Dry Up to Waist (₹990)" at bounding box center [101, 436] width 102 height 12
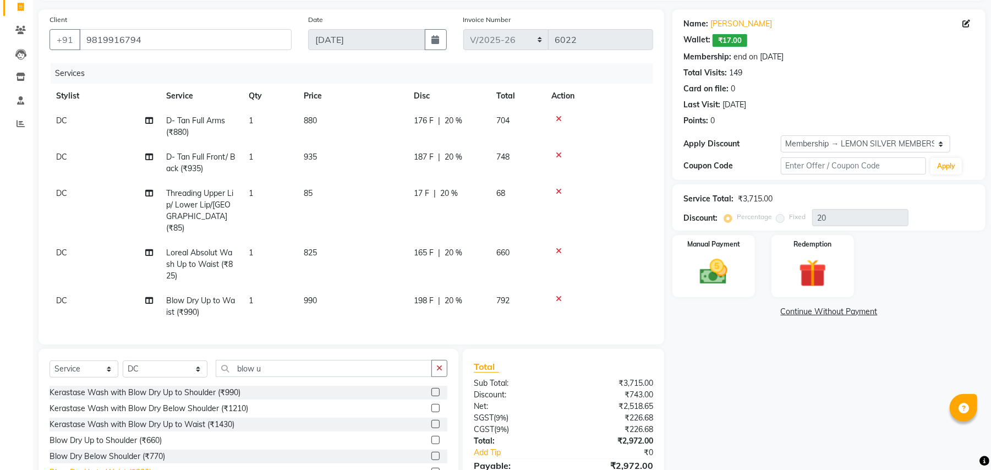
checkbox input "false"
click at [560, 295] on icon at bounding box center [559, 299] width 6 height 8
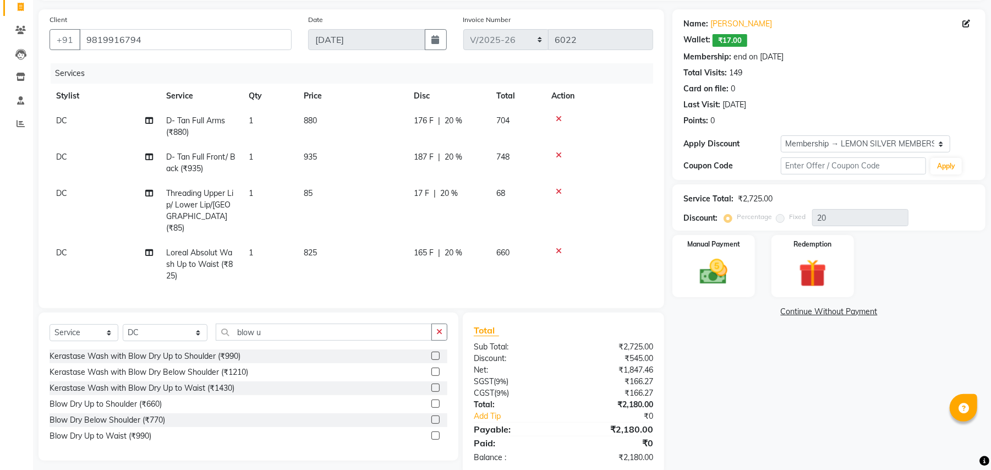
click at [58, 248] on span "DC" at bounding box center [61, 253] width 11 height 10
select select "7889"
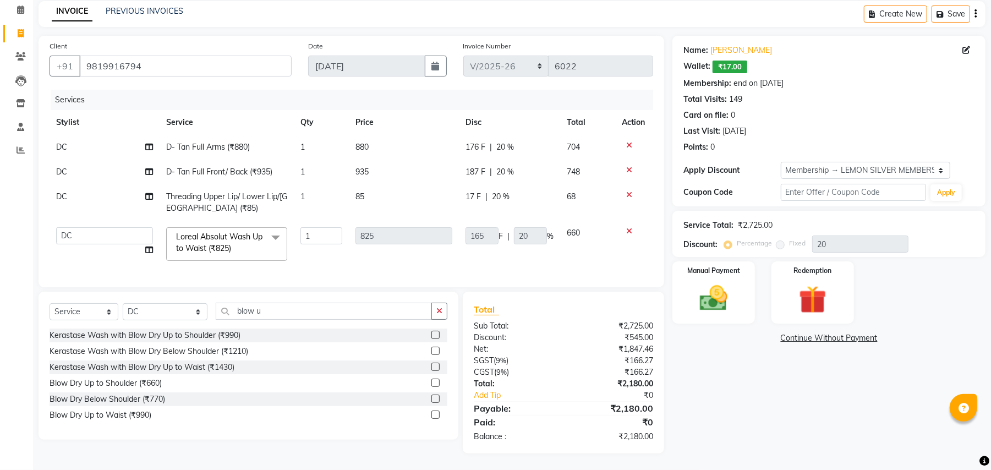
scroll to position [58, 0]
click at [78, 227] on select "Aalam Saifi Abhishek Shelar Ansar Ahmed Archana Muke Archana Rajbhar Ashish Sha…" at bounding box center [104, 235] width 97 height 17
drag, startPoint x: 42, startPoint y: 263, endPoint x: 45, endPoint y: 240, distance: 22.8
click at [42, 263] on div "Client +91 9819916794 Date 04-09-2025 Invoice Number LBKD/2025-26 V/2025 V/2025…" at bounding box center [351, 161] width 625 height 251
select select "41239"
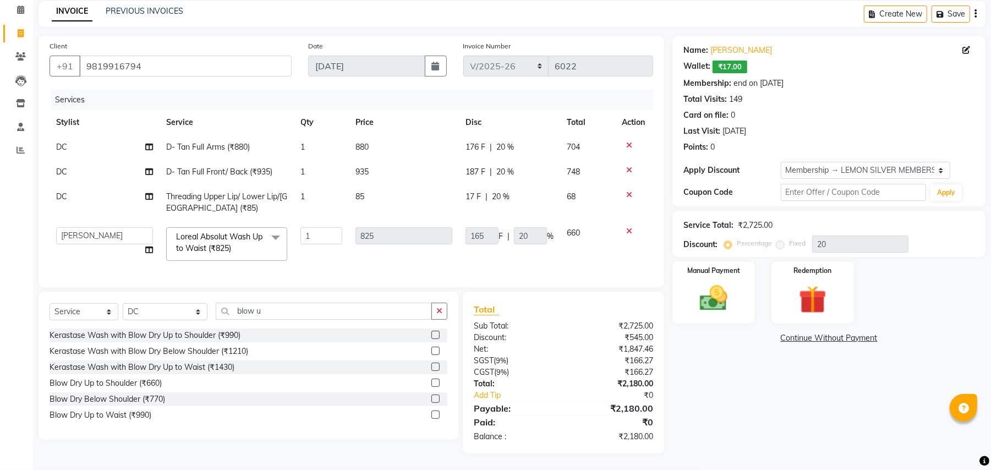
click at [73, 184] on td "DC" at bounding box center [105, 202] width 110 height 36
select select "7889"
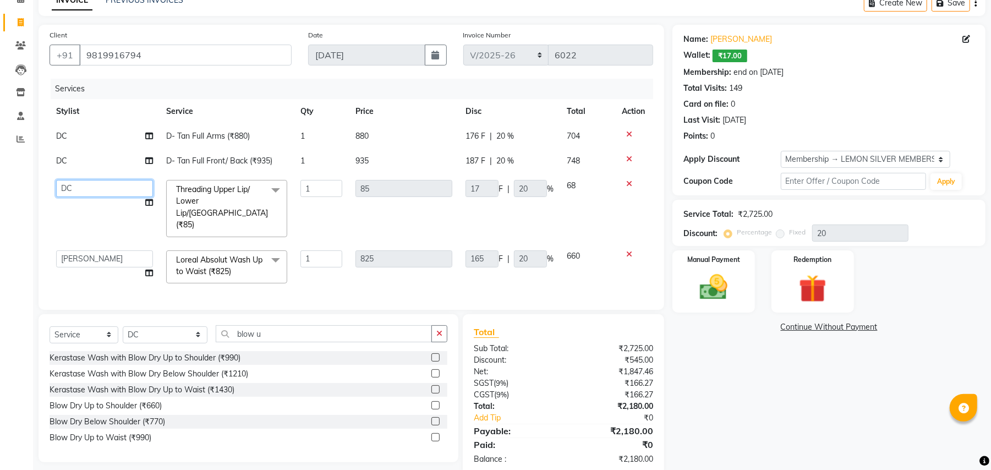
click at [73, 188] on select "Aalam Saifi Abhishek Shelar Ansar Ahmed Archana Muke Archana Rajbhar Ashish Sha…" at bounding box center [104, 188] width 97 height 17
click at [72, 159] on td "DC" at bounding box center [105, 161] width 110 height 25
select select "20632"
select select "7889"
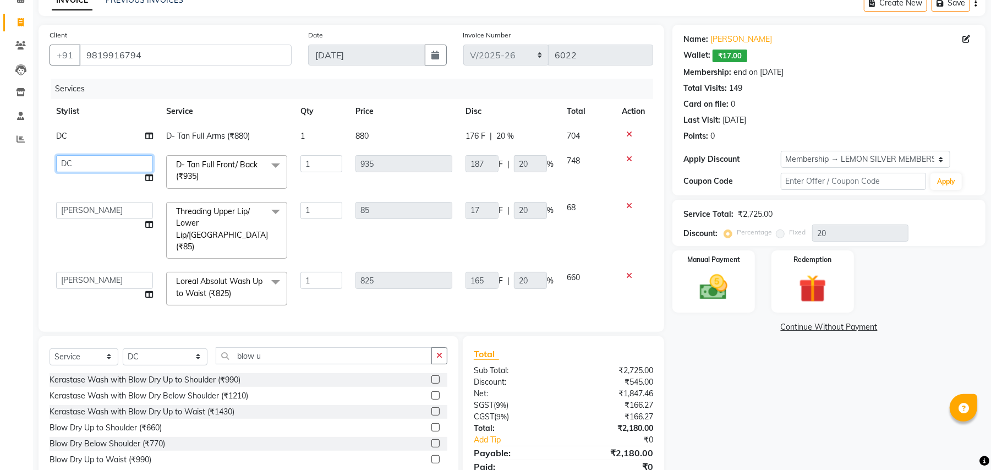
click at [72, 159] on select "Aalam Saifi Abhishek Shelar Ansar Ahmed Archana Muke Archana Rajbhar Ashish Sha…" at bounding box center [104, 163] width 97 height 17
click at [74, 134] on td "DC" at bounding box center [105, 136] width 110 height 25
select select "20632"
select select "7889"
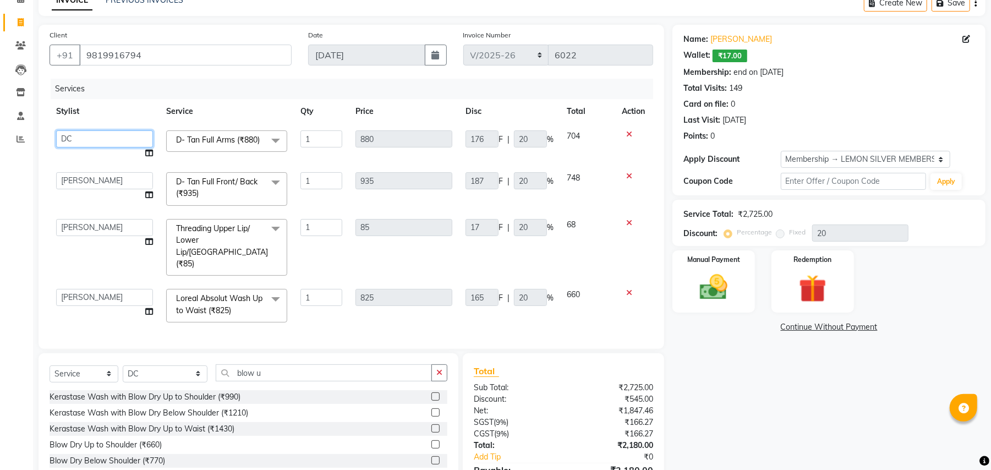
click at [74, 134] on select "Aalam Saifi Abhishek Shelar Ansar Ahmed Archana Muke Archana Rajbhar Ashish Sha…" at bounding box center [104, 138] width 97 height 17
click at [0, 283] on div "Calendar Invoice Clients Leads Inventory Staff Reports Completed InProgress Upc…" at bounding box center [74, 244] width 149 height 541
select select "20632"
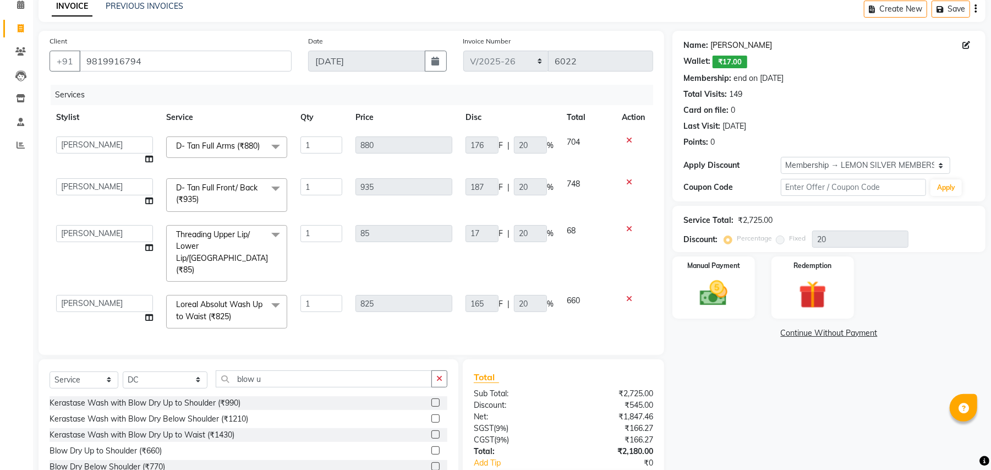
click at [729, 45] on link "Deepa Suresh" at bounding box center [741, 46] width 62 height 12
click at [262, 370] on input "blow u" at bounding box center [324, 378] width 216 height 17
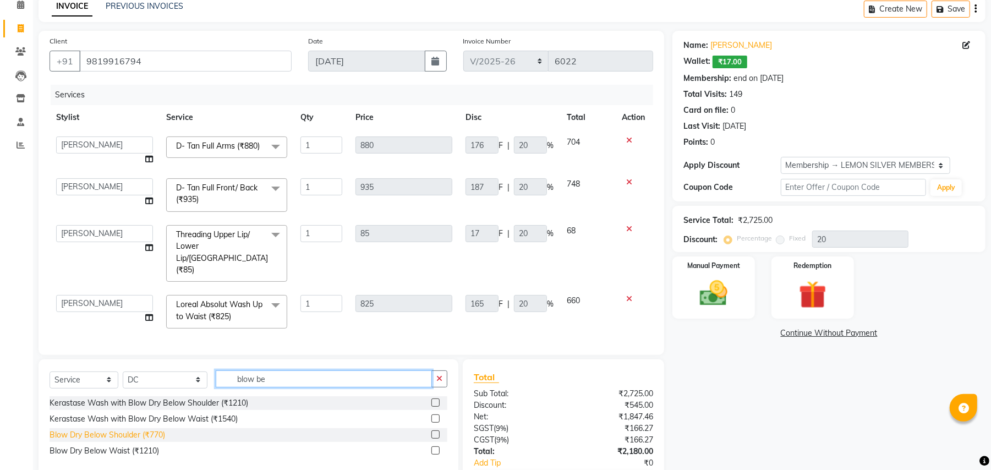
type input "blow be"
click at [154, 429] on div "Blow Dry Below Shoulder (₹770)" at bounding box center [108, 435] width 116 height 12
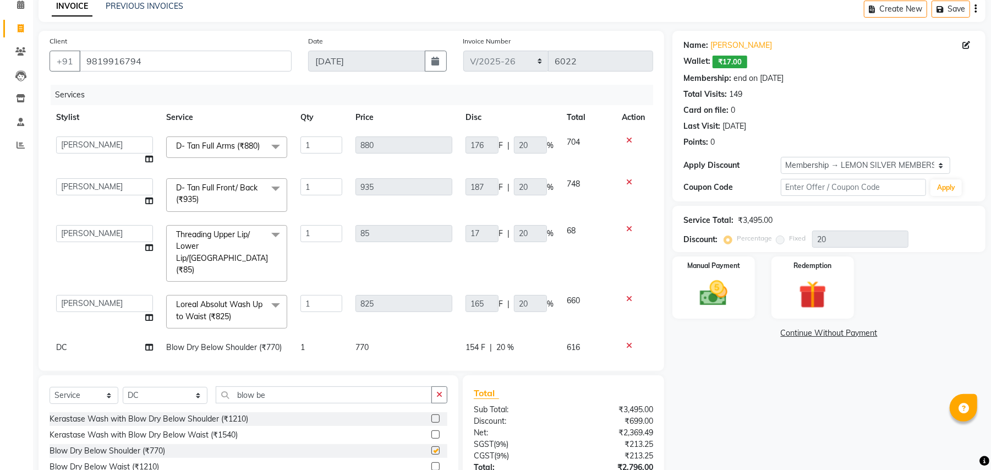
checkbox input "false"
click at [209, 299] on span "Loreal Absolut Wash Up to Waist (₹825) x" at bounding box center [221, 311] width 97 height 24
click at [215, 343] on input "multiselect-search" at bounding box center [226, 349] width 109 height 12
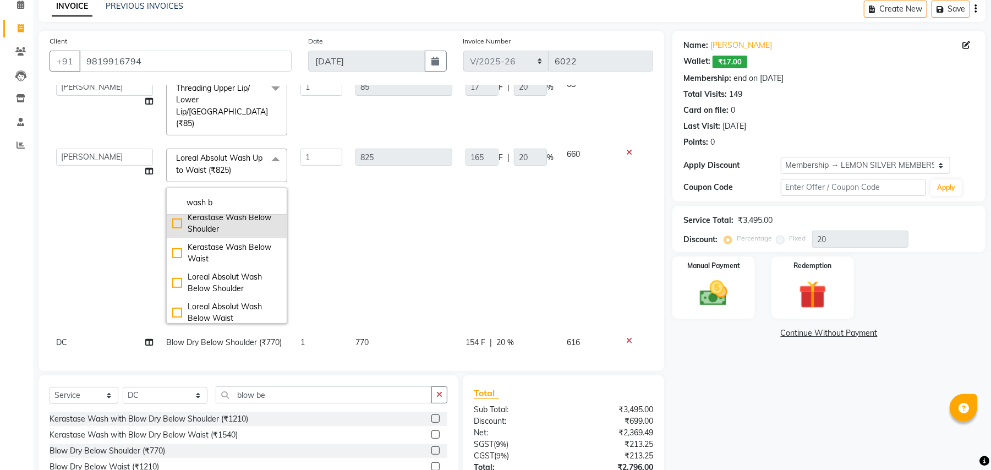
scroll to position [73, 0]
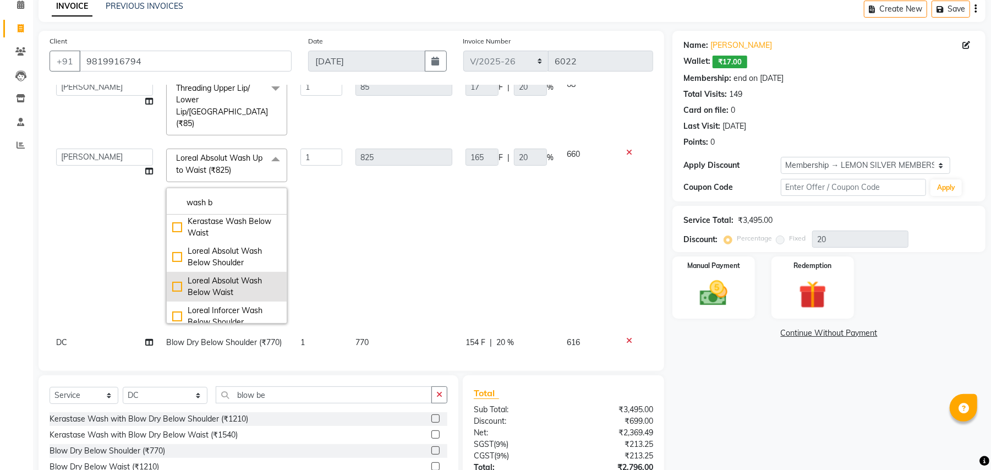
type input "wash b"
click at [218, 275] on div "Loreal Absolut Wash Below Waist" at bounding box center [226, 286] width 109 height 23
checkbox input "true"
type input "935"
type input "187"
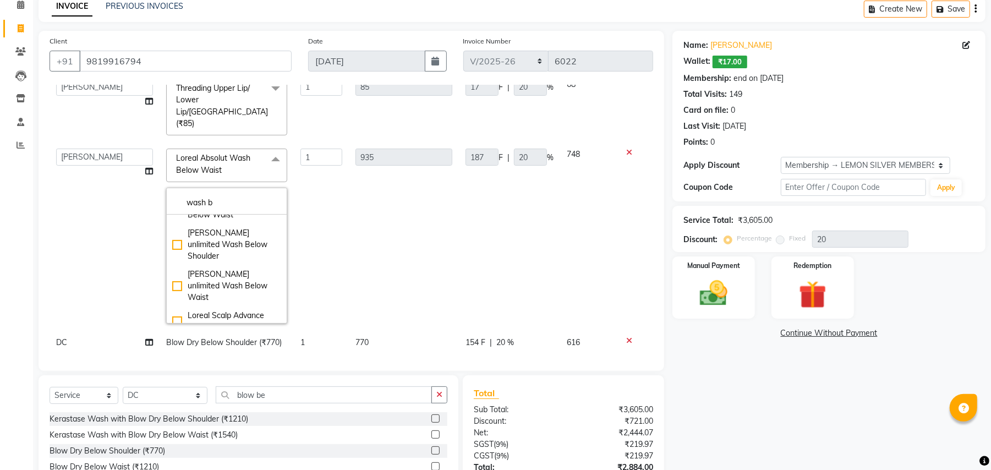
scroll to position [220, 0]
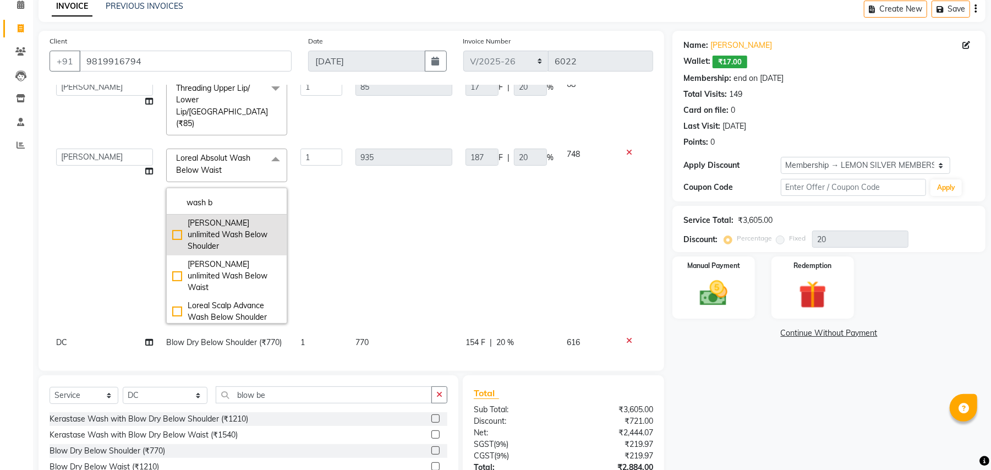
click at [239, 217] on div "Loreal Liss unlimited Wash Below Shoulder" at bounding box center [226, 234] width 109 height 35
checkbox input "false"
checkbox input "true"
type input "660"
type input "132"
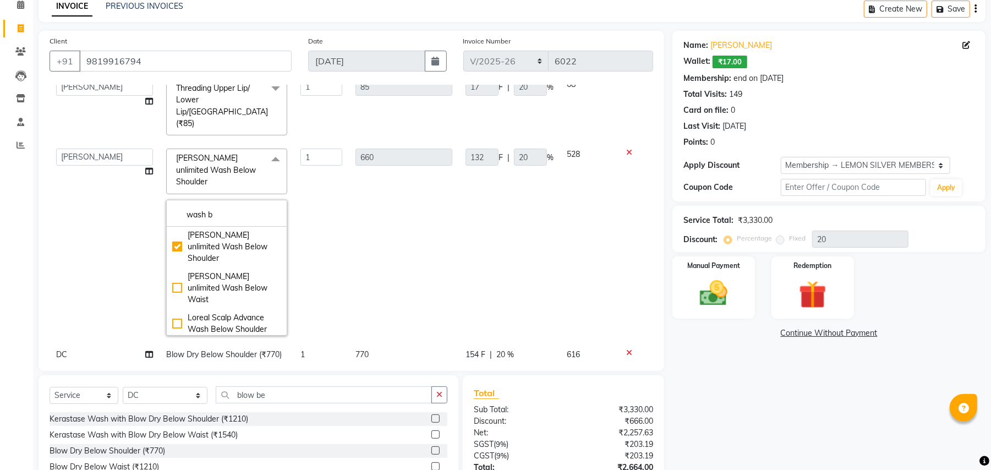
click at [0, 252] on div "Calendar Invoice Clients Leads Inventory Staff Reports Completed InProgress Upc…" at bounding box center [74, 258] width 149 height 557
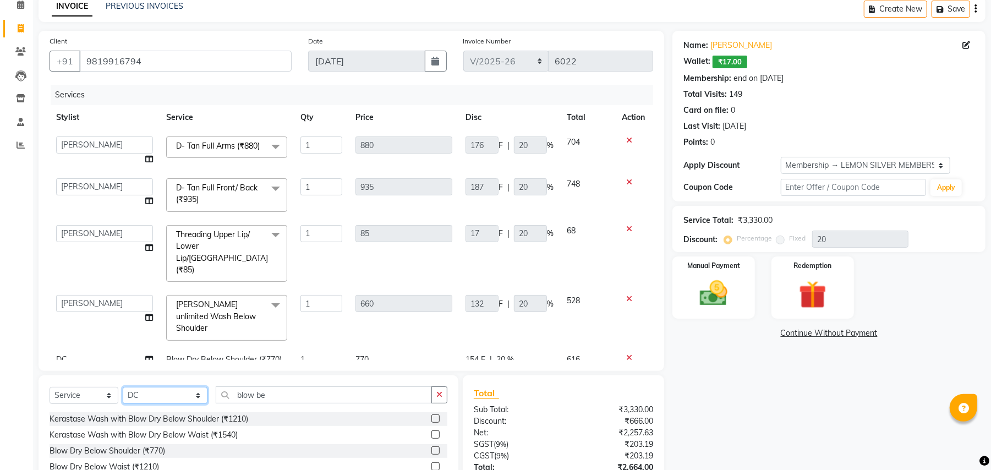
click at [146, 396] on select "Select Stylist Aalam [PERSON_NAME] [PERSON_NAME] [PERSON_NAME] [PERSON_NAME] [P…" at bounding box center [165, 395] width 85 height 17
select select "41239"
click at [123, 387] on select "Select Stylist Aalam [PERSON_NAME] [PERSON_NAME] [PERSON_NAME] [PERSON_NAME] [P…" at bounding box center [165, 395] width 85 height 17
click at [57, 354] on span "DC" at bounding box center [61, 359] width 11 height 10
select select "7889"
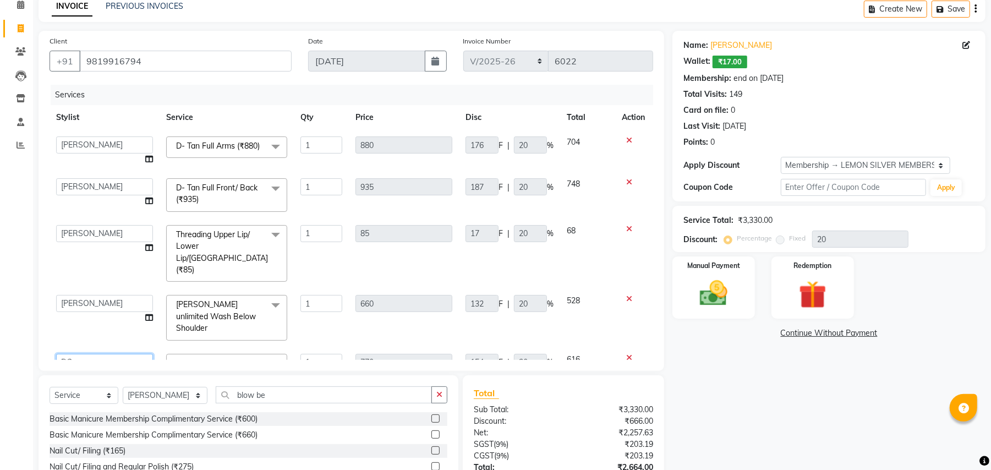
click at [62, 354] on select "Aalam Saifi Abhishek Shelar Ansar Ahmed Archana Muke Archana Rajbhar Ashish Sha…" at bounding box center [104, 362] width 97 height 17
select select "41239"
click at [0, 309] on div "Calendar Invoice Clients Leads Inventory Staff Reports Completed InProgress Upc…" at bounding box center [74, 259] width 149 height 558
click at [145, 398] on select "Select Stylist Aalam Saifi Abhishek Shelar Ansar Ahmed Archana Muke Archana Raj…" at bounding box center [165, 395] width 85 height 17
select select "20632"
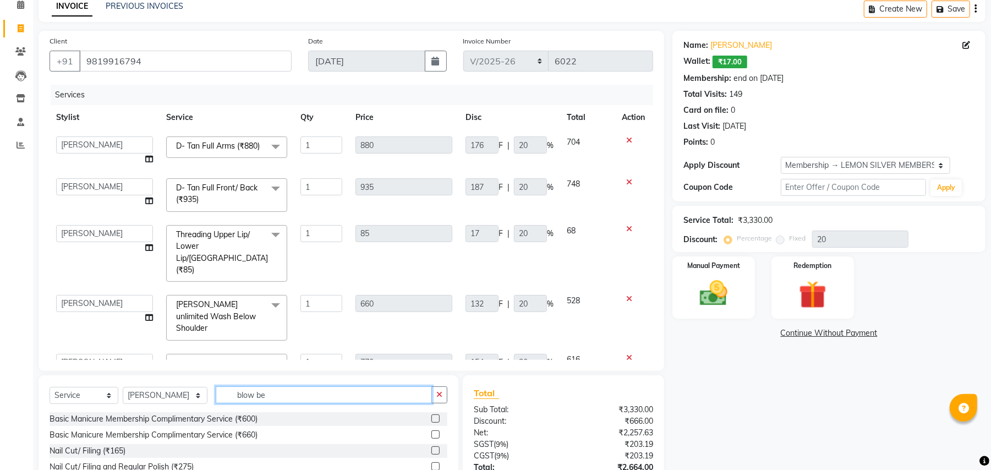
click at [241, 392] on input "blow be" at bounding box center [324, 394] width 216 height 17
type input "eb"
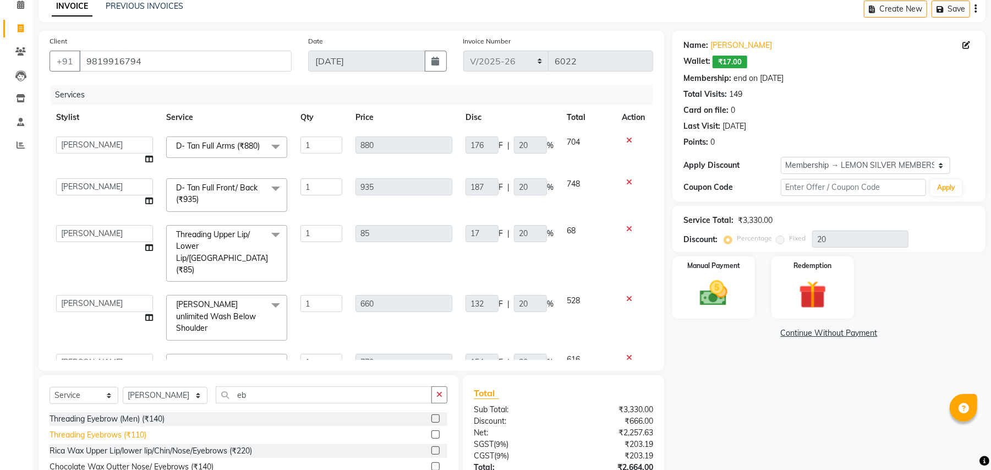
click at [138, 434] on div "Threading Eyebrows (₹110)" at bounding box center [98, 435] width 97 height 12
checkbox input "false"
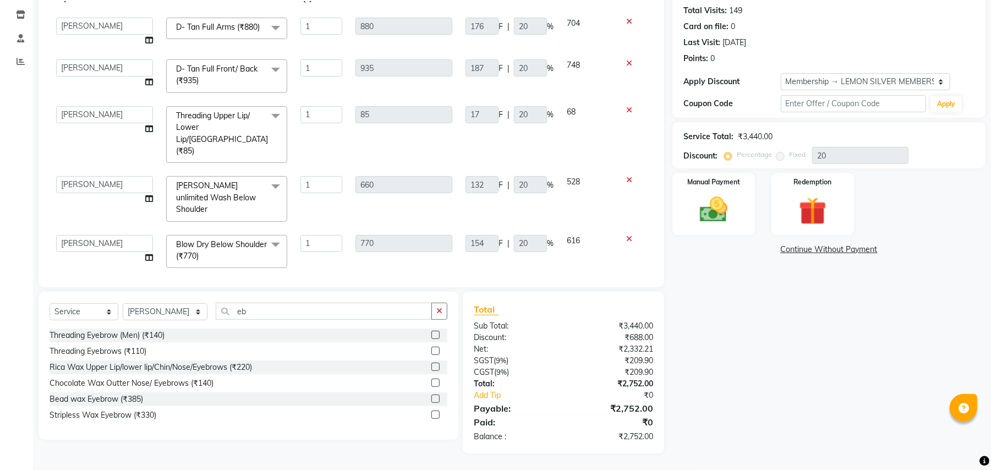
scroll to position [50, 0]
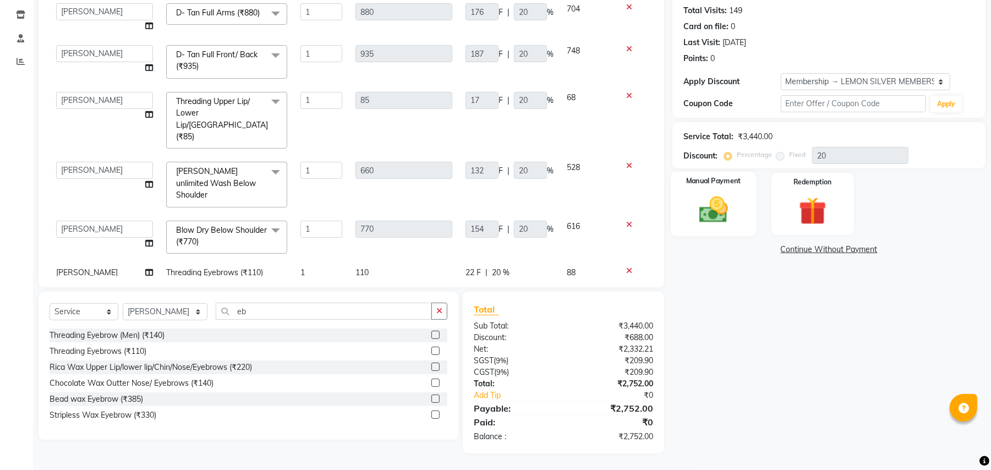
click at [707, 207] on img at bounding box center [713, 210] width 47 height 34
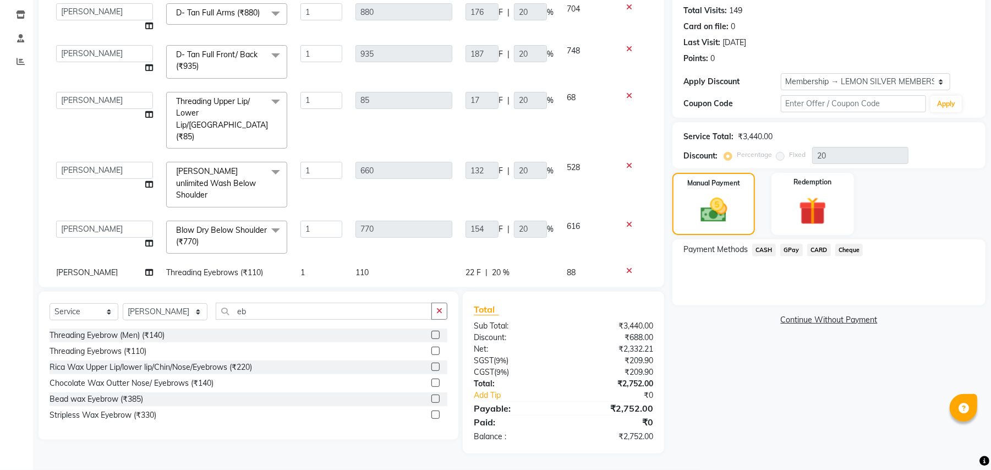
click at [786, 248] on span "GPay" at bounding box center [791, 250] width 23 height 13
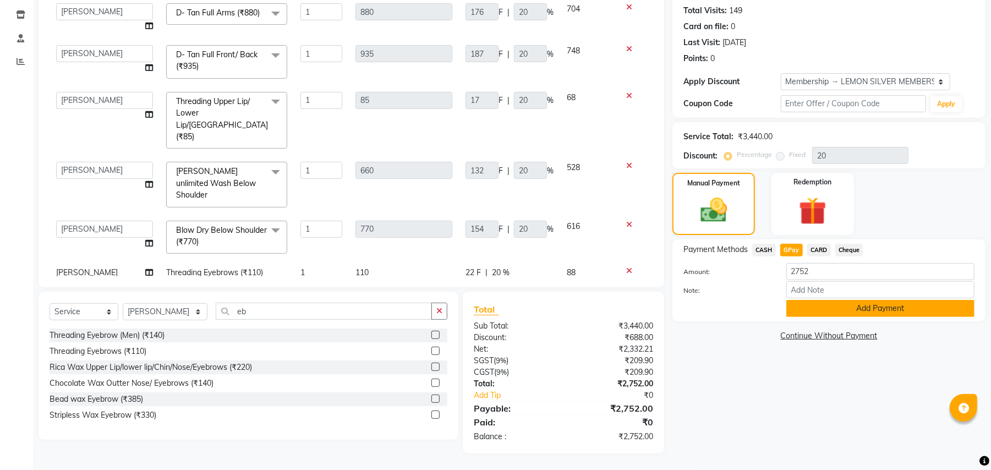
click at [823, 311] on button "Add Payment" at bounding box center [880, 308] width 188 height 17
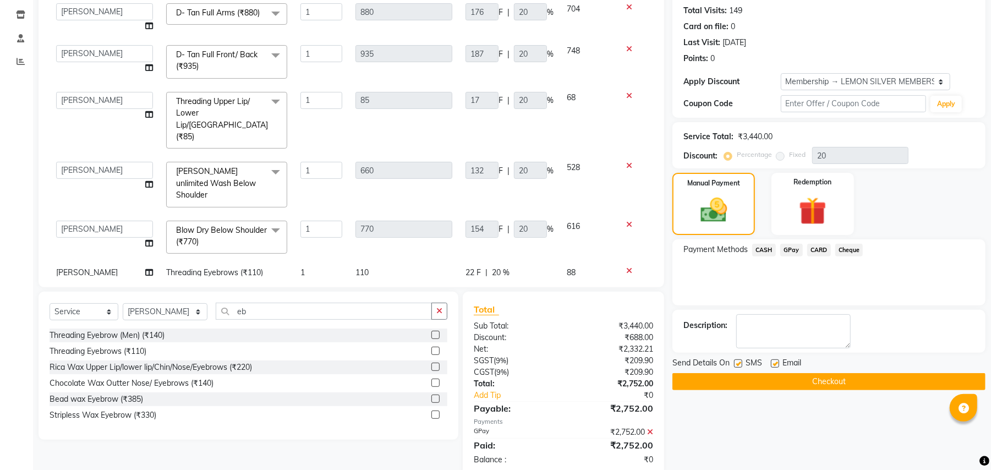
click at [738, 364] on label at bounding box center [738, 363] width 8 height 8
click at [738, 364] on input "checkbox" at bounding box center [737, 363] width 7 height 7
checkbox input "false"
click at [776, 364] on label at bounding box center [775, 363] width 8 height 8
click at [776, 364] on input "checkbox" at bounding box center [774, 363] width 7 height 7
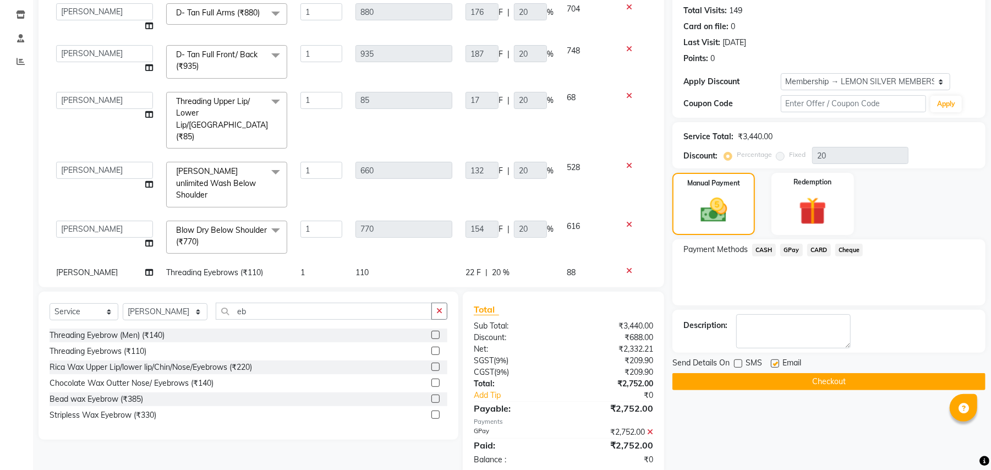
checkbox input "false"
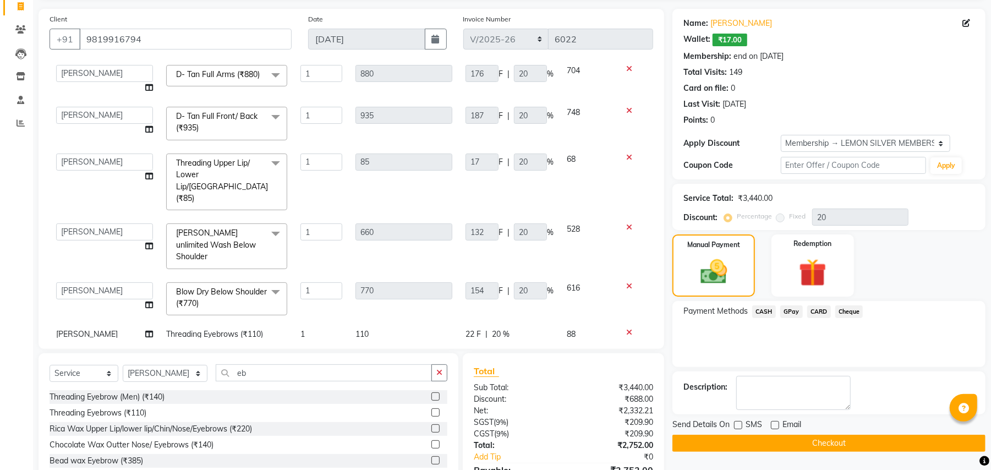
scroll to position [146, 0]
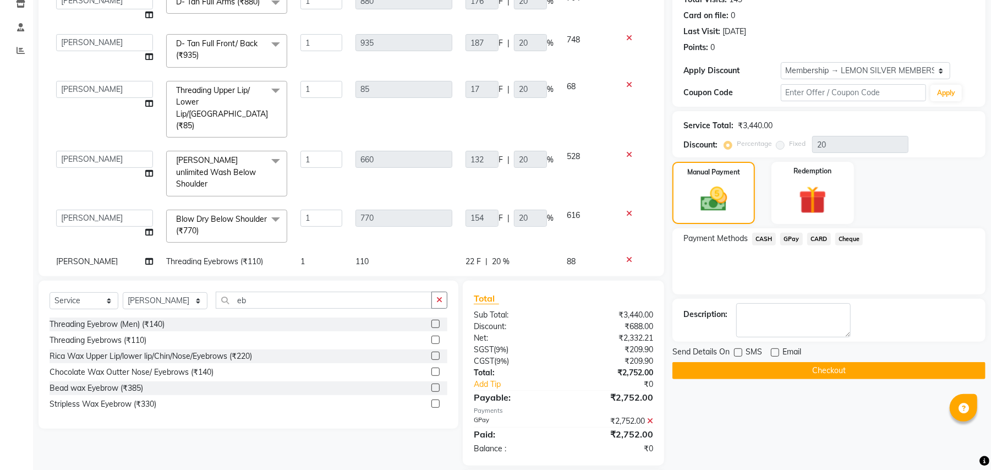
click at [778, 373] on button "Checkout" at bounding box center [828, 370] width 313 height 17
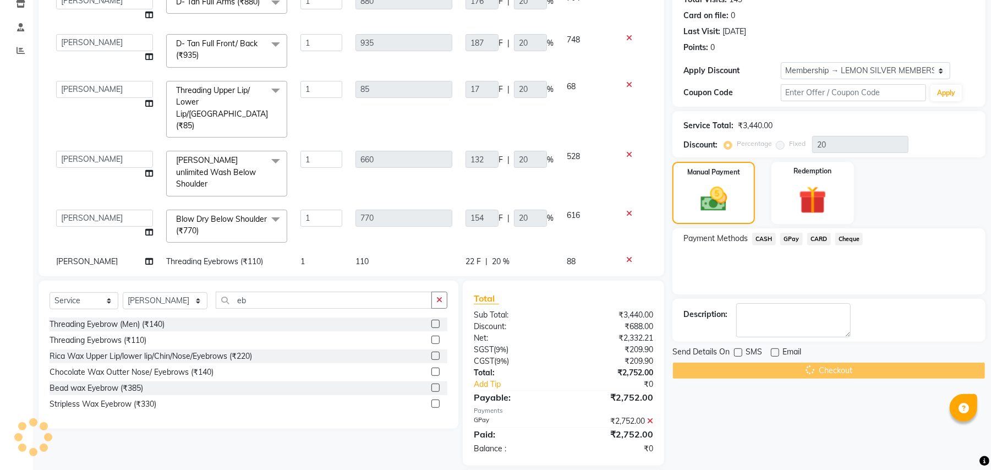
scroll to position [212, 0]
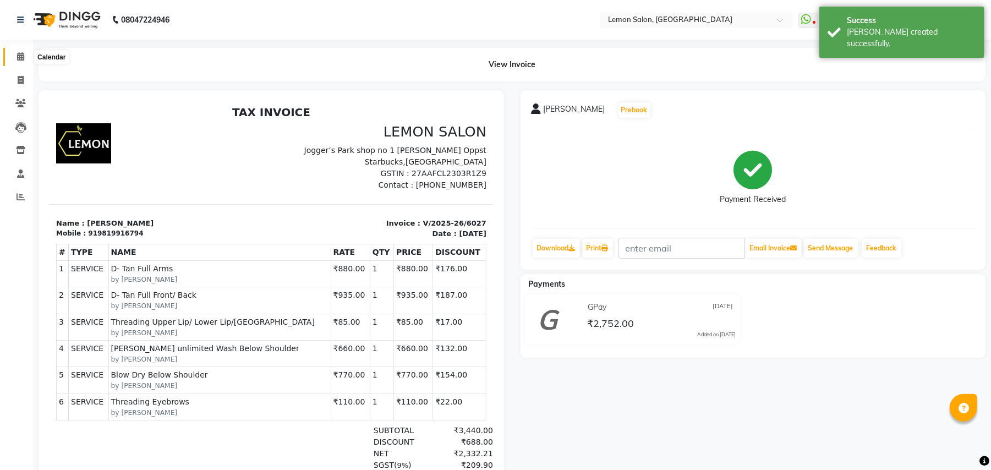
click at [17, 56] on icon at bounding box center [20, 56] width 7 height 8
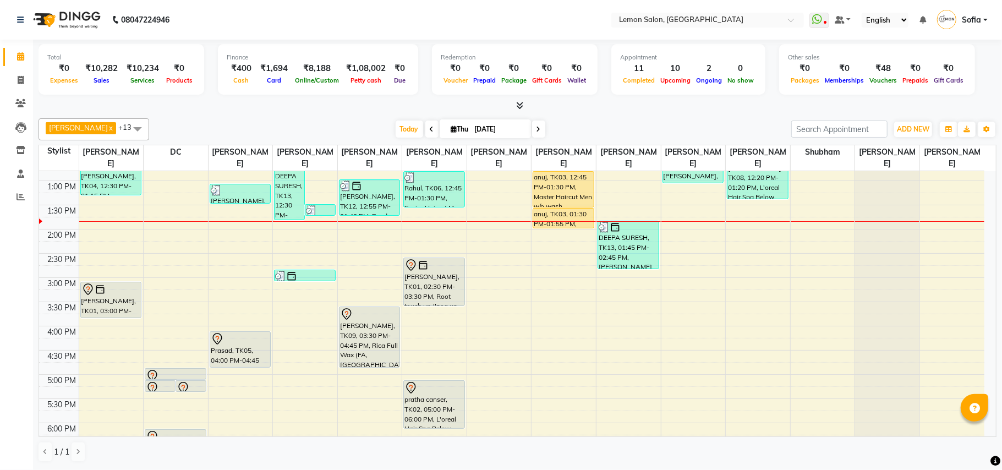
scroll to position [220, 0]
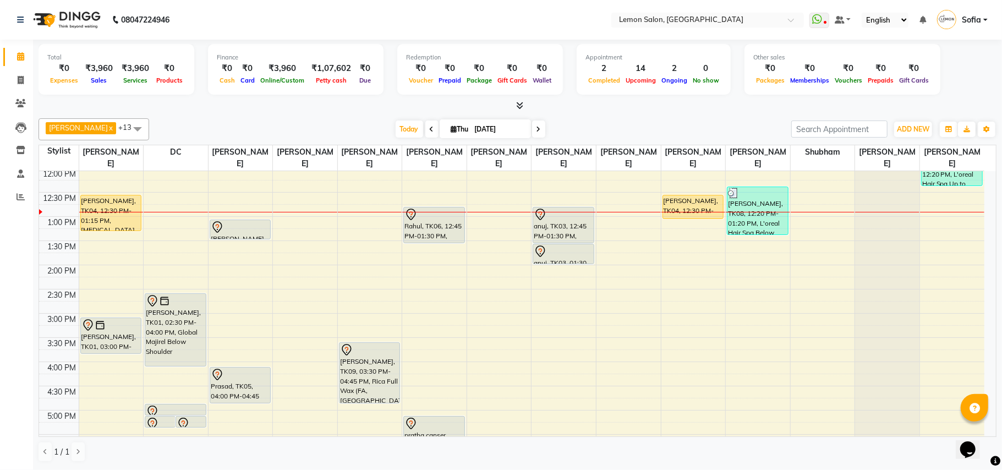
click at [448, 129] on span "Thu" at bounding box center [459, 129] width 23 height 8
select select "9"
select select "2025"
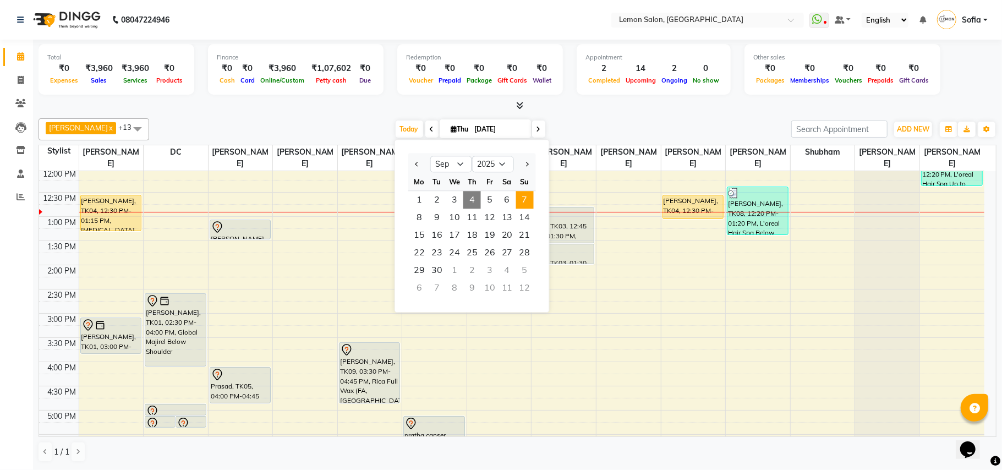
click at [529, 196] on span "7" at bounding box center [525, 200] width 18 height 18
type input "[DATE]"
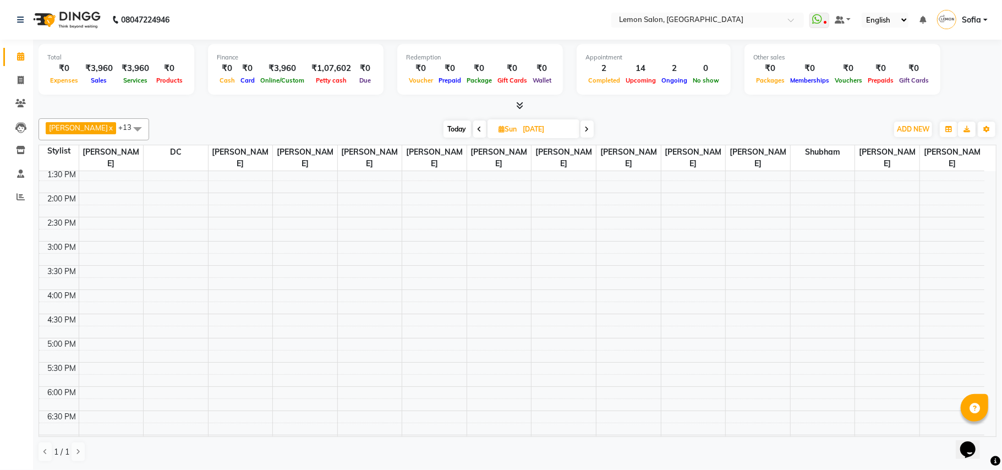
scroll to position [73, 0]
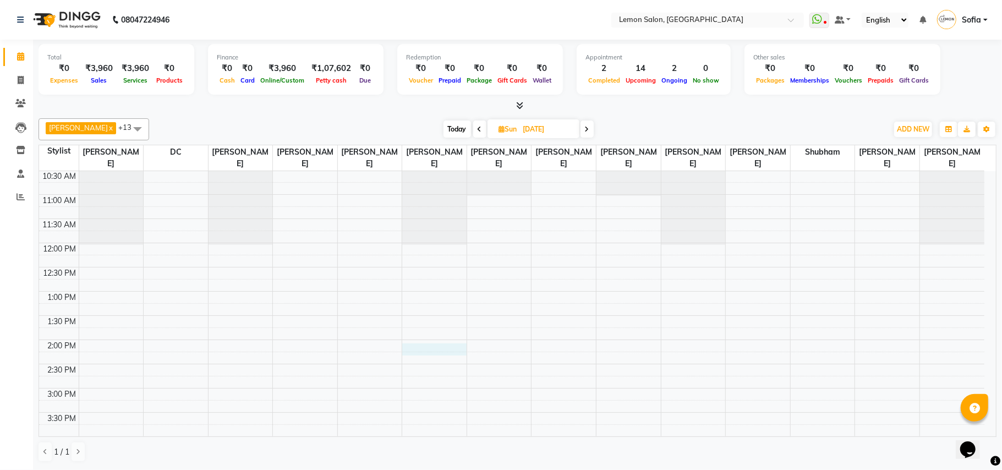
click at [438, 350] on div "9:00 AM 9:30 AM 10:00 AM 10:30 AM 11:00 AM 11:30 AM 12:00 PM 12:30 PM 1:00 PM 1…" at bounding box center [511, 436] width 945 height 677
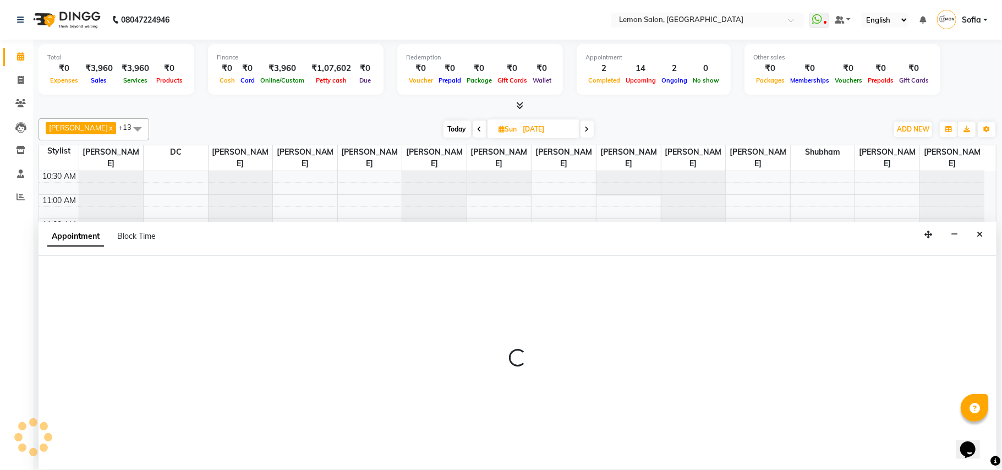
select select "34429"
select select "tentative"
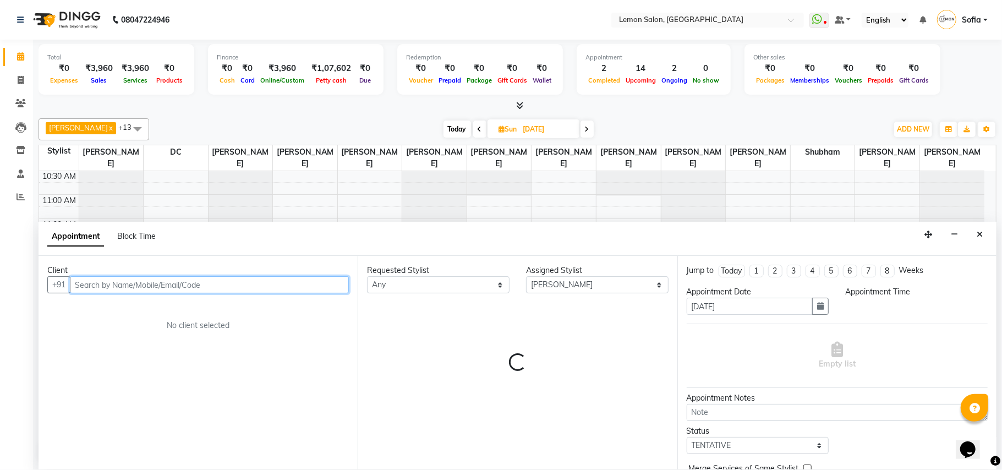
select select "840"
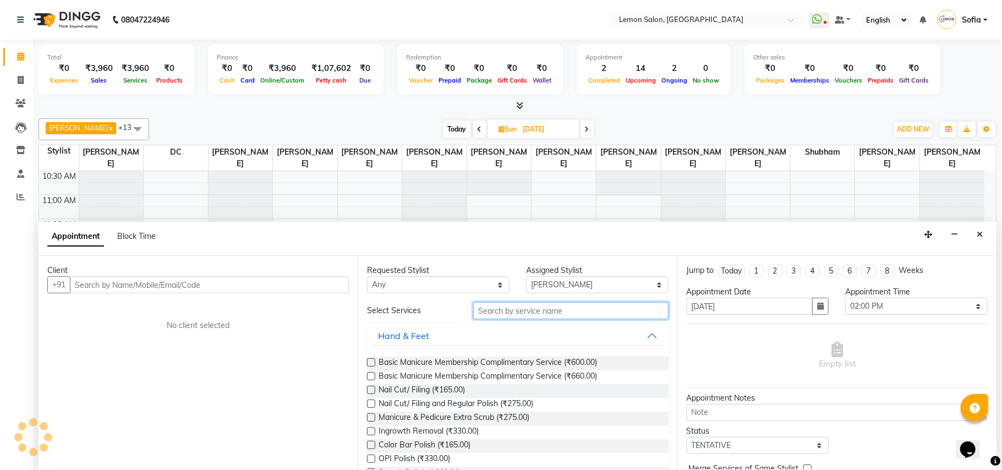
click at [557, 314] on input "text" at bounding box center [570, 310] width 195 height 17
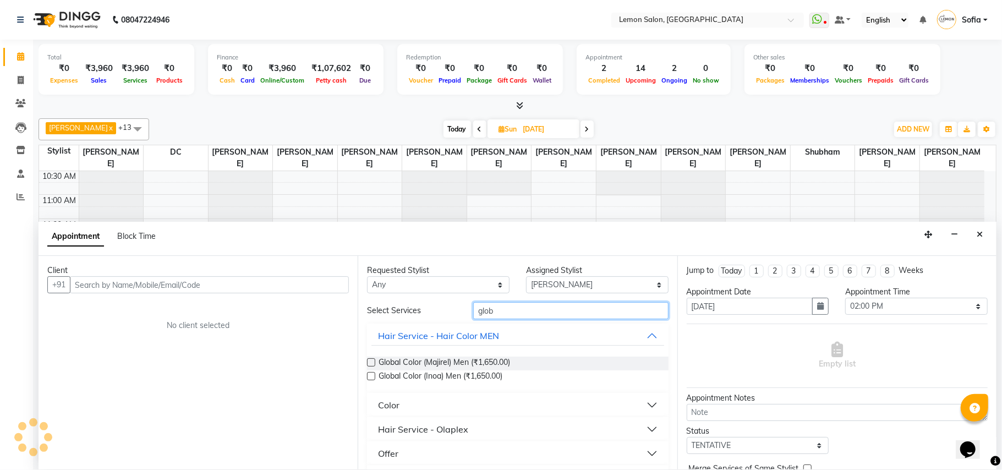
type input "glob"
click at [388, 405] on div "Color" at bounding box center [388, 404] width 21 height 13
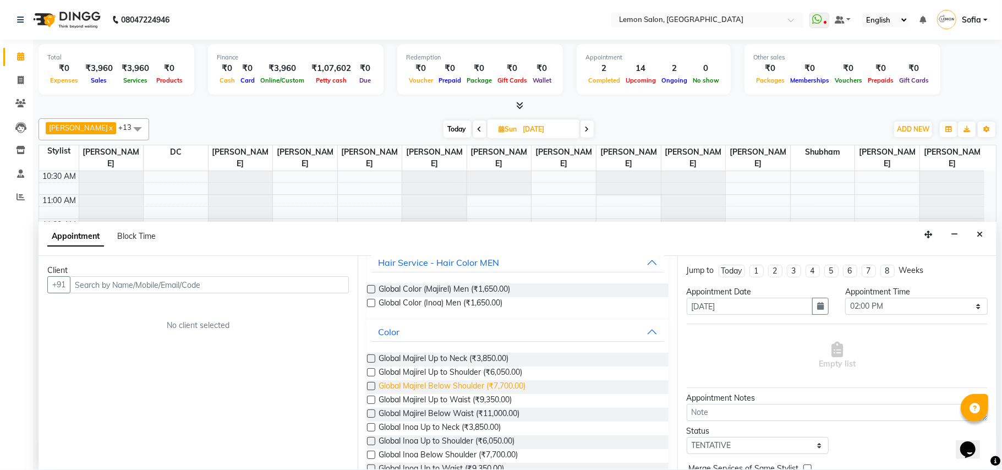
click at [454, 386] on span "Global Majirel Below Shoulder (₹7,700.00)" at bounding box center [451, 387] width 147 height 14
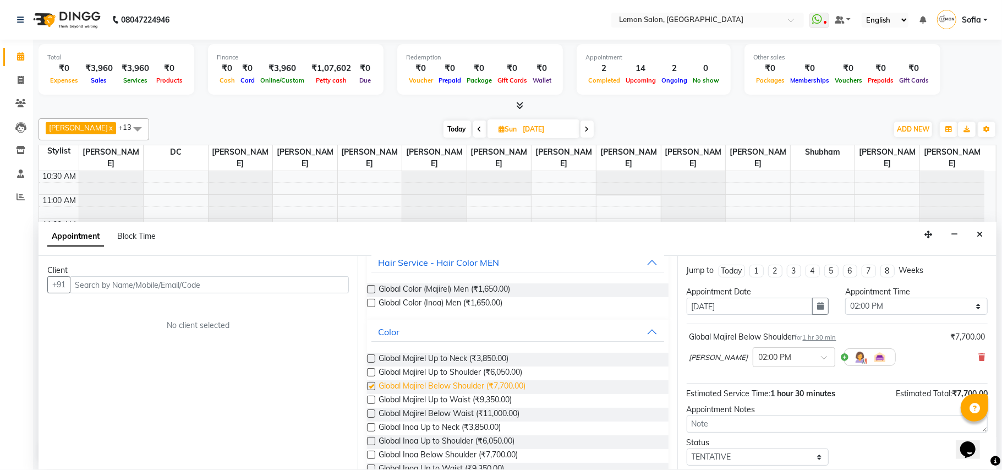
checkbox input "false"
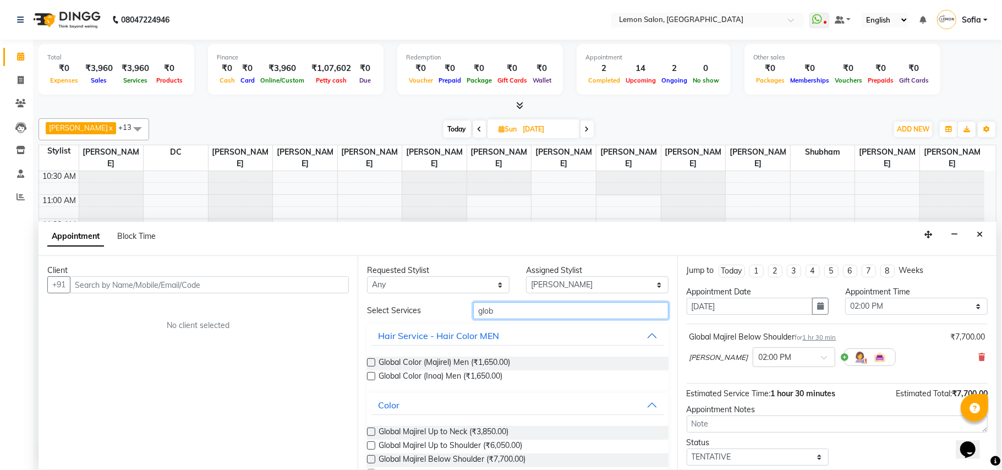
click at [504, 311] on input "glob" at bounding box center [570, 310] width 195 height 17
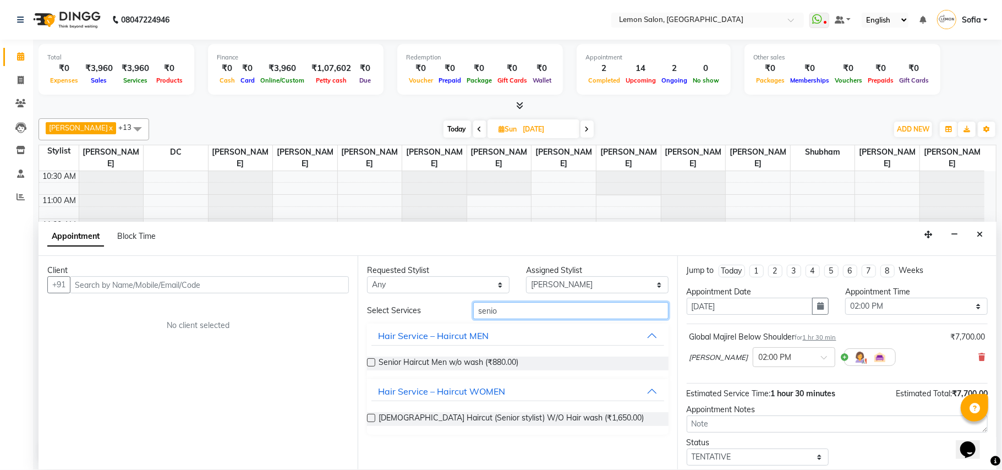
type input "senio"
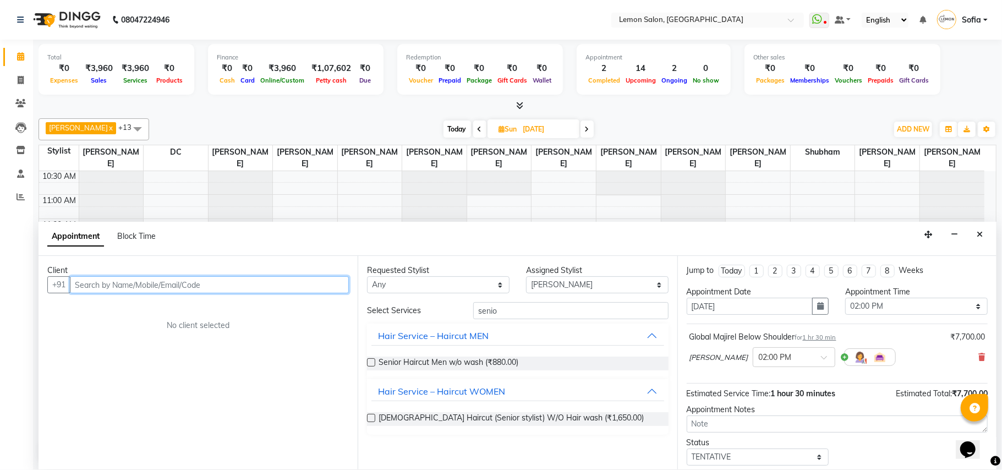
click at [172, 287] on input "text" at bounding box center [209, 284] width 279 height 17
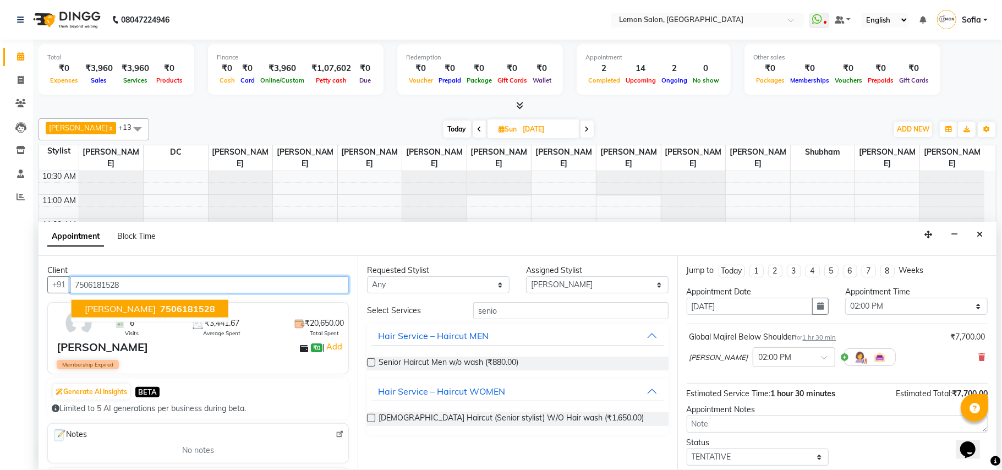
click at [135, 306] on span "[PERSON_NAME]" at bounding box center [120, 308] width 71 height 11
click at [93, 284] on input "7506181528" at bounding box center [209, 284] width 279 height 17
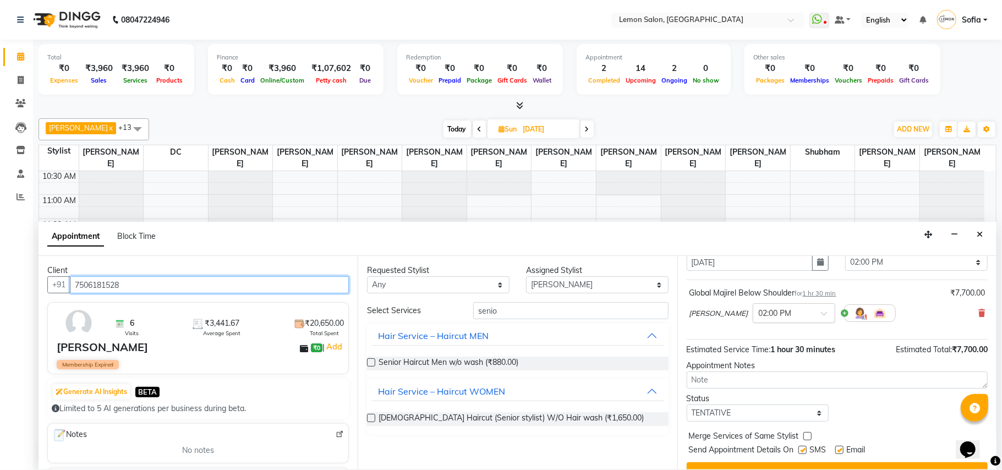
scroll to position [67, 0]
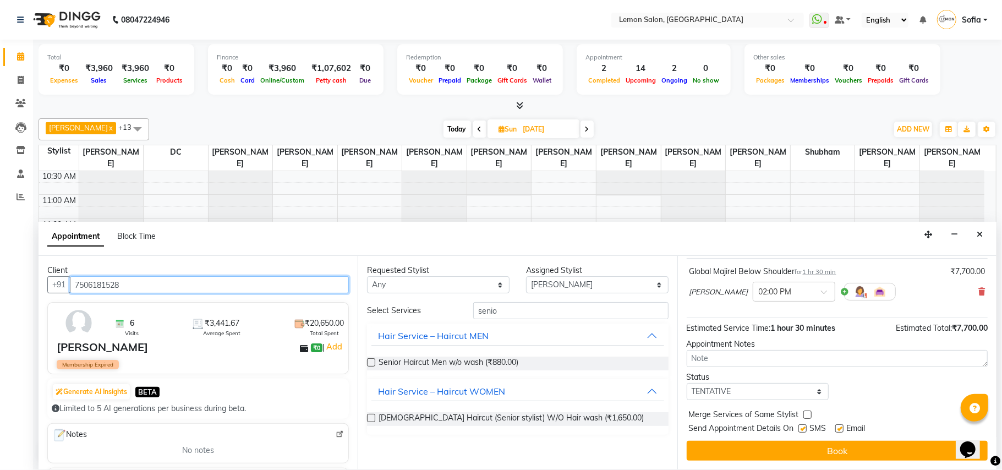
type input "7506181528"
click at [444, 391] on div "Hair Service – Haircut WOMEN" at bounding box center [441, 390] width 127 height 13
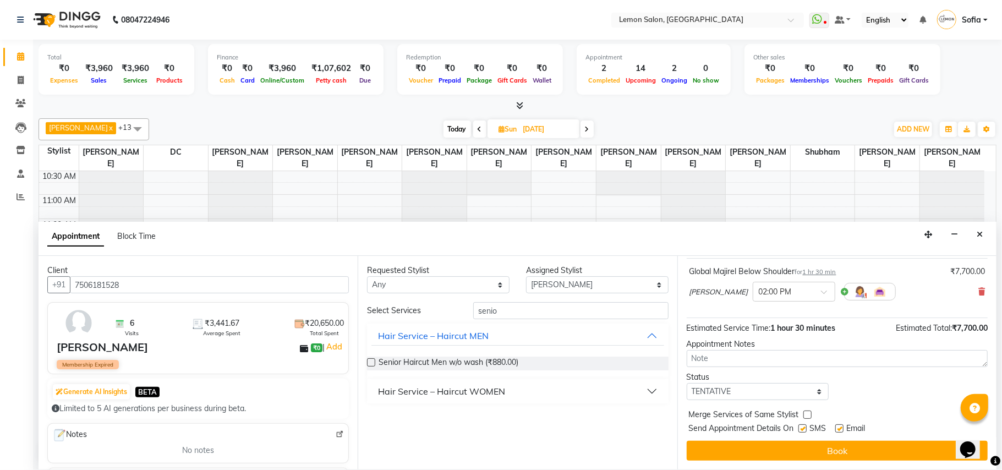
click at [451, 392] on div "Hair Service – Haircut WOMEN" at bounding box center [441, 390] width 127 height 13
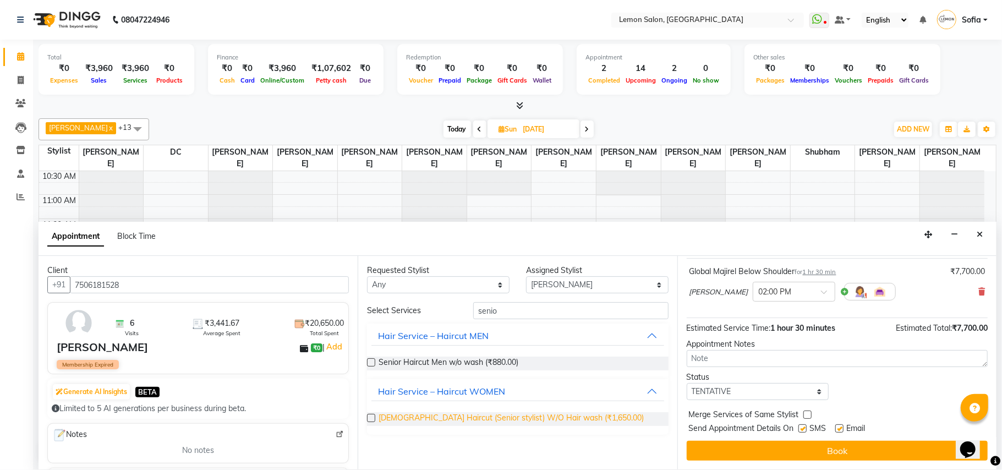
click at [456, 419] on span "Female Haircut (Senior stylist) W/O Hair wash (₹1,650.00)" at bounding box center [510, 419] width 265 height 14
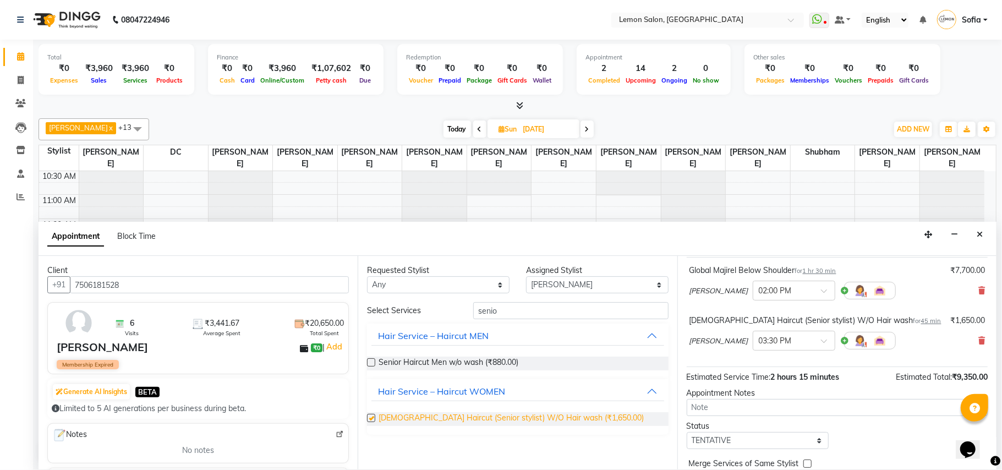
checkbox input "false"
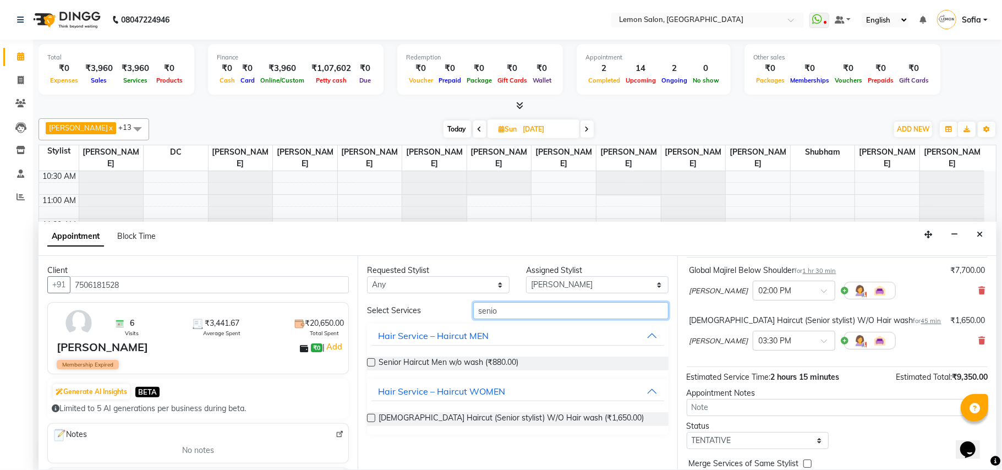
click at [540, 313] on input "senio" at bounding box center [570, 310] width 195 height 17
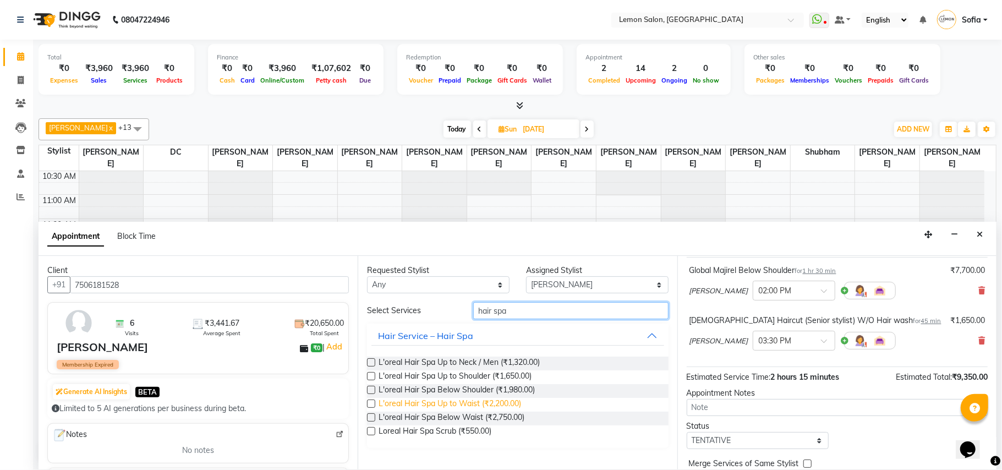
type input "hair spa"
click at [432, 405] on span "L'oreal Hair Spa Up to Waist (₹2,200.00)" at bounding box center [449, 405] width 142 height 14
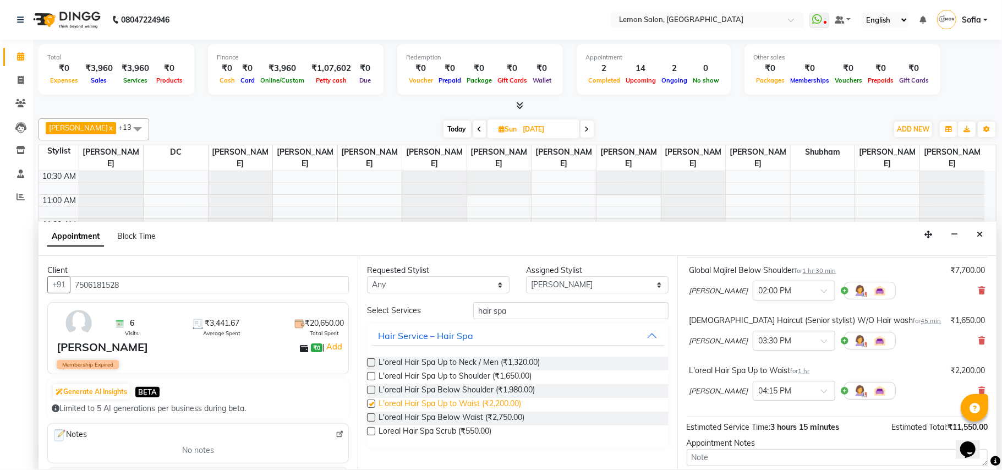
checkbox input "false"
click at [562, 313] on input "hair spa" at bounding box center [570, 310] width 195 height 17
click at [561, 311] on input "hair spa" at bounding box center [570, 310] width 195 height 17
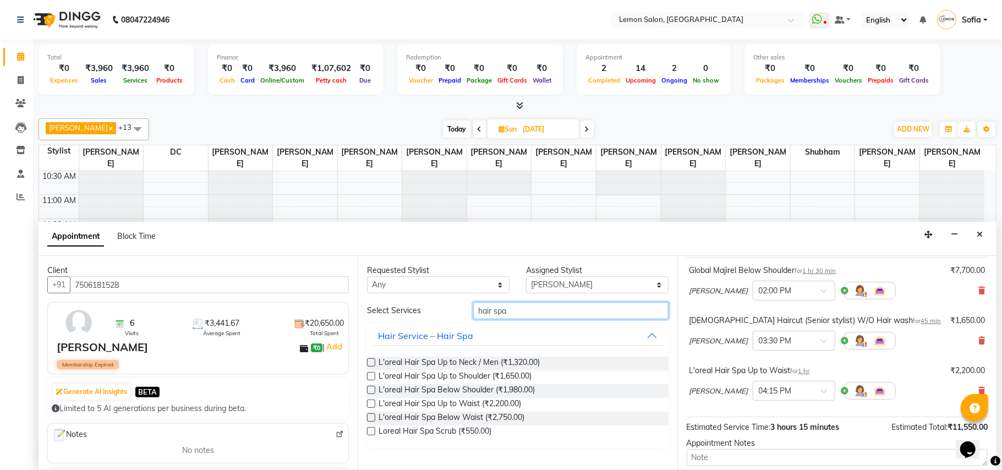
click at [561, 311] on input "hair spa" at bounding box center [570, 310] width 195 height 17
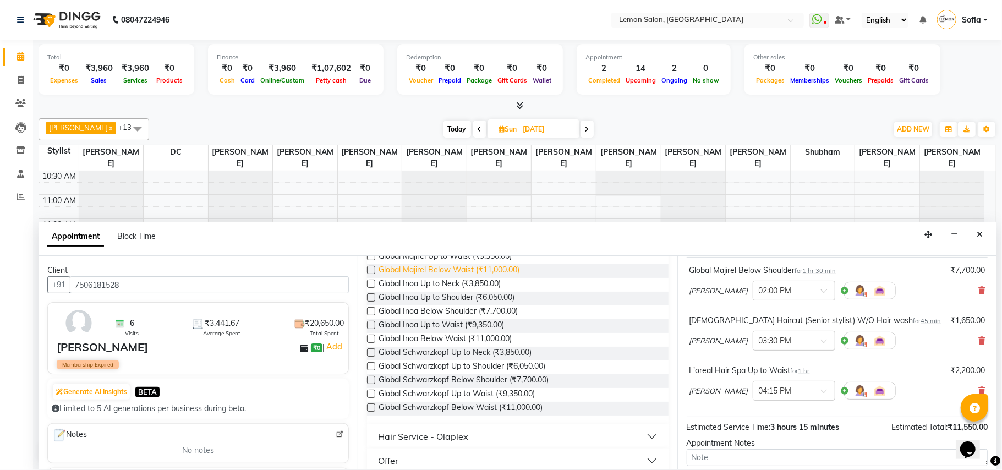
scroll to position [220, 0]
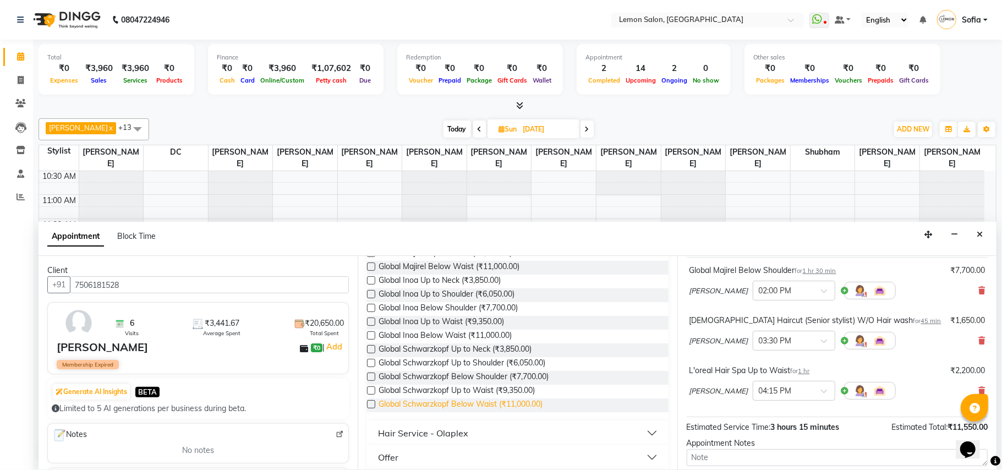
type input "global"
click at [502, 405] on span "Global Schwarzkopf Below Waist (₹11,000.00)" at bounding box center [460, 405] width 164 height 14
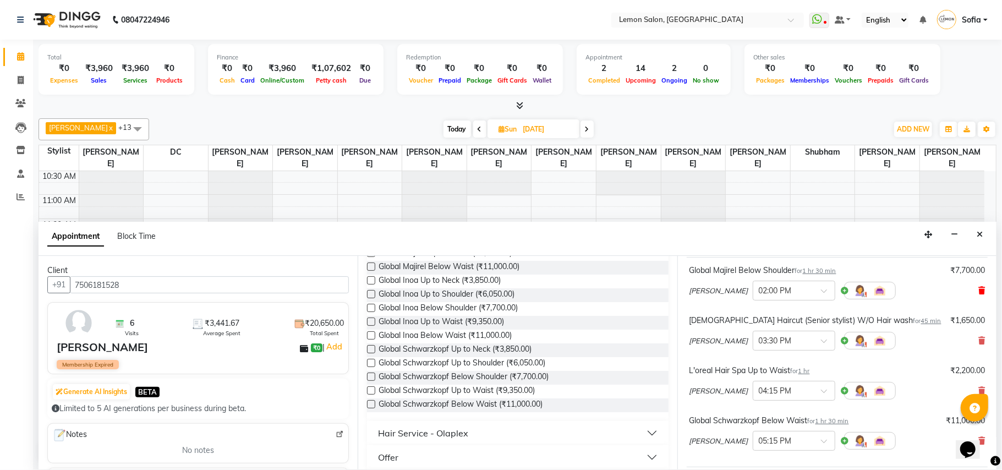
click at [978, 293] on icon at bounding box center [981, 291] width 7 height 8
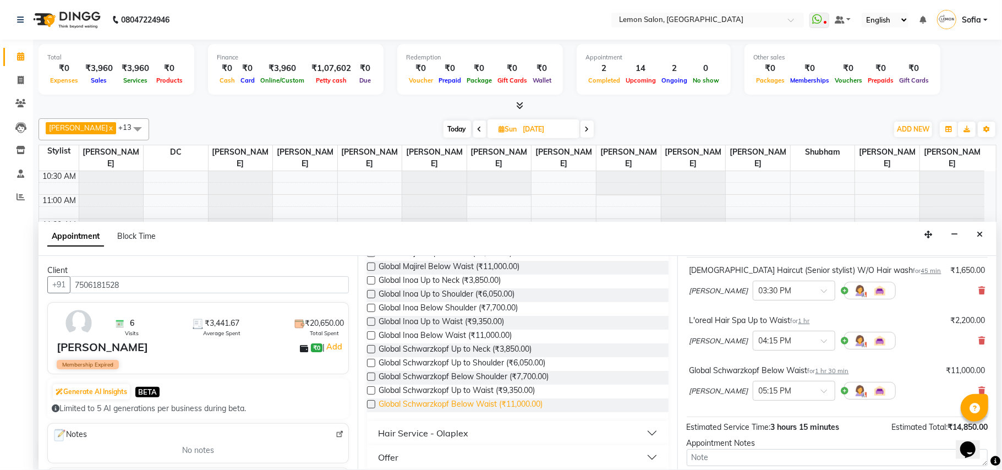
click at [524, 405] on span "Global Schwarzkopf Below Waist (₹11,000.00)" at bounding box center [460, 405] width 164 height 14
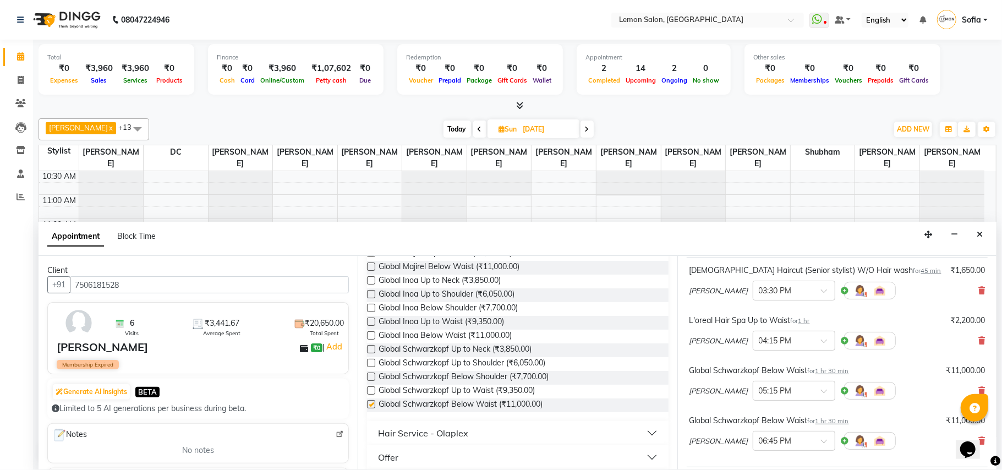
checkbox input "false"
click at [759, 441] on input "text" at bounding box center [783, 440] width 48 height 12
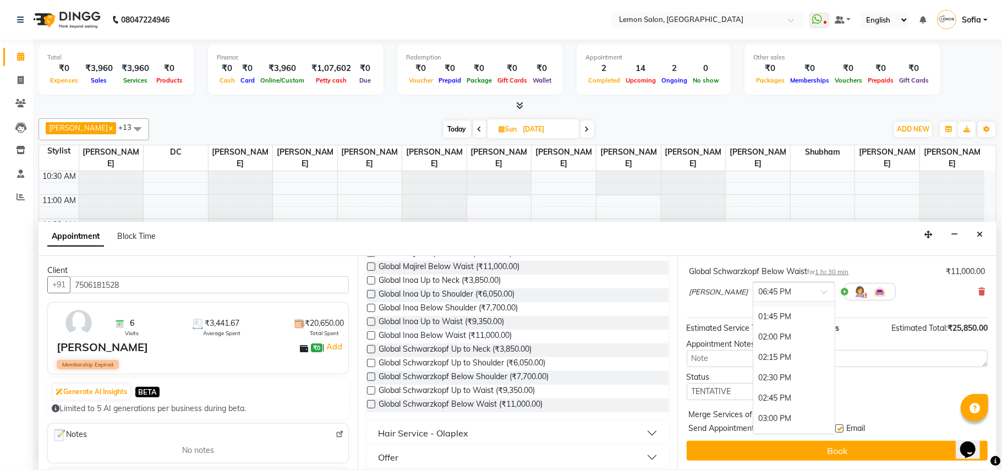
scroll to position [284, 0]
click at [753, 364] on div "02:00 PM" at bounding box center [793, 362] width 81 height 20
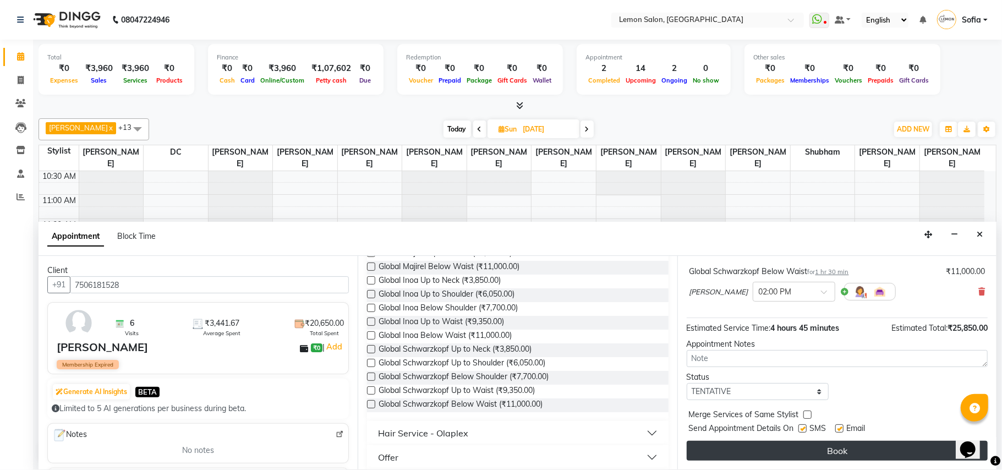
click at [780, 453] on button "Book" at bounding box center [836, 451] width 301 height 20
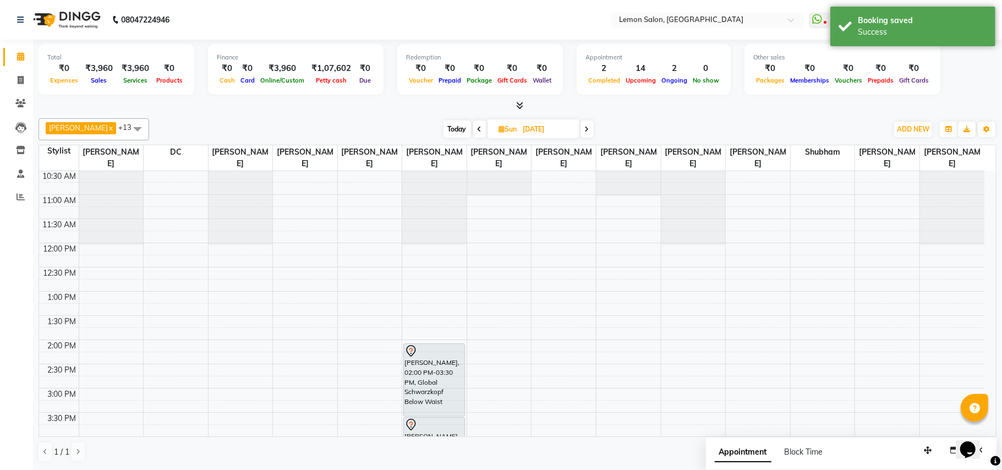
click at [448, 130] on span "Today" at bounding box center [457, 128] width 28 height 17
type input "[DATE]"
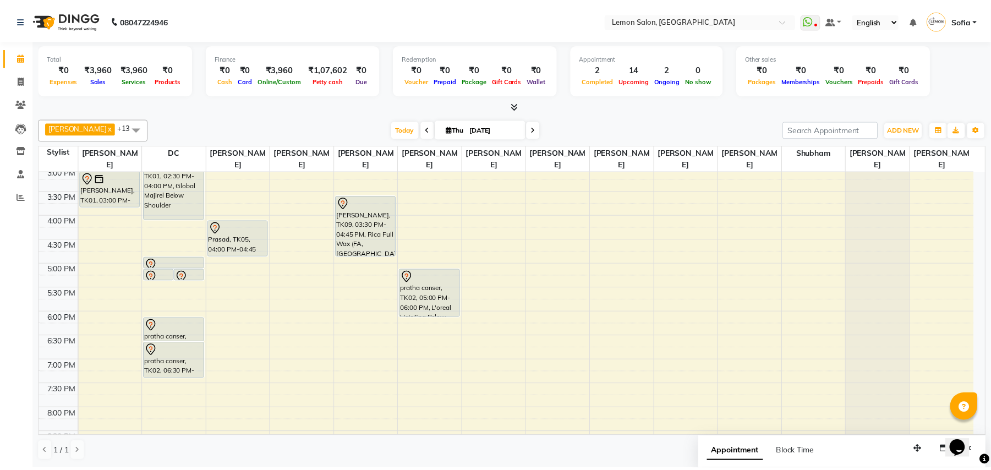
scroll to position [148, 0]
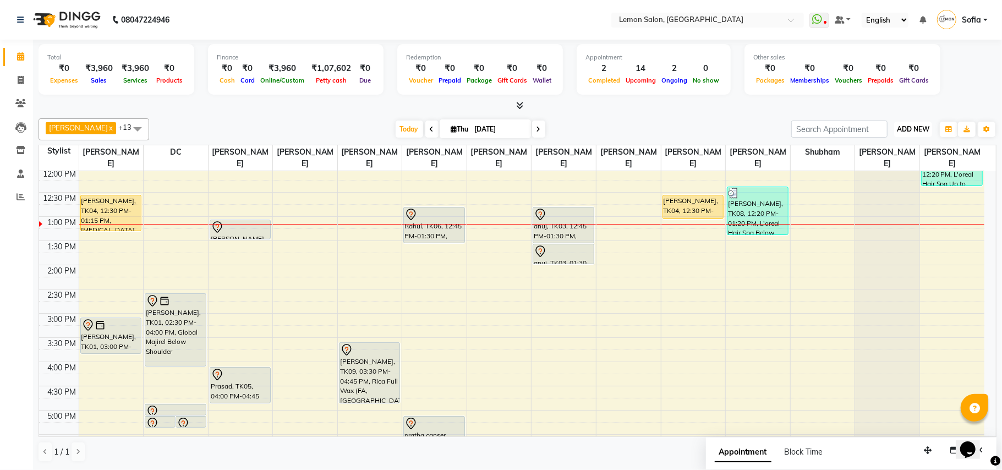
click at [931, 128] on button "ADD NEW Toggle Dropdown" at bounding box center [913, 129] width 38 height 15
click at [891, 196] on link "Add Attendance" at bounding box center [887, 193] width 87 height 14
select select "A"
select select "W"
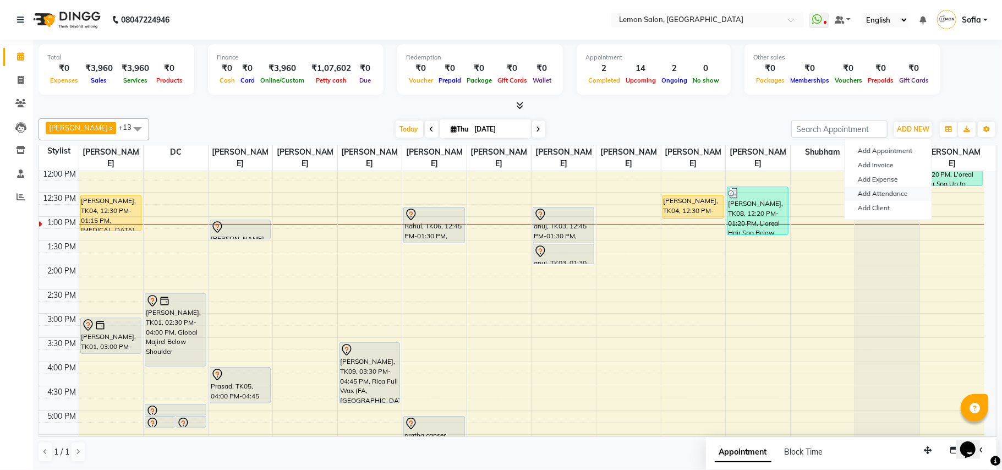
select select "W"
select select "A"
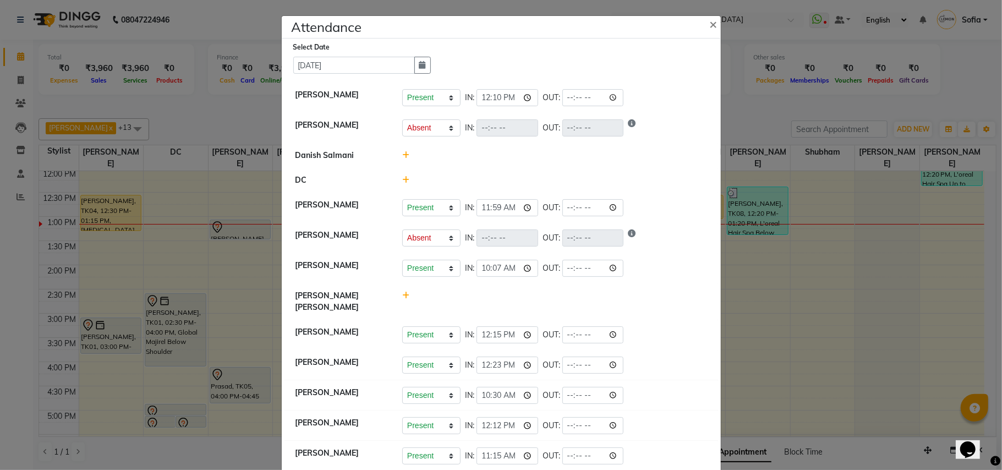
click at [402, 293] on span at bounding box center [405, 295] width 7 height 10
click at [532, 301] on button "Check-In" at bounding box center [539, 300] width 33 height 15
select select "A"
select select "W"
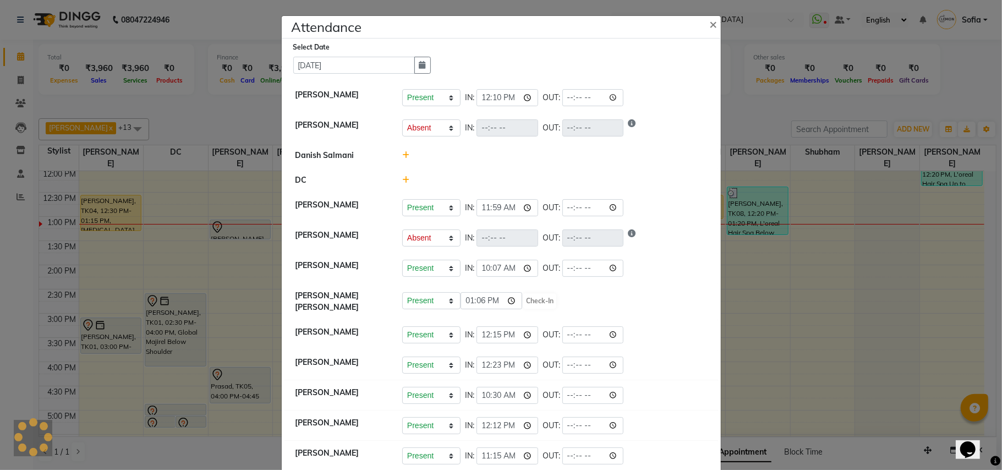
select select "W"
select select "A"
click at [0, 279] on ngb-modal-window "Attendance × Select Date 04-09-2025 Sahibaddin Shaikh Present Absent Late Half …" at bounding box center [501, 235] width 1002 height 470
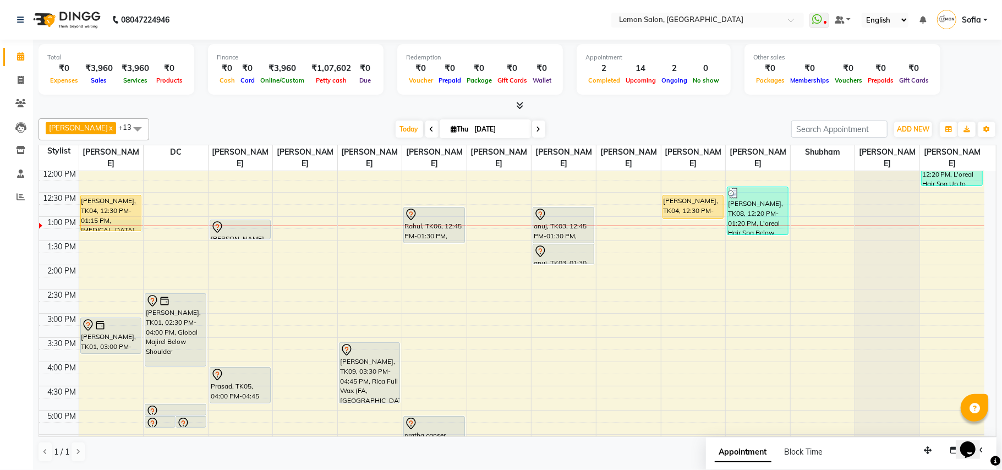
click at [99, 225] on div "Prabha Kapoor, TK04, 12:30 PM-01:15 PM, Whitening Pedicure TASNEEM PATANWALA, T…" at bounding box center [111, 361] width 64 height 677
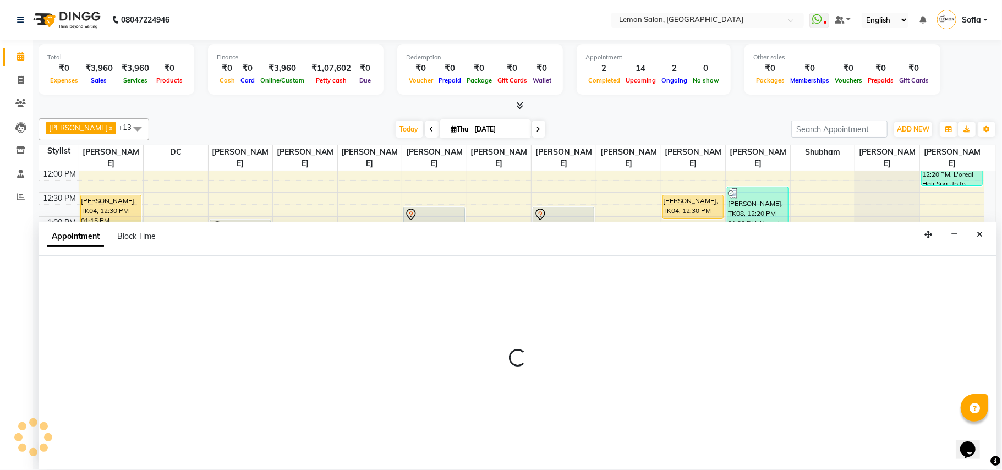
click at [0, 238] on div "Calendar Invoice Clients Leads Inventory Staff Reports Completed InProgress Upc…" at bounding box center [74, 242] width 149 height 422
select select "7468"
select select "tentative"
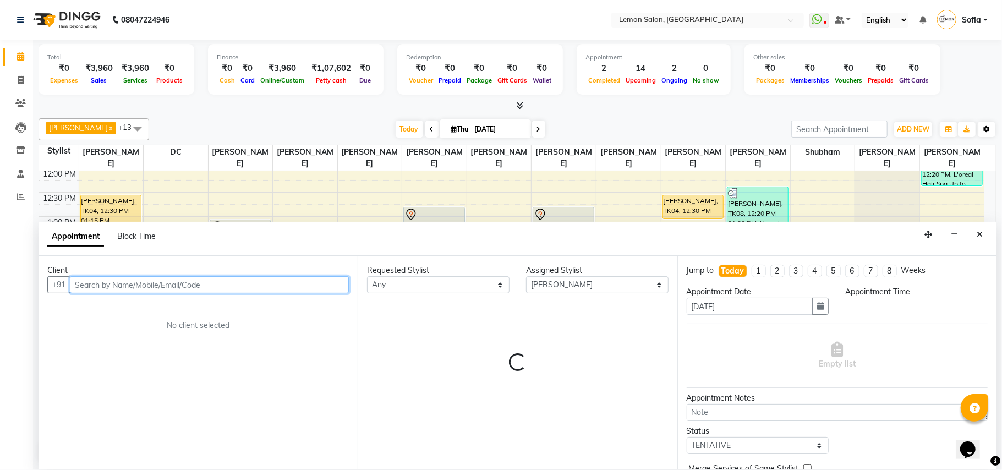
select select "780"
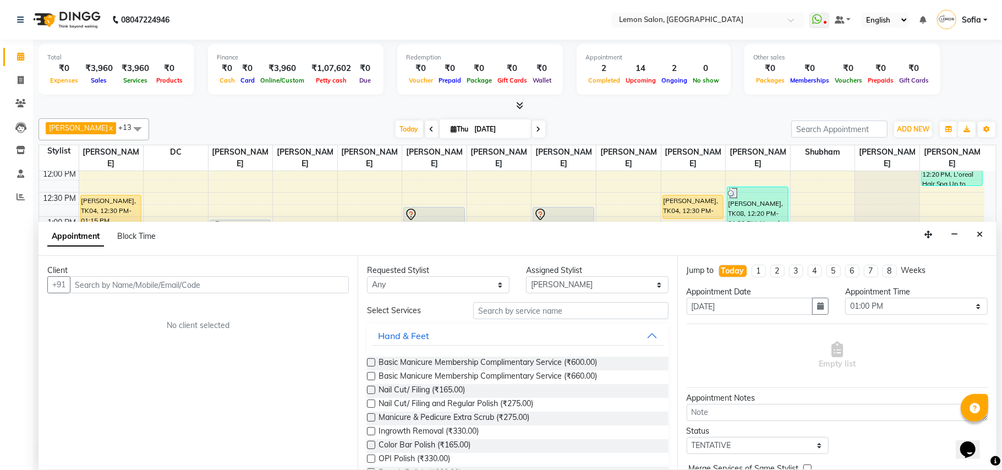
drag, startPoint x: 977, startPoint y: 236, endPoint x: 876, endPoint y: 227, distance: 101.6
click at [963, 229] on div "Appointment Block Time" at bounding box center [518, 239] width 958 height 34
drag, startPoint x: 980, startPoint y: 236, endPoint x: 915, endPoint y: 227, distance: 65.0
click at [973, 232] on button "Close" at bounding box center [979, 234] width 16 height 17
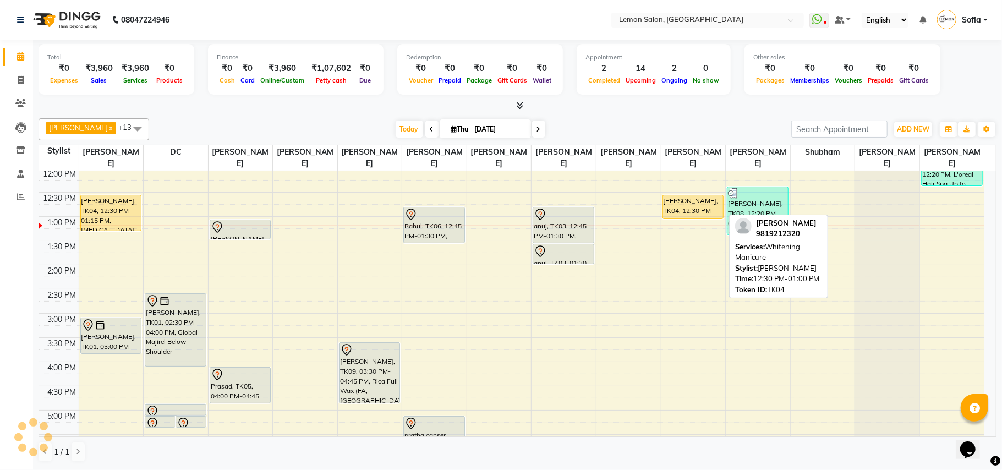
click at [702, 209] on div "[PERSON_NAME], TK04, 12:30 PM-01:00 PM, [MEDICAL_DATA] Manicure" at bounding box center [693, 206] width 61 height 23
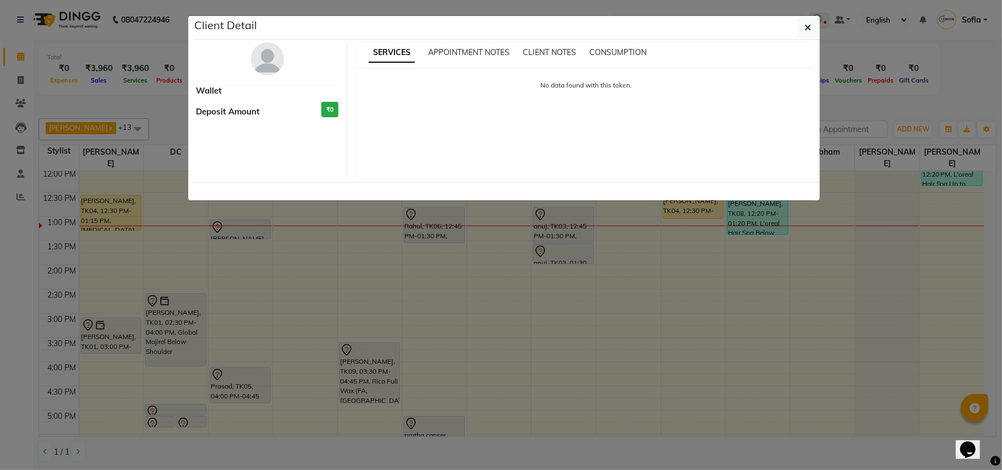
select select "1"
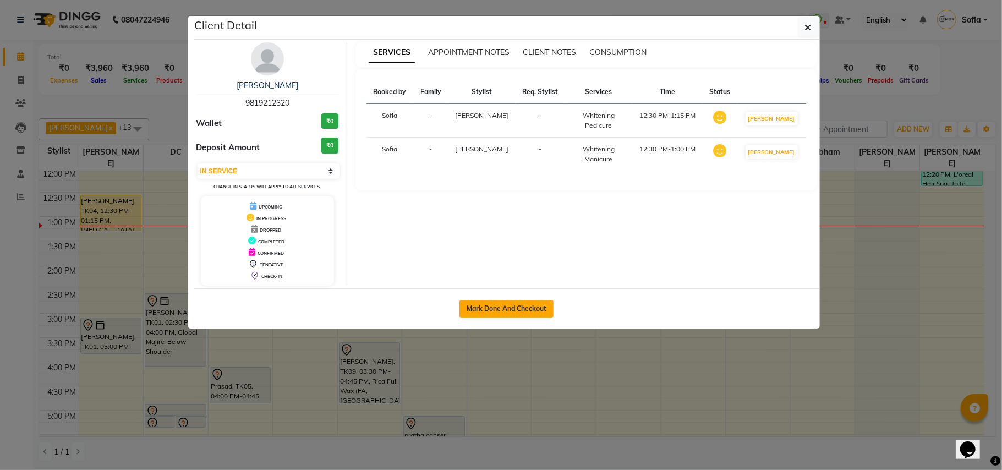
click at [504, 310] on button "Mark Done And Checkout" at bounding box center [506, 309] width 94 height 18
select select "service"
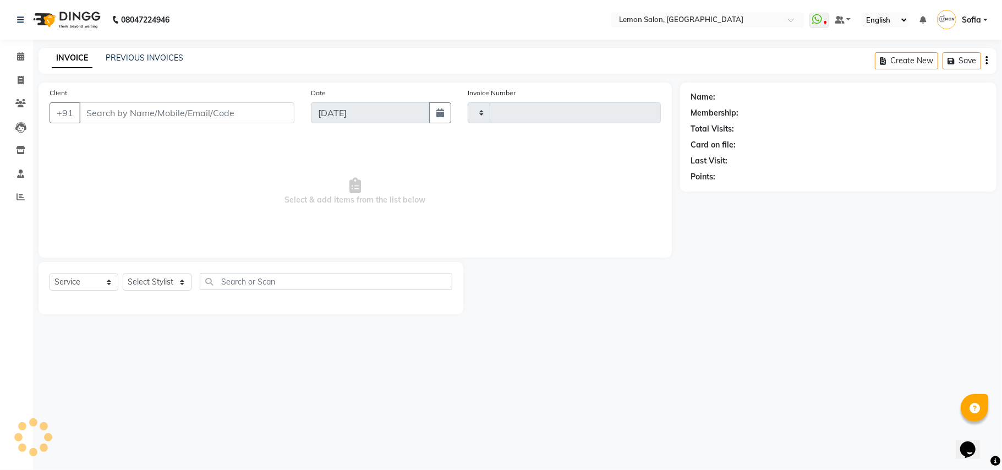
type input "6022"
select select "551"
type input "9819212320"
select select "7468"
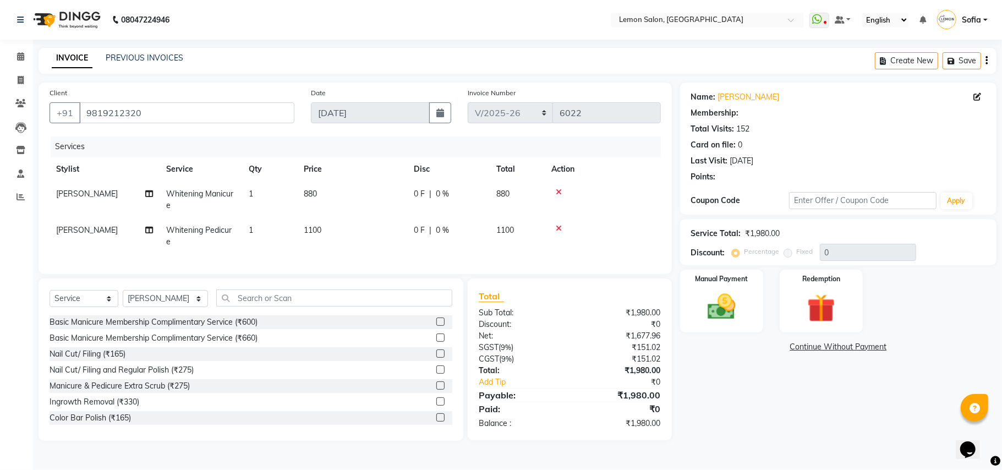
select select "1: Object"
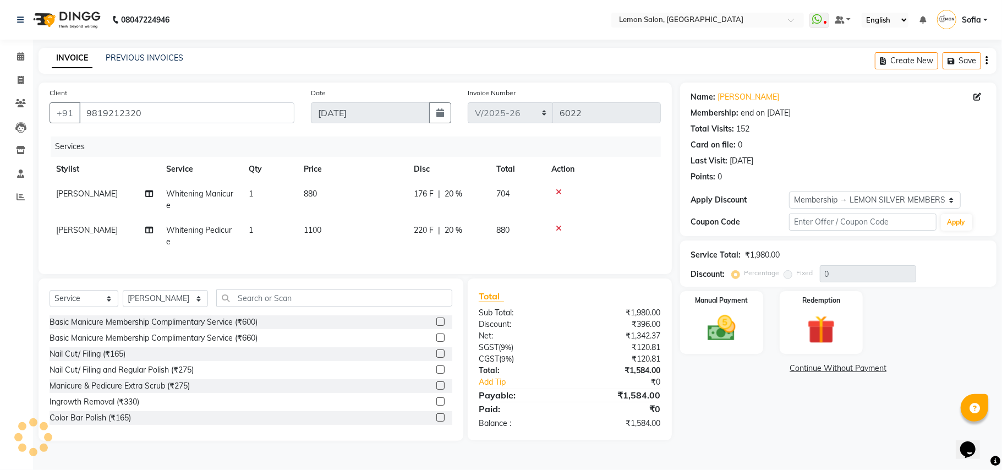
type input "20"
click at [716, 337] on img at bounding box center [721, 328] width 48 height 34
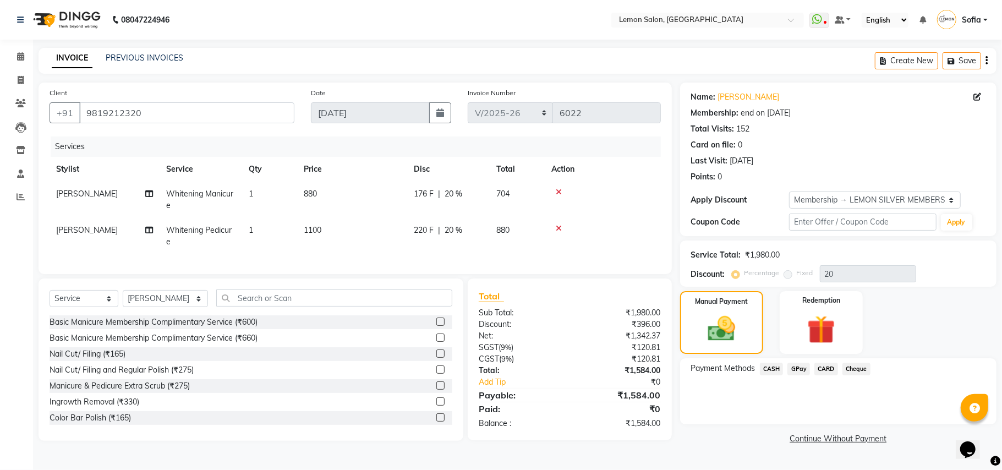
click at [829, 366] on span "CARD" at bounding box center [826, 368] width 24 height 13
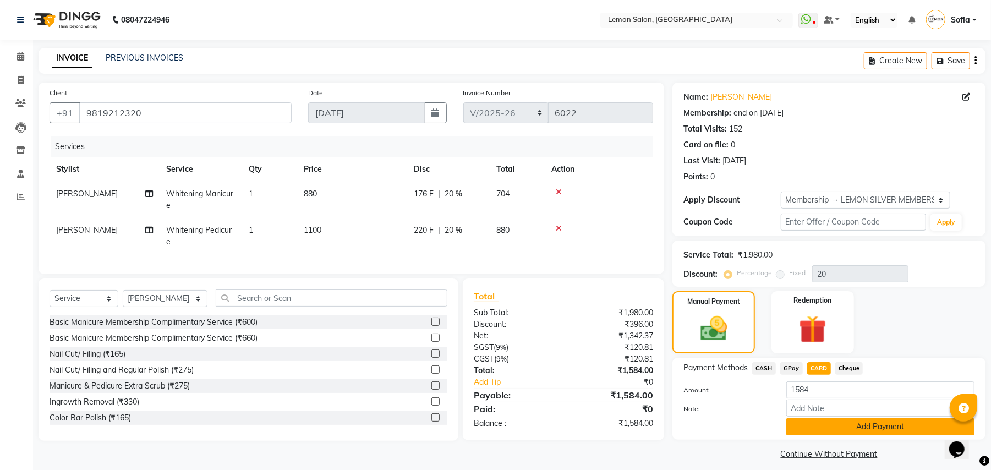
click at [815, 425] on button "Add Payment" at bounding box center [880, 426] width 188 height 17
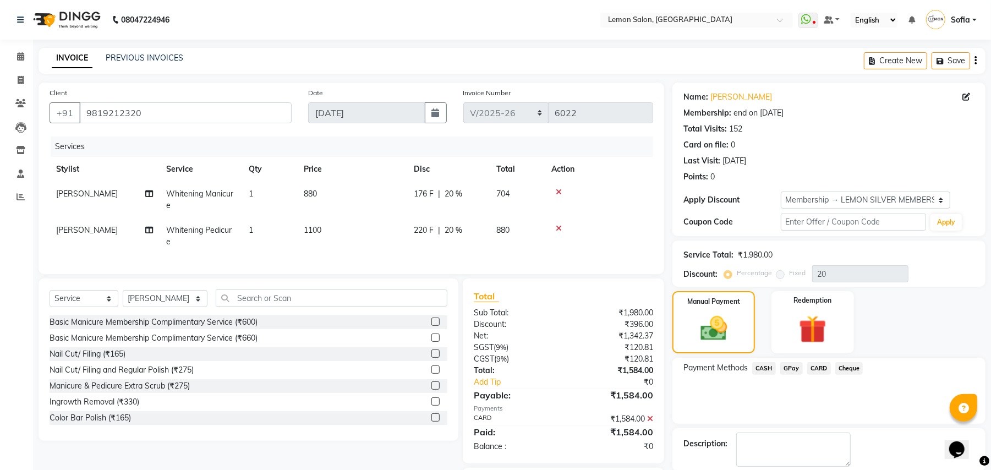
scroll to position [75, 0]
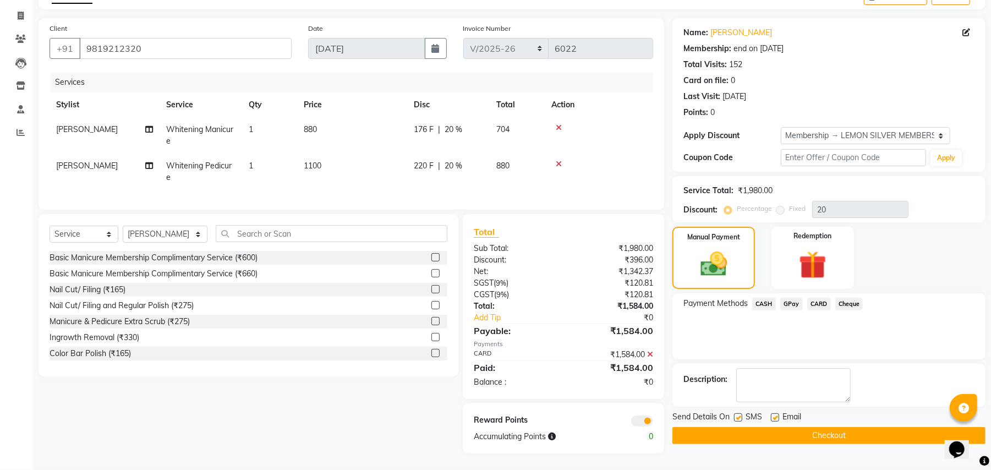
click at [738, 427] on button "Checkout" at bounding box center [828, 435] width 313 height 17
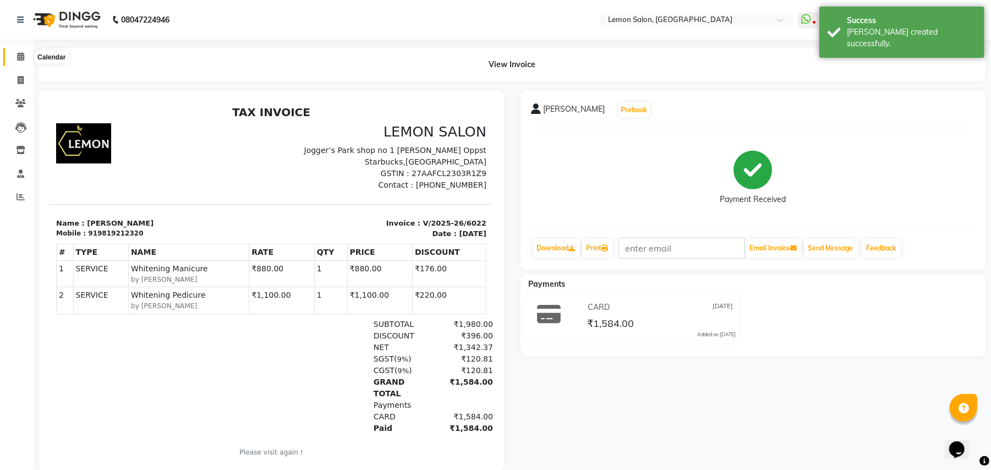
click at [28, 58] on span at bounding box center [20, 57] width 19 height 13
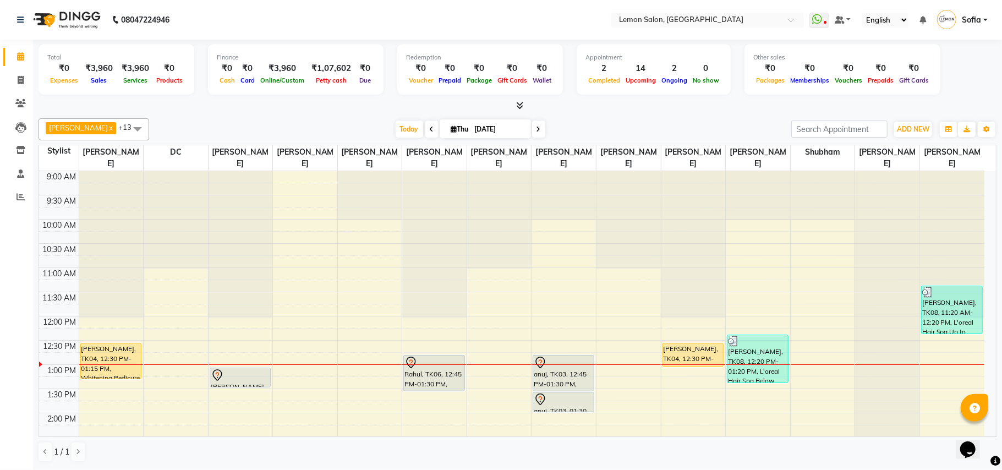
click at [448, 131] on span "Thu" at bounding box center [459, 129] width 23 height 8
select select "9"
select select "2025"
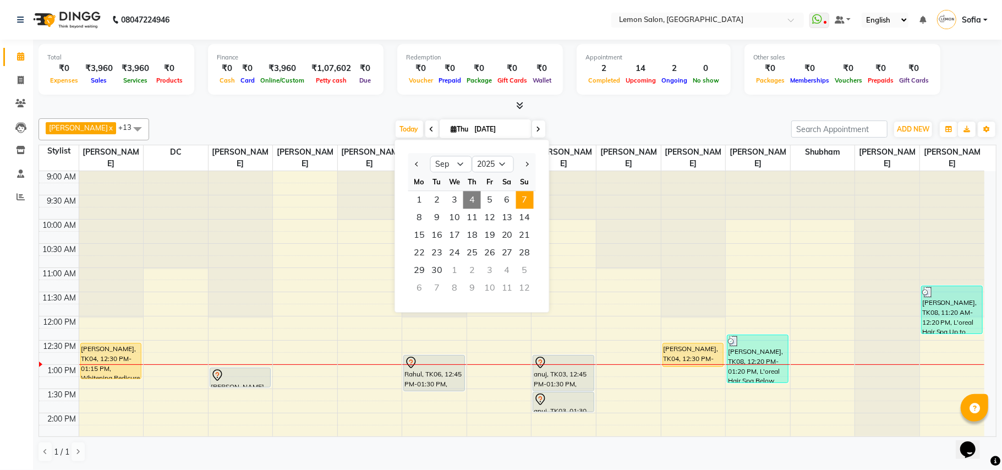
click at [524, 199] on span "7" at bounding box center [525, 200] width 18 height 18
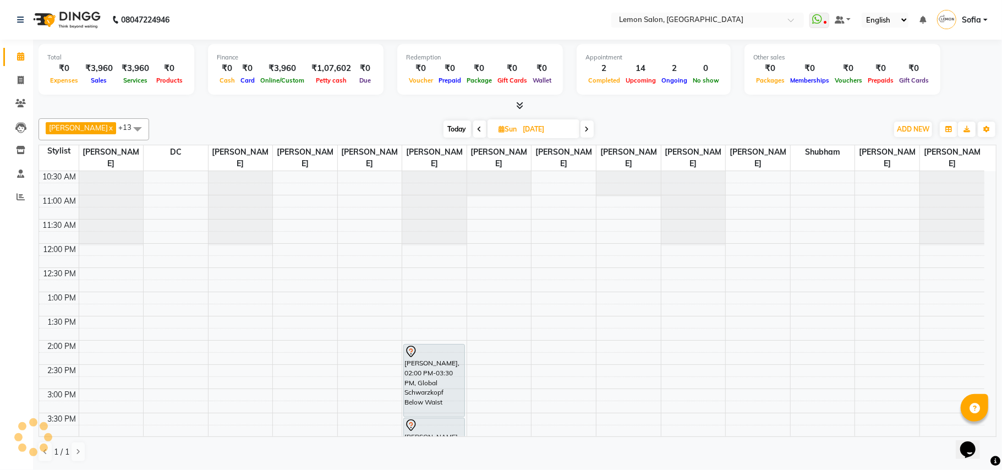
scroll to position [1, 0]
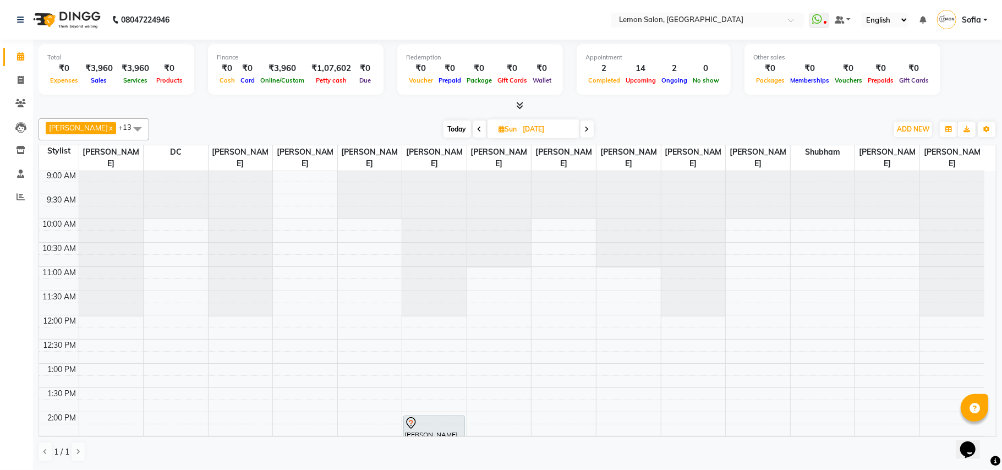
click at [457, 129] on span "Today" at bounding box center [457, 128] width 28 height 17
type input "[DATE]"
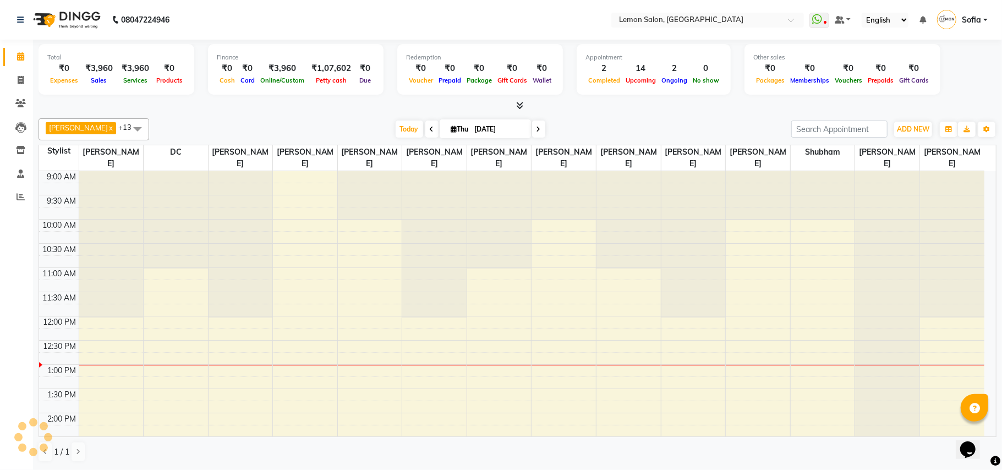
scroll to position [148, 0]
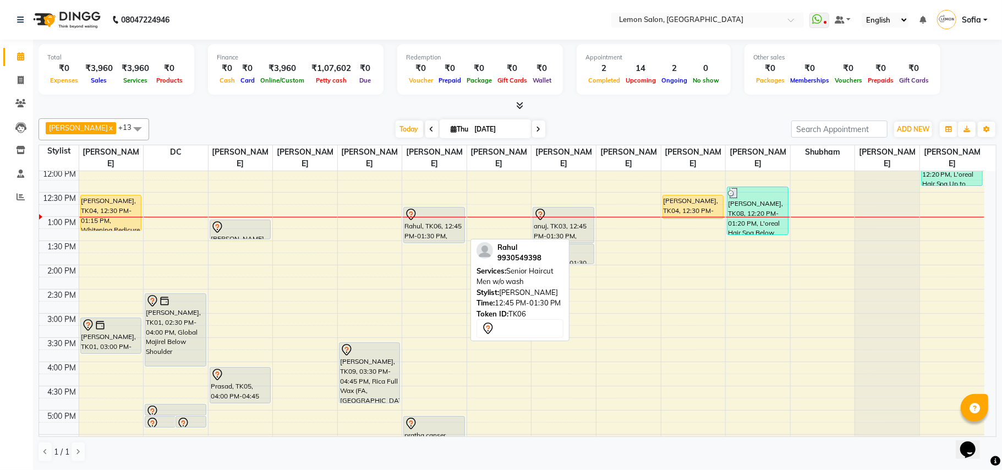
click at [436, 224] on div "Rahul, TK06, 12:45 PM-01:30 PM, Senior Haircut Men w/o wash" at bounding box center [434, 224] width 61 height 35
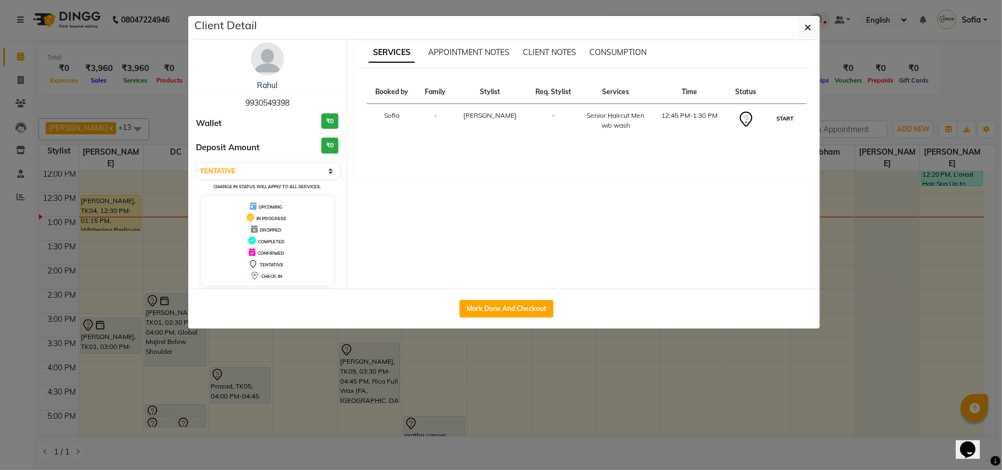
click at [782, 116] on button "START" at bounding box center [784, 119] width 23 height 14
select select "1"
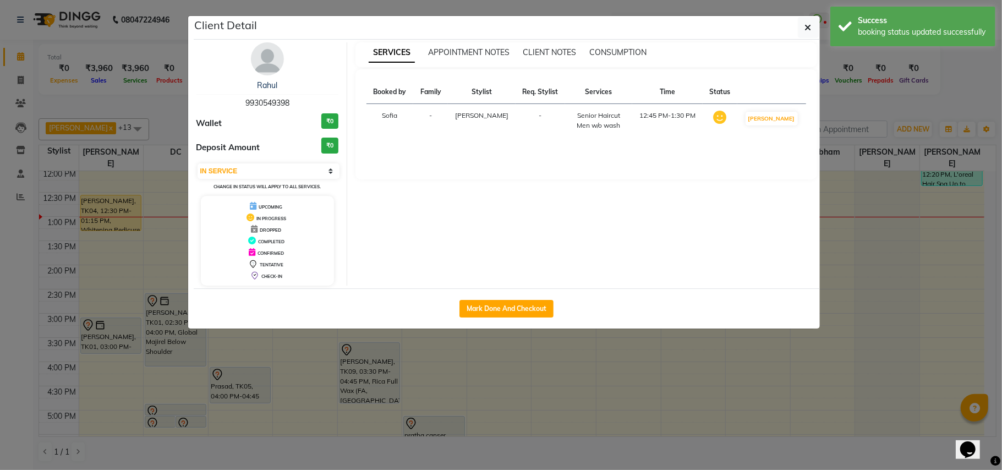
click at [0, 299] on ngb-modal-window "Client Detail Rahul 9930549398 Wallet ₹0 Deposit Amount ₹0 Select IN SERVICE CO…" at bounding box center [501, 235] width 1002 height 470
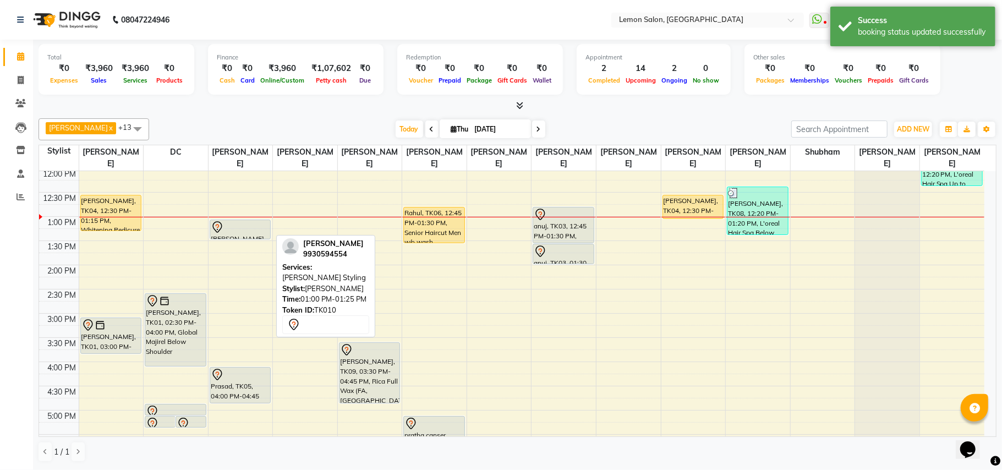
click at [249, 233] on div at bounding box center [240, 227] width 59 height 13
select select "7"
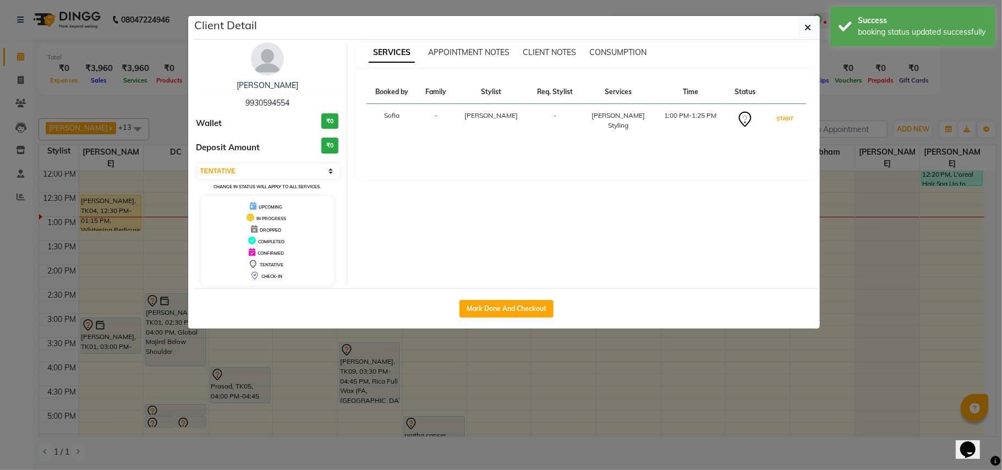
drag, startPoint x: 782, startPoint y: 118, endPoint x: 0, endPoint y: 262, distance: 795.4
click at [772, 127] on td "START" at bounding box center [785, 121] width 42 height 34
drag, startPoint x: 0, startPoint y: 325, endPoint x: 382, endPoint y: 273, distance: 385.1
click at [14, 320] on ngb-modal-window "Client Detail [PERSON_NAME] 9930594554 Wallet ₹0 Deposit Amount ₹0 Select IN SE…" at bounding box center [501, 235] width 1002 height 470
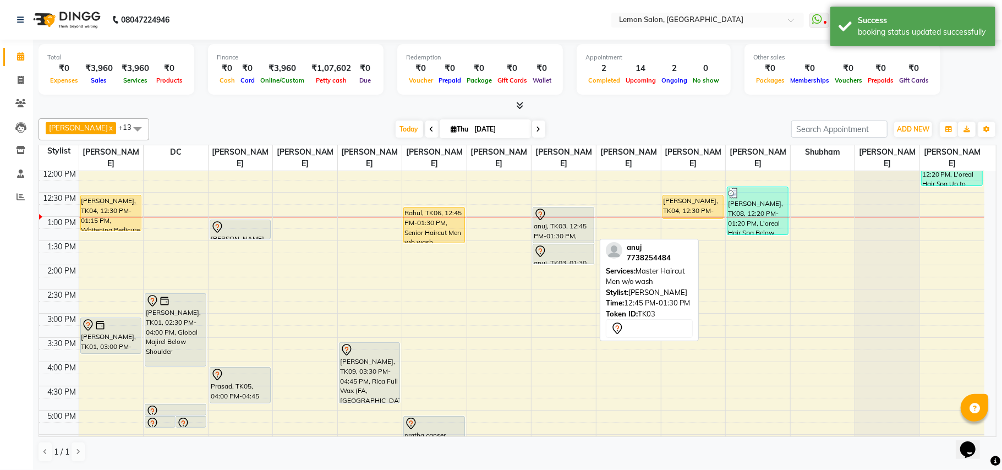
click at [565, 223] on div "anuj, TK03, 12:45 PM-01:30 PM, Master Haircut Men w/o wash" at bounding box center [563, 224] width 61 height 35
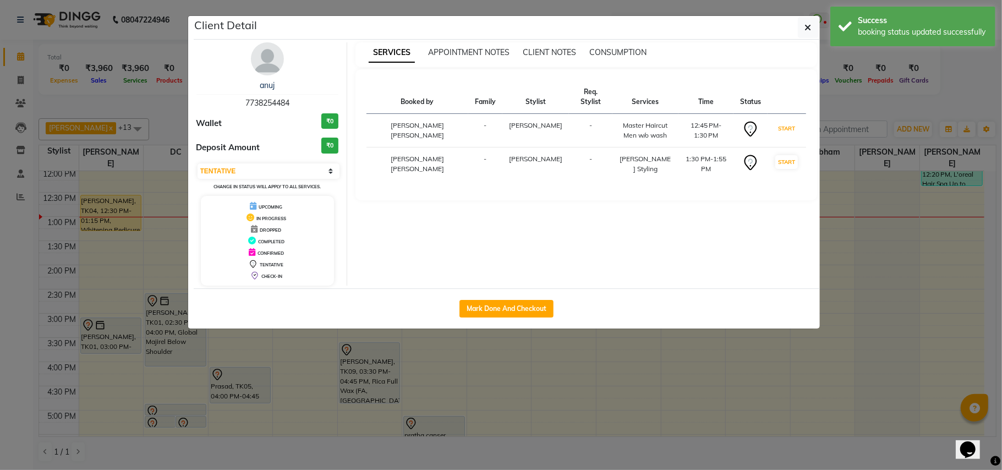
drag, startPoint x: 791, startPoint y: 122, endPoint x: 790, endPoint y: 134, distance: 12.1
click at [791, 124] on button "START" at bounding box center [786, 129] width 23 height 14
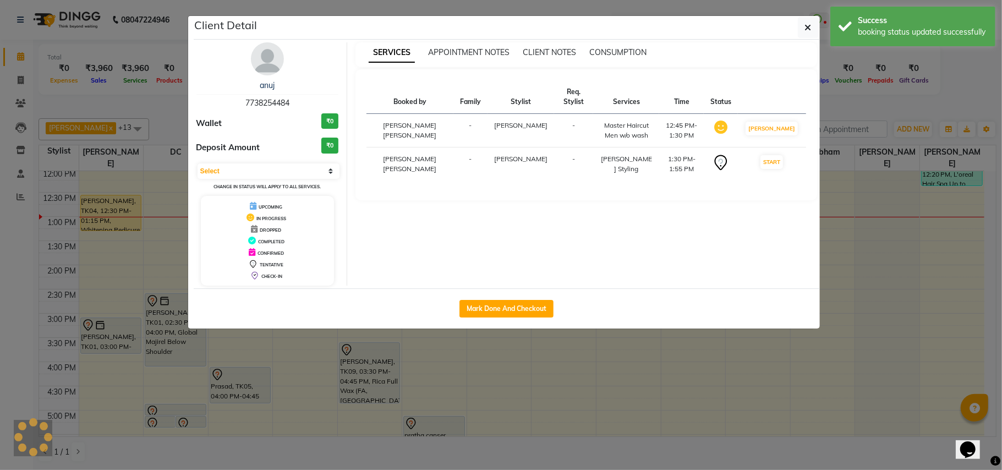
click at [789, 147] on td "[PERSON_NAME]" at bounding box center [772, 131] width 68 height 34
click at [783, 169] on button "START" at bounding box center [771, 162] width 23 height 14
select select "1"
click at [602, 410] on ngb-modal-window "Client Detail anuj 7738254484 Wallet ₹0 Deposit Amount ₹0 Select IN SERVICE CON…" at bounding box center [501, 235] width 1002 height 470
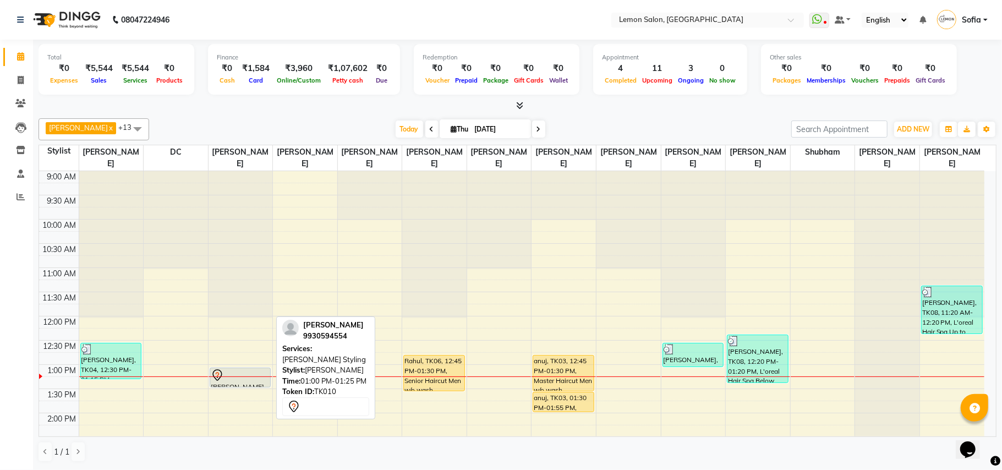
click at [245, 383] on div "[PERSON_NAME], TK10, 01:00 PM-01:25 PM, [PERSON_NAME] Styling" at bounding box center [240, 377] width 61 height 19
select select "7"
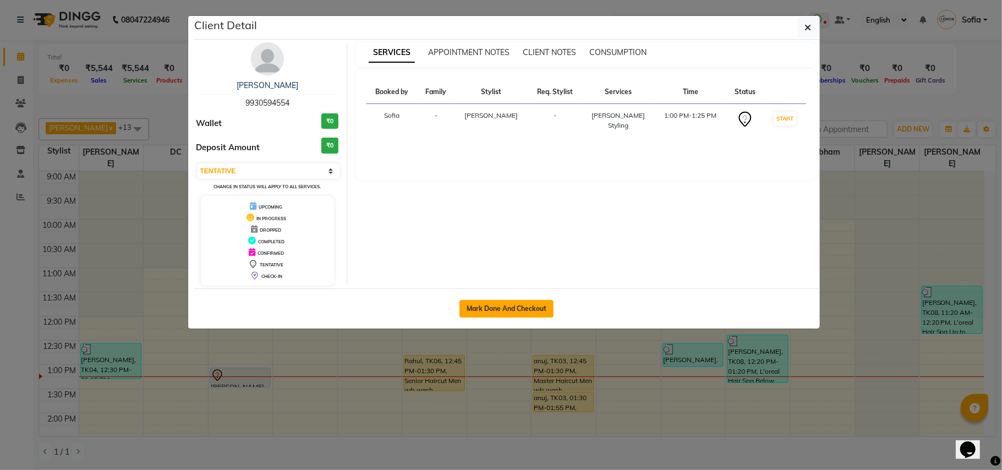
click at [507, 303] on button "Mark Done And Checkout" at bounding box center [506, 309] width 94 height 18
select select "551"
select select "service"
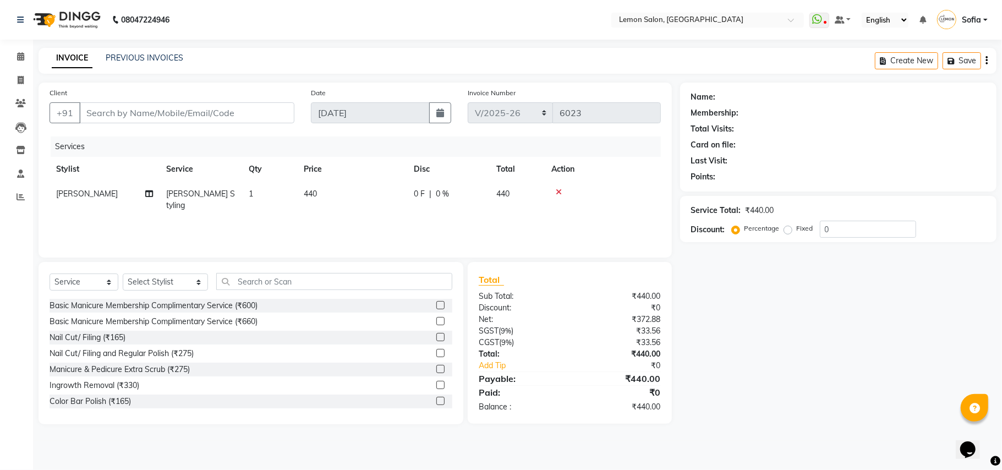
type input "9930594554"
select select "7955"
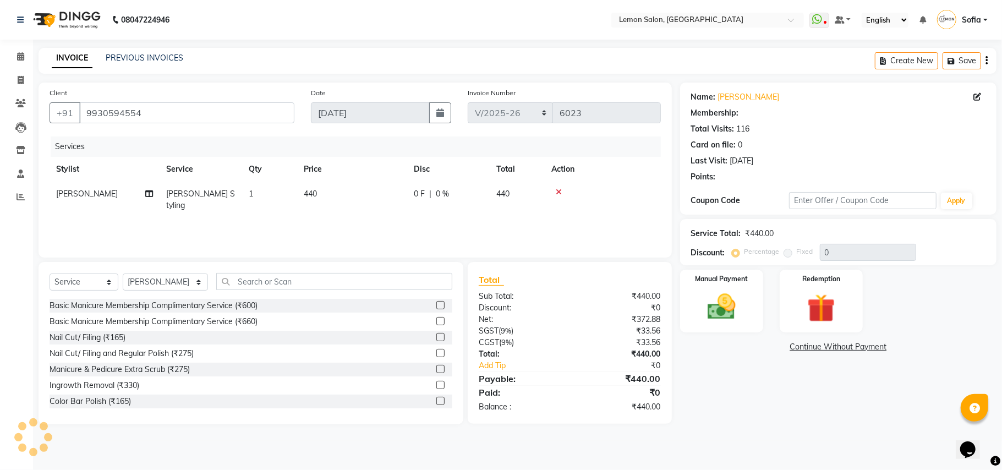
select select "1: Object"
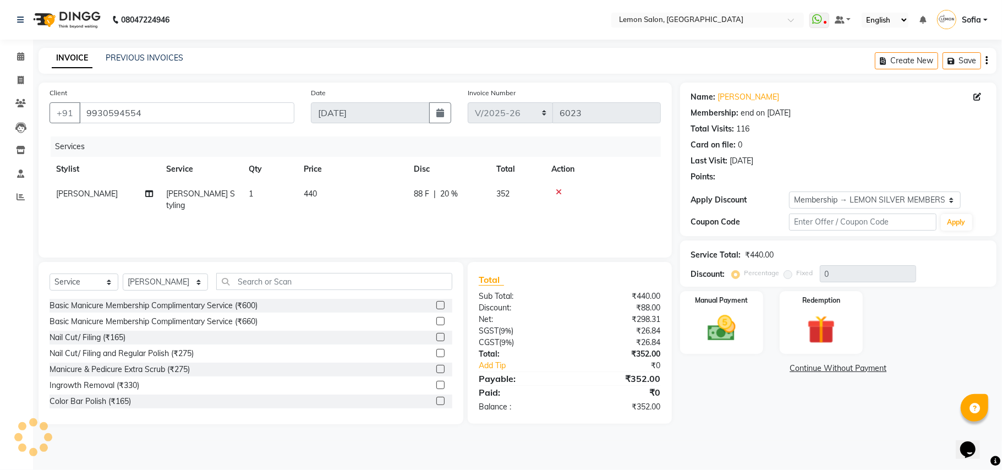
type input "20"
click at [714, 333] on img at bounding box center [721, 328] width 48 height 34
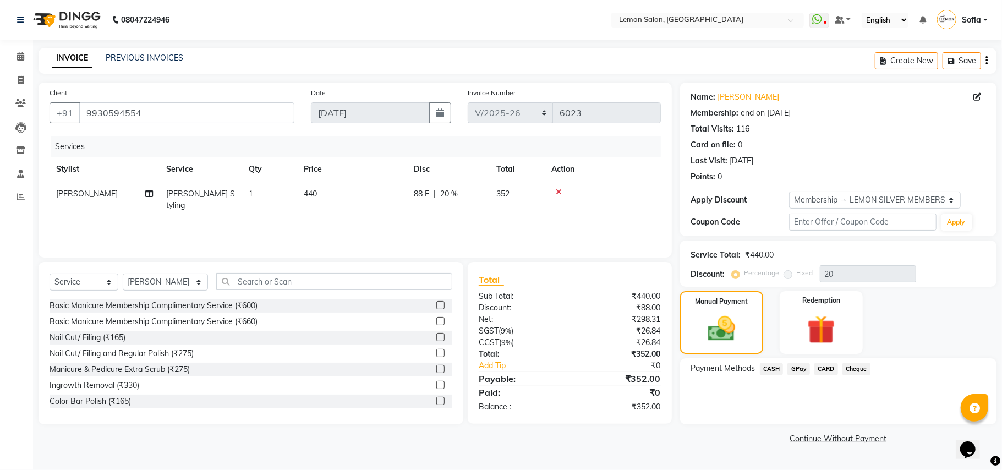
click at [771, 370] on span "CASH" at bounding box center [772, 368] width 24 height 13
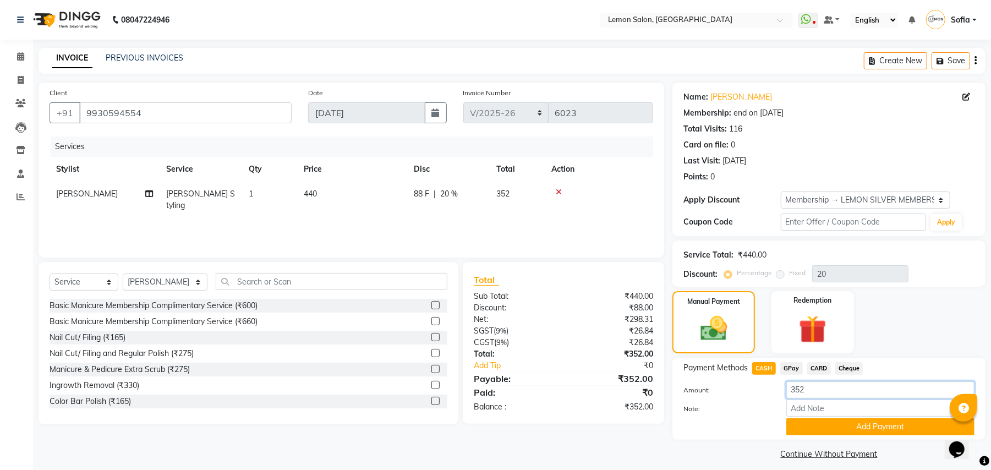
click at [794, 388] on input "352" at bounding box center [880, 389] width 188 height 17
type input "400"
click at [89, 284] on select "Select Service Product Membership Package Voucher Prepaid Gift Card" at bounding box center [84, 281] width 69 height 17
select select "V"
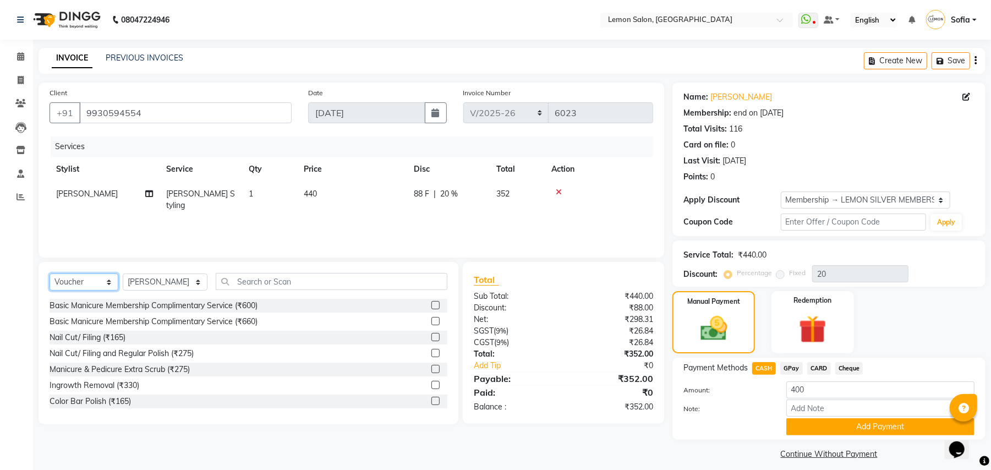
click at [50, 273] on select "Select Service Product Membership Package Voucher Prepaid Gift Card" at bounding box center [84, 281] width 69 height 17
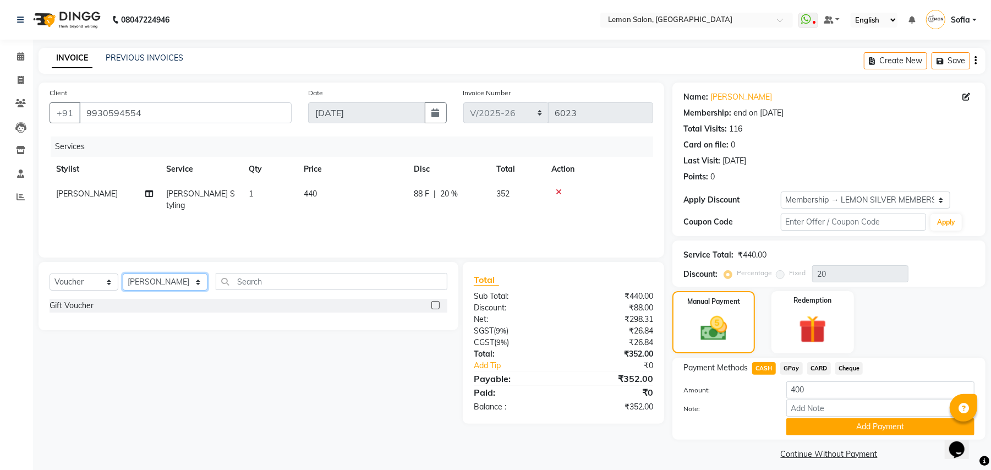
click at [152, 282] on select "Select Stylist Aalam [PERSON_NAME] [PERSON_NAME] [PERSON_NAME] [PERSON_NAME] [P…" at bounding box center [165, 281] width 85 height 17
select select "7889"
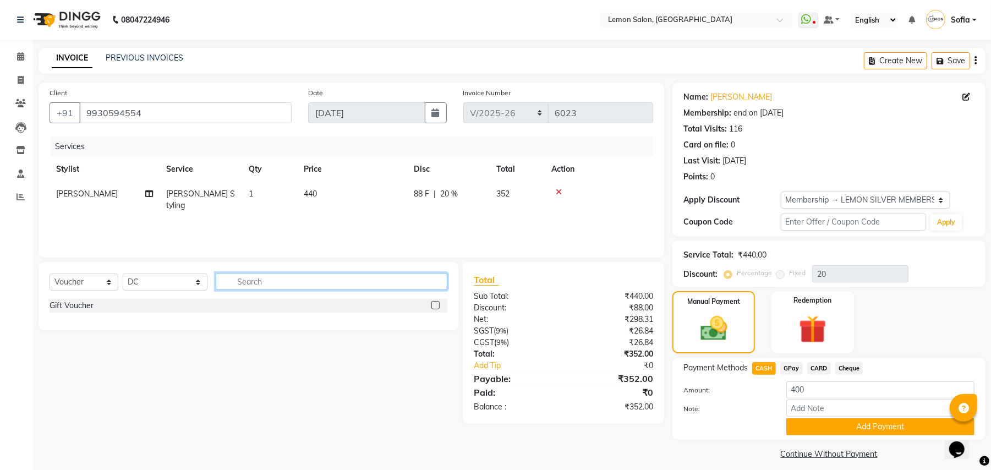
drag, startPoint x: 229, startPoint y: 281, endPoint x: 223, endPoint y: 283, distance: 5.9
click at [228, 282] on input "text" at bounding box center [332, 281] width 232 height 17
click at [90, 306] on div "Gift Voucher" at bounding box center [72, 306] width 44 height 12
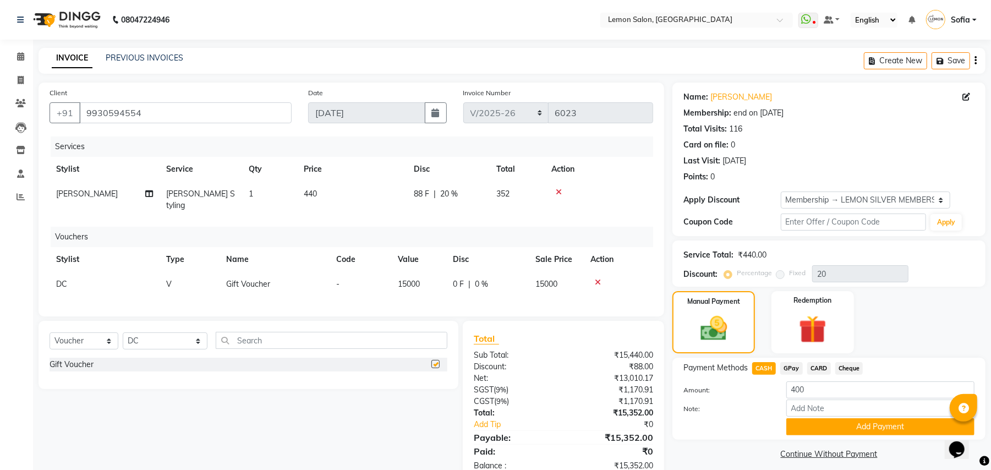
checkbox input "false"
click at [407, 279] on span "15000" at bounding box center [409, 284] width 22 height 10
select select "7889"
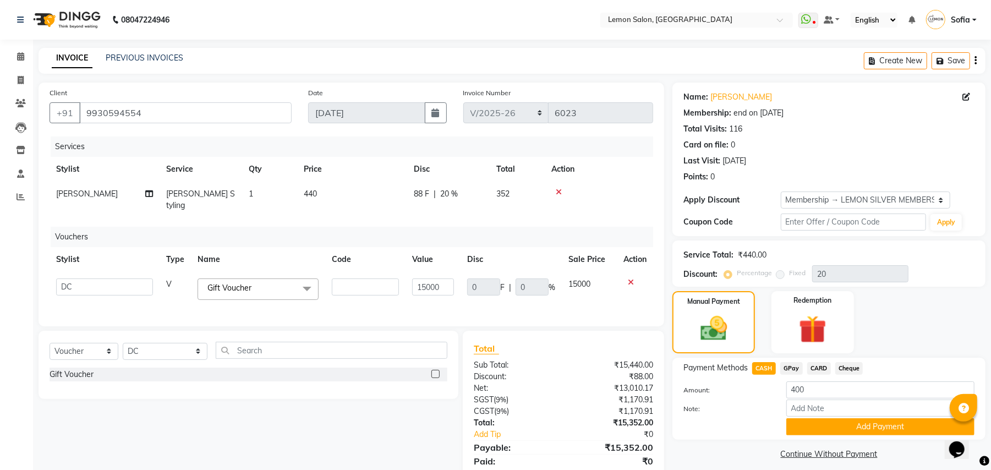
click at [407, 274] on td "15000" at bounding box center [432, 289] width 55 height 35
click at [428, 278] on input "15000" at bounding box center [433, 286] width 42 height 17
type input "48"
click at [434, 329] on div "Client +91 9930594554 Date 04-09-2025 Invoice Number LBKD/2025-26 V/2025 V/2025…" at bounding box center [351, 288] width 642 height 410
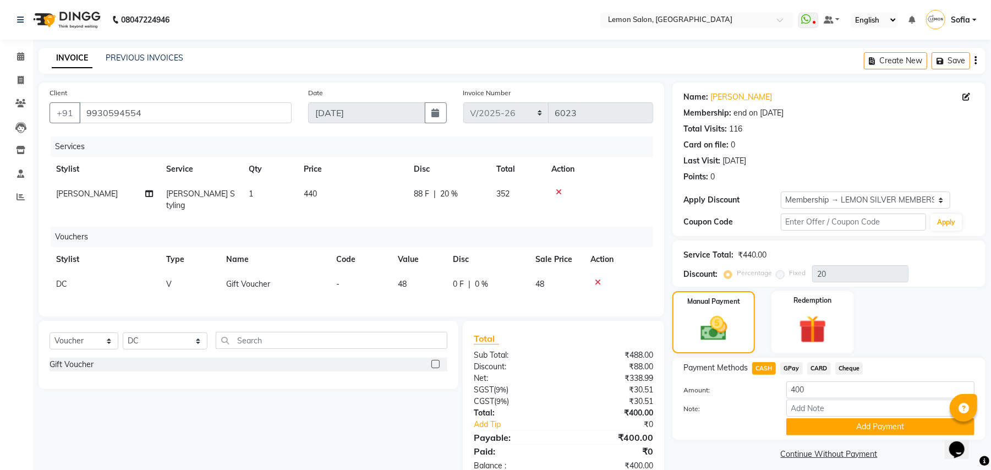
scroll to position [29, 0]
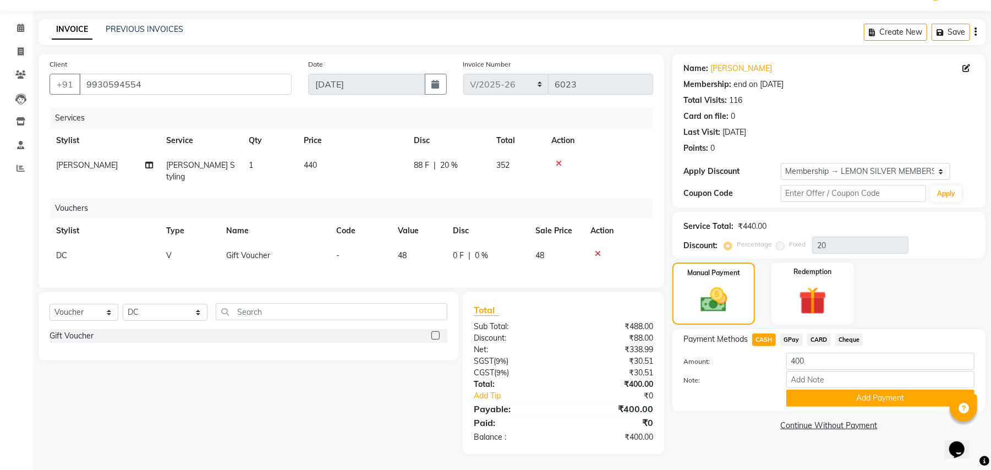
click at [786, 341] on span "GPay" at bounding box center [791, 339] width 23 height 13
click at [766, 337] on span "CASH" at bounding box center [764, 339] width 24 height 13
drag, startPoint x: 681, startPoint y: 302, endPoint x: 800, endPoint y: 288, distance: 119.6
click at [696, 298] on div "Manual Payment" at bounding box center [713, 293] width 83 height 62
click at [800, 288] on img at bounding box center [812, 301] width 47 height 36
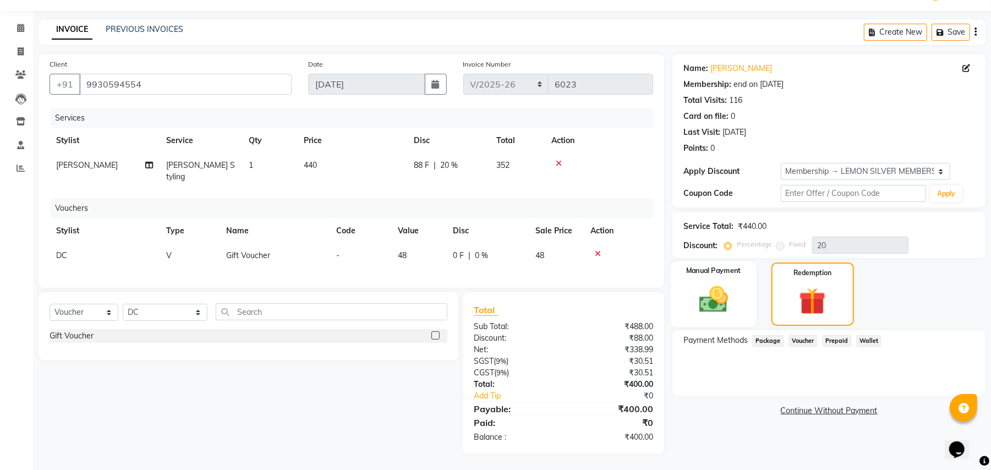
click at [716, 293] on img at bounding box center [713, 300] width 47 height 34
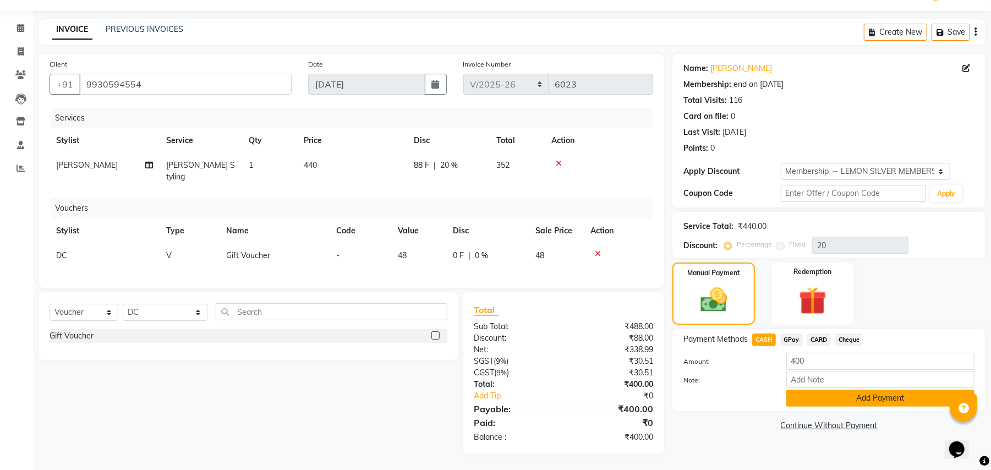
click at [823, 399] on button "Add Payment" at bounding box center [880, 397] width 188 height 17
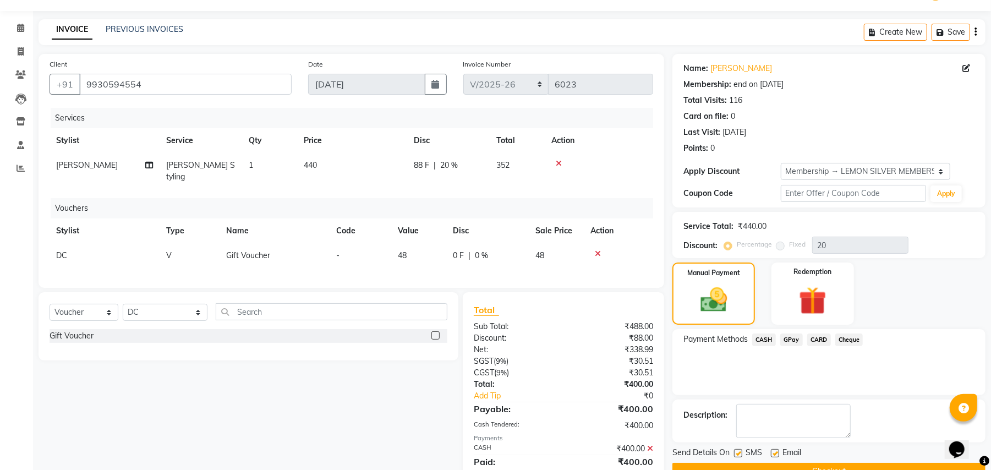
scroll to position [122, 0]
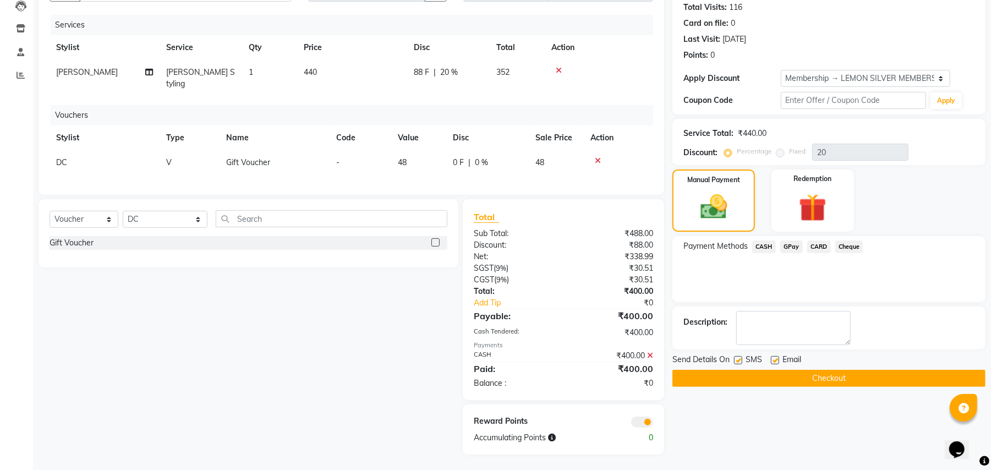
click at [734, 361] on label at bounding box center [738, 360] width 8 height 8
click at [734, 361] on input "checkbox" at bounding box center [737, 360] width 7 height 7
checkbox input "false"
click at [776, 362] on label at bounding box center [775, 360] width 8 height 8
click at [776, 362] on input "checkbox" at bounding box center [774, 360] width 7 height 7
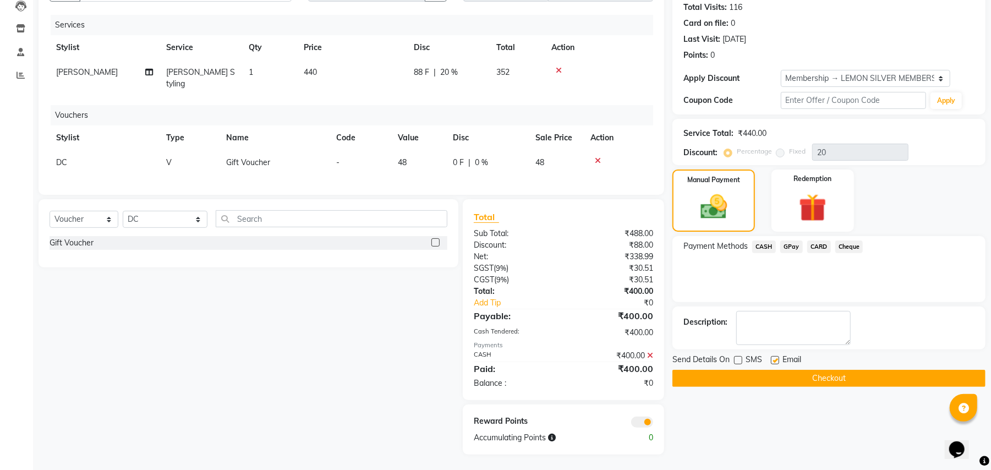
checkbox input "false"
click at [762, 381] on button "Checkout" at bounding box center [828, 378] width 313 height 17
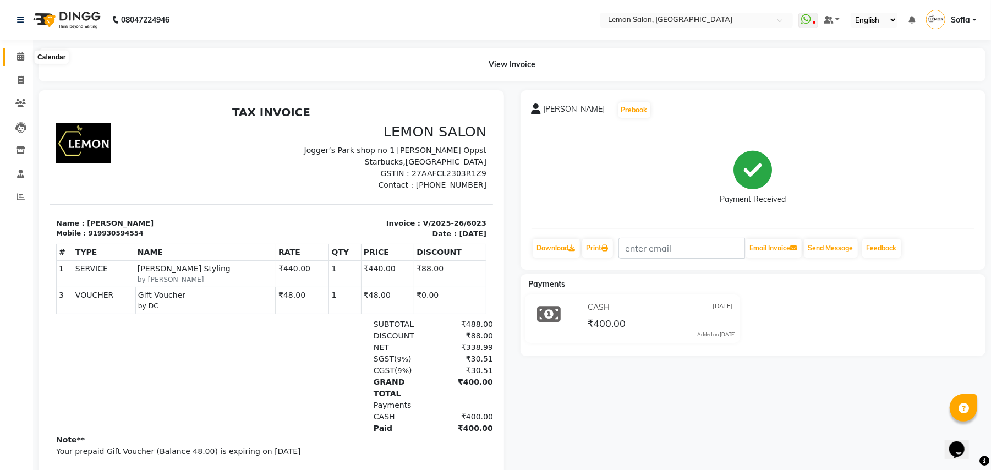
click at [21, 51] on span at bounding box center [20, 57] width 19 height 13
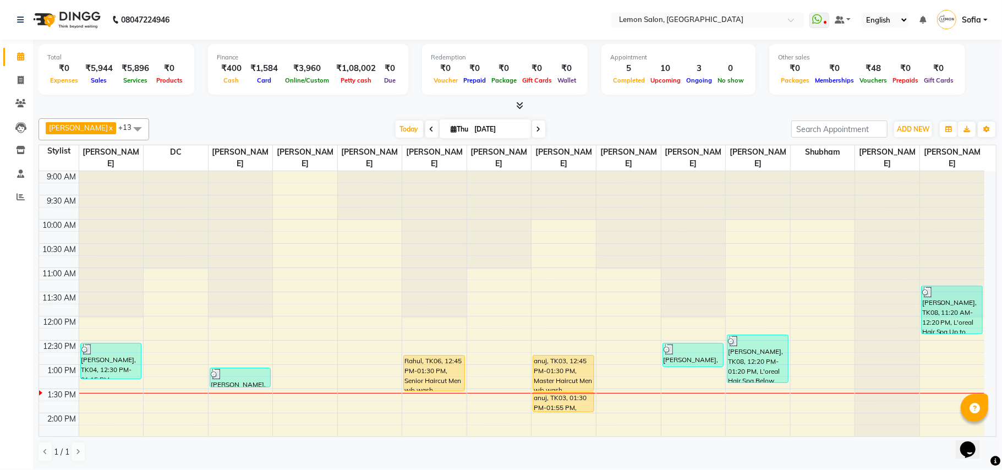
scroll to position [146, 0]
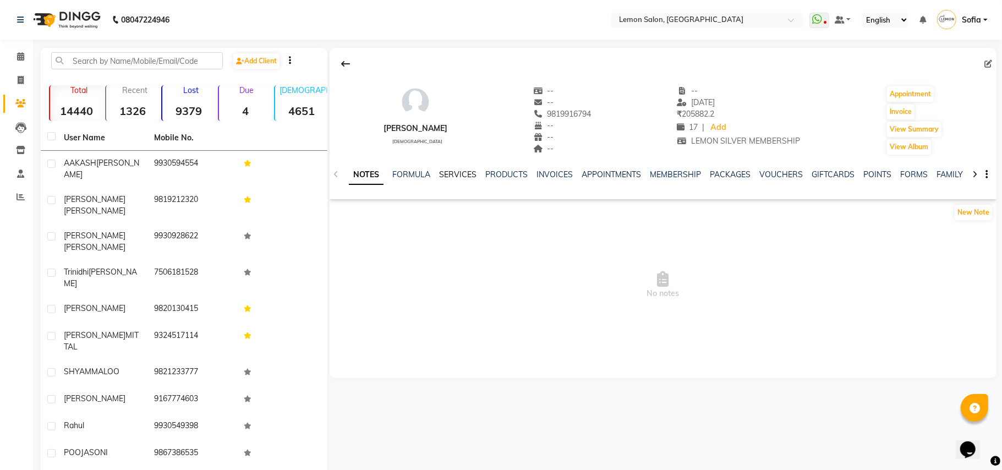
click at [469, 171] on link "SERVICES" at bounding box center [457, 174] width 37 height 10
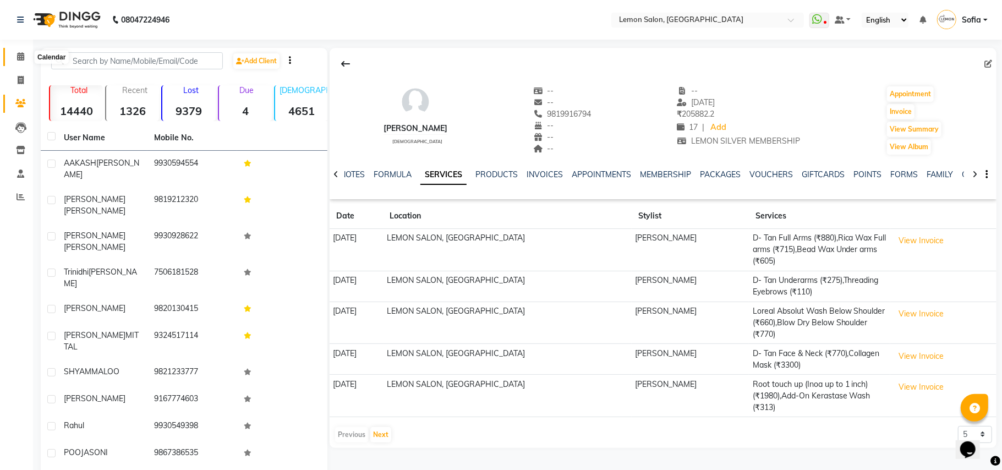
click at [24, 62] on span at bounding box center [20, 57] width 19 height 13
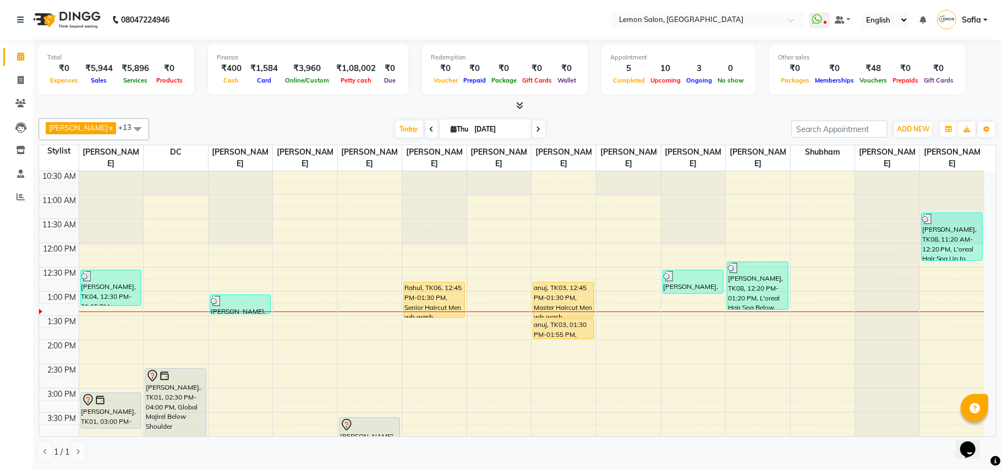
scroll to position [146, 0]
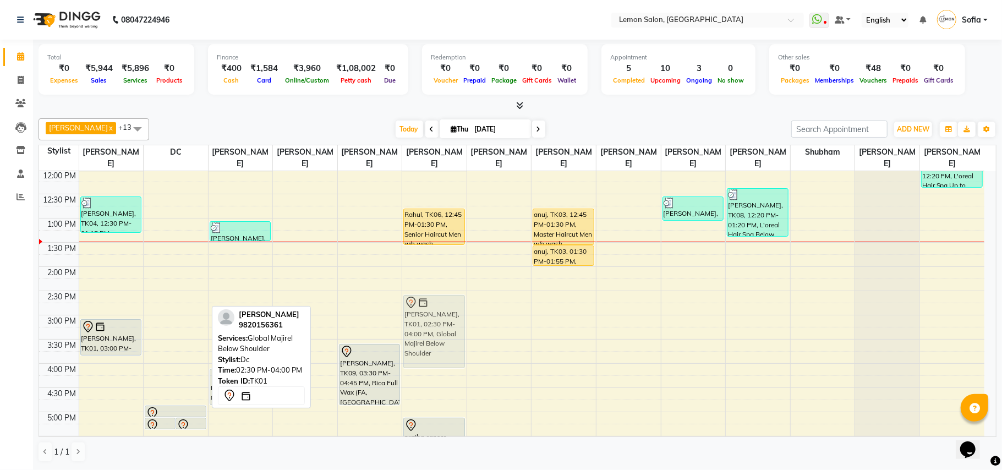
drag, startPoint x: 163, startPoint y: 317, endPoint x: 401, endPoint y: 317, distance: 237.6
click at [401, 317] on div "9:00 AM 9:30 AM 10:00 AM 10:30 AM 11:00 AM 11:30 AM 12:00 PM 12:30 PM 1:00 PM 1…" at bounding box center [511, 363] width 945 height 677
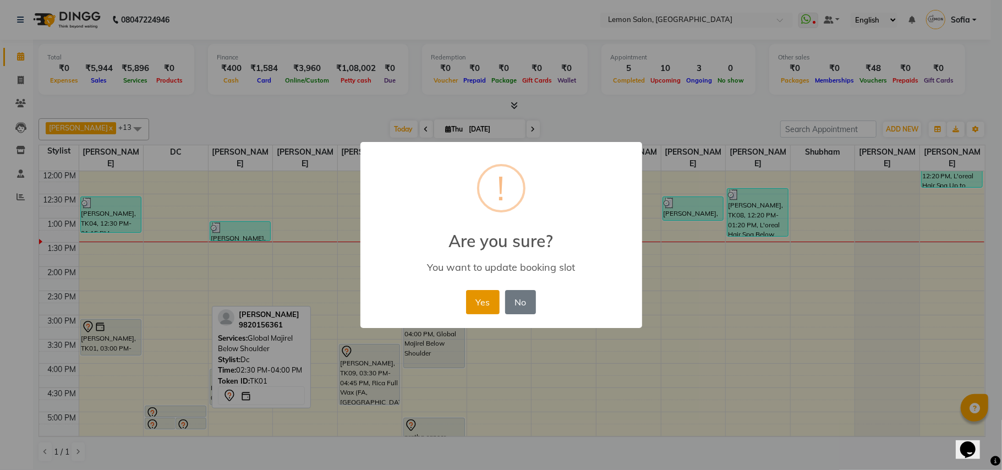
click at [477, 298] on button "Yes" at bounding box center [483, 302] width 34 height 24
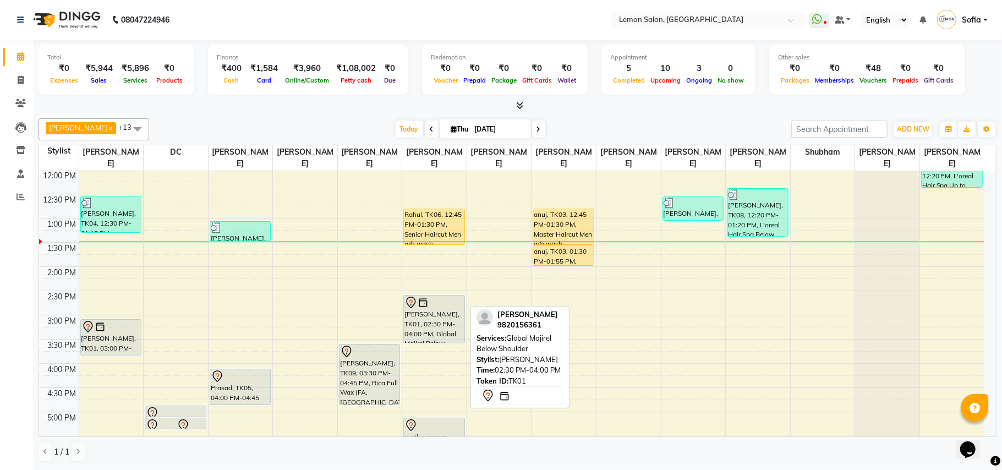
drag, startPoint x: 432, startPoint y: 367, endPoint x: 434, endPoint y: 338, distance: 29.7
click at [434, 338] on div "Rahul, TK06, 12:45 PM-01:30 PM, Senior Haircut Men w/o wash [PERSON_NAME], TK01…" at bounding box center [434, 363] width 64 height 677
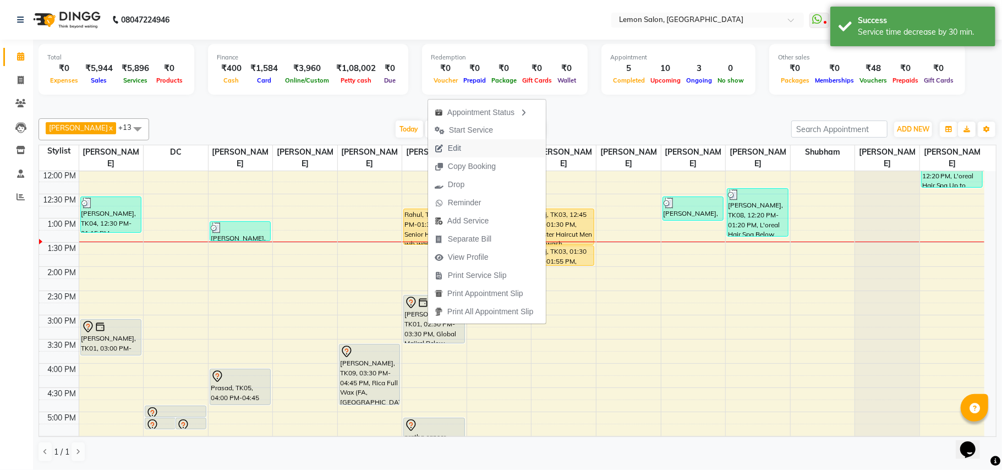
click at [449, 152] on span "Edit" at bounding box center [454, 148] width 13 height 12
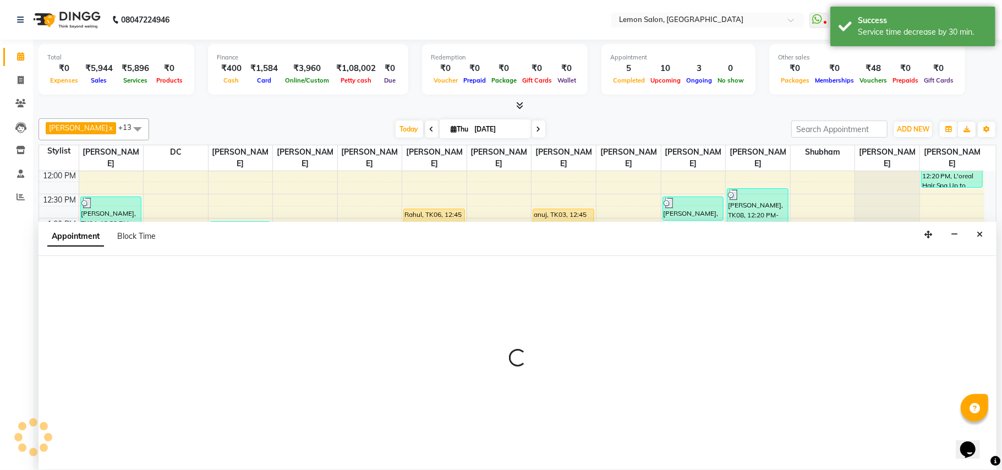
select select "tentative"
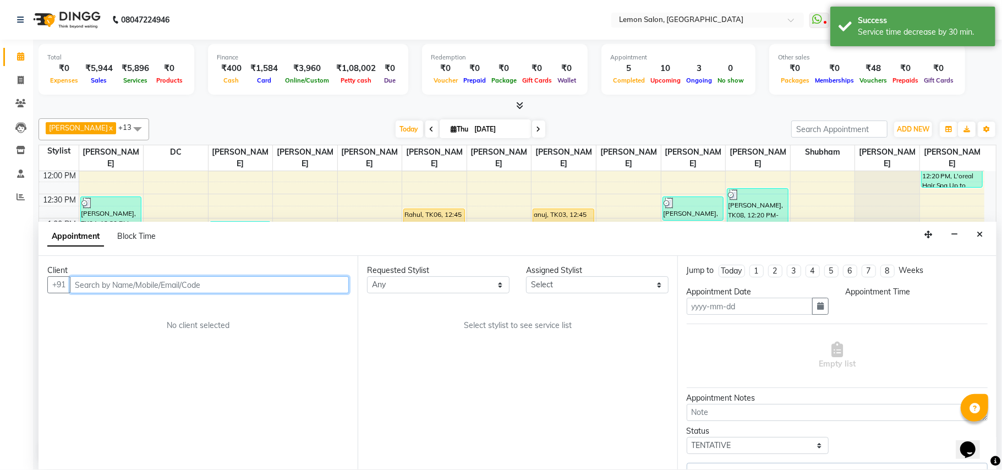
type input "[DATE]"
select select "7468"
select select "870"
select select "281"
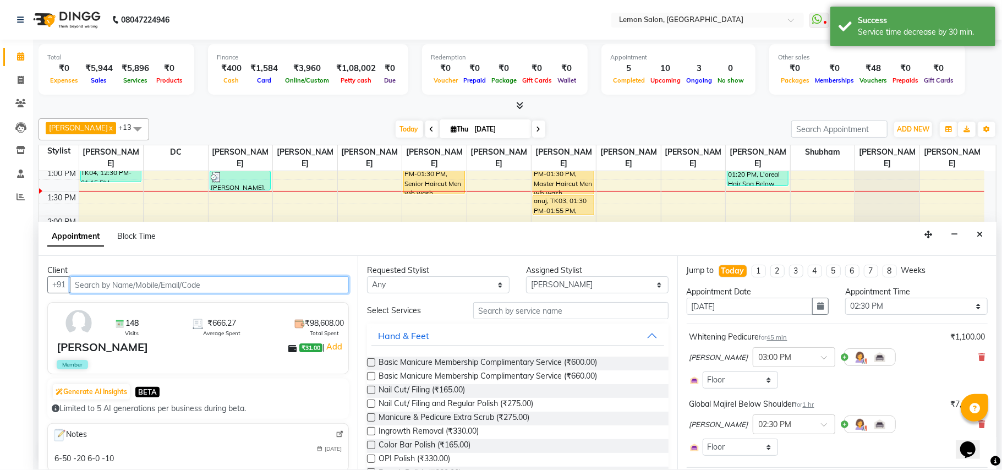
scroll to position [73, 0]
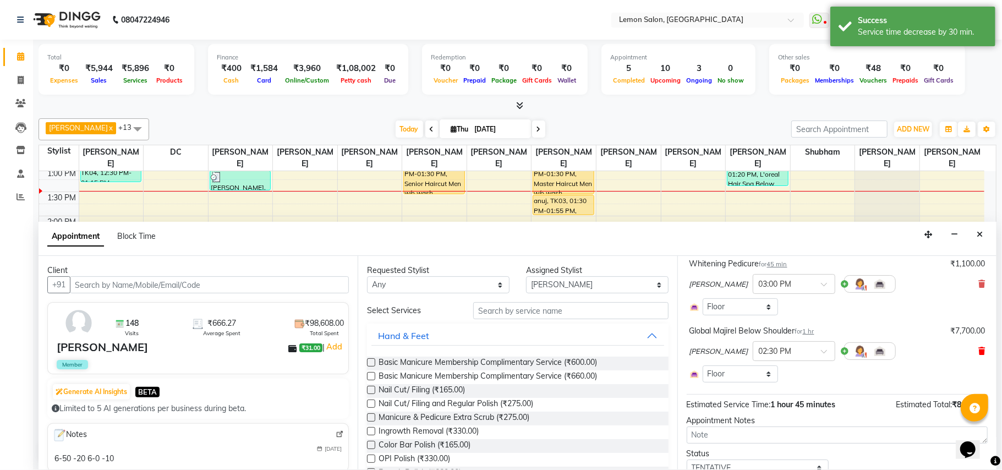
click at [978, 353] on icon at bounding box center [981, 351] width 7 height 8
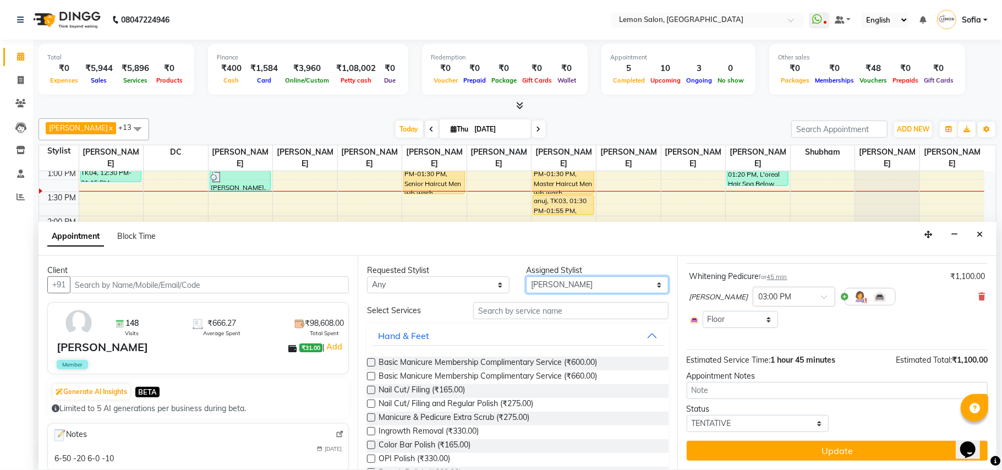
click at [575, 284] on select "Select Aalam Saifi Abhishek Shelar Ansar Ahmed Archana Muke Ashish Sharma Ayesh…" at bounding box center [597, 284] width 142 height 17
select select "34429"
click at [526, 277] on select "Select Aalam Saifi Abhishek Shelar Ansar Ahmed Archana Muke Ashish Sharma Ayesh…" at bounding box center [597, 284] width 142 height 17
click at [533, 313] on input "text" at bounding box center [570, 310] width 195 height 17
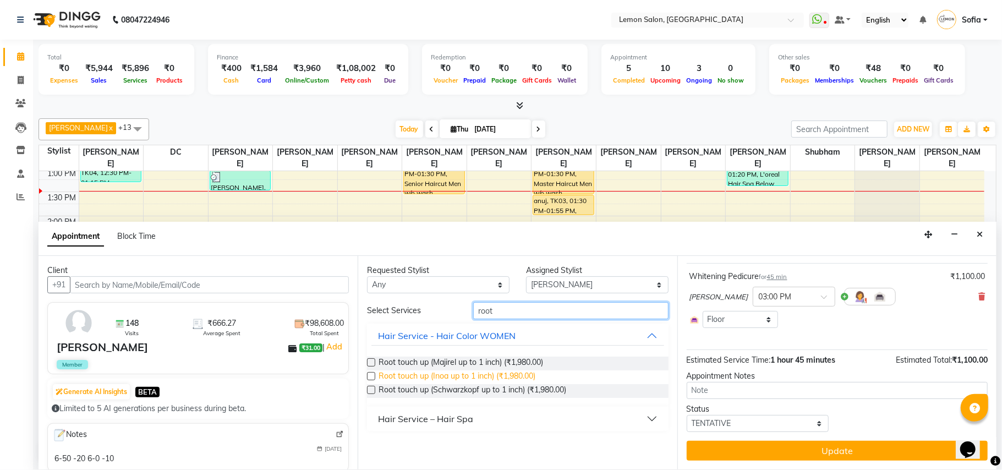
type input "root"
click at [461, 377] on span "Root touch up (Inoa up to 1 inch) (₹1,980.00)" at bounding box center [456, 377] width 157 height 14
checkbox input "false"
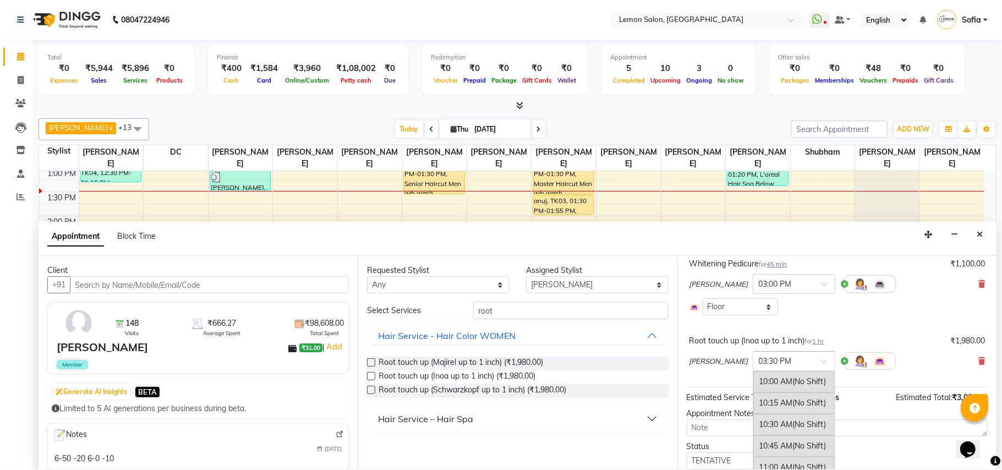
click at [759, 361] on input "text" at bounding box center [783, 360] width 48 height 12
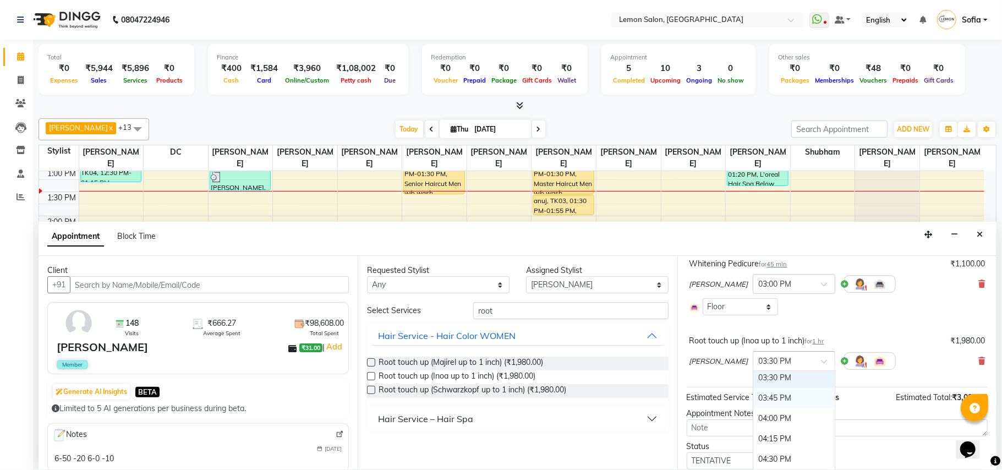
scroll to position [390, 0]
click at [753, 376] on div "02:30 PM" at bounding box center [793, 369] width 81 height 20
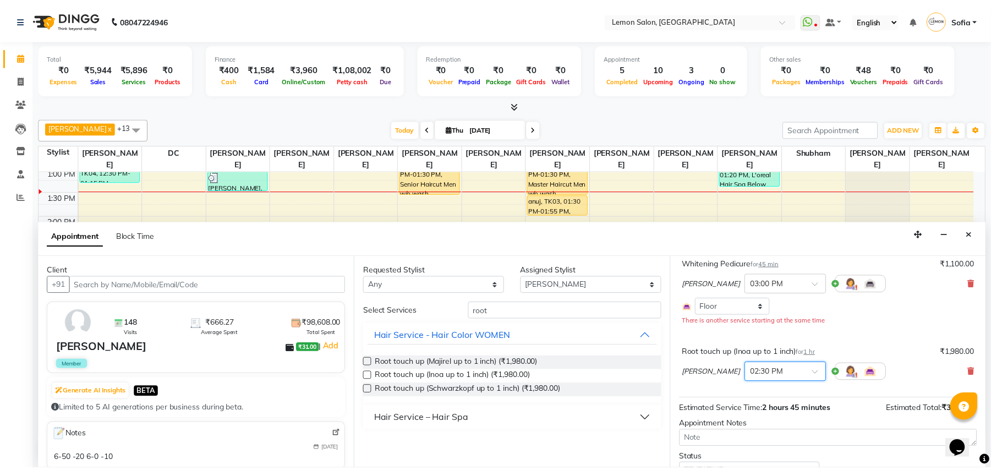
scroll to position [124, 0]
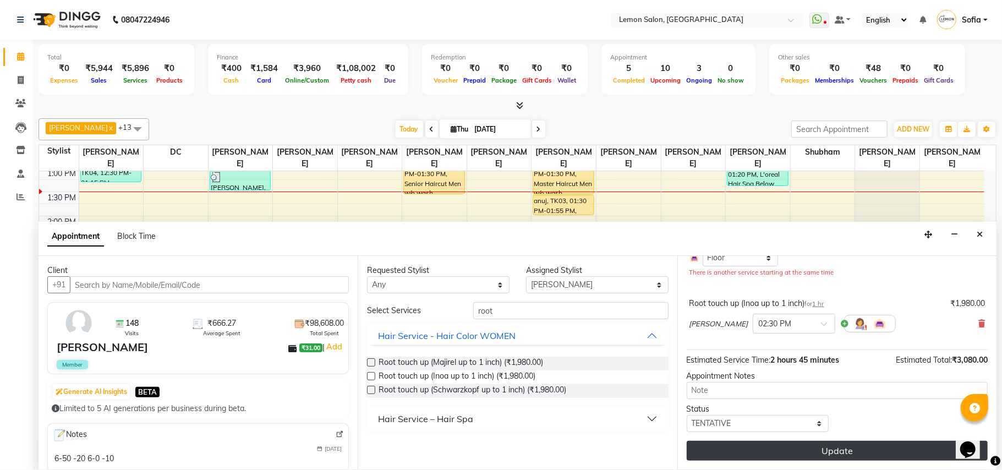
click at [839, 446] on button "Update" at bounding box center [836, 451] width 301 height 20
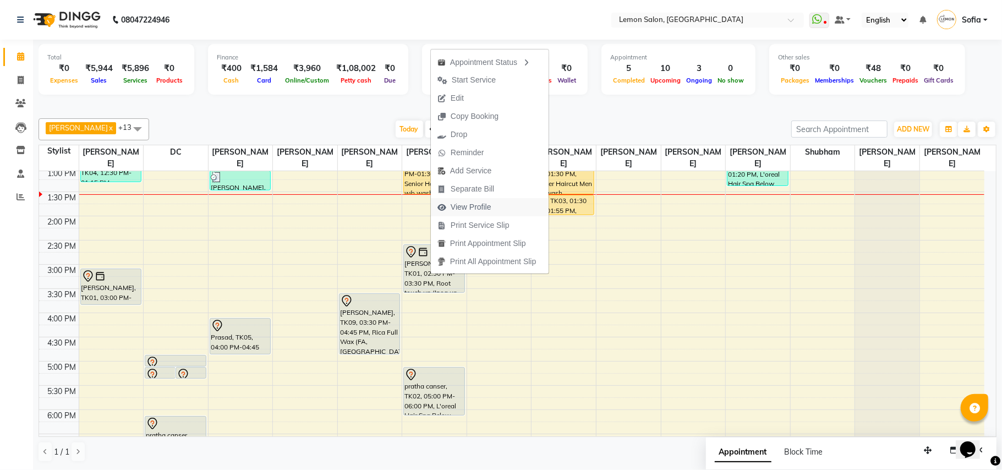
drag, startPoint x: 430, startPoint y: 274, endPoint x: 469, endPoint y: 208, distance: 76.4
click at [469, 208] on span "View Profile" at bounding box center [470, 207] width 41 height 12
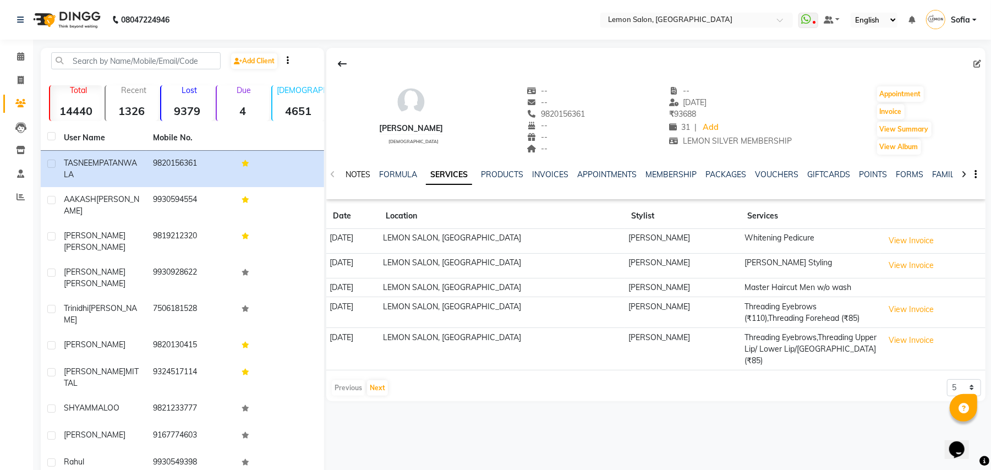
click at [364, 177] on link "NOTES" at bounding box center [357, 174] width 25 height 10
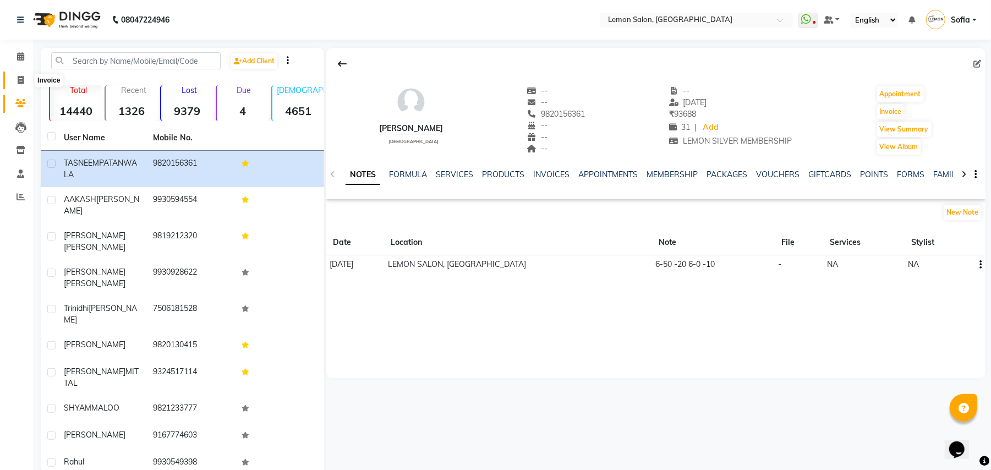
click at [20, 75] on span at bounding box center [20, 80] width 19 height 13
select select "551"
select select "service"
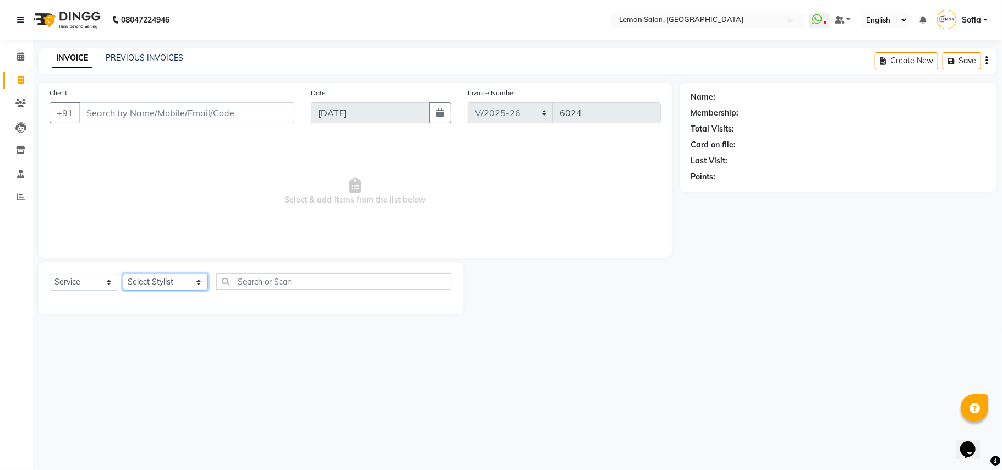
click at [168, 284] on select "Select Stylist Aalam [PERSON_NAME] [PERSON_NAME] [PERSON_NAME] [PERSON_NAME] [P…" at bounding box center [165, 281] width 85 height 17
select select "33180"
click at [229, 280] on input "text" at bounding box center [334, 281] width 236 height 17
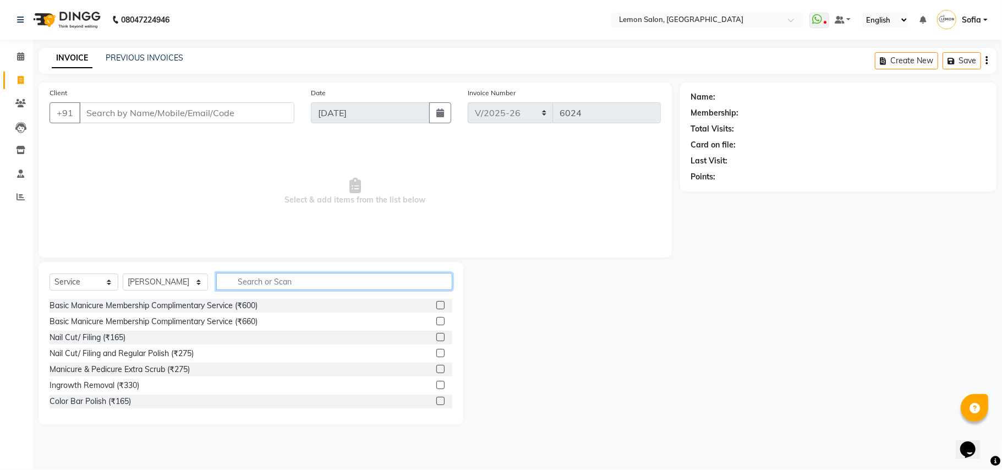
click at [229, 280] on input "text" at bounding box center [334, 281] width 236 height 17
type input "upp"
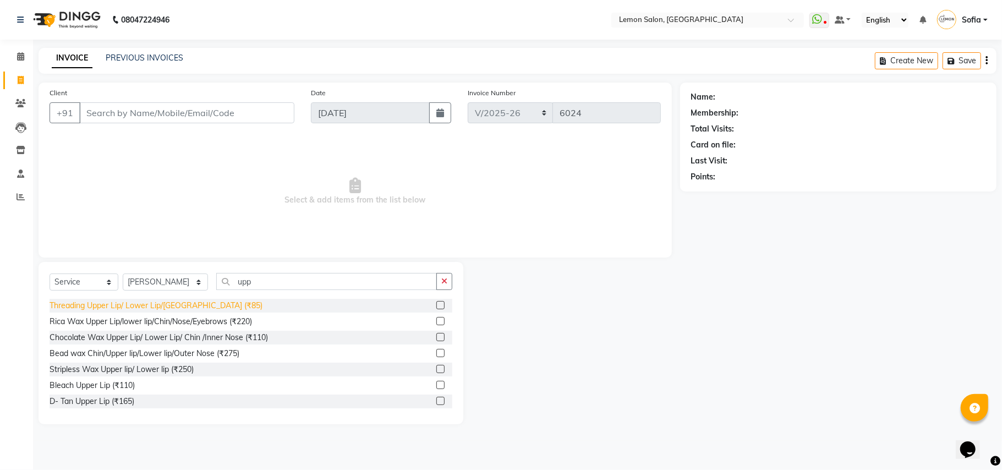
click at [153, 310] on div "Threading Upper Lip/ Lower Lip/[GEOGRAPHIC_DATA] (₹85)" at bounding box center [156, 306] width 213 height 12
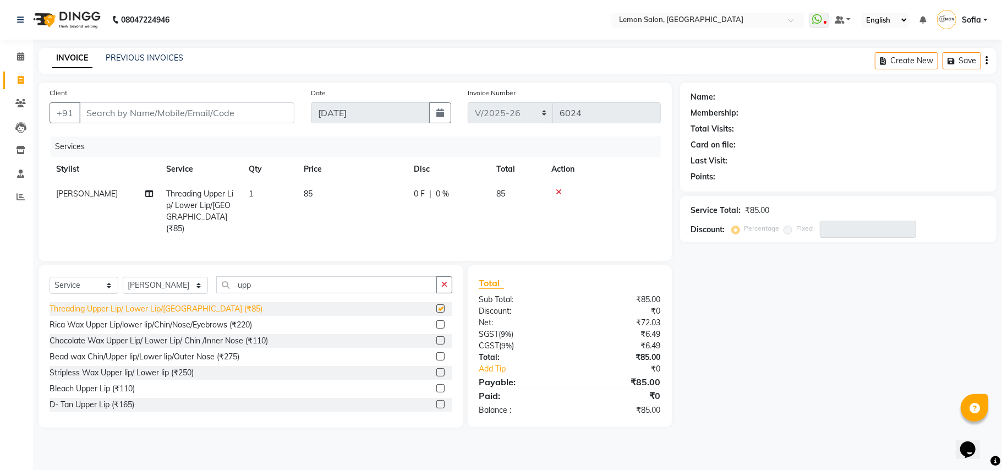
checkbox input "false"
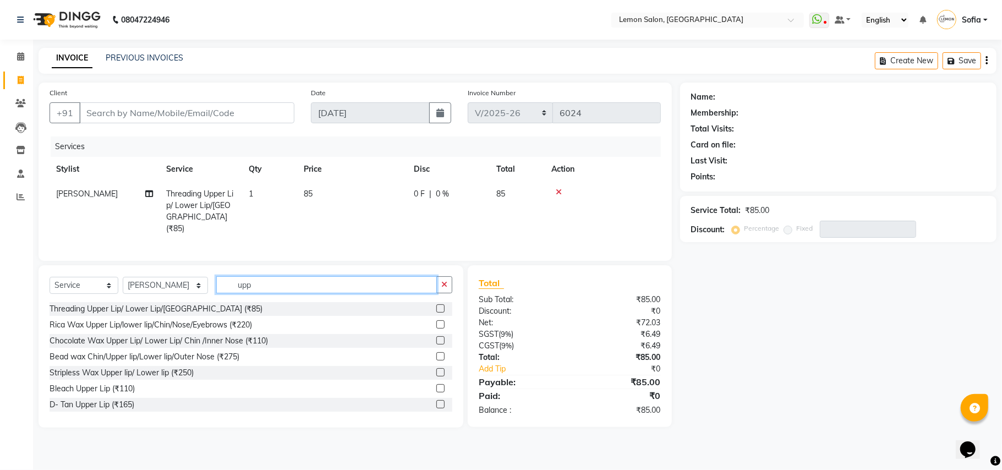
click at [235, 289] on input "upp" at bounding box center [326, 284] width 221 height 17
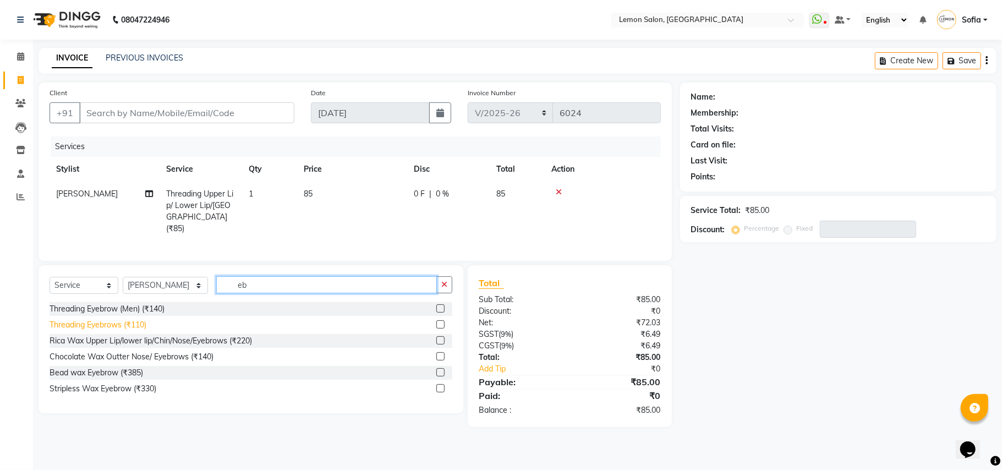
type input "eb"
click at [122, 322] on div "Threading Eyebrows (₹110)" at bounding box center [98, 325] width 97 height 12
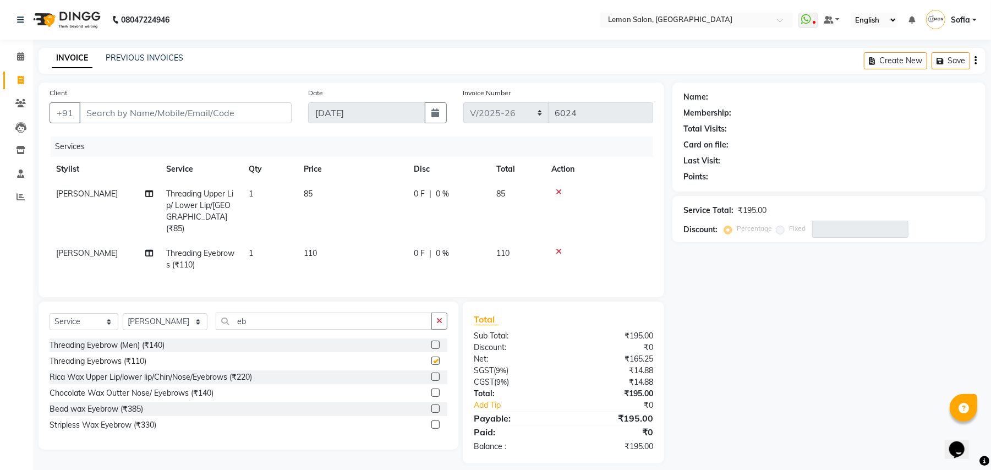
checkbox input "false"
click at [205, 104] on input "Client" at bounding box center [185, 112] width 212 height 21
type input "p"
type input "0"
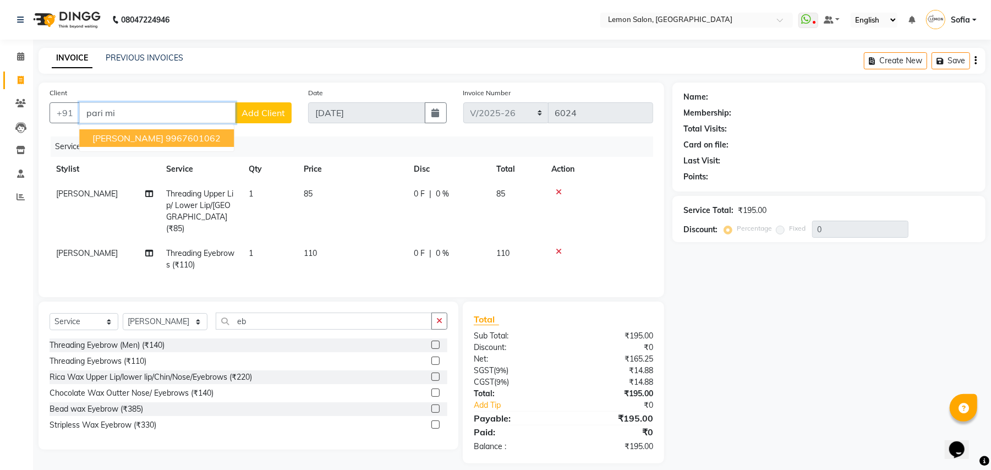
click at [95, 135] on span "Pari Mirza" at bounding box center [127, 138] width 71 height 11
type input "9967601062"
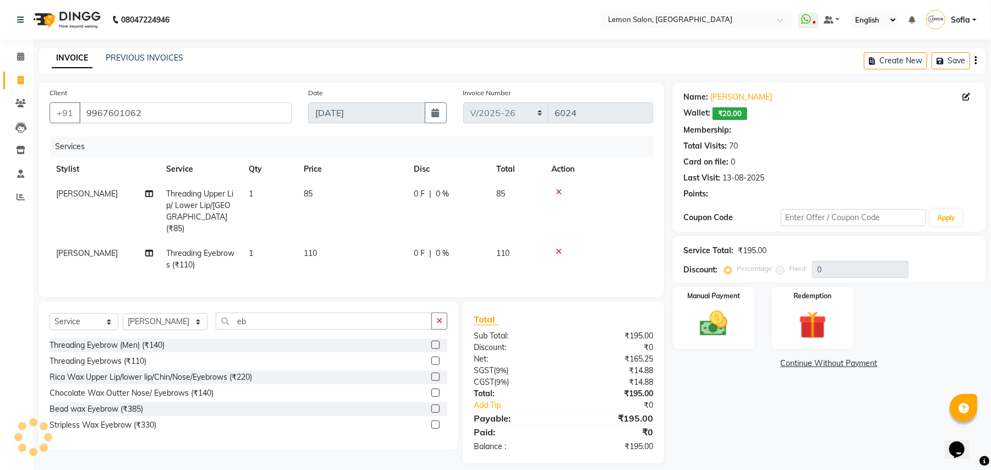
type input "20"
select select "1: Object"
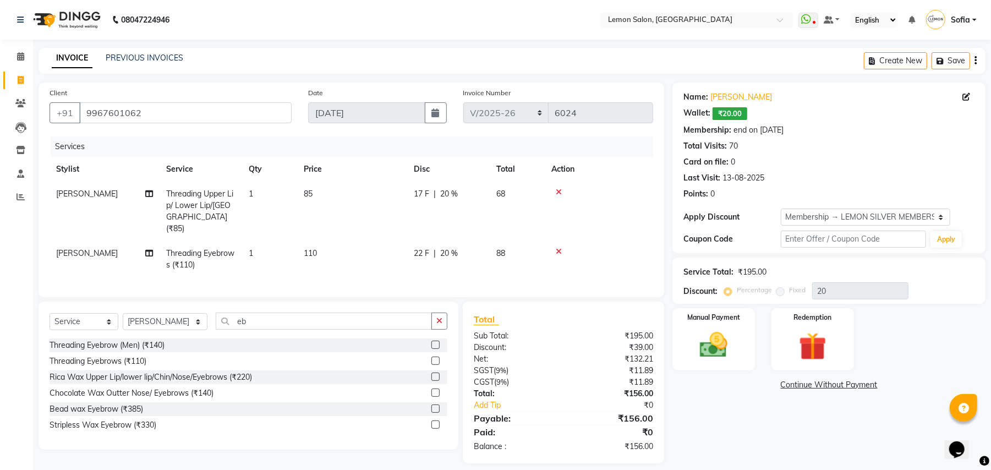
click at [189, 201] on span "Threading Upper Lip/ Lower Lip/[GEOGRAPHIC_DATA] (₹85)" at bounding box center [199, 211] width 67 height 45
select select "33180"
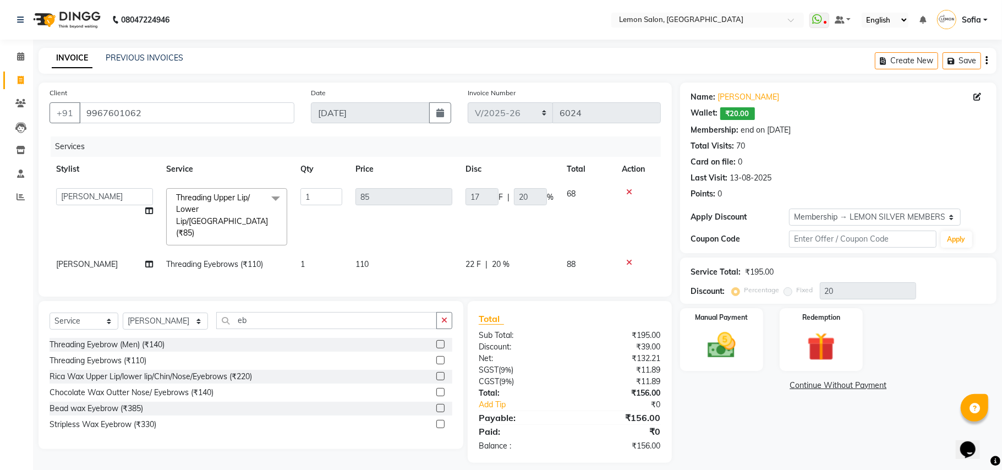
click at [189, 210] on span "Threading Upper Lip/ Lower Lip/[GEOGRAPHIC_DATA] (₹85)" at bounding box center [222, 215] width 92 height 45
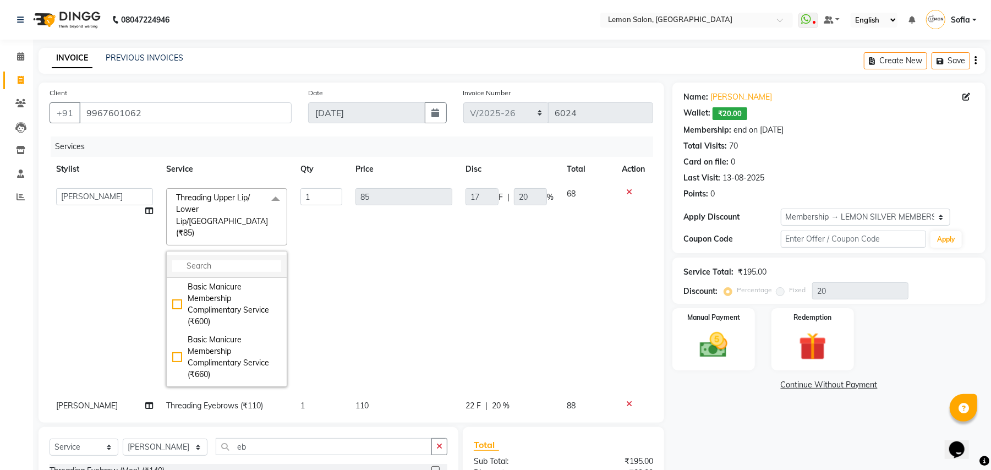
click at [199, 260] on input "multiselect-search" at bounding box center [226, 266] width 109 height 12
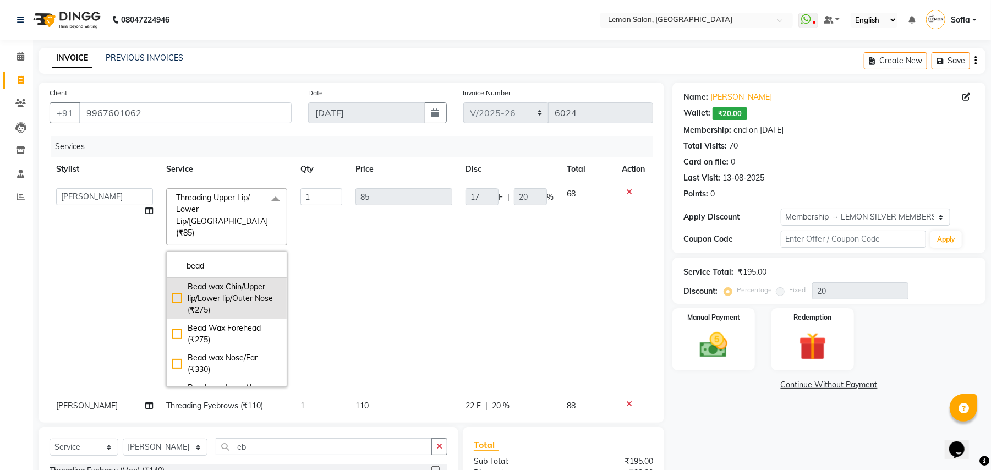
type input "bead"
click at [211, 281] on div "Bead wax Chin/Upper lip/Lower lip/Outer Nose (₹275)" at bounding box center [226, 298] width 109 height 35
checkbox input "true"
type input "275"
type input "55"
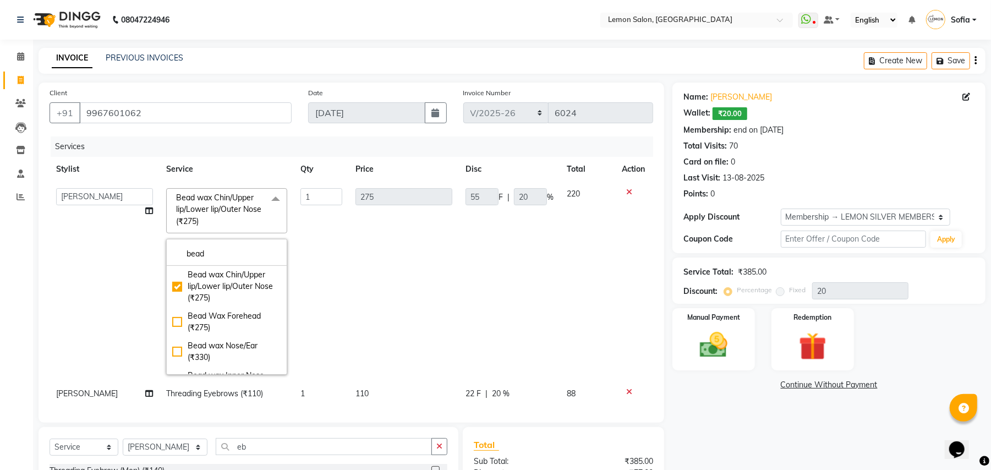
click at [397, 284] on td "275" at bounding box center [404, 282] width 110 height 200
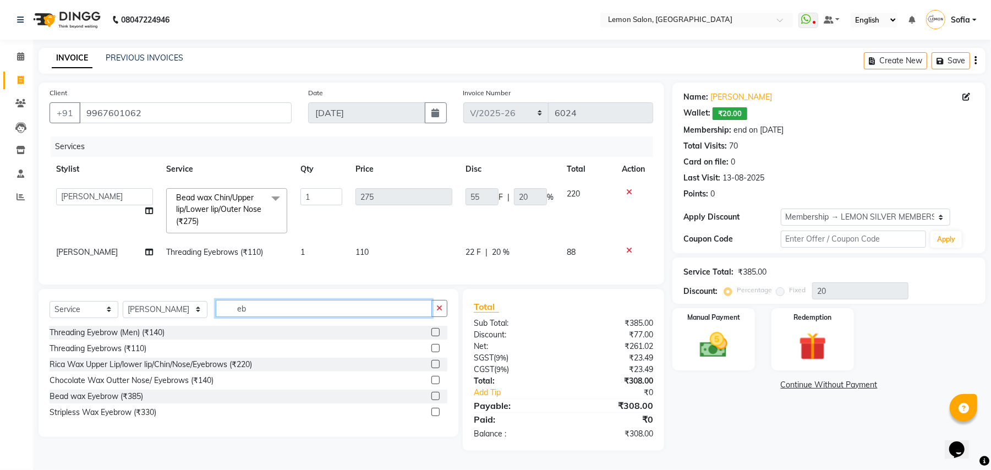
click at [254, 317] on input "eb" at bounding box center [324, 308] width 216 height 17
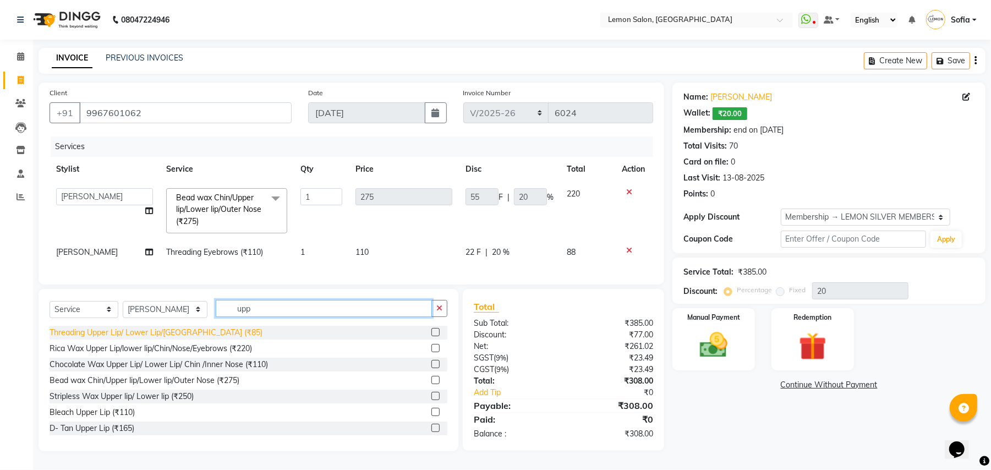
type input "upp"
click at [193, 338] on div "Threading Upper Lip/ Lower Lip/[GEOGRAPHIC_DATA] (₹85)" at bounding box center [156, 333] width 213 height 12
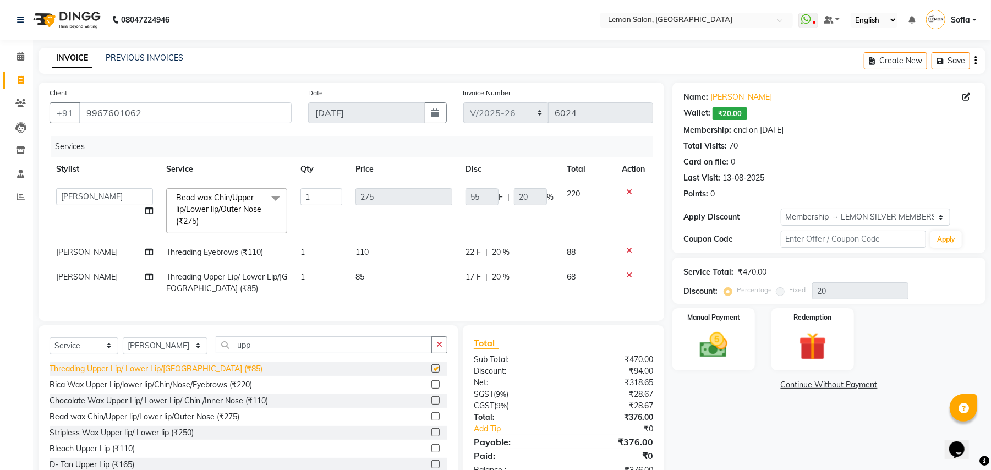
checkbox input "false"
click at [319, 194] on input "1" at bounding box center [321, 196] width 42 height 17
click at [319, 193] on input "1" at bounding box center [321, 196] width 42 height 17
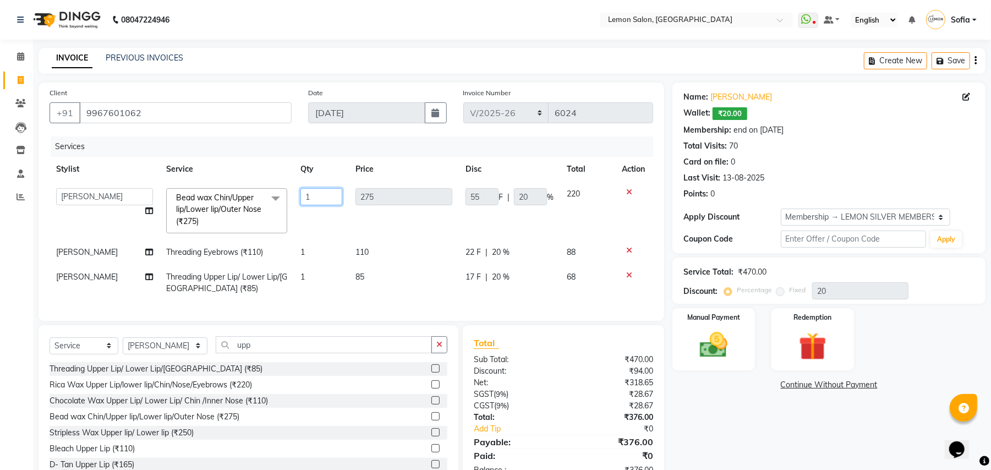
type input "2"
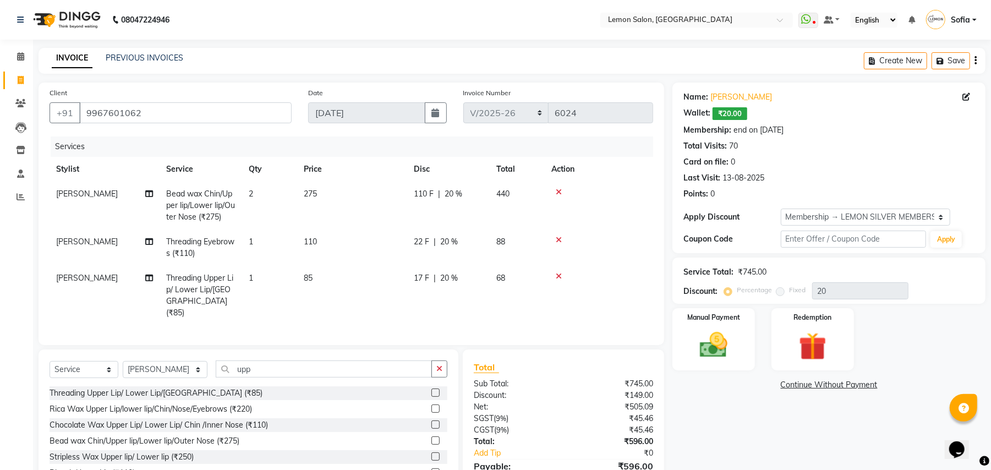
scroll to position [58, 0]
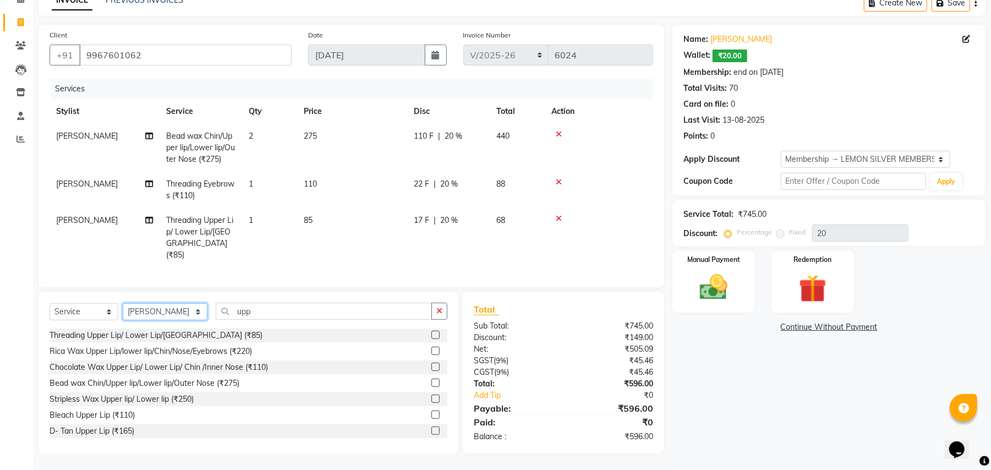
click at [165, 313] on select "Select Stylist Aalam Saifi Abhishek Shelar Ansar Ahmed Archana Muke Archana Raj…" at bounding box center [165, 311] width 85 height 17
click at [697, 298] on img at bounding box center [713, 288] width 47 height 34
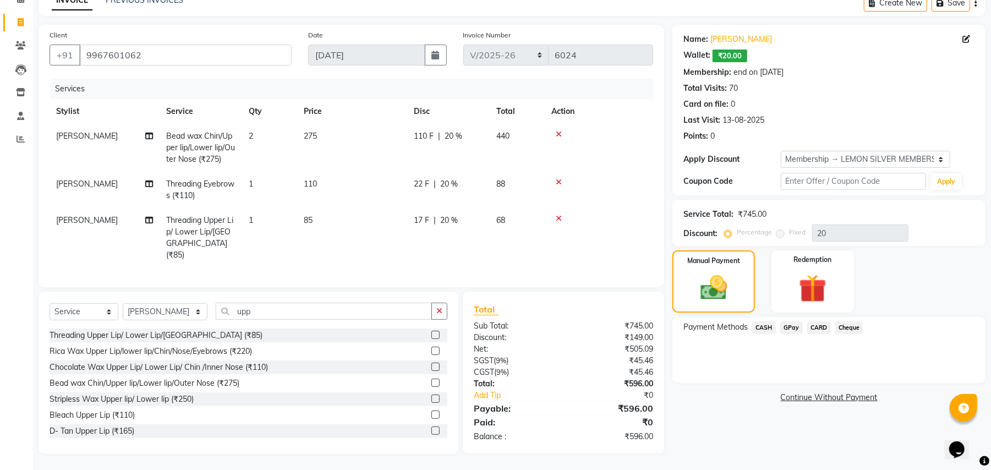
click at [790, 328] on span "GPay" at bounding box center [791, 327] width 23 height 13
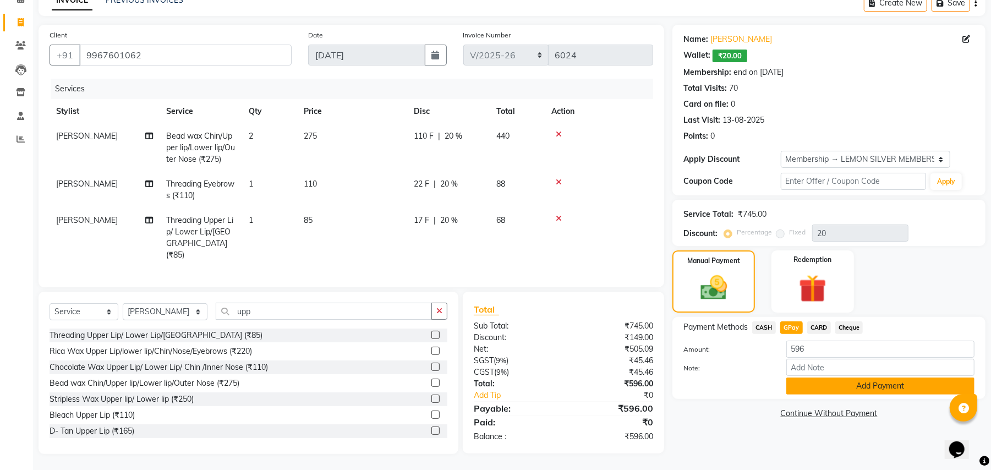
click at [904, 382] on button "Add Payment" at bounding box center [880, 385] width 188 height 17
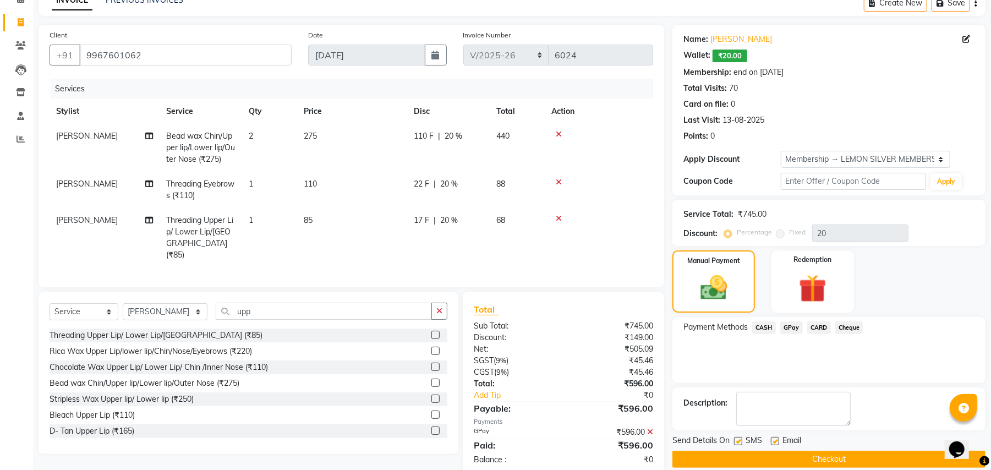
scroll to position [134, 0]
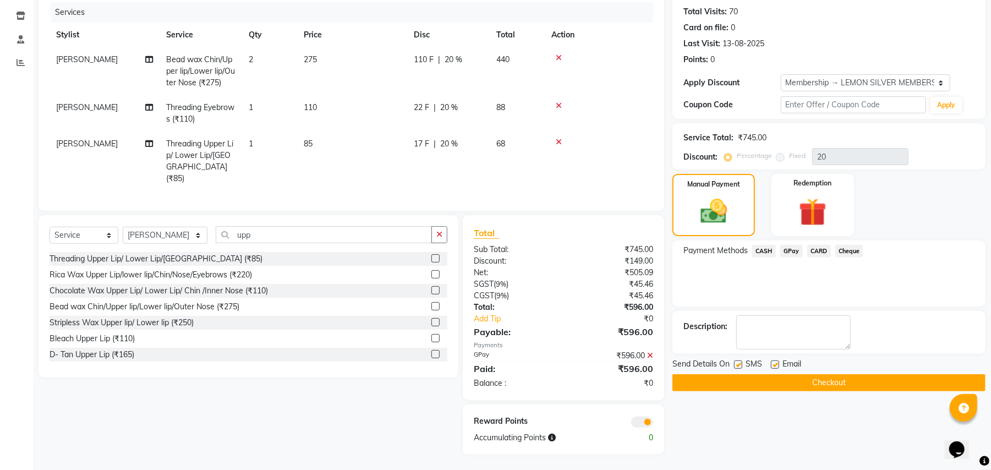
click at [859, 381] on button "Checkout" at bounding box center [828, 382] width 313 height 17
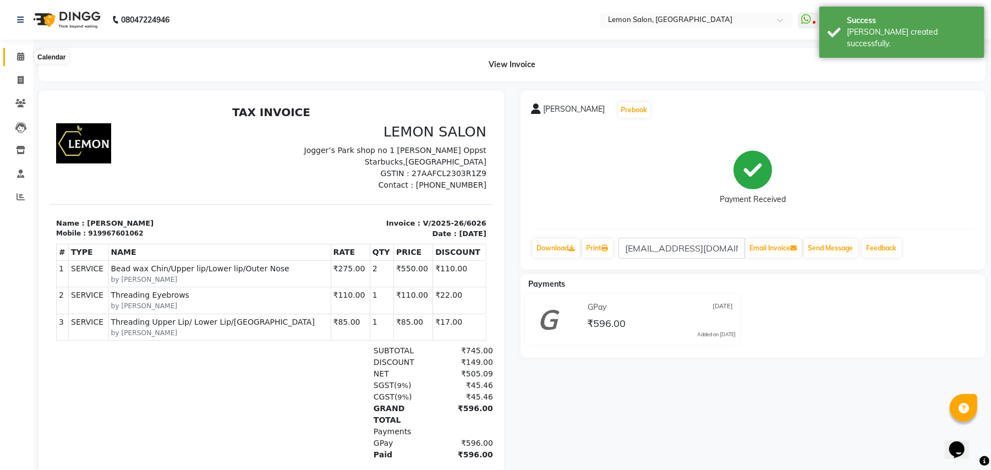
click at [12, 53] on span at bounding box center [20, 57] width 19 height 13
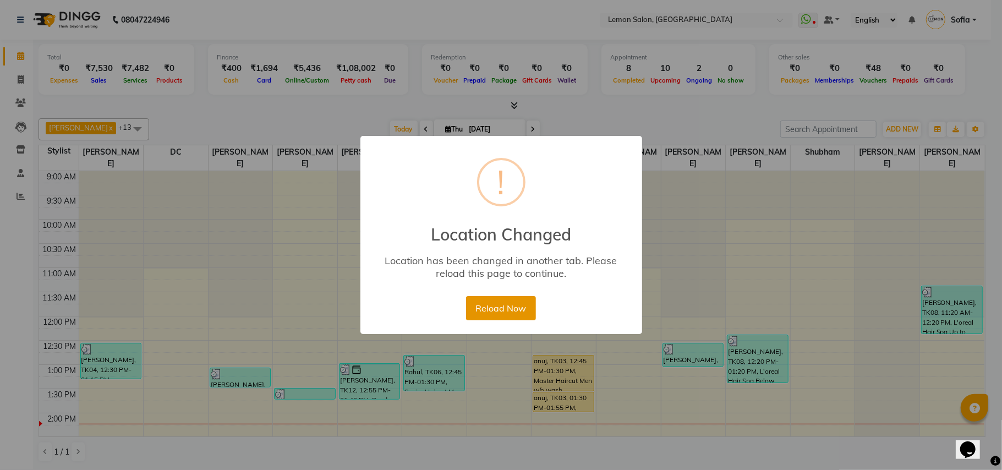
click at [498, 311] on button "Reload Now" at bounding box center [501, 308] width 70 height 24
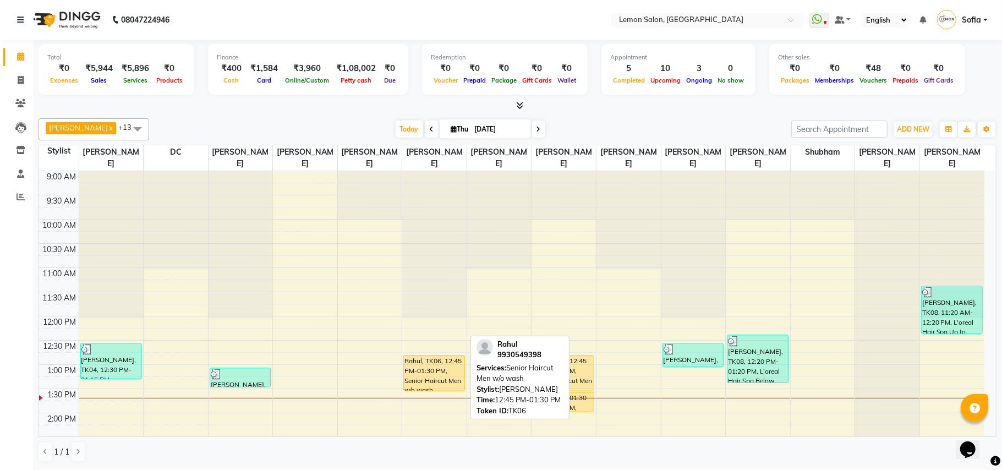
click at [425, 374] on div "Rahul, TK06, 12:45 PM-01:30 PM, Senior Haircut Men w/o wash" at bounding box center [434, 372] width 61 height 35
select select "1"
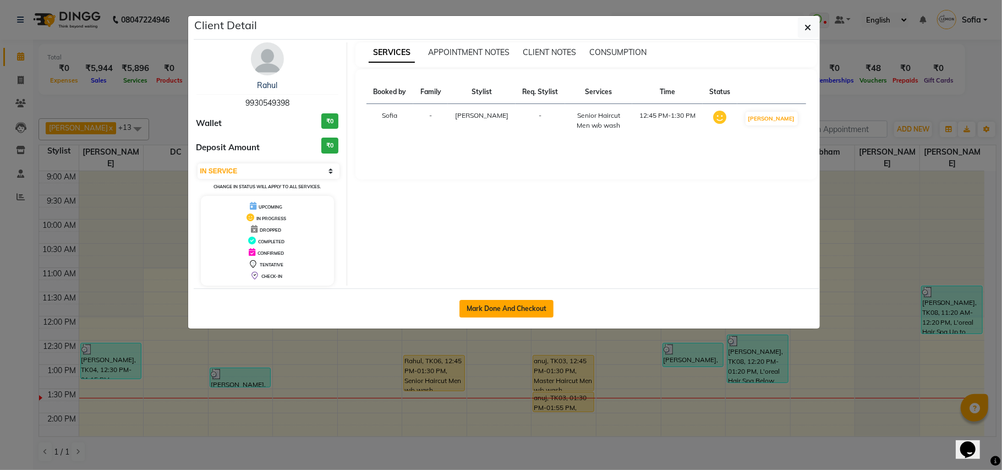
click at [521, 307] on button "Mark Done And Checkout" at bounding box center [506, 309] width 94 height 18
select select "551"
select select "service"
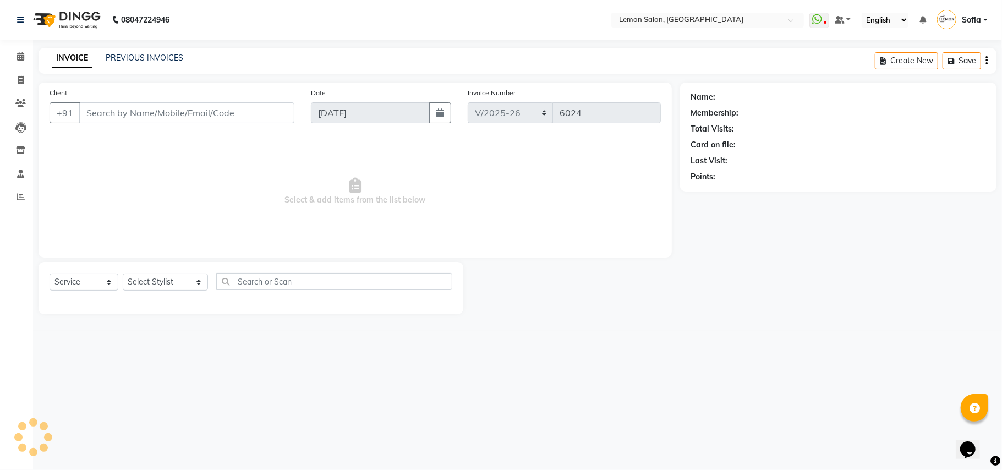
type input "9930549398"
select select "34429"
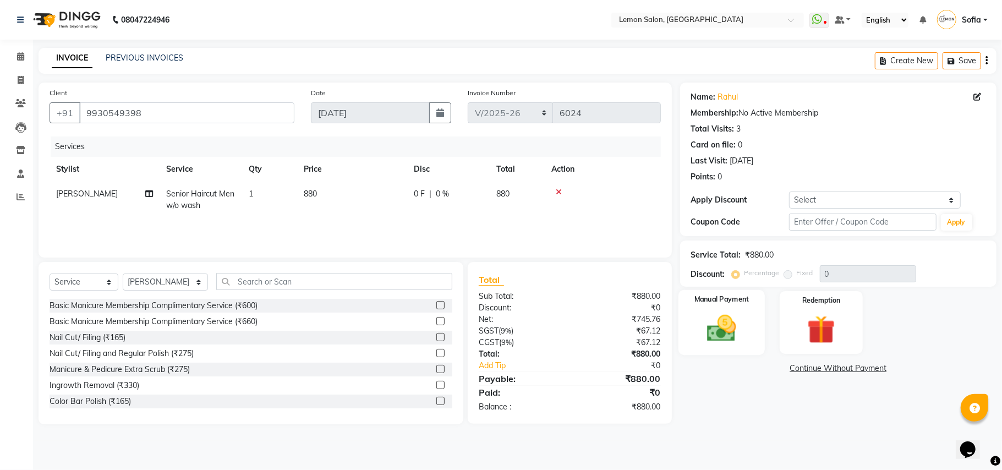
click at [727, 324] on img at bounding box center [721, 328] width 48 height 34
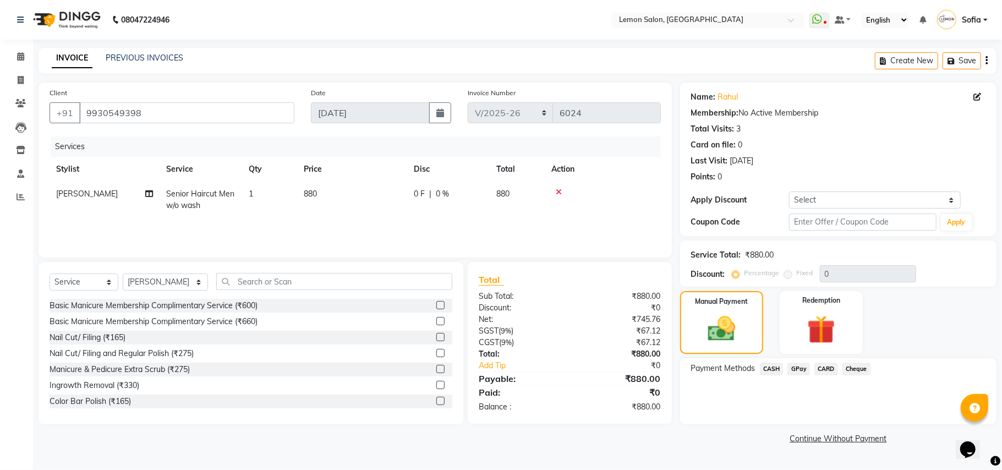
click at [795, 371] on span "GPay" at bounding box center [798, 368] width 23 height 13
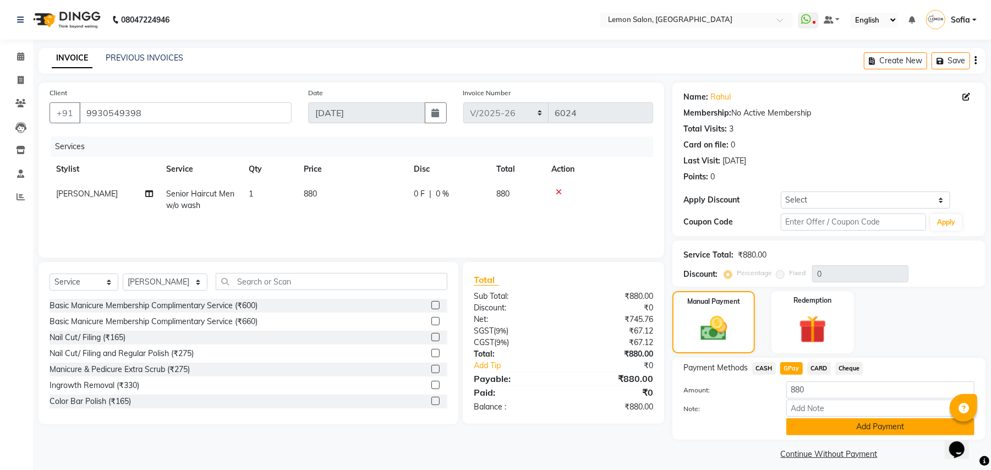
click at [801, 425] on button "Add Payment" at bounding box center [880, 426] width 188 height 17
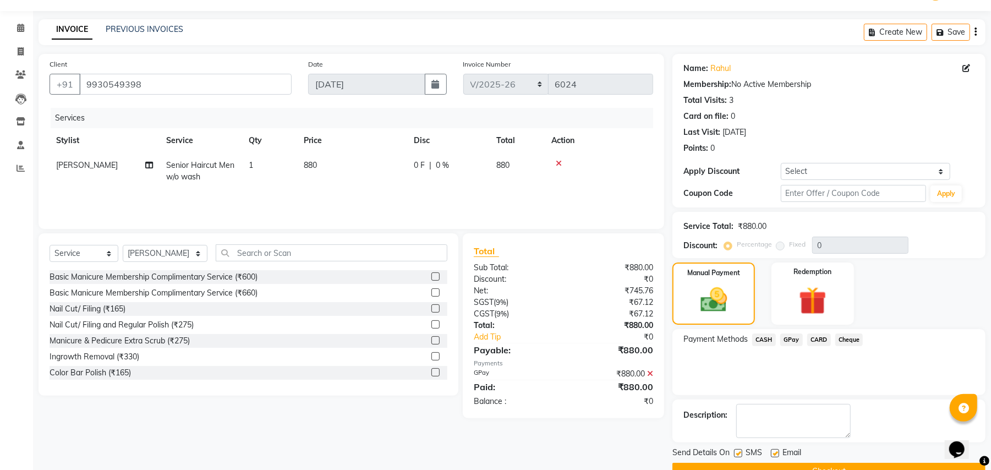
scroll to position [56, 0]
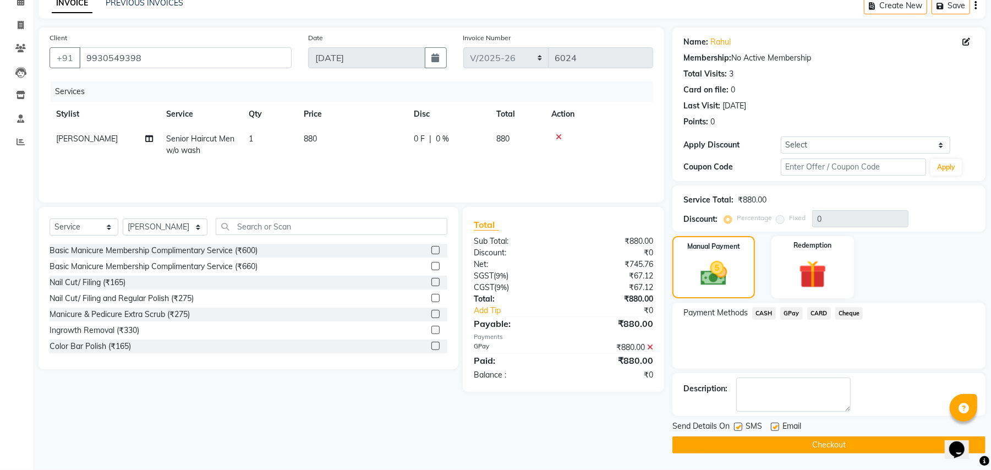
click at [800, 443] on button "Checkout" at bounding box center [828, 444] width 313 height 17
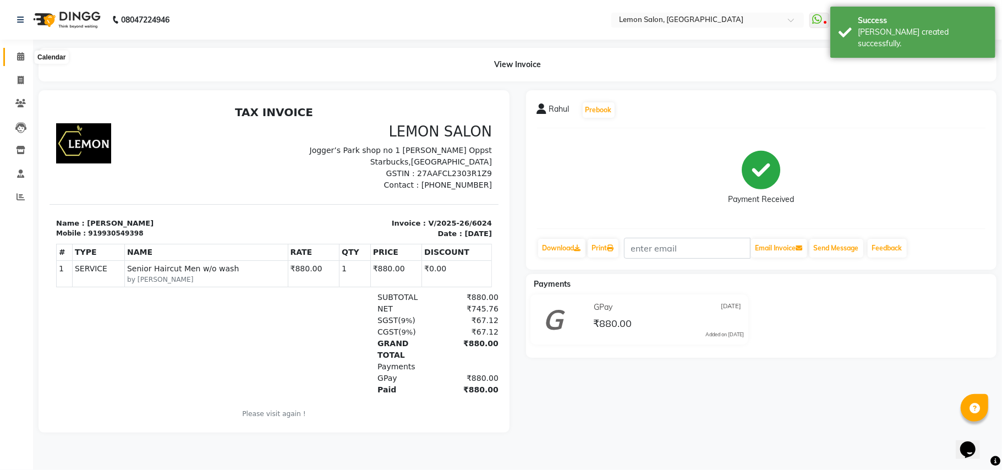
click at [15, 57] on span at bounding box center [20, 57] width 19 height 13
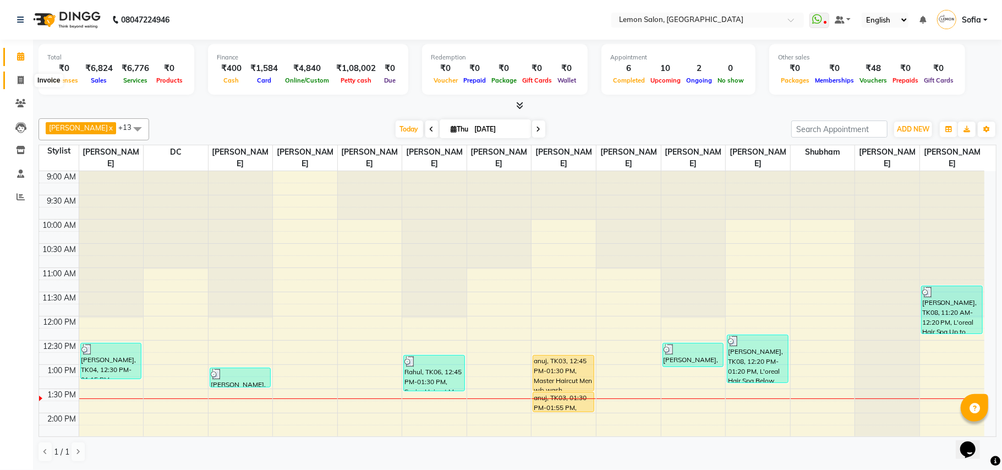
click at [23, 77] on icon at bounding box center [21, 80] width 6 height 8
select select "service"
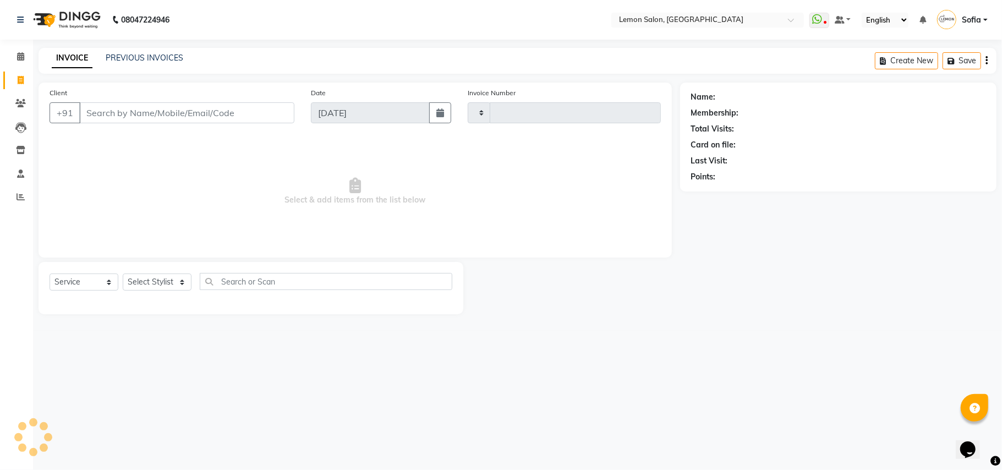
type input "6025"
select select "551"
click at [141, 278] on select "Select Stylist" at bounding box center [157, 281] width 69 height 17
click at [163, 277] on select "Select Stylist Aalam [PERSON_NAME] [PERSON_NAME] [PERSON_NAME] [PERSON_NAME] [P…" at bounding box center [165, 281] width 85 height 17
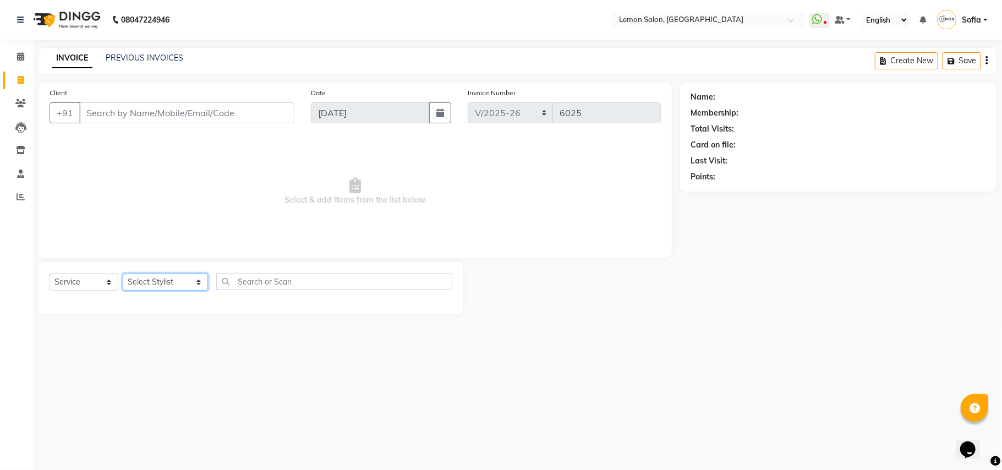
select select "20632"
click at [237, 278] on input "text" at bounding box center [334, 281] width 236 height 17
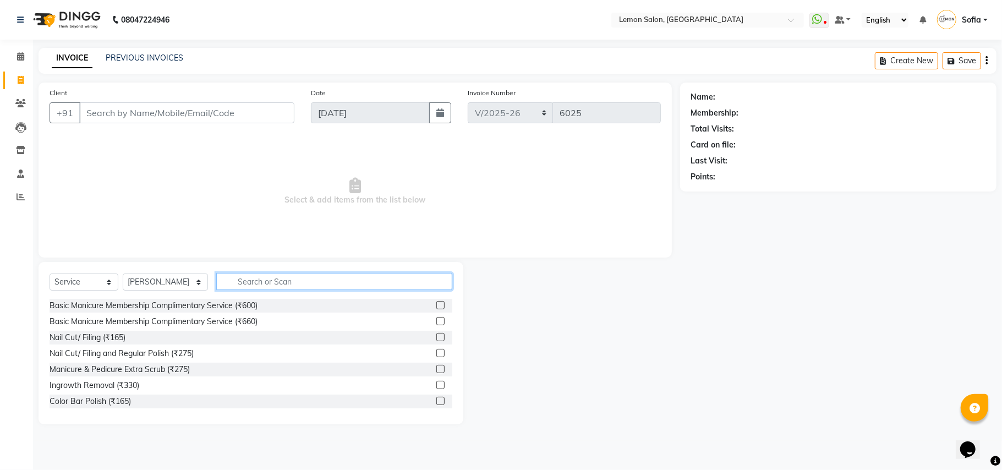
click at [242, 278] on input "text" at bounding box center [334, 281] width 236 height 17
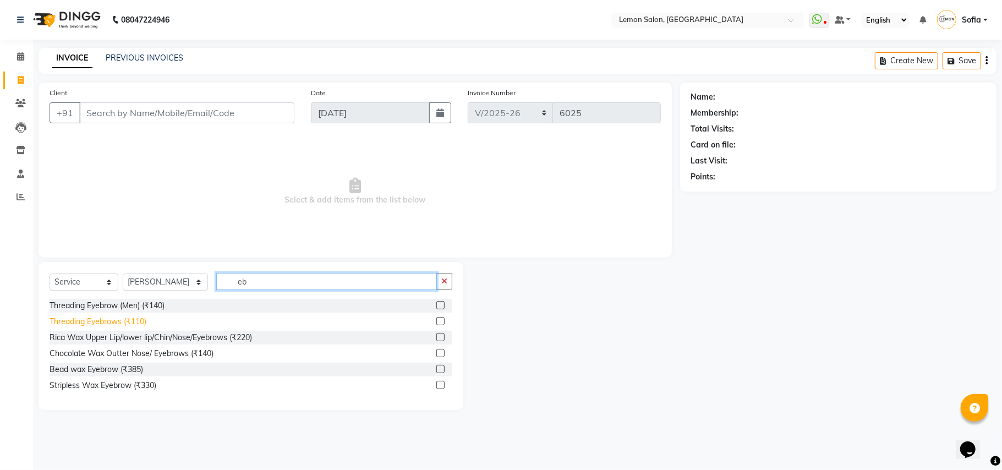
type input "eb"
click at [128, 317] on div "Threading Eyebrows (₹110)" at bounding box center [98, 322] width 97 height 12
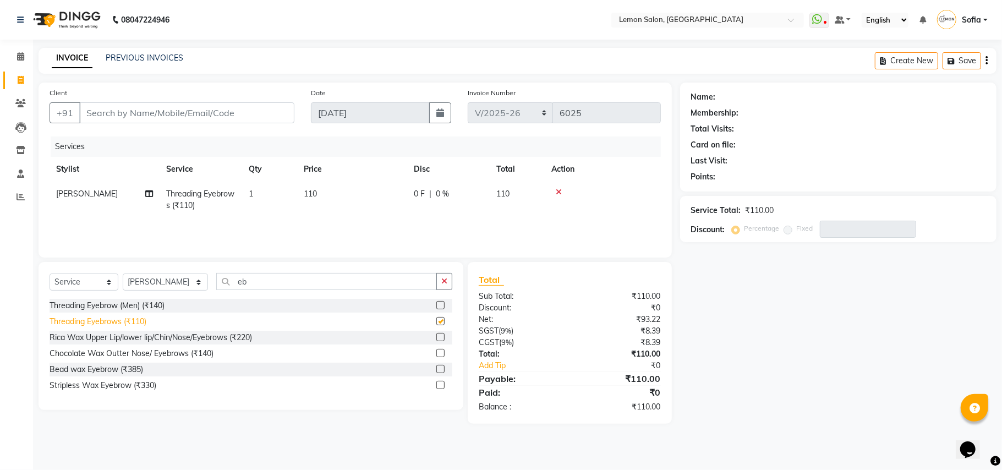
checkbox input "false"
drag, startPoint x: 163, startPoint y: 110, endPoint x: 173, endPoint y: 95, distance: 18.0
click at [163, 109] on input "Client" at bounding box center [186, 112] width 215 height 21
type input "8"
type input "0"
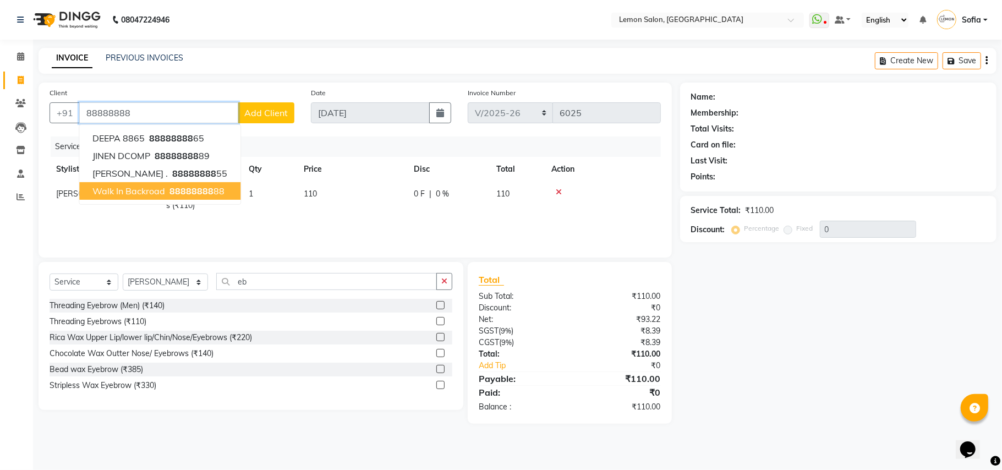
click at [195, 190] on span "88888888" at bounding box center [191, 190] width 44 height 11
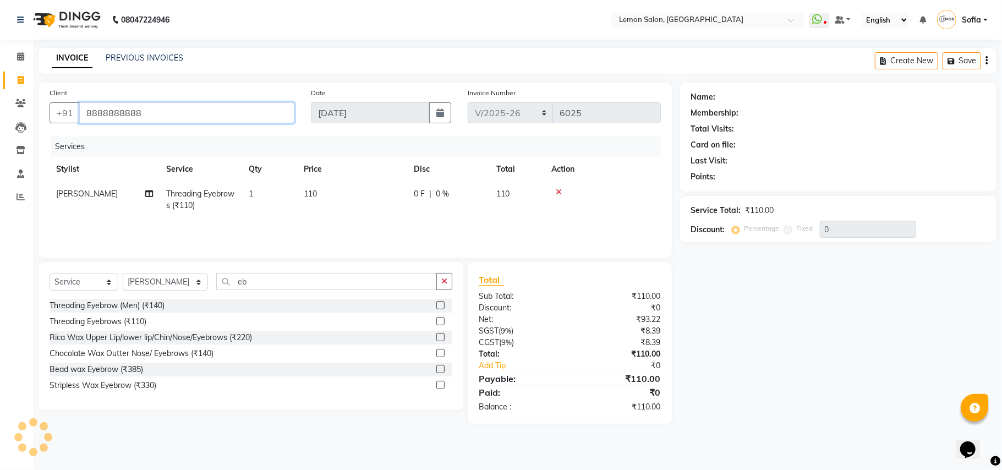
type input "8888888888"
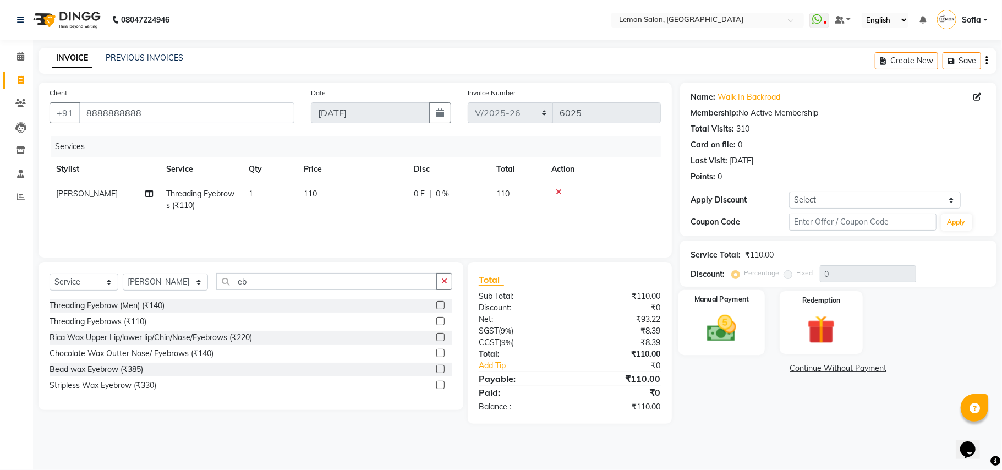
click at [741, 312] on img at bounding box center [721, 328] width 48 height 34
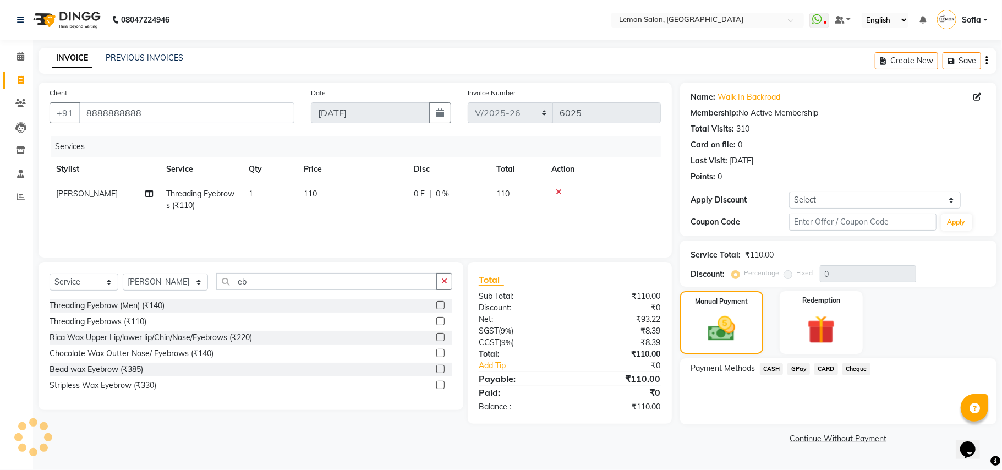
click at [824, 364] on span "CARD" at bounding box center [826, 368] width 24 height 13
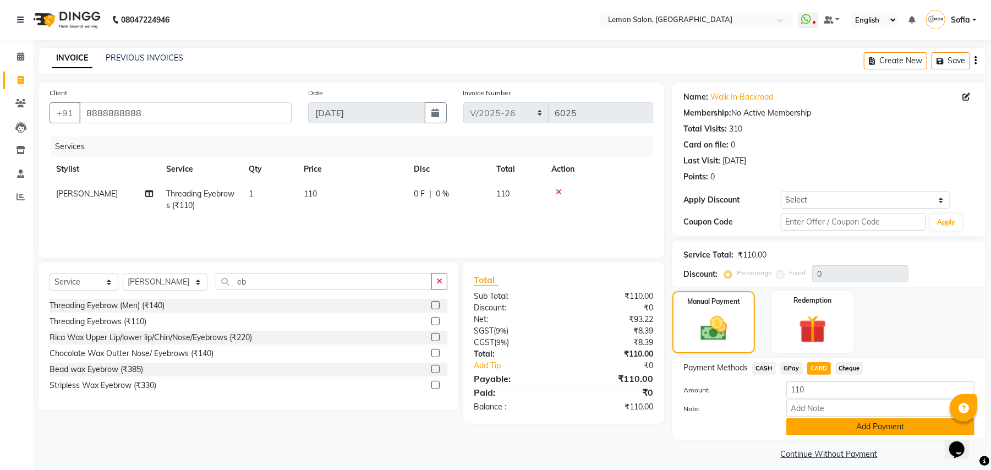
click at [809, 430] on button "Add Payment" at bounding box center [880, 426] width 188 height 17
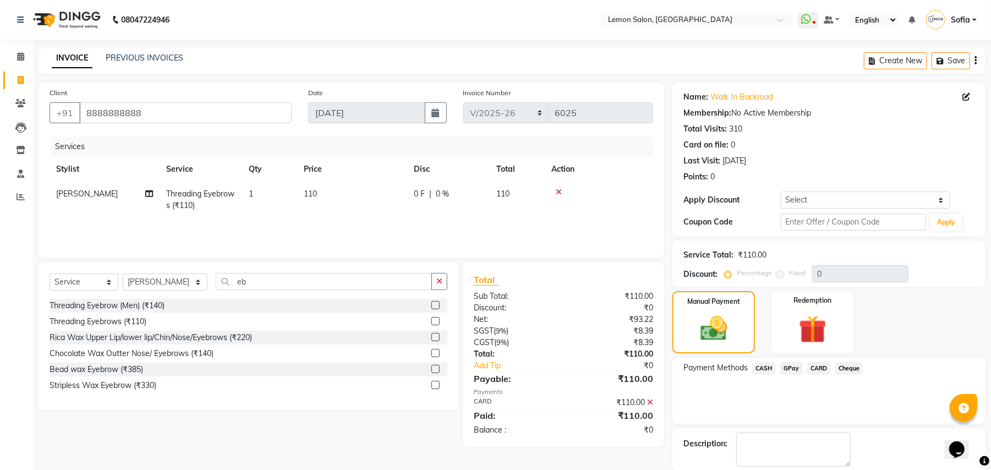
scroll to position [56, 0]
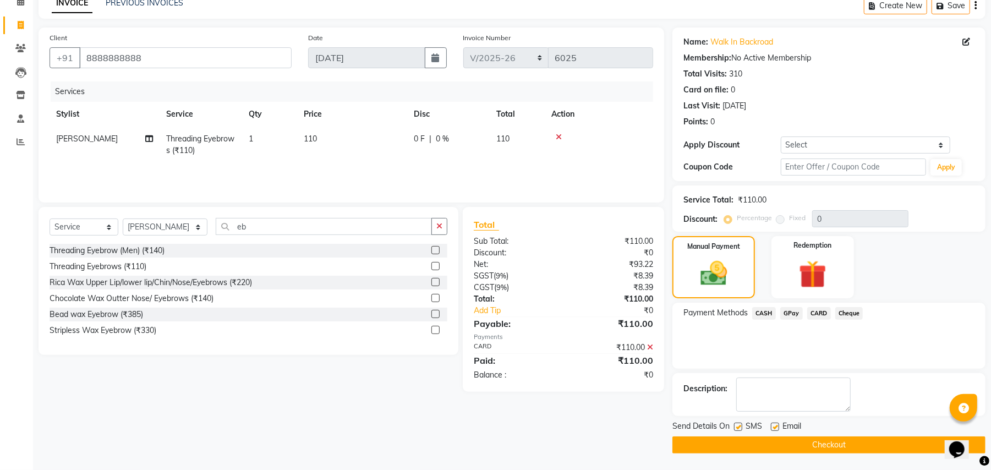
click at [811, 441] on button "Checkout" at bounding box center [828, 444] width 313 height 17
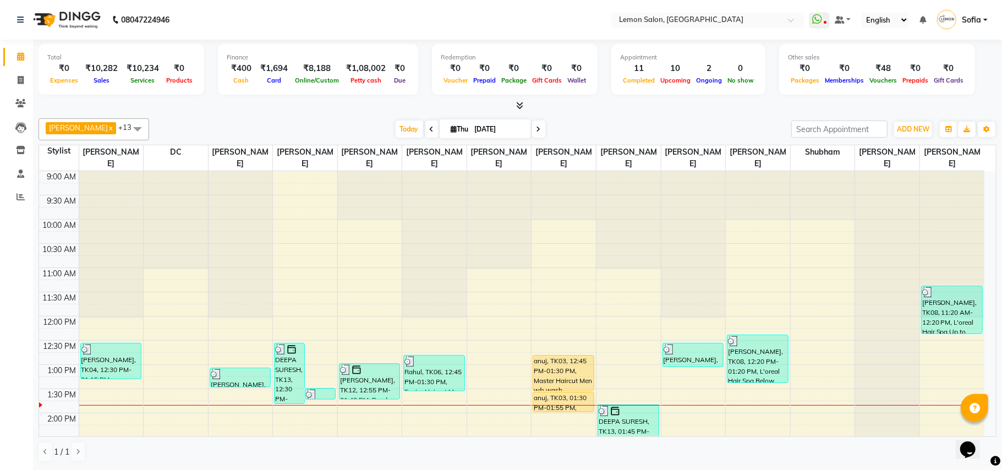
click at [536, 128] on icon at bounding box center [538, 129] width 4 height 7
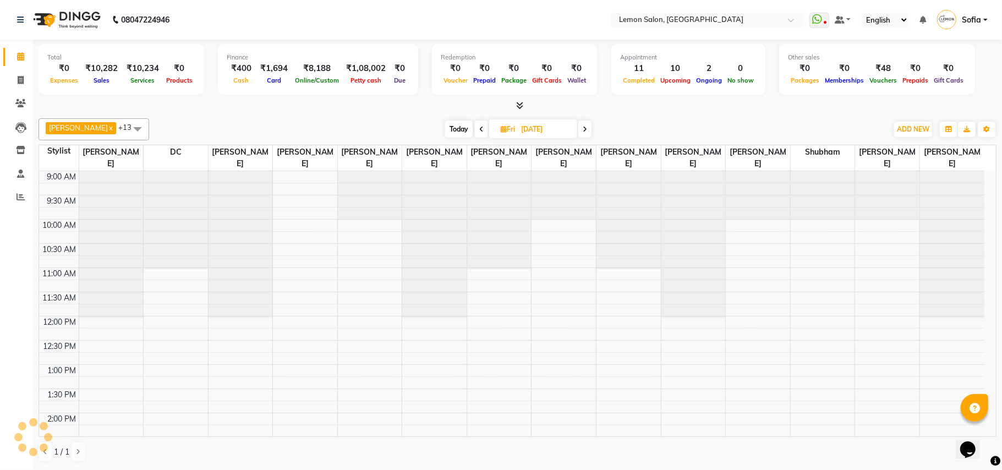
scroll to position [197, 0]
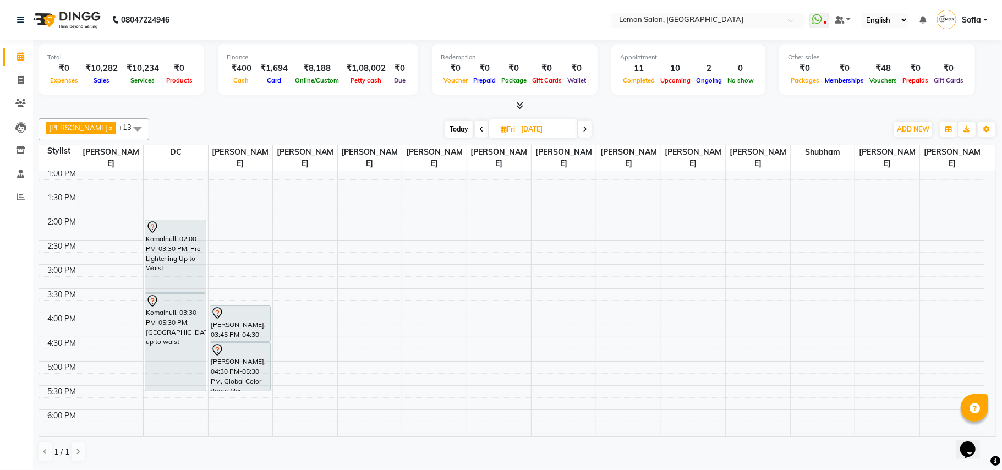
click at [452, 129] on span "Today" at bounding box center [459, 128] width 28 height 17
type input "[DATE]"
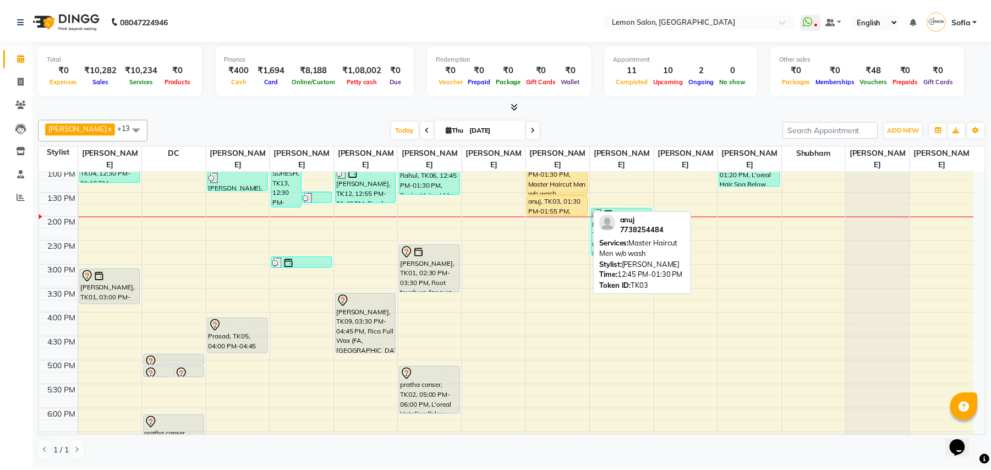
scroll to position [51, 0]
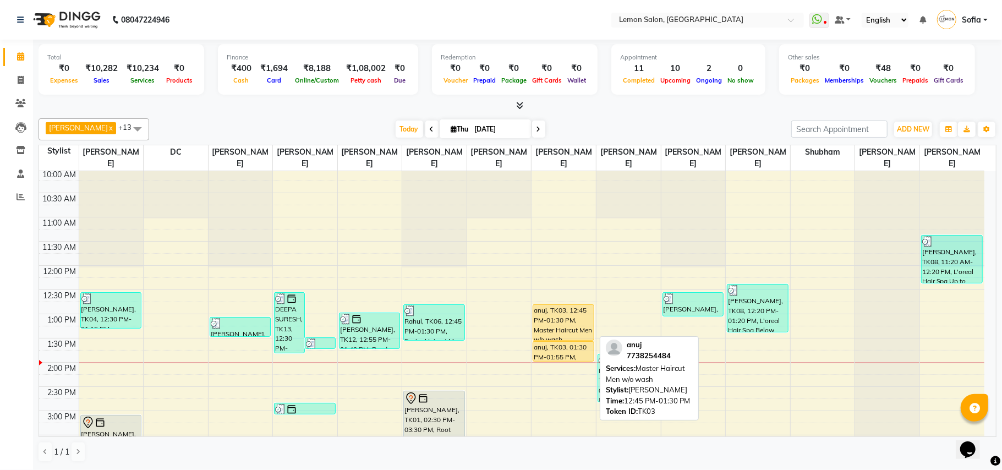
click at [574, 320] on div "anuj, TK03, 12:45 PM-01:30 PM, Master Haircut Men w/o wash" at bounding box center [563, 322] width 61 height 35
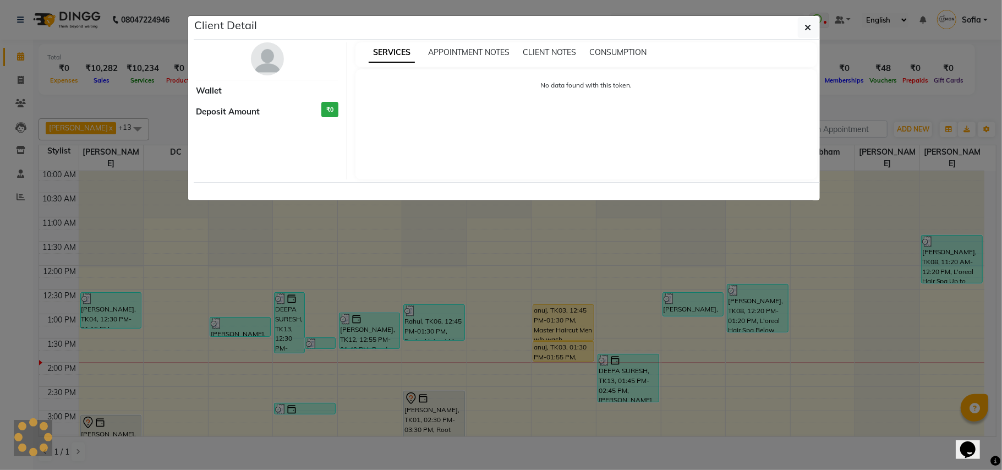
select select "1"
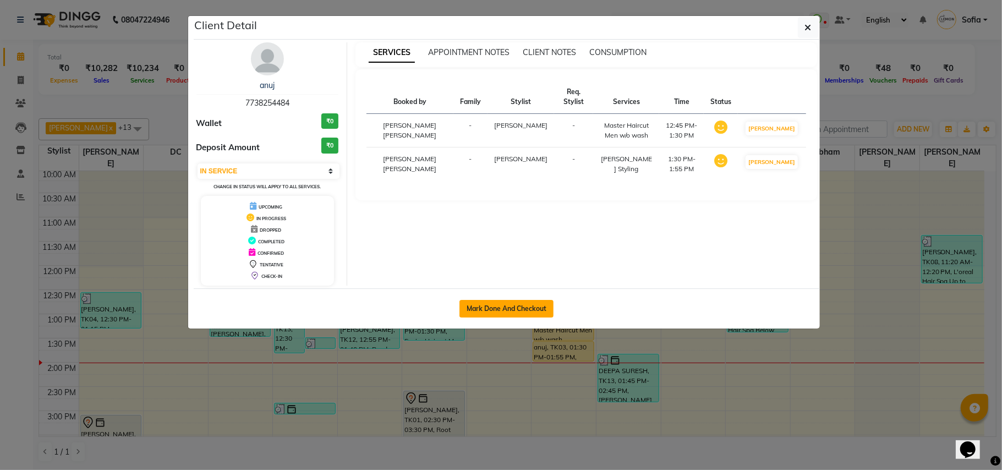
click at [514, 303] on button "Mark Done And Checkout" at bounding box center [506, 309] width 94 height 18
select select "service"
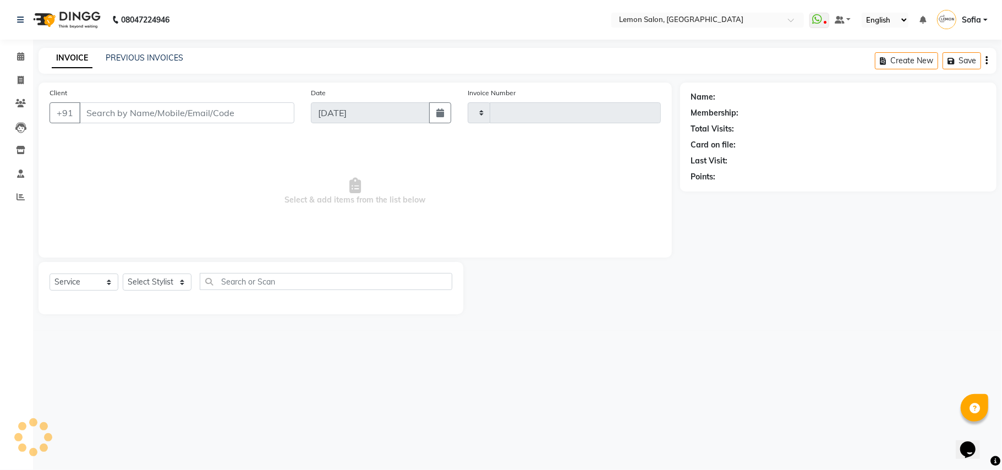
type input "6028"
select select "551"
type input "7738254484"
select select "35763"
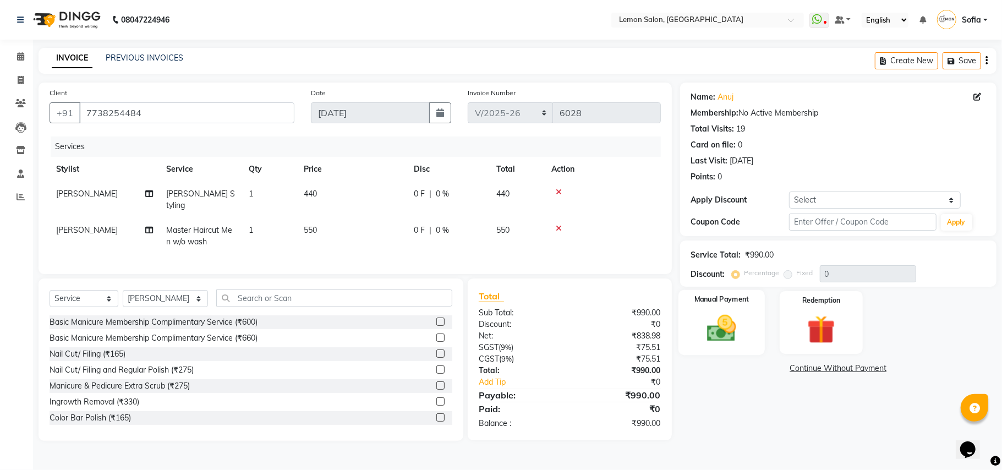
click at [725, 328] on img at bounding box center [721, 328] width 48 height 34
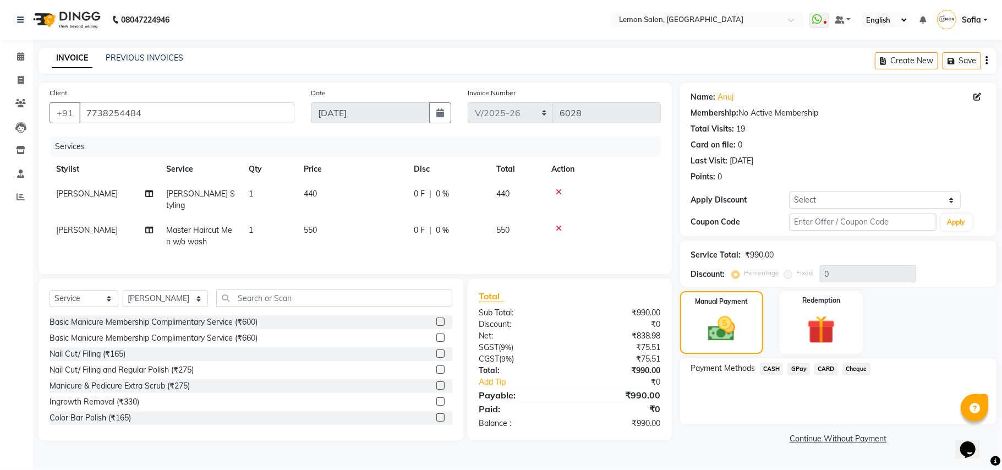
click at [817, 371] on span "CARD" at bounding box center [826, 368] width 24 height 13
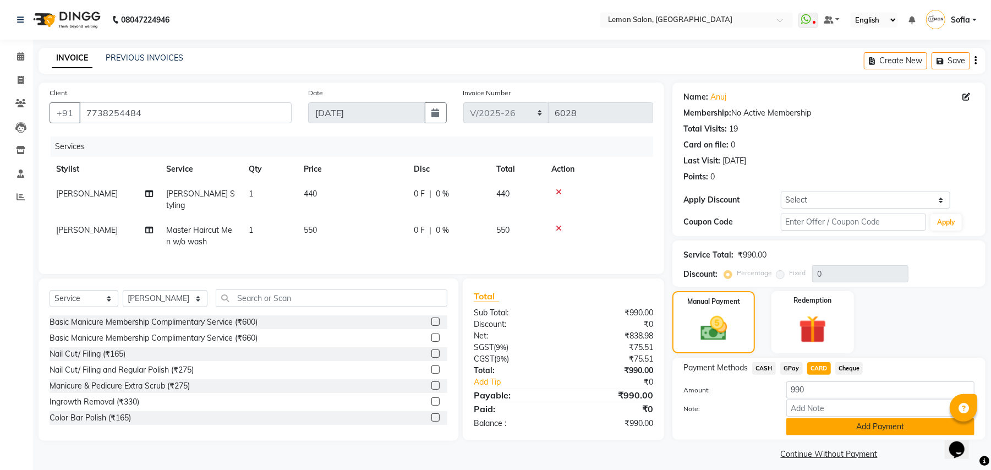
click at [804, 419] on button "Add Payment" at bounding box center [880, 426] width 188 height 17
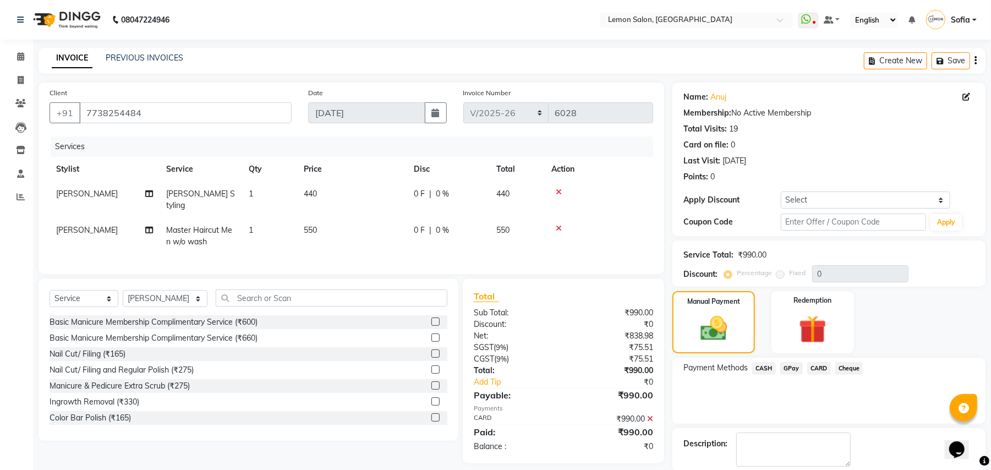
scroll to position [56, 0]
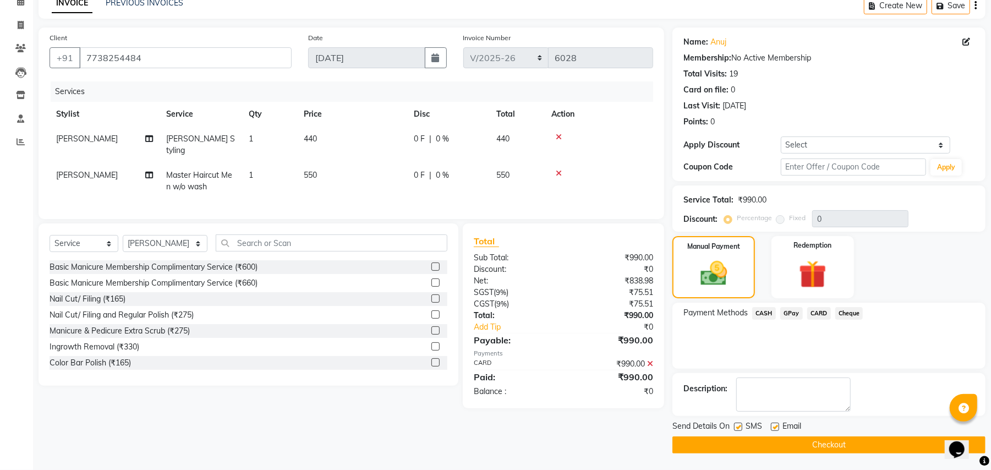
click at [793, 445] on button "Checkout" at bounding box center [828, 444] width 313 height 17
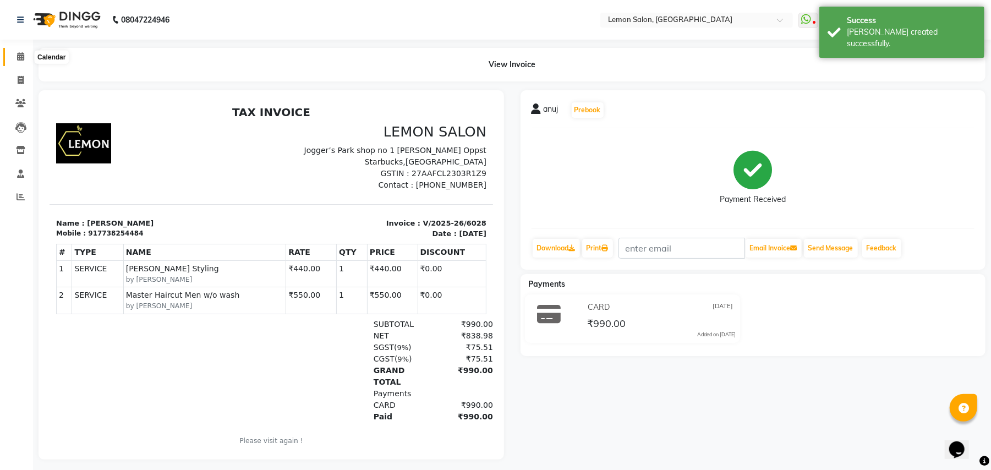
click at [21, 57] on icon at bounding box center [20, 56] width 7 height 8
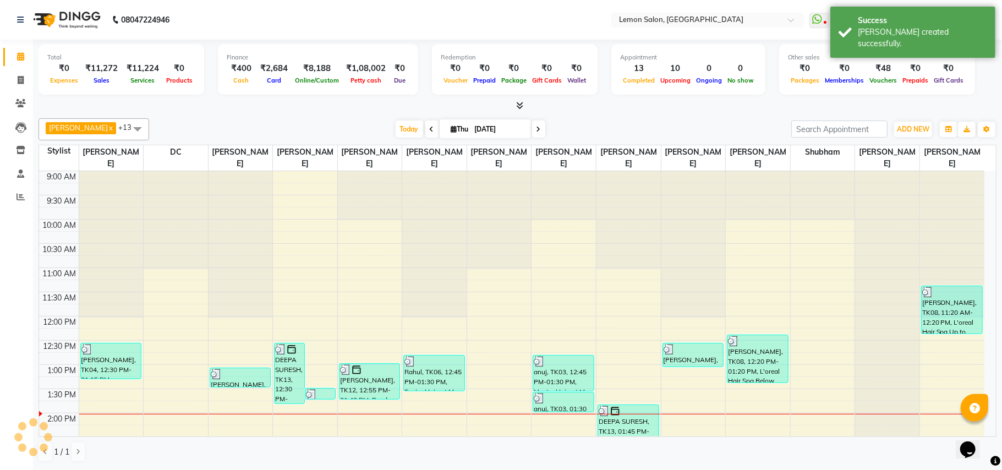
scroll to position [197, 0]
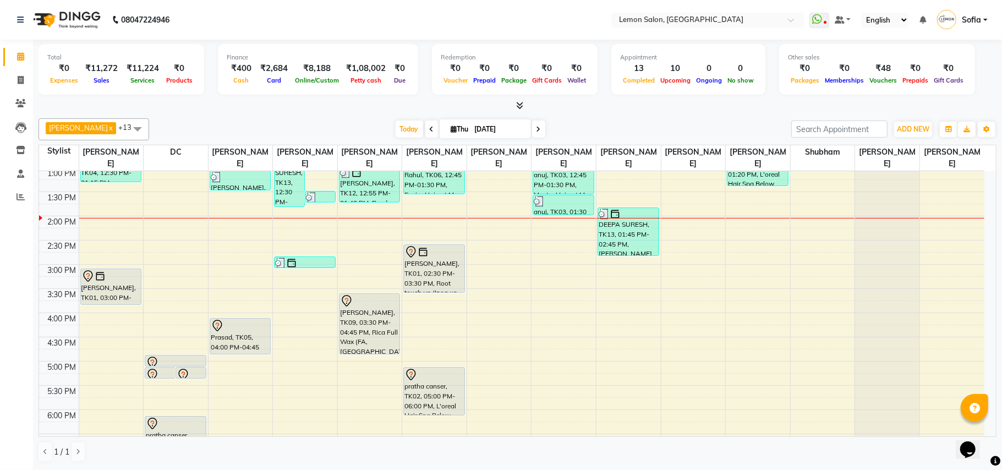
click at [969, 15] on span "Sofia" at bounding box center [970, 20] width 19 height 12
click at [951, 73] on link "Sign out" at bounding box center [931, 78] width 101 height 17
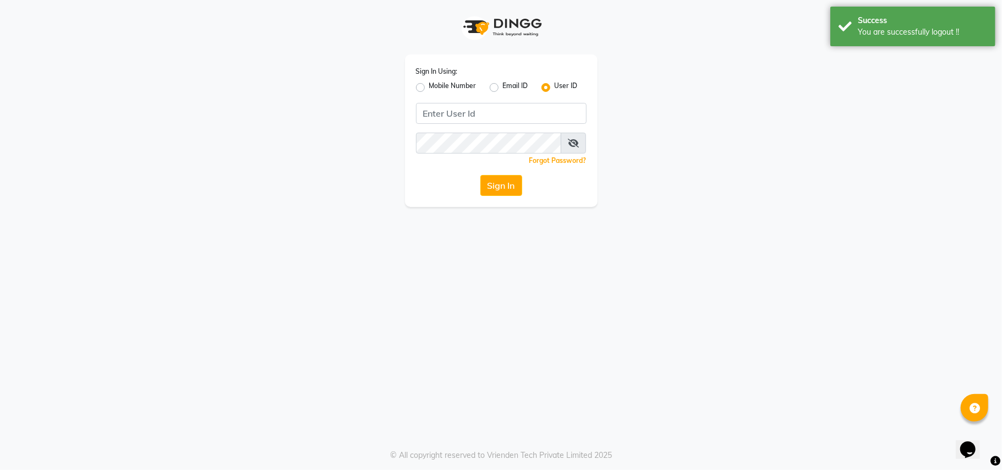
click at [429, 88] on label "Mobile Number" at bounding box center [452, 87] width 47 height 13
click at [429, 88] on input "Mobile Number" at bounding box center [432, 84] width 7 height 7
radio input "true"
radio input "false"
click at [515, 110] on input "Username" at bounding box center [520, 113] width 134 height 21
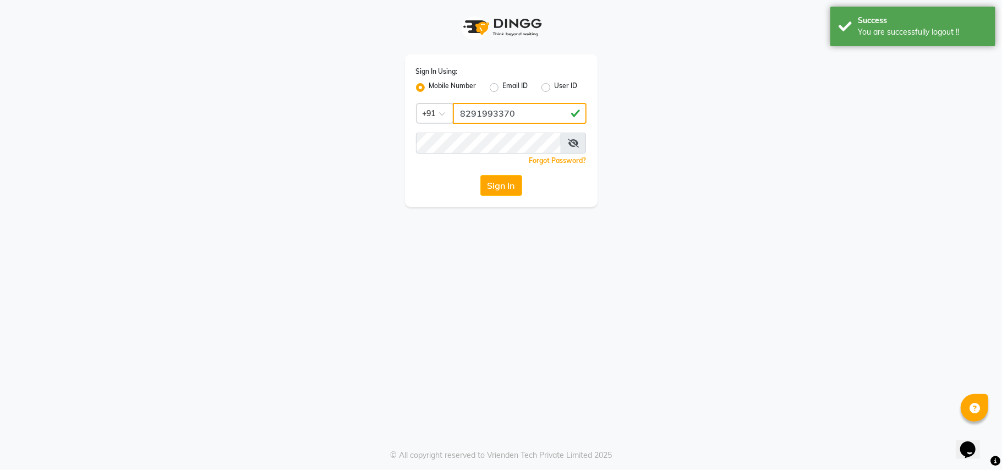
type input "8291993370"
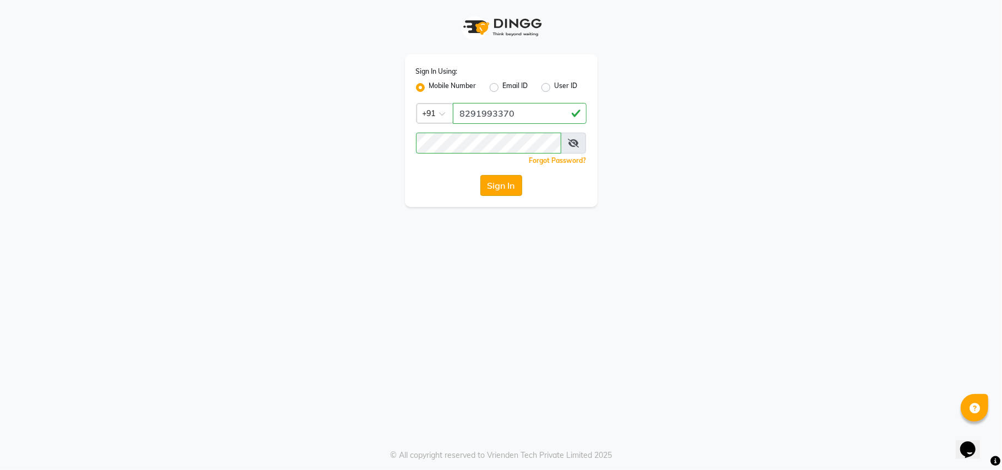
click at [510, 183] on button "Sign In" at bounding box center [501, 185] width 42 height 21
